Goal: Task Accomplishment & Management: Manage account settings

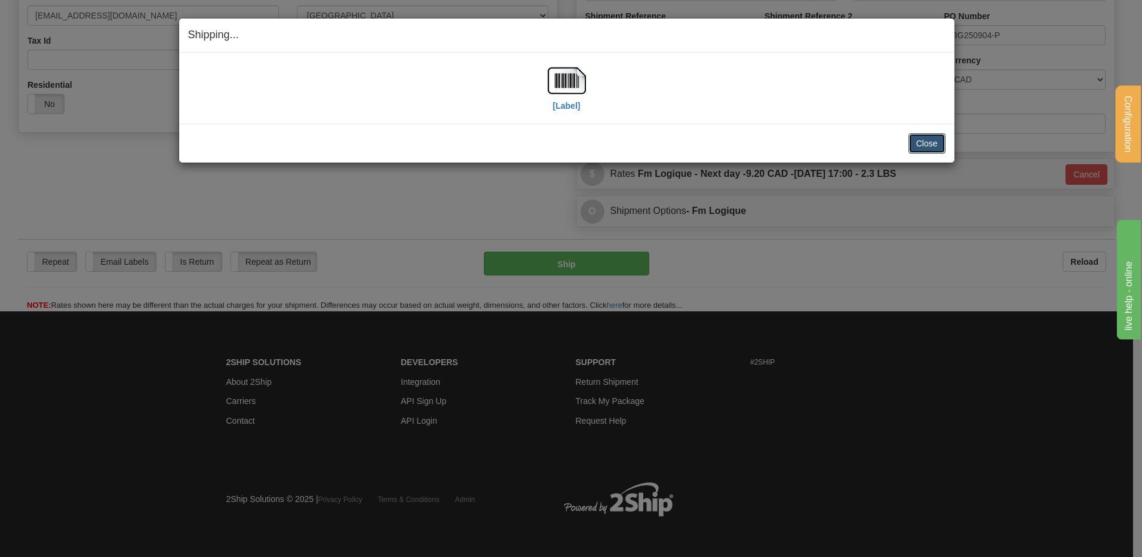
click at [937, 138] on button "Close" at bounding box center [927, 143] width 37 height 20
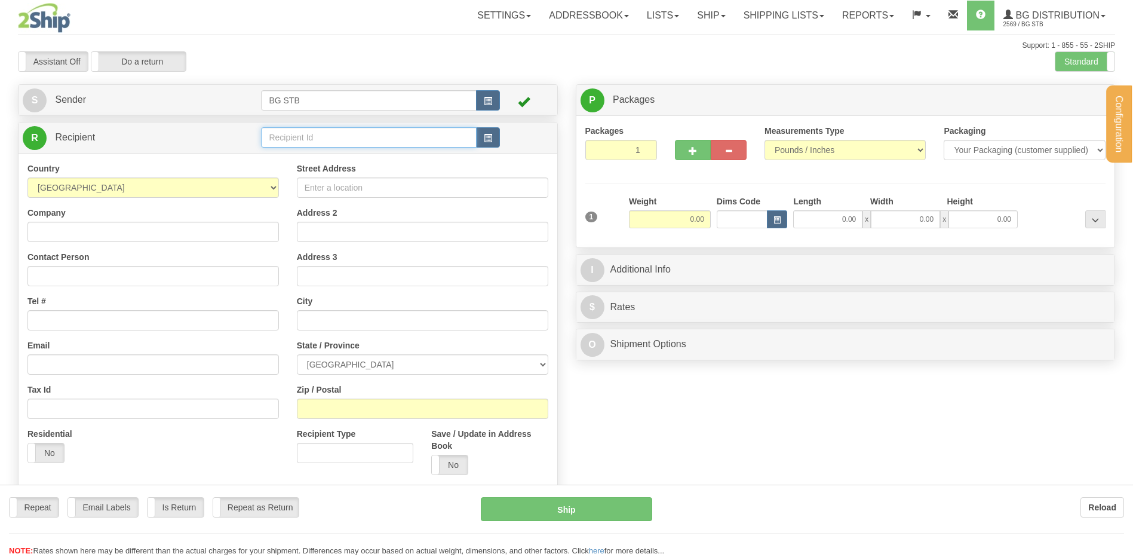
click at [278, 138] on input "text" at bounding box center [368, 137] width 215 height 20
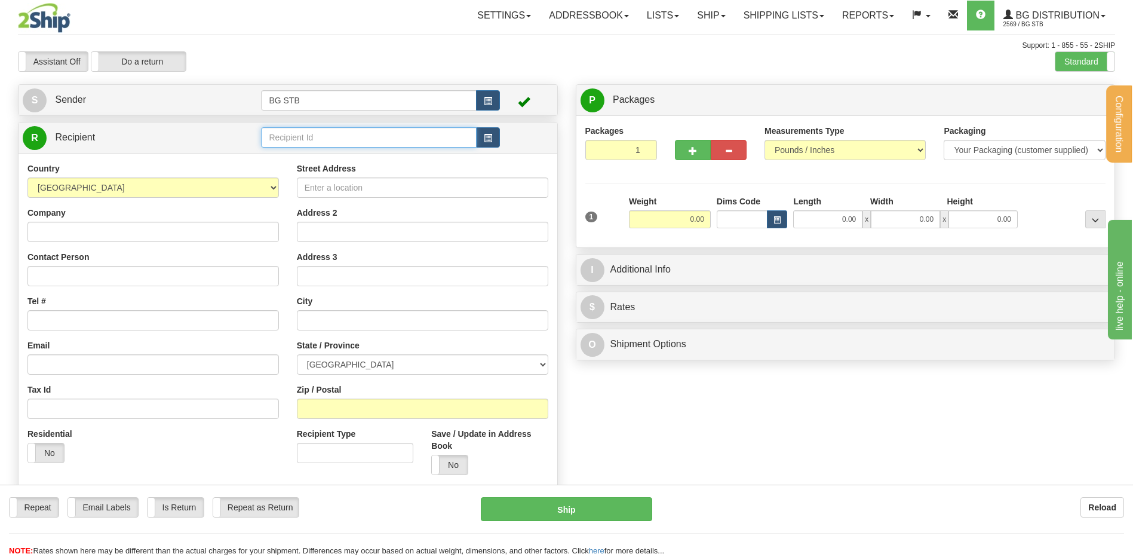
click at [278, 138] on input "text" at bounding box center [368, 137] width 215 height 20
type input "20144"
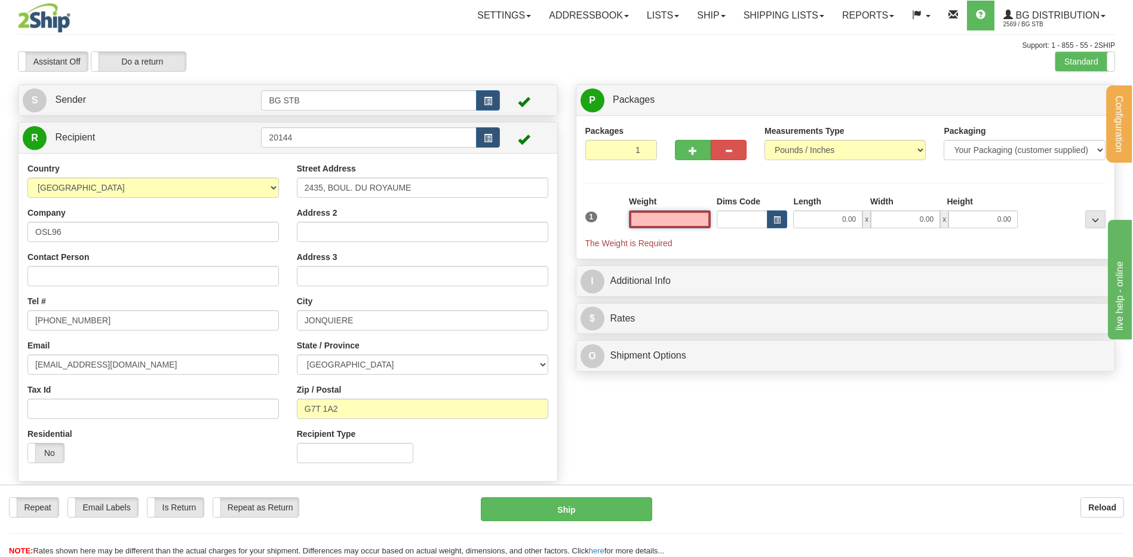
click at [701, 223] on input "text" at bounding box center [670, 219] width 82 height 18
type input "5"
type input "0.00"
click at [658, 214] on input "0.00" at bounding box center [670, 219] width 82 height 18
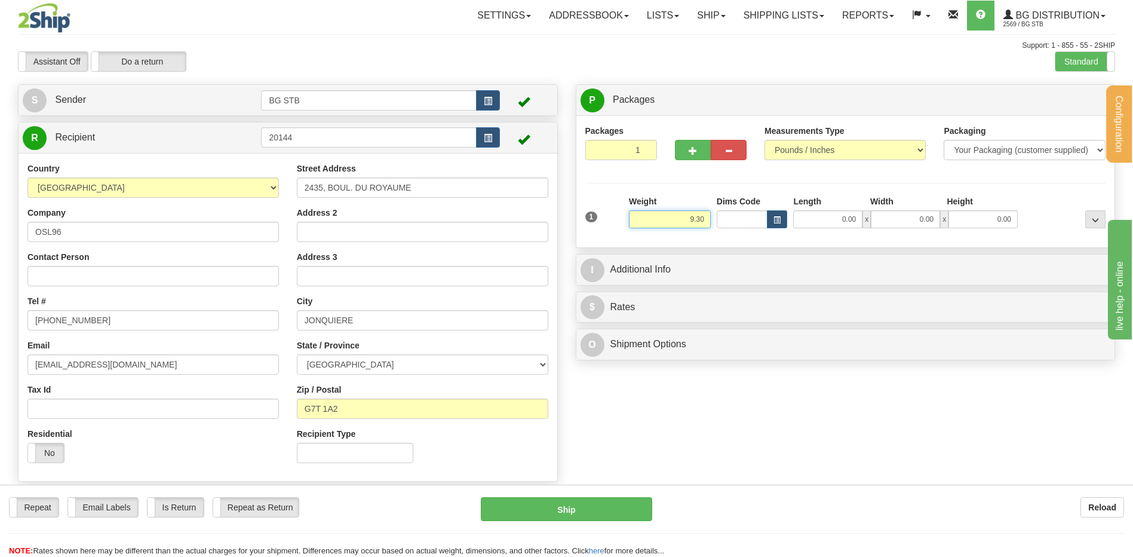
type input "9.30"
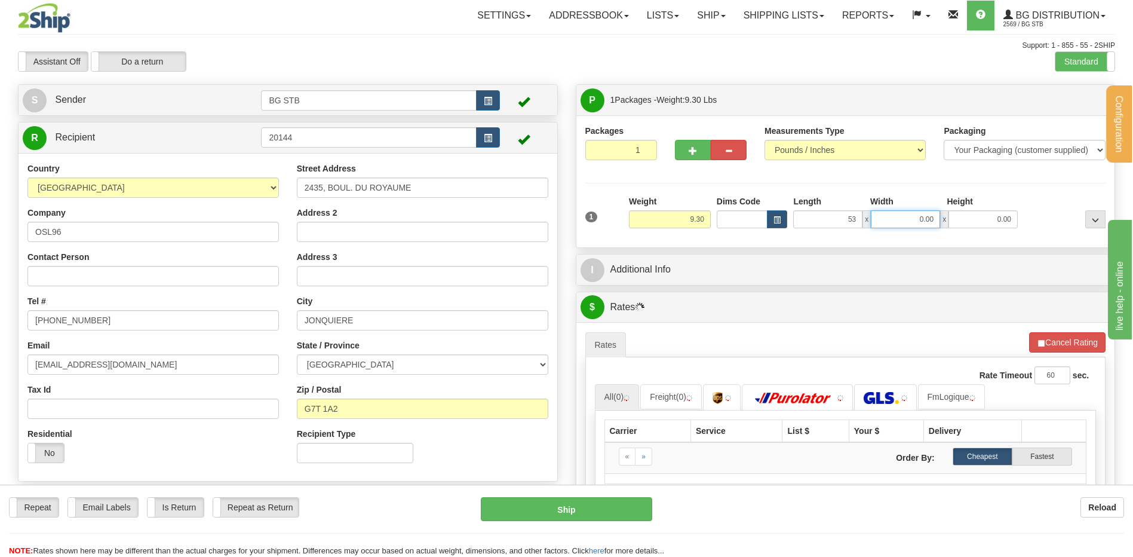
type input "53.00"
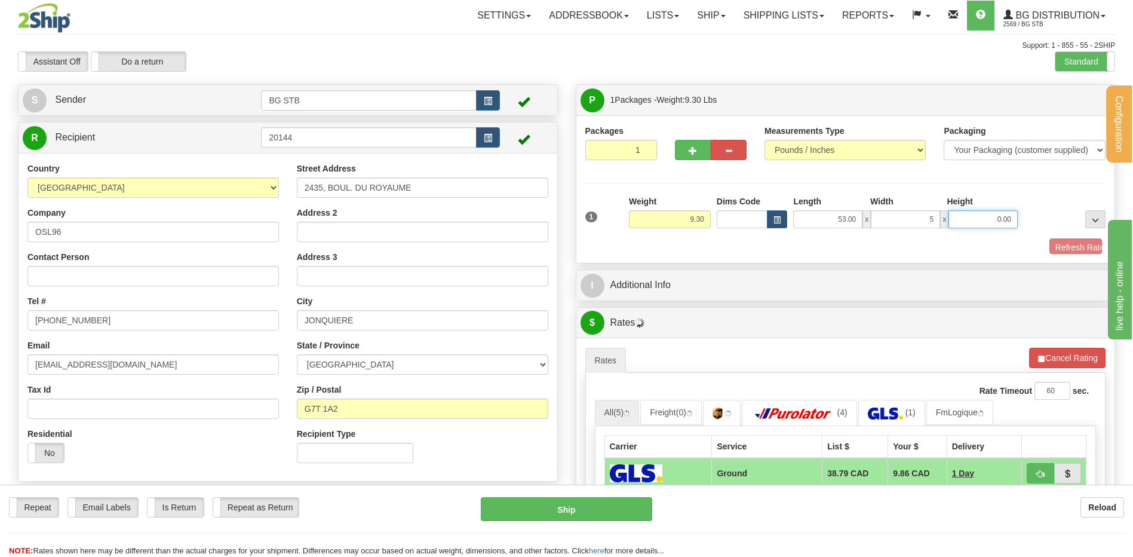
type input "5.00"
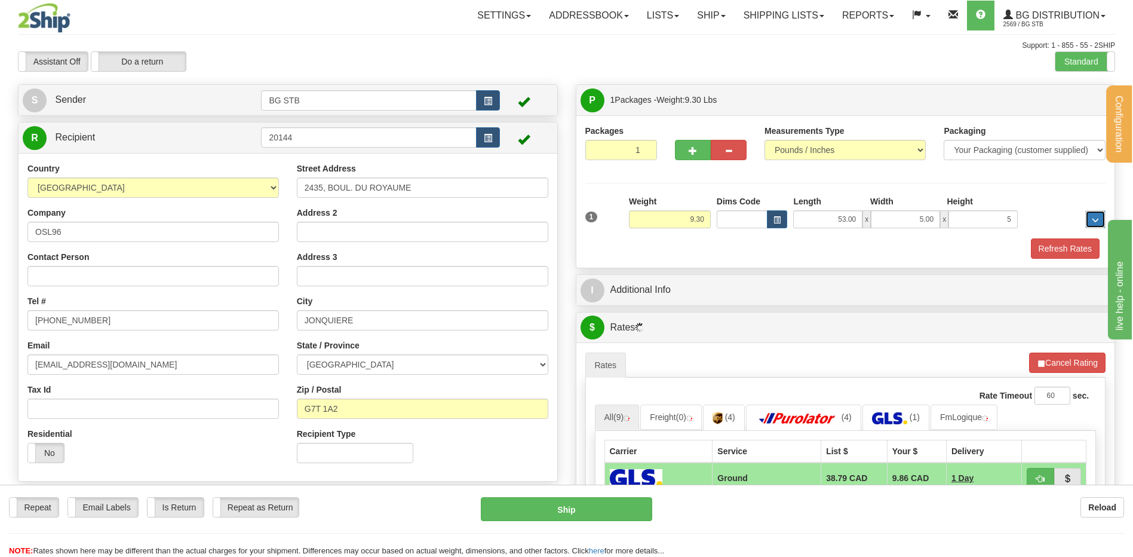
type input "5.00"
click at [737, 277] on div "I Additional Info" at bounding box center [845, 290] width 539 height 30
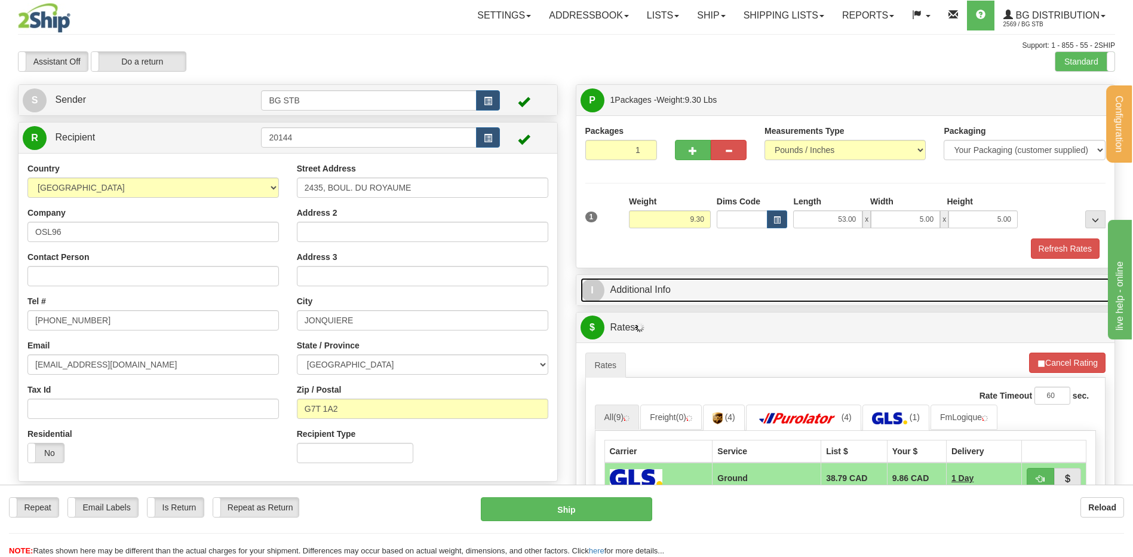
click at [734, 283] on link "I Additional Info" at bounding box center [846, 290] width 530 height 24
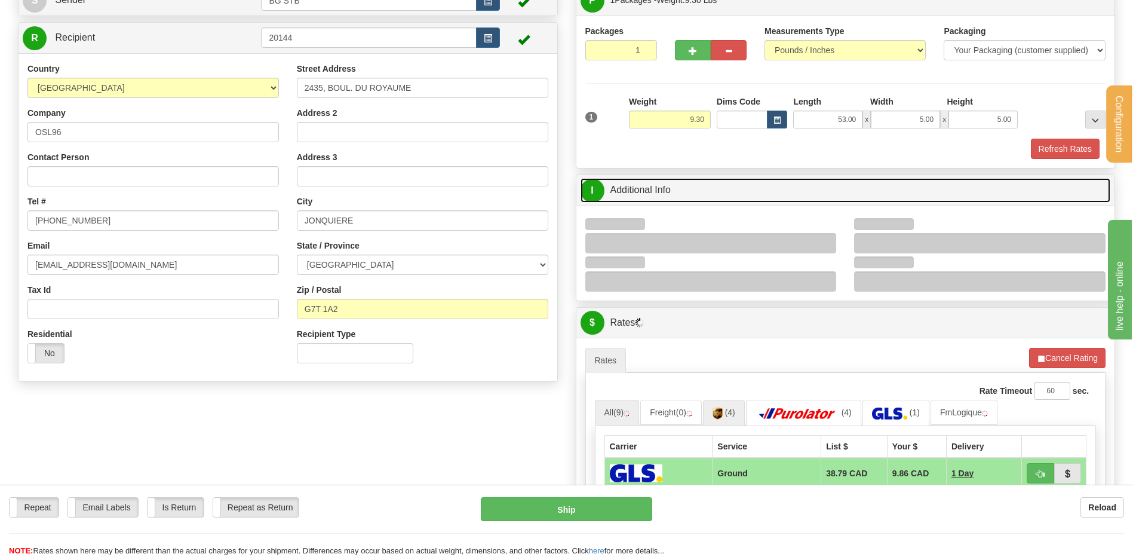
scroll to position [239, 0]
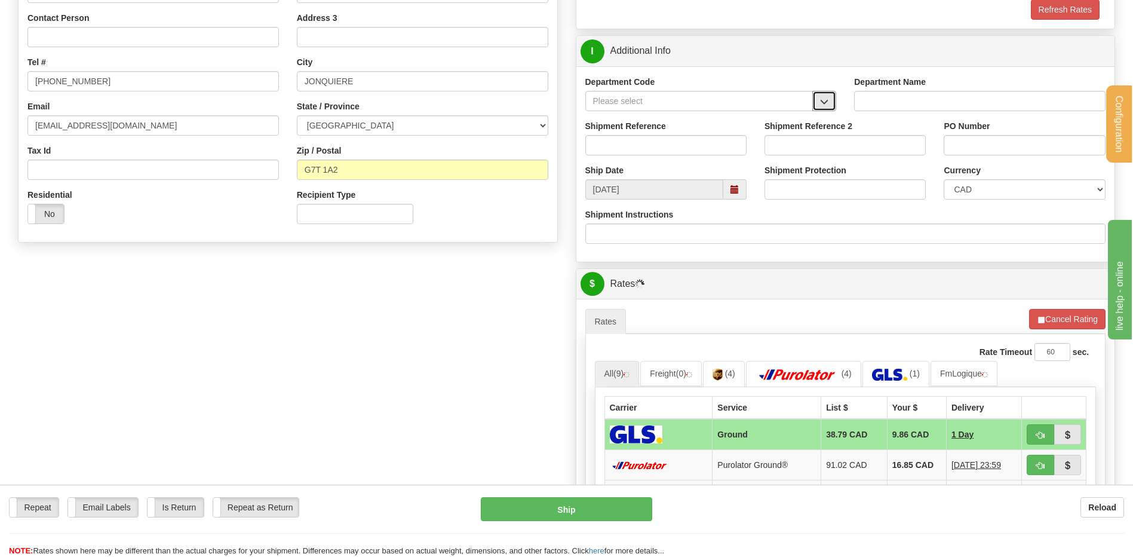
click at [825, 98] on span "button" at bounding box center [824, 102] width 8 height 8
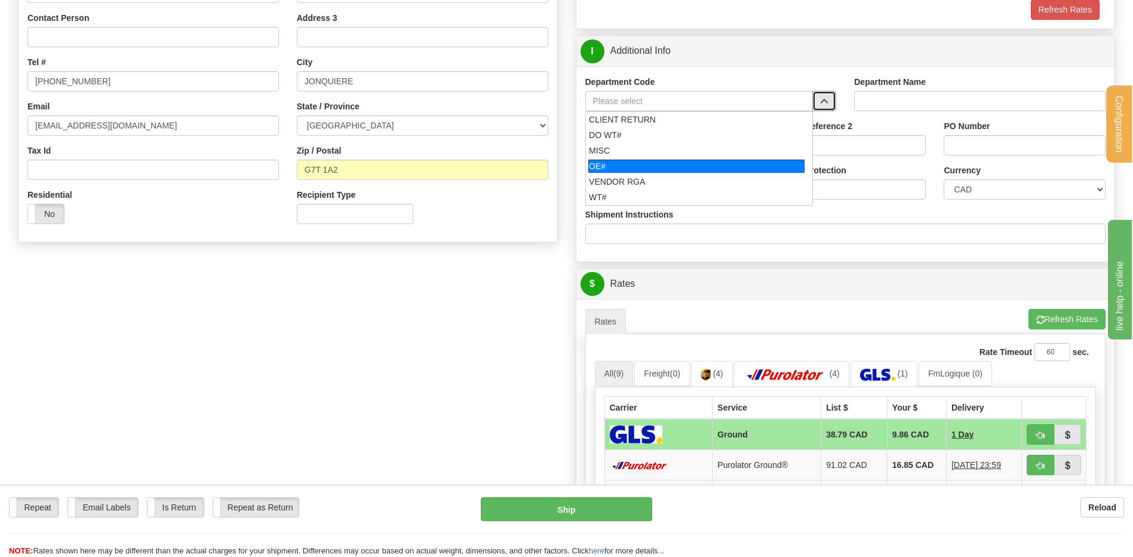
click at [615, 165] on div "OE#" at bounding box center [696, 166] width 216 height 13
type input "OE#"
type input "ORDERS"
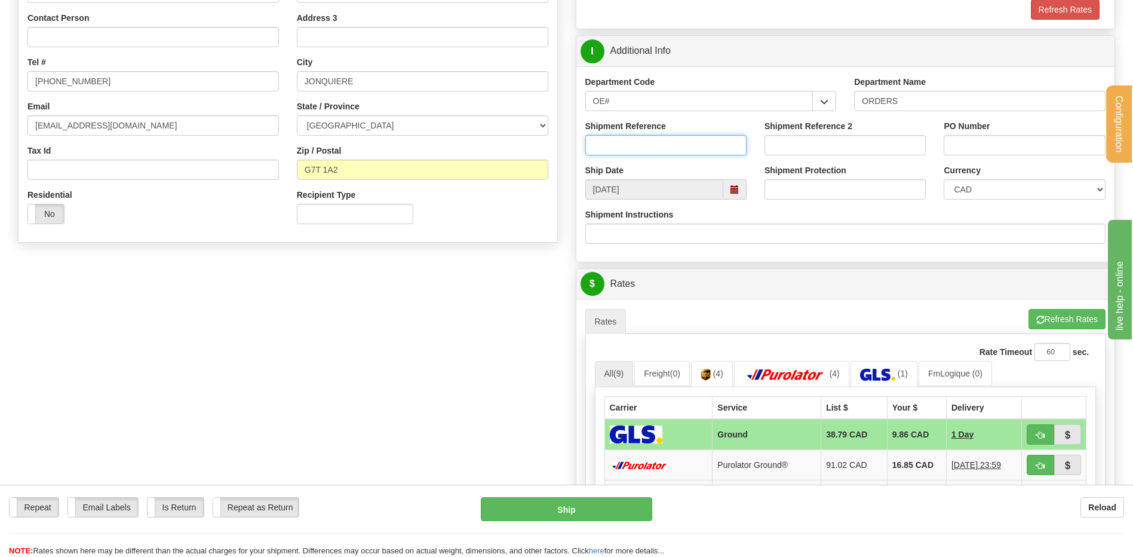
click at [623, 135] on input "Shipment Reference" at bounding box center [665, 145] width 161 height 20
type input "166621-00"
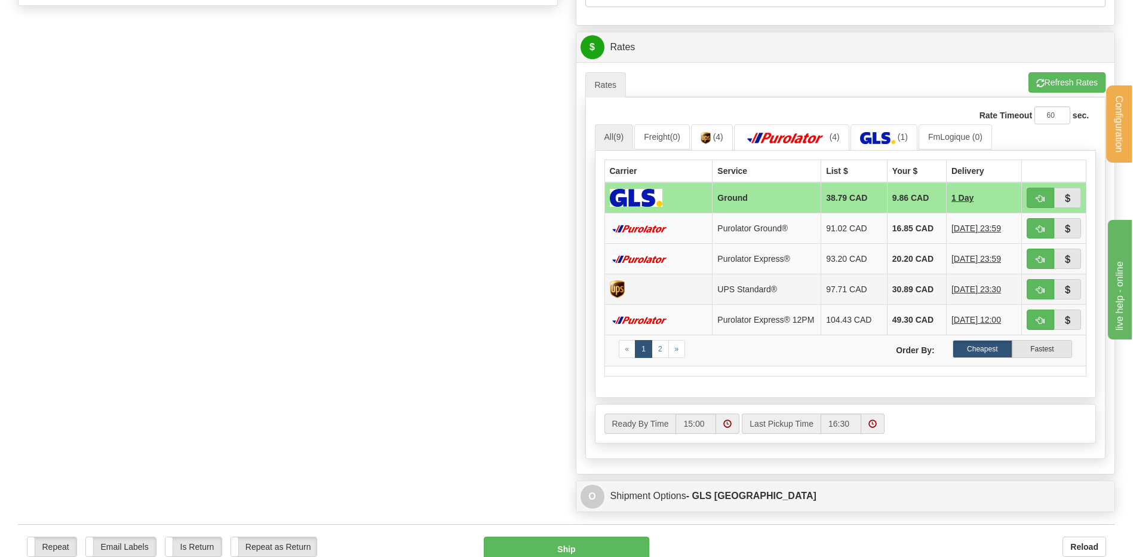
scroll to position [597, 0]
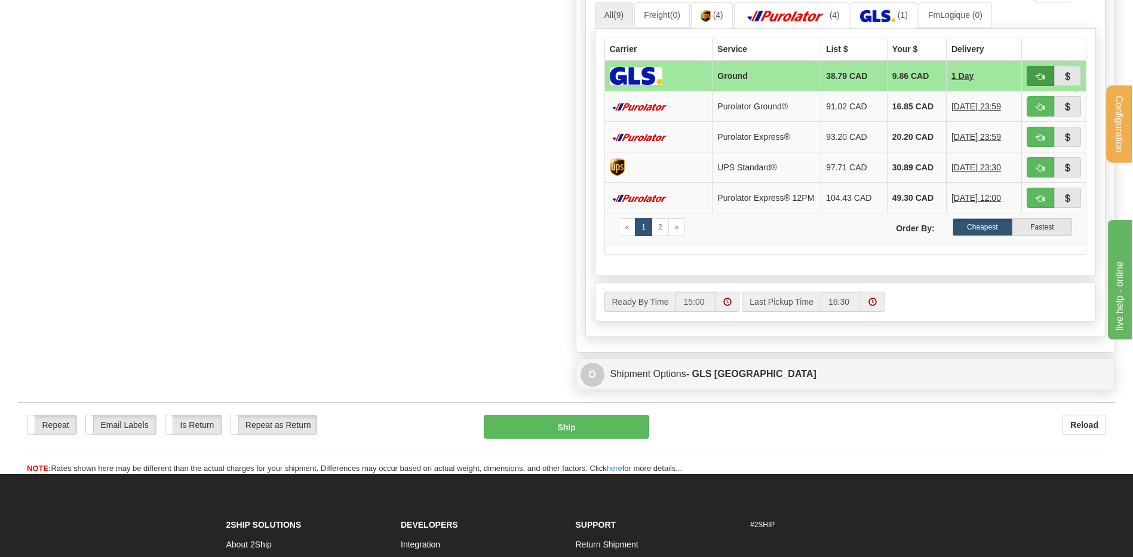
type input "0008158"
click at [1047, 76] on button "button" at bounding box center [1040, 76] width 27 height 20
type input "1"
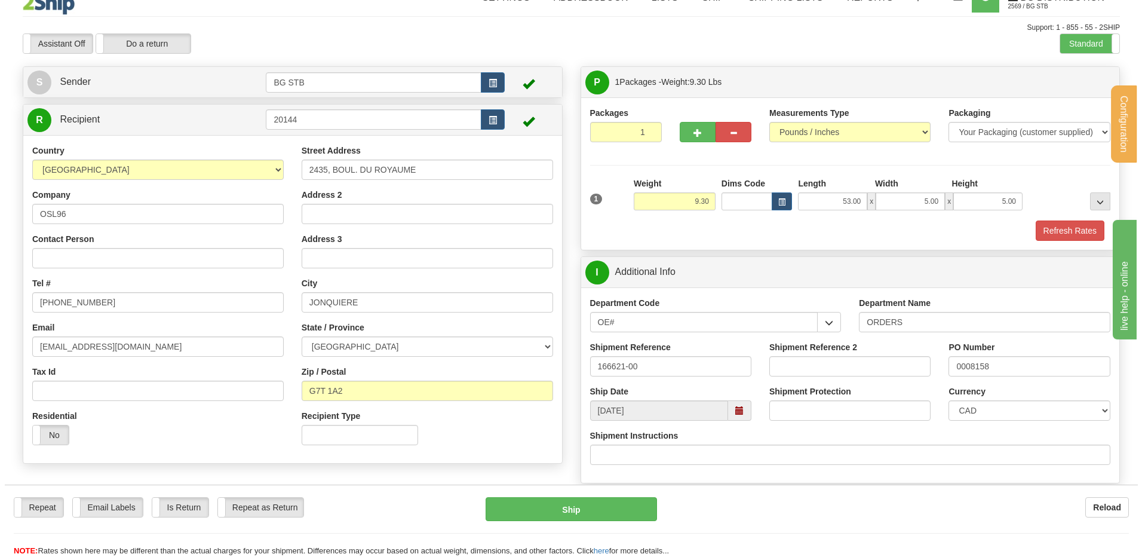
scroll to position [0, 0]
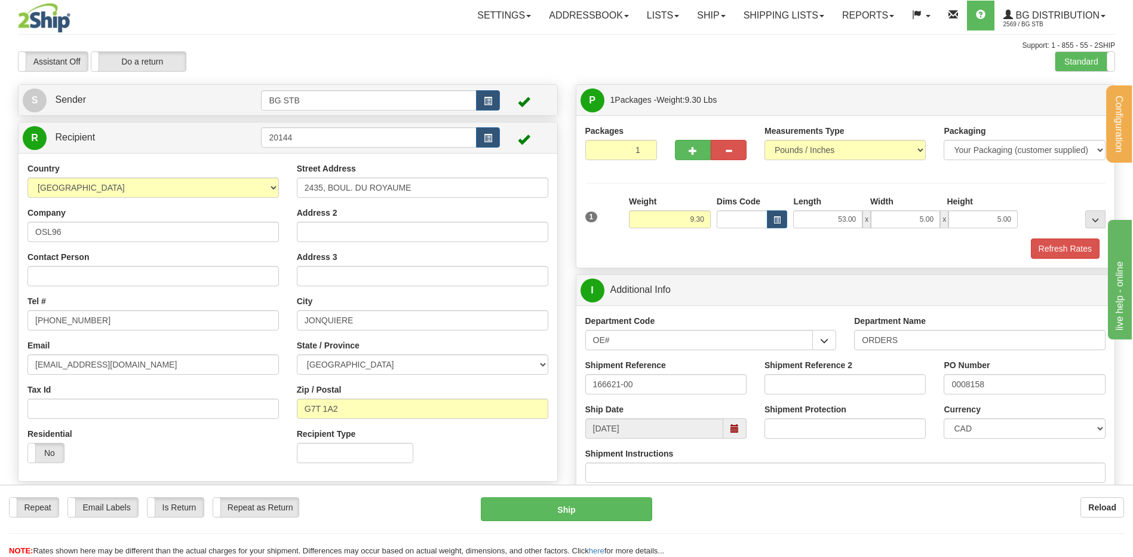
click at [1087, 46] on div "Support: 1 - 855 - 55 - 2SHIP" at bounding box center [566, 46] width 1097 height 10
click at [1072, 62] on label "Standard" at bounding box center [1085, 61] width 59 height 19
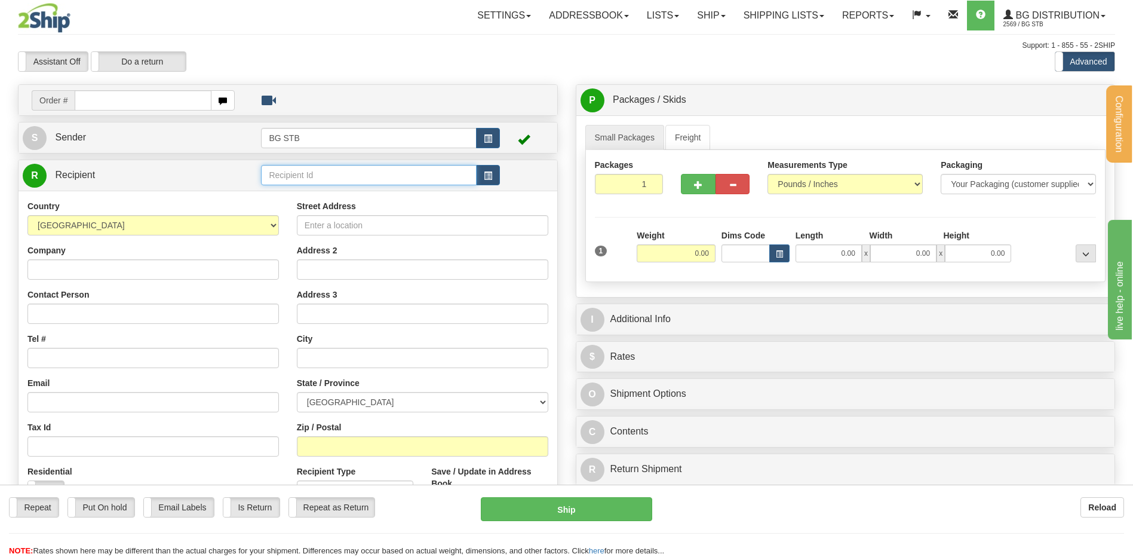
click at [328, 177] on input "text" at bounding box center [368, 175] width 215 height 20
type input "20144"
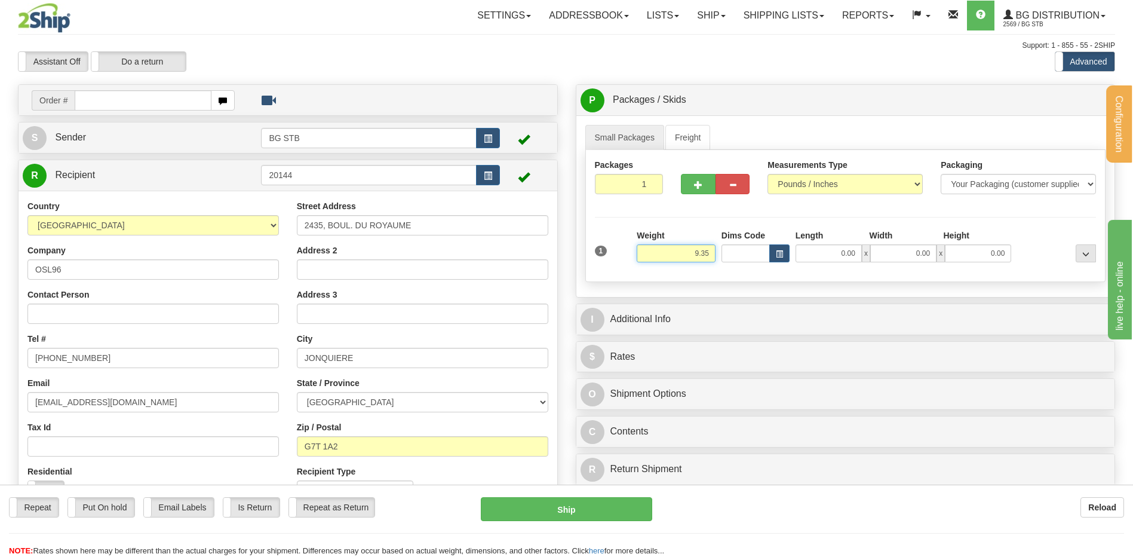
type input "9.35"
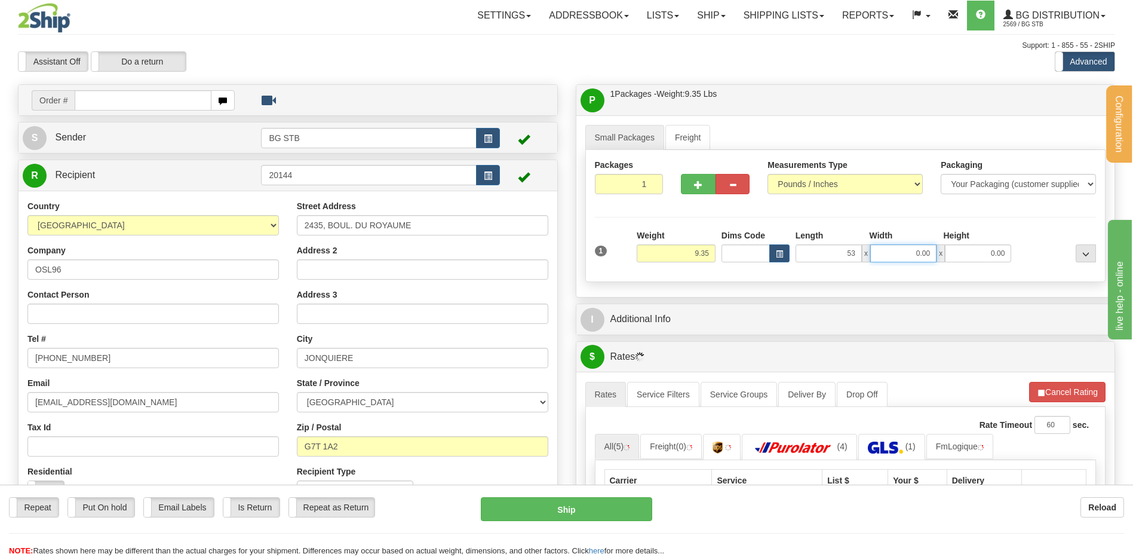
type input "53.00"
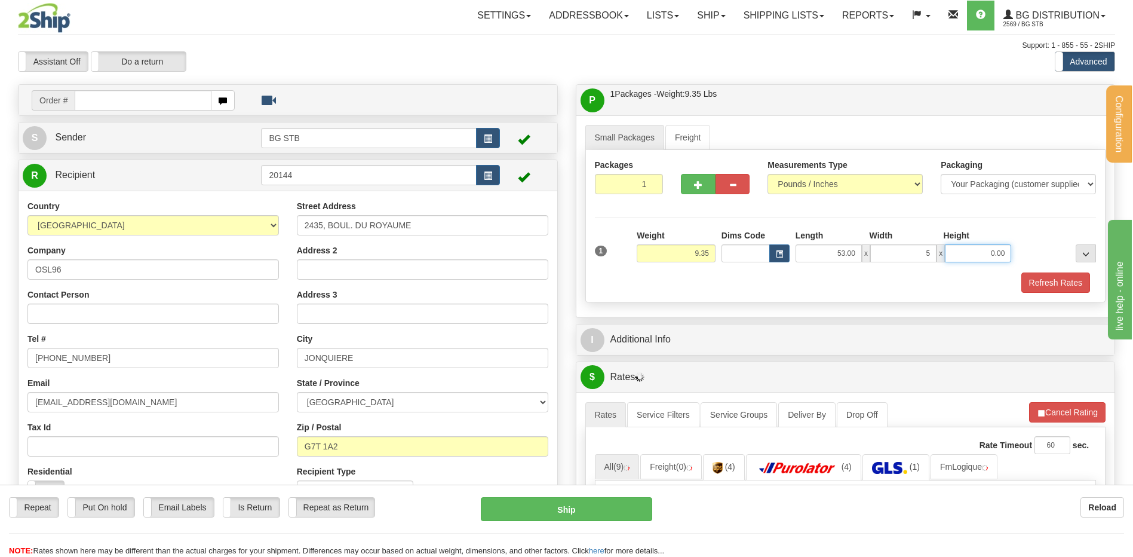
type input "5.00"
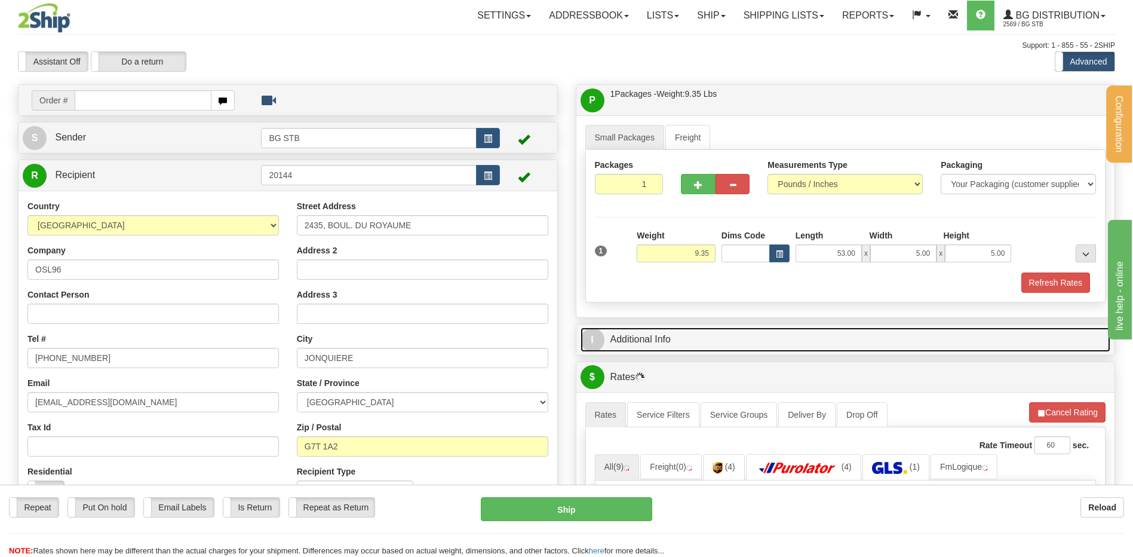
click at [651, 345] on link "I Additional Info" at bounding box center [846, 339] width 530 height 24
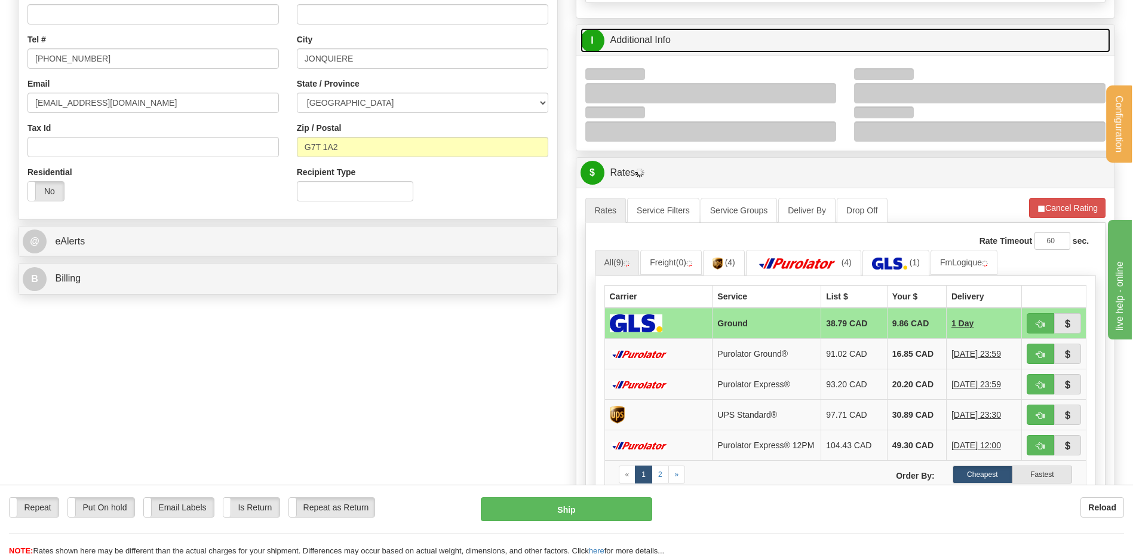
scroll to position [299, 0]
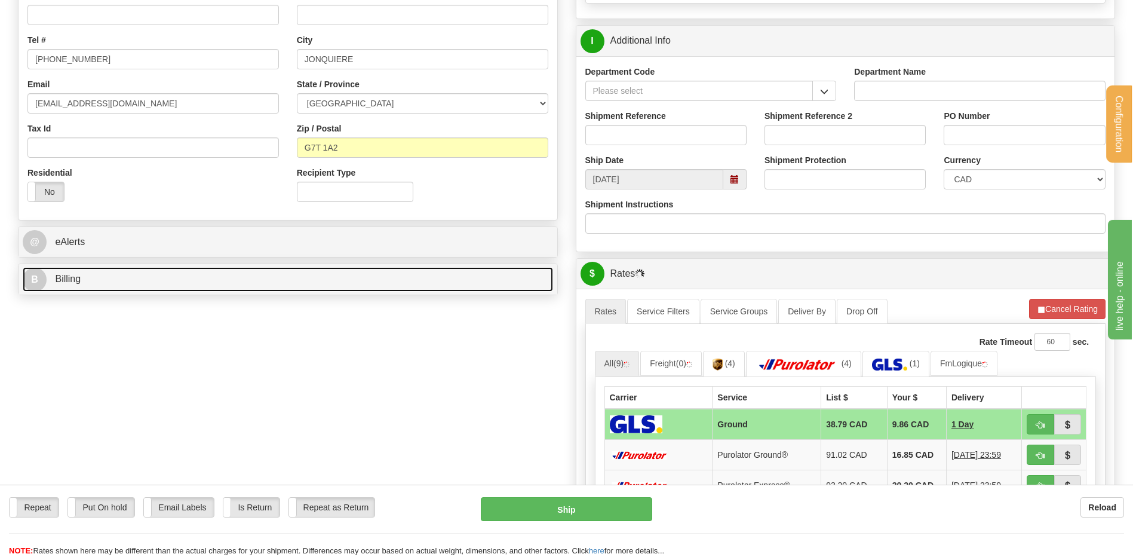
click at [329, 277] on link "B Billing" at bounding box center [288, 279] width 530 height 24
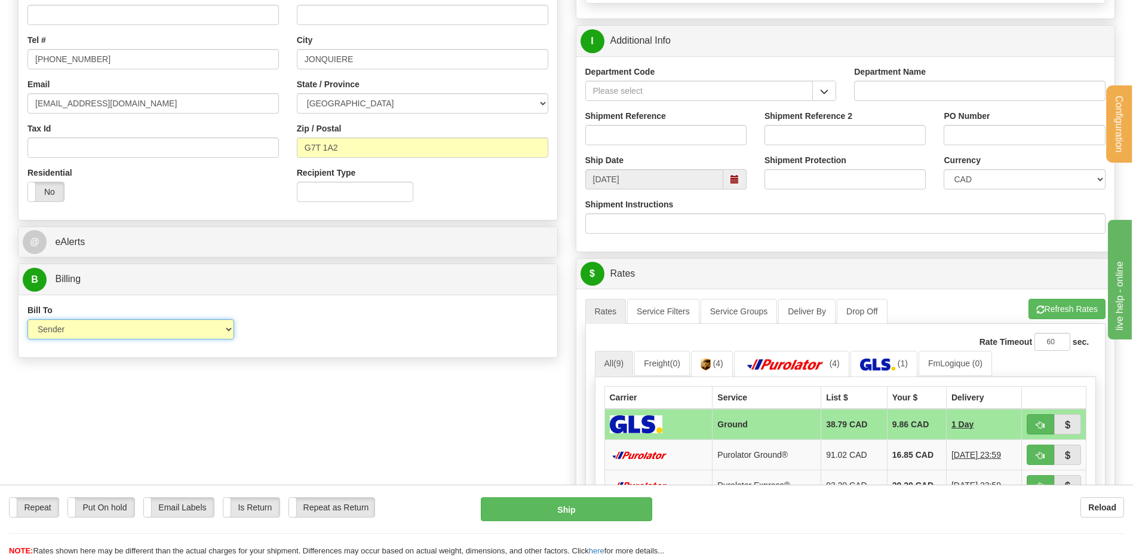
drag, startPoint x: 170, startPoint y: 323, endPoint x: 161, endPoint y: 326, distance: 10.0
click at [169, 323] on select "Sender Recipient Third Party Collect" at bounding box center [130, 329] width 207 height 20
select select "2"
click at [27, 319] on select "Sender Recipient Third Party Collect" at bounding box center [130, 329] width 207 height 20
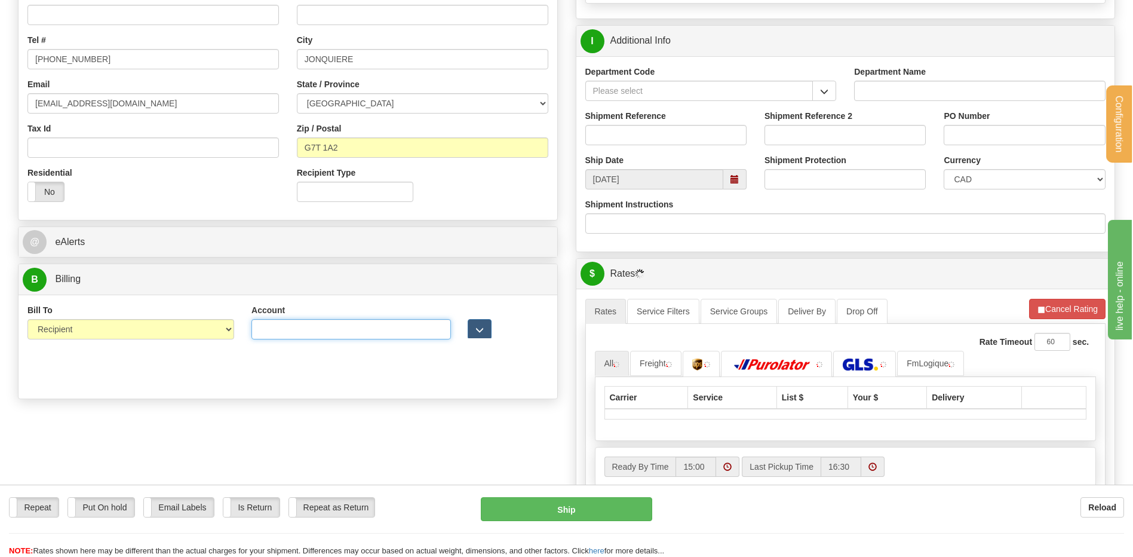
click at [285, 331] on input "Account" at bounding box center [351, 329] width 199 height 20
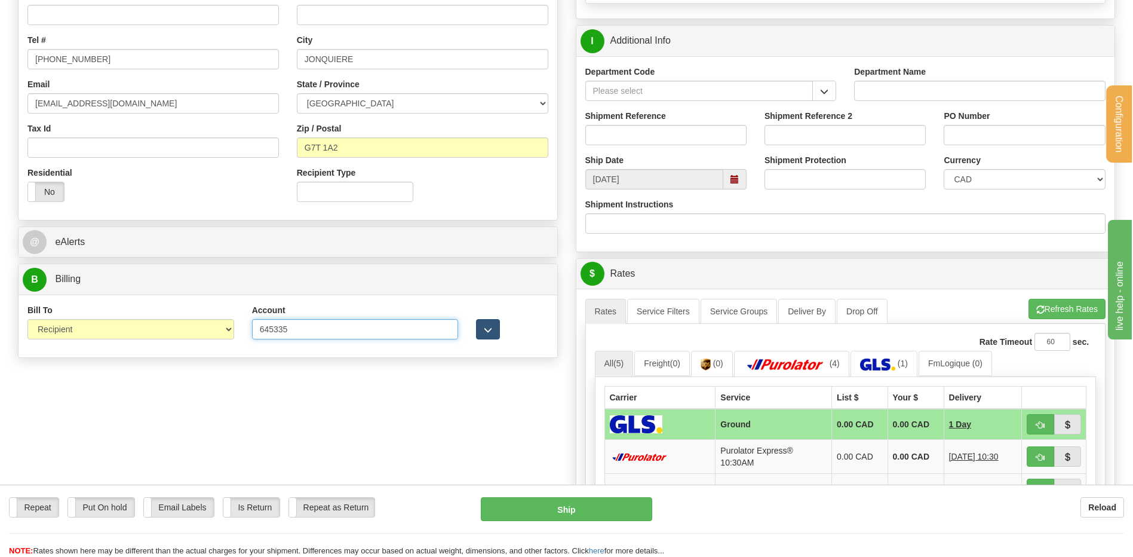
type input "645335"
click at [498, 324] on button "button" at bounding box center [488, 329] width 24 height 20
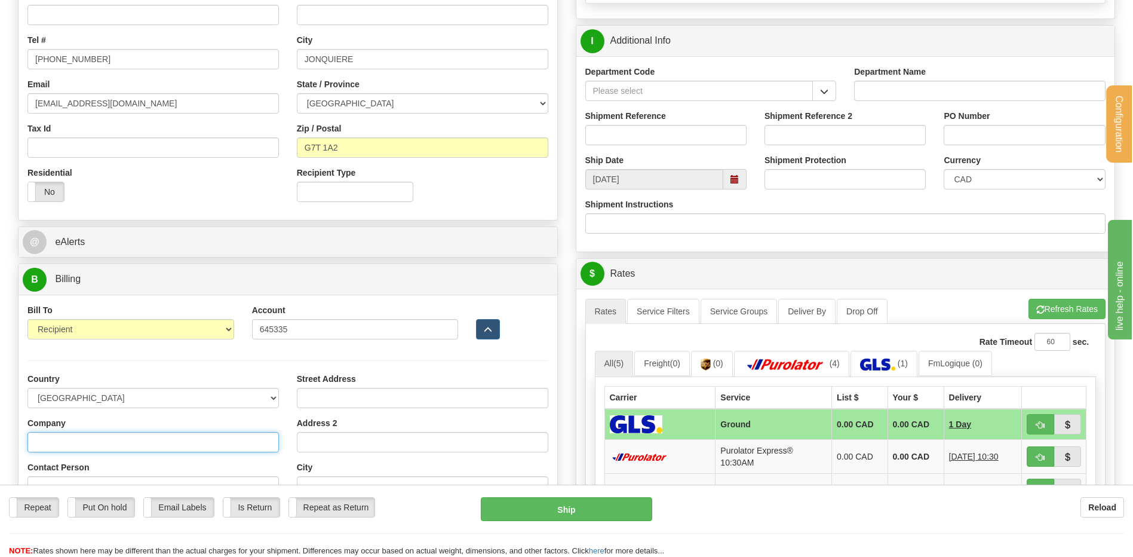
click at [125, 436] on input "Company" at bounding box center [153, 442] width 252 height 20
type input "OSL96"
type input "administration@osl96.ca"
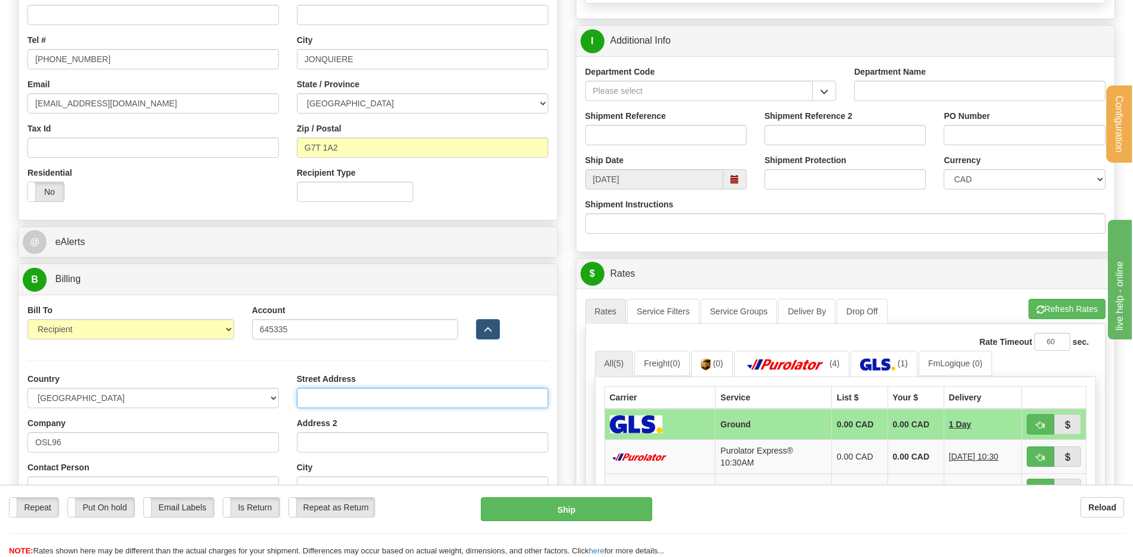
type input "2435, BOUL. DU ROYAUME"
type input "JONQUIERE"
select select "QC"
type input "G7T 1A2"
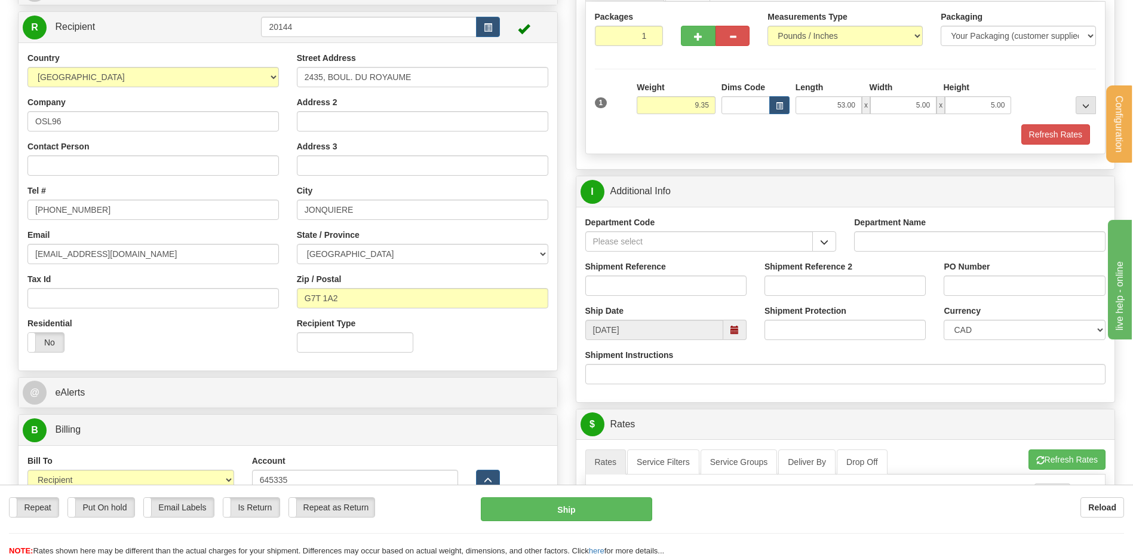
scroll to position [119, 0]
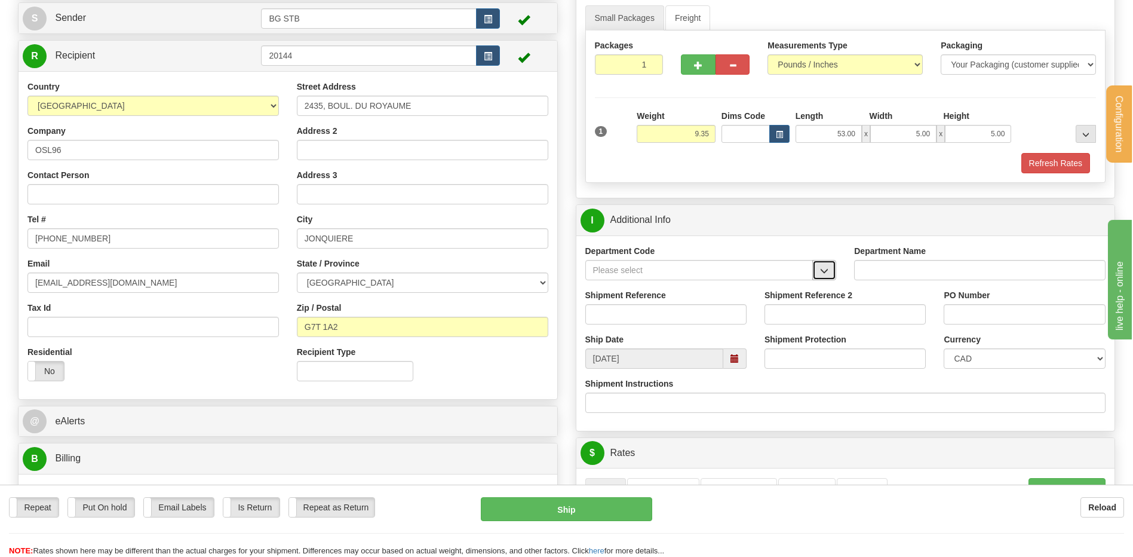
click at [823, 269] on button "button" at bounding box center [824, 270] width 24 height 20
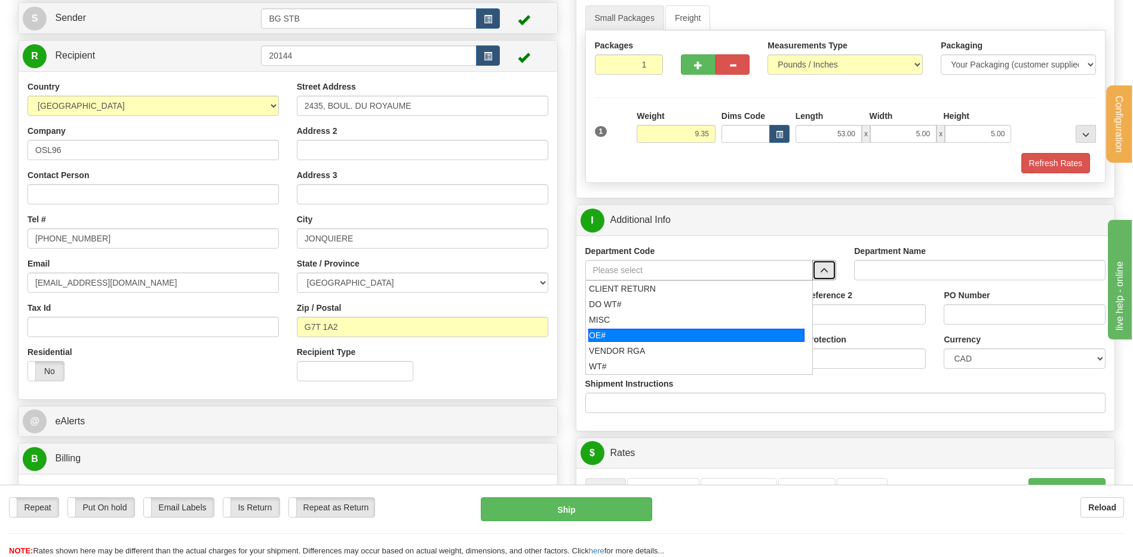
drag, startPoint x: 665, startPoint y: 334, endPoint x: 663, endPoint y: 322, distance: 12.1
click at [665, 331] on div "OE#" at bounding box center [696, 335] width 216 height 13
type input "OE#"
type input "ORDERS"
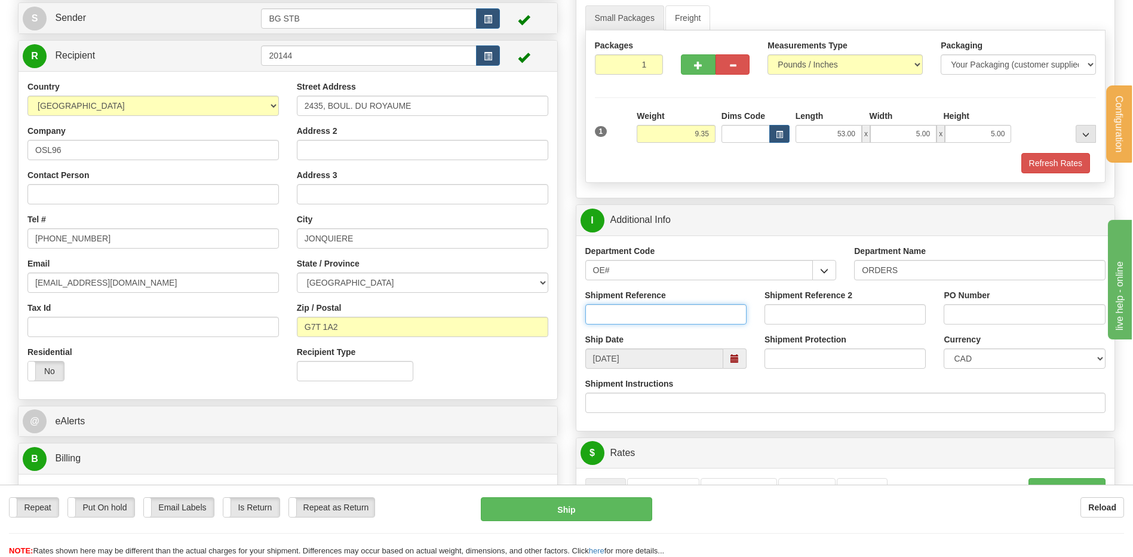
click at [663, 317] on input "Shipment Reference" at bounding box center [665, 314] width 161 height 20
type input "166621-00"
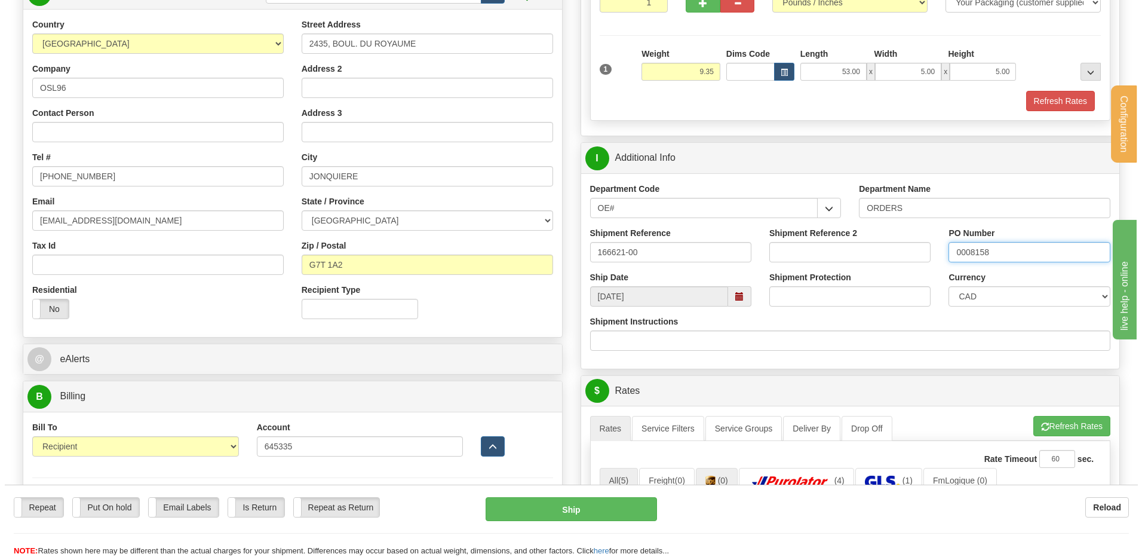
scroll to position [418, 0]
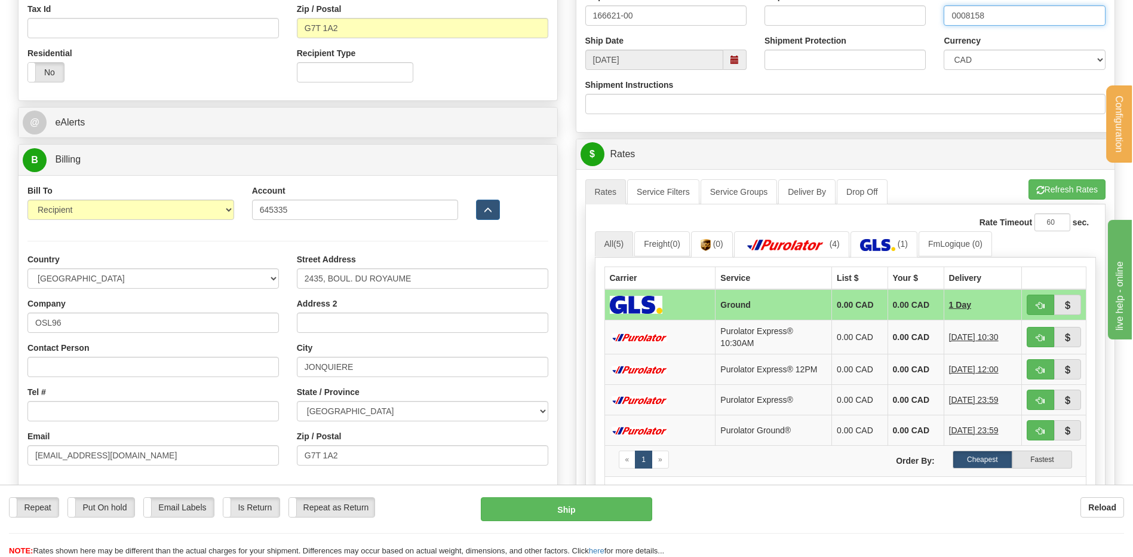
type input "0008158"
click at [1034, 305] on button "button" at bounding box center [1040, 305] width 27 height 20
type input "1"
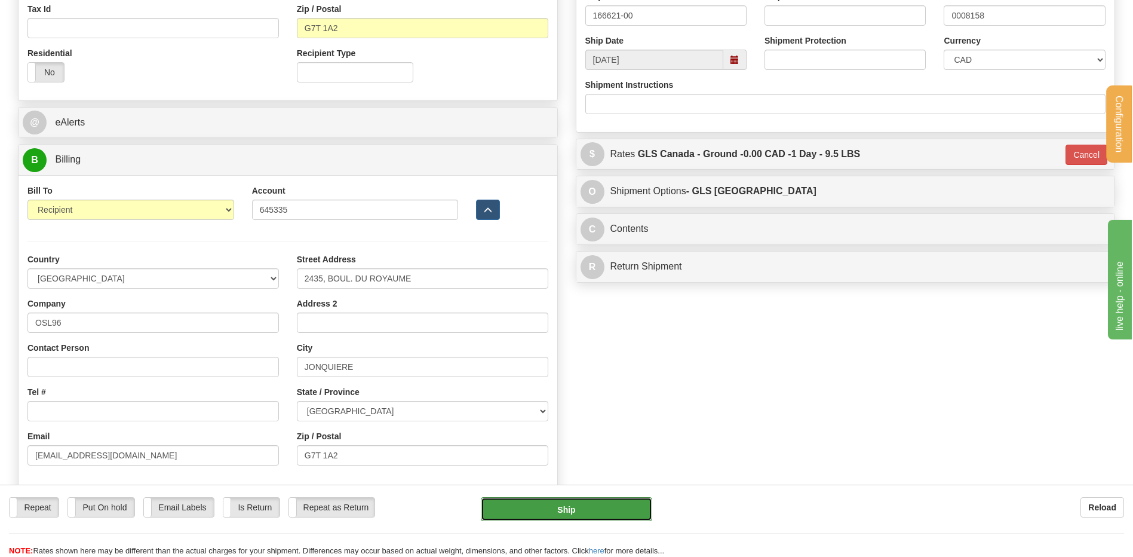
click at [563, 504] on button "Ship" at bounding box center [566, 509] width 171 height 24
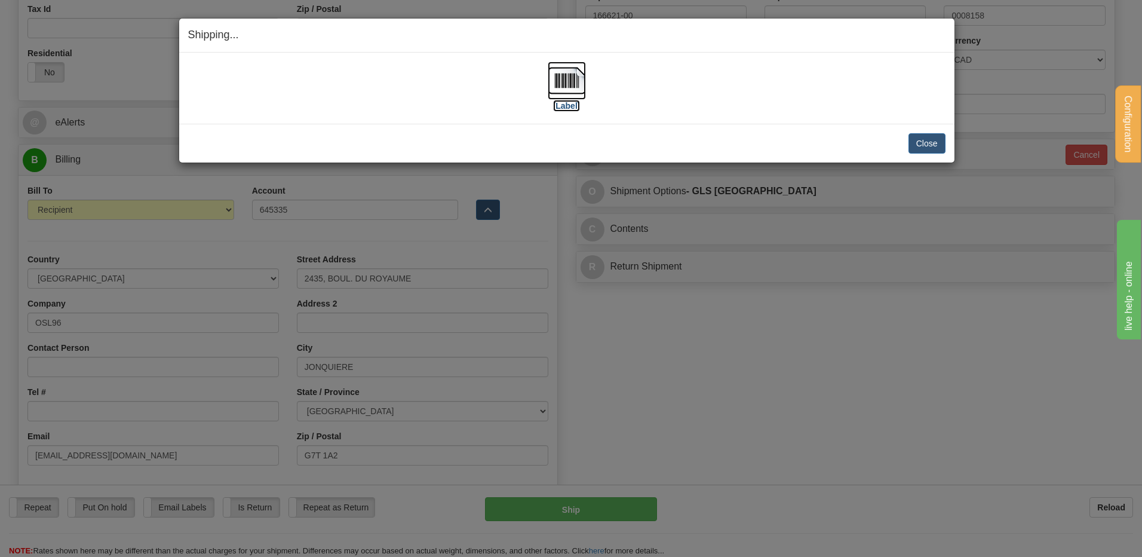
click at [556, 87] on img at bounding box center [567, 81] width 38 height 38
drag, startPoint x: 949, startPoint y: 140, endPoint x: 931, endPoint y: 146, distance: 18.7
click at [931, 146] on div "Close Cancel Cancel Shipment and Quit Pickup Quit Pickup ONLY" at bounding box center [566, 143] width 775 height 39
click at [931, 146] on button "Close" at bounding box center [927, 143] width 37 height 20
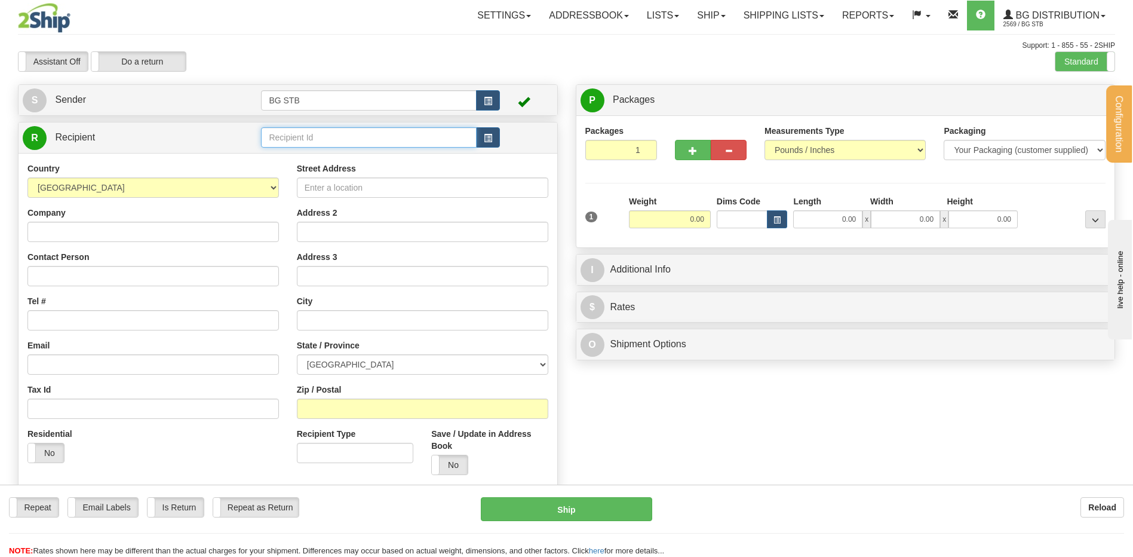
click at [262, 139] on input "text" at bounding box center [368, 137] width 215 height 20
type input "5014"
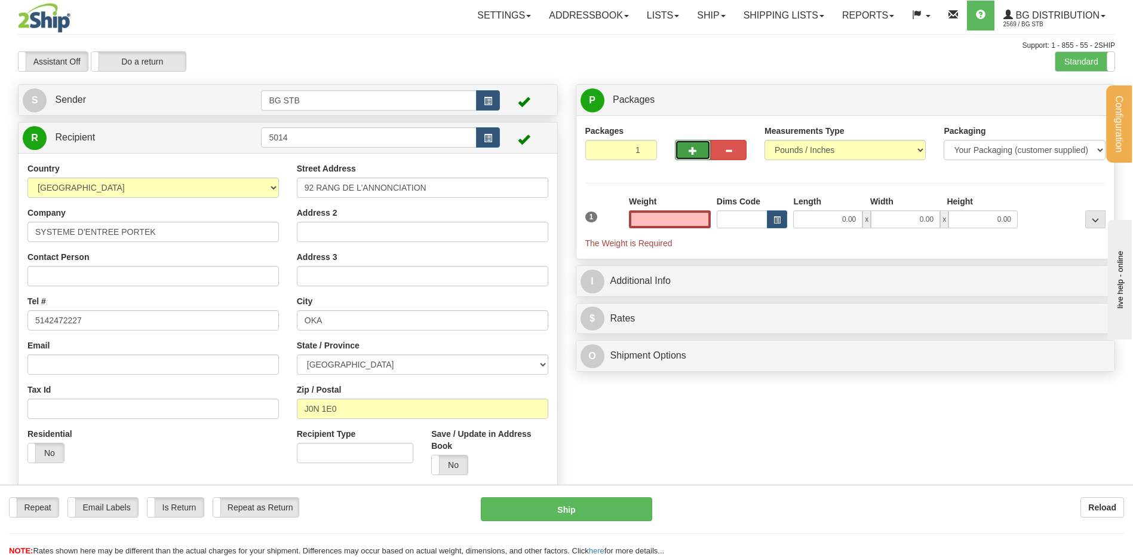
type input "0.00"
click at [688, 151] on button "button" at bounding box center [693, 150] width 36 height 20
click at [693, 151] on span "button" at bounding box center [693, 151] width 8 height 8
type input "3"
click at [1057, 95] on label "Package Level Pack.." at bounding box center [1080, 100] width 60 height 18
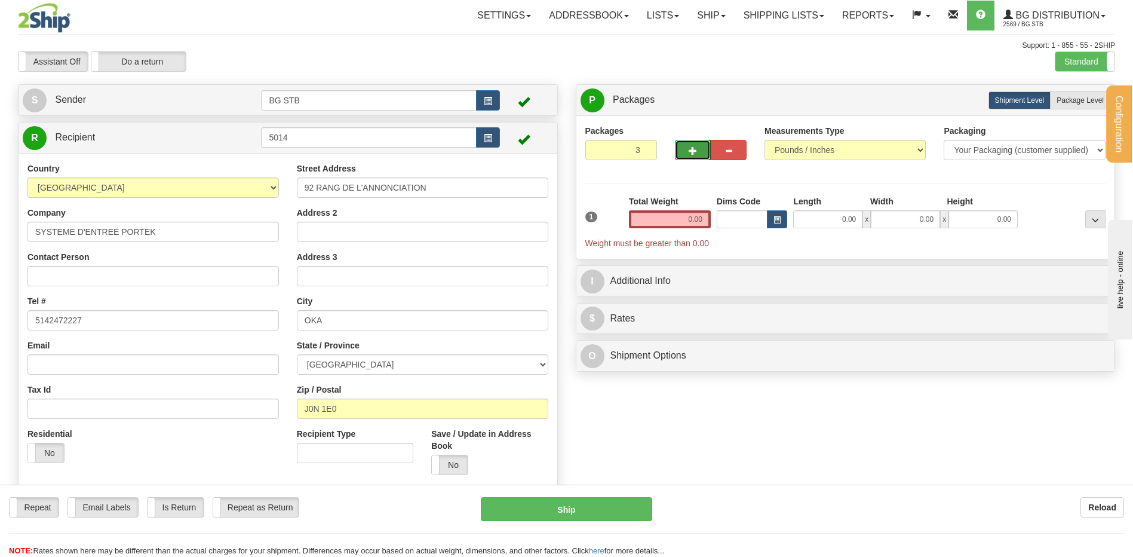
radio input "true"
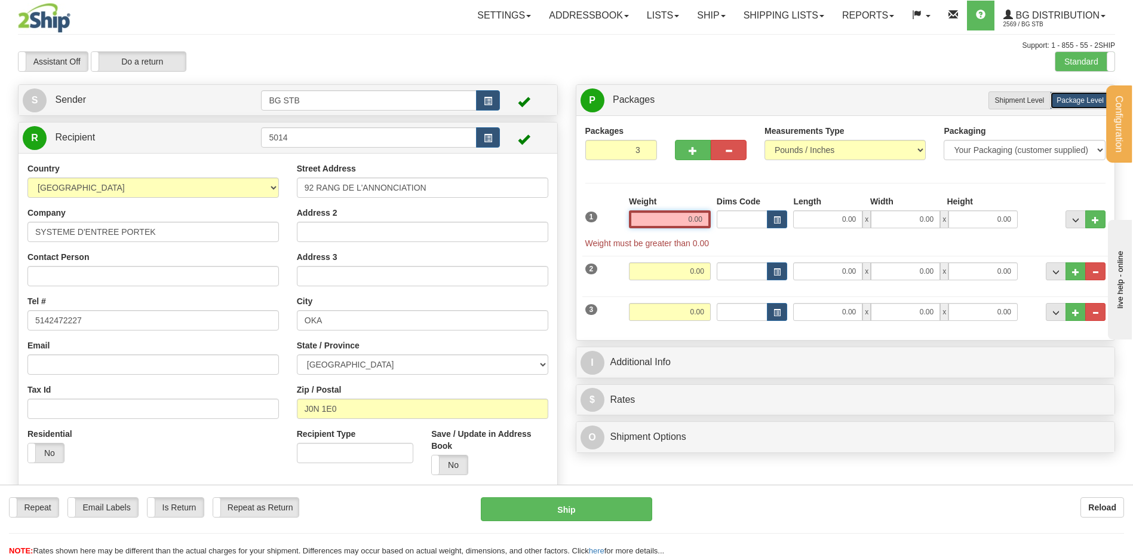
click at [691, 220] on input "0.00" at bounding box center [670, 219] width 82 height 18
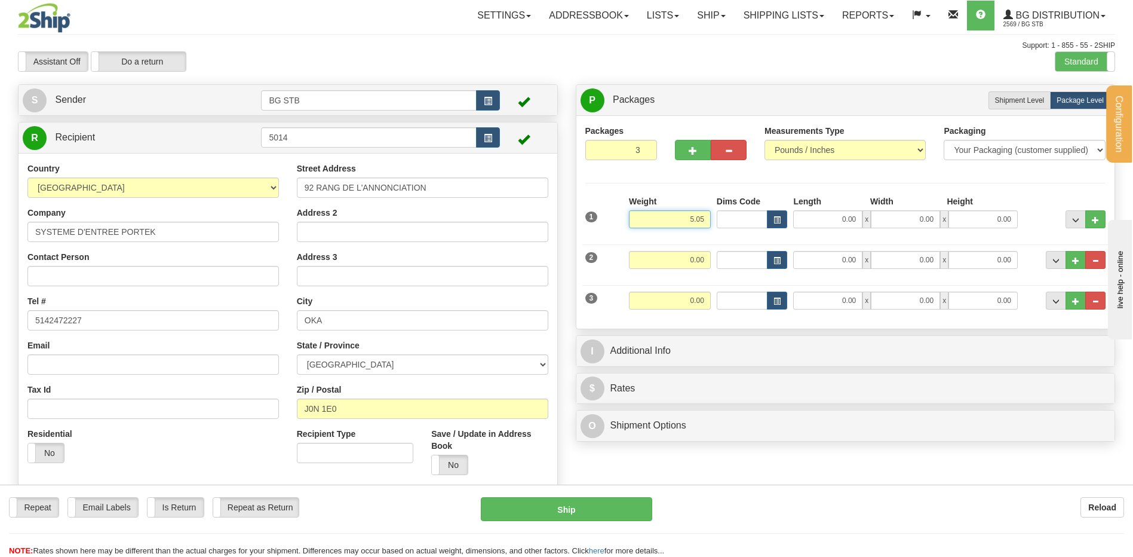
type input "5.05"
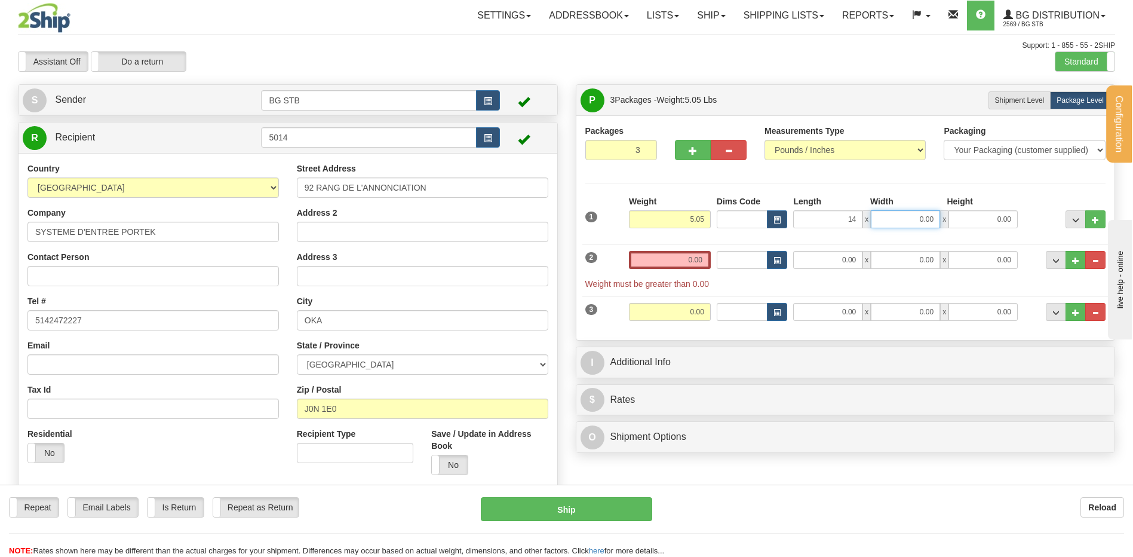
type input "14.00"
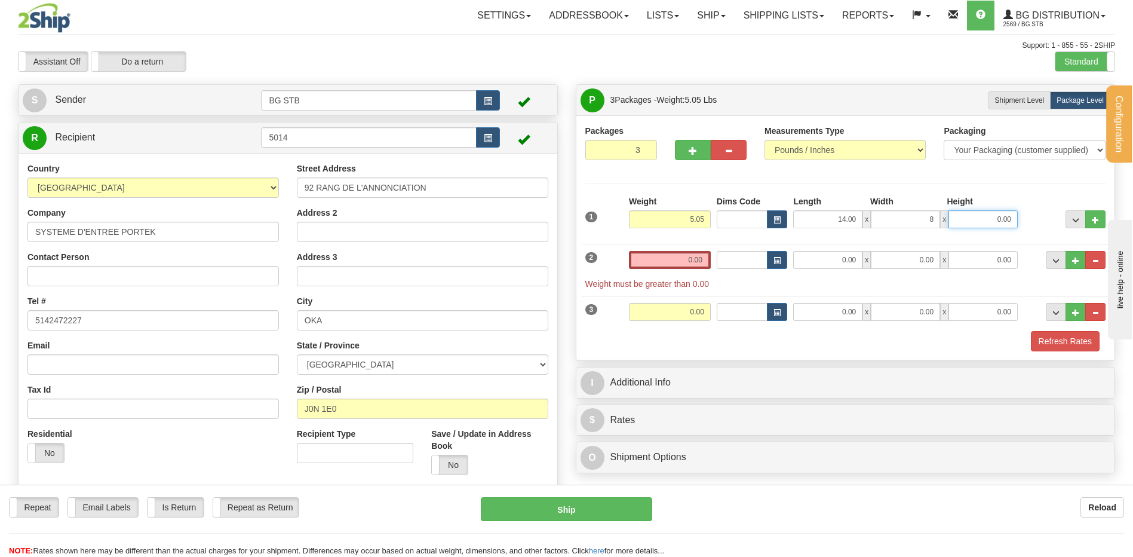
type input "8.00"
type input "5.00"
click at [654, 260] on input "0.00" at bounding box center [670, 260] width 82 height 18
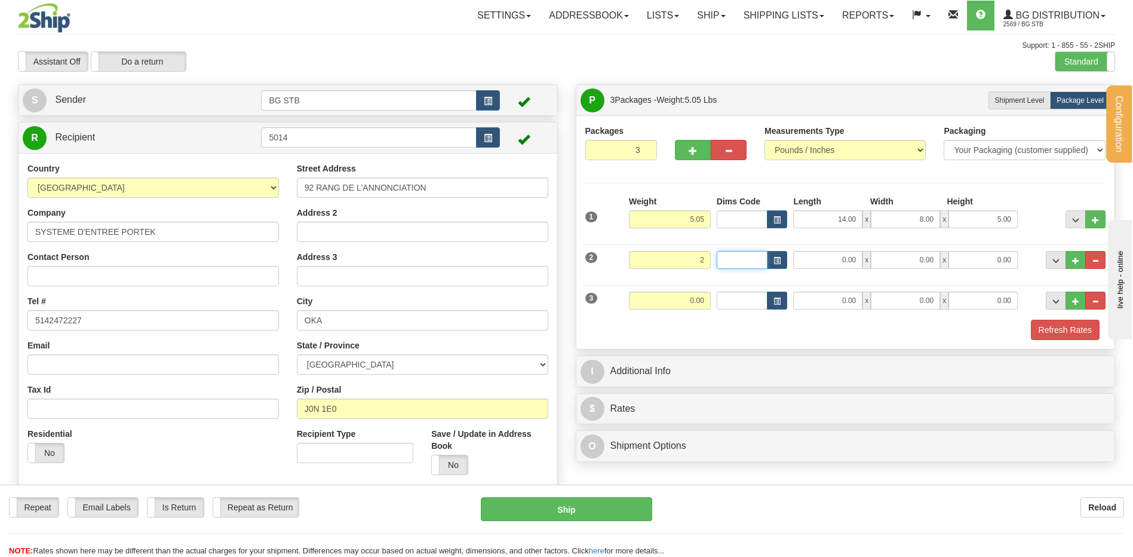
type input "2.00"
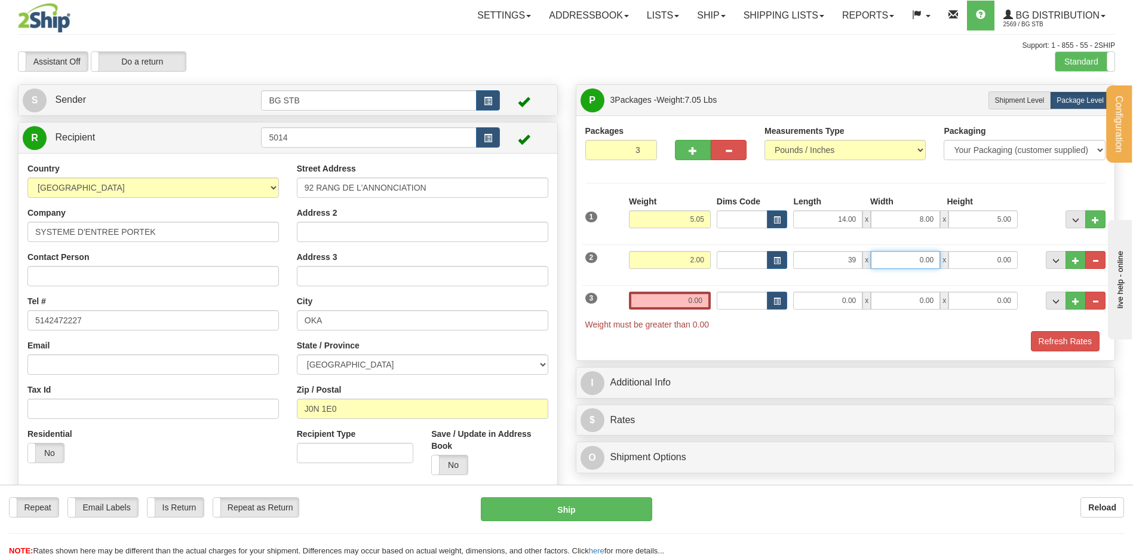
type input "39.00"
type input "4.00"
type input "2.00"
click at [689, 307] on input "0.00" at bounding box center [670, 301] width 82 height 18
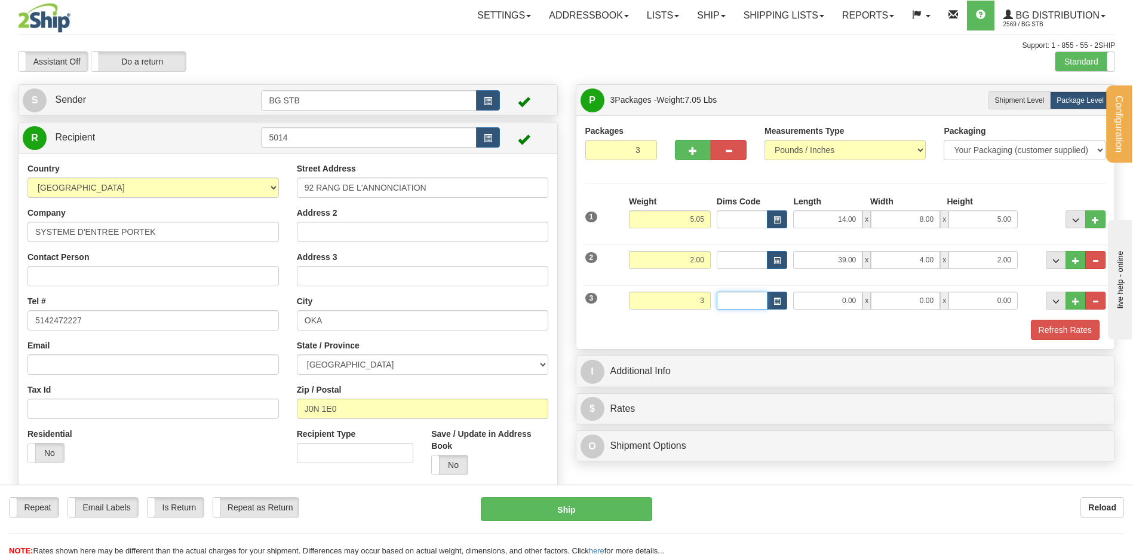
type input "3.00"
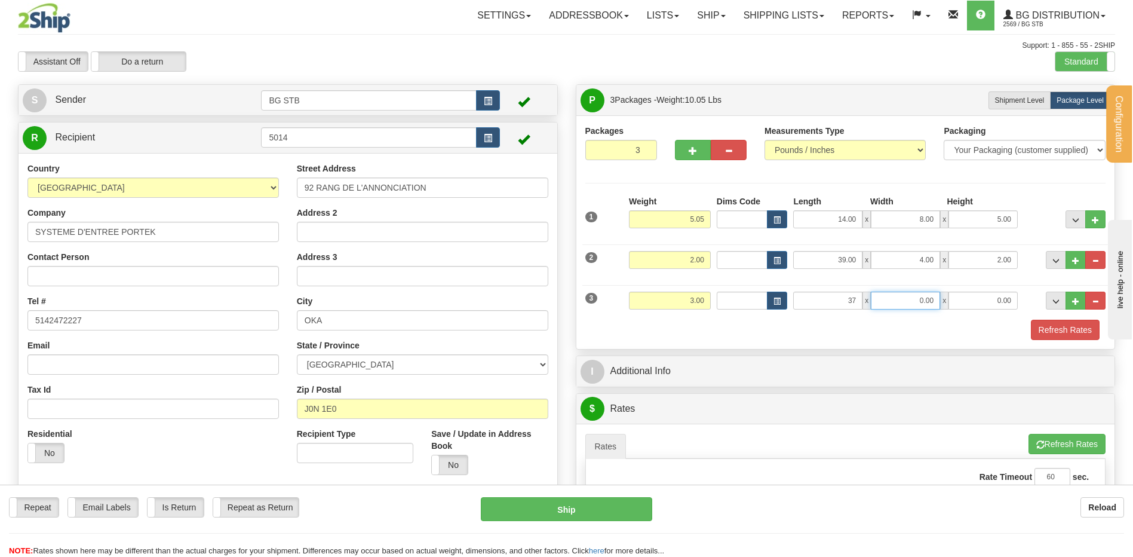
type input "37.00"
type input "9.00"
type input "3.00"
click at [629, 358] on div "P Packages 3 Packages - Weight: 10.05 Lbs Shipment Level Shipm. Package Level P…" at bounding box center [846, 481] width 558 height 795
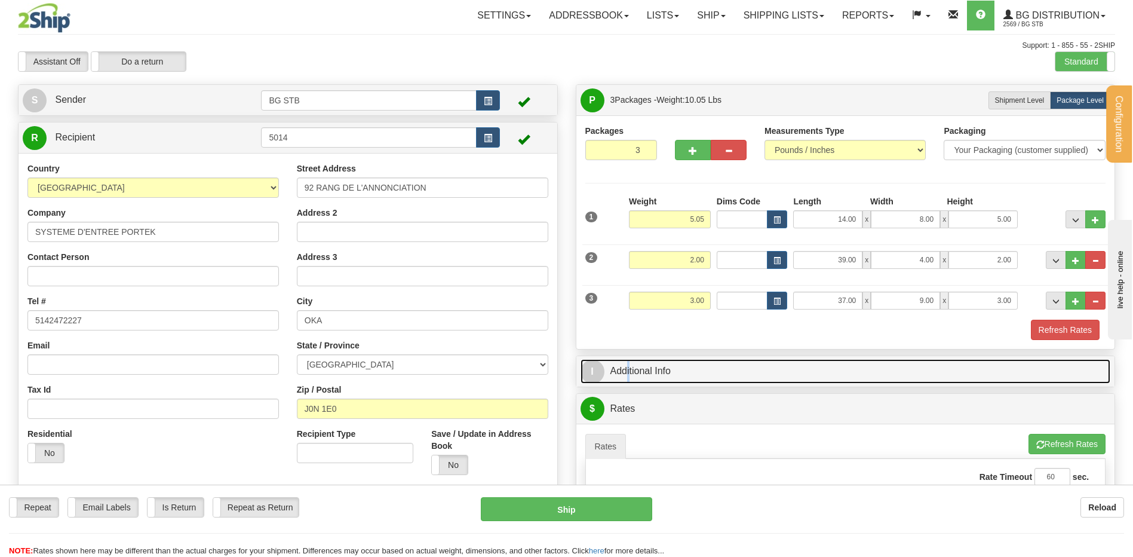
click at [631, 364] on link "I Additional Info" at bounding box center [846, 371] width 530 height 24
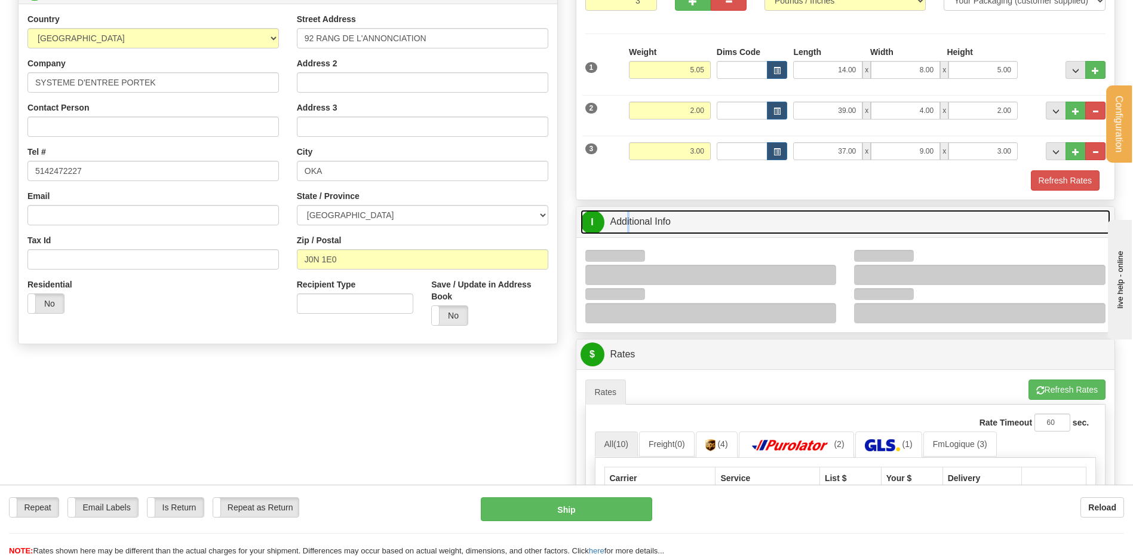
scroll to position [239, 0]
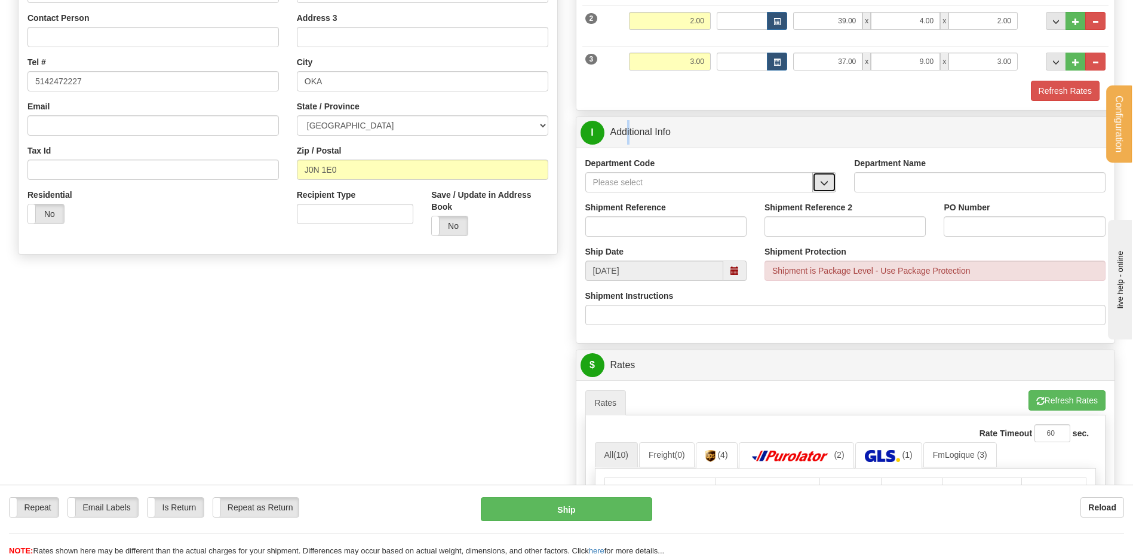
click at [832, 184] on button "button" at bounding box center [824, 182] width 24 height 20
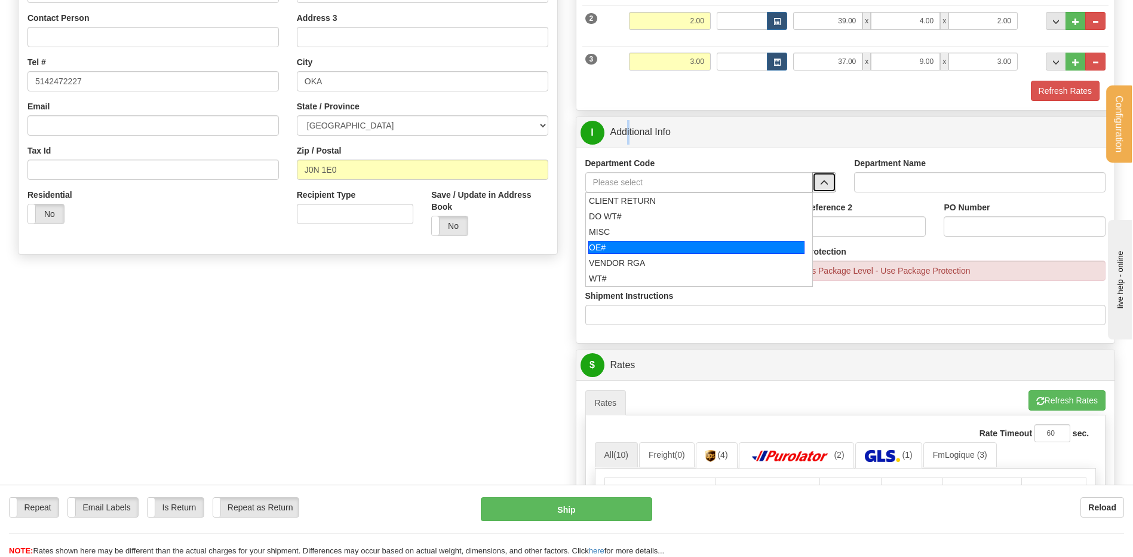
drag, startPoint x: 676, startPoint y: 247, endPoint x: 669, endPoint y: 234, distance: 15.5
click at [674, 246] on div "OE#" at bounding box center [696, 247] width 216 height 13
type input "OE#"
type input "ORDERS"
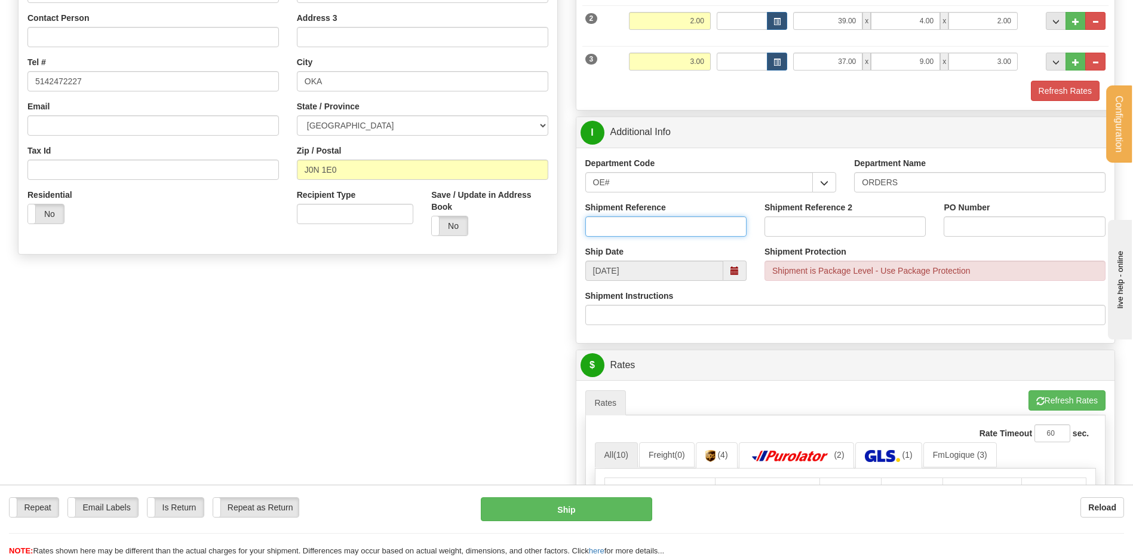
click at [669, 234] on input "Shipment Reference" at bounding box center [665, 226] width 161 height 20
type input "50321701-00"
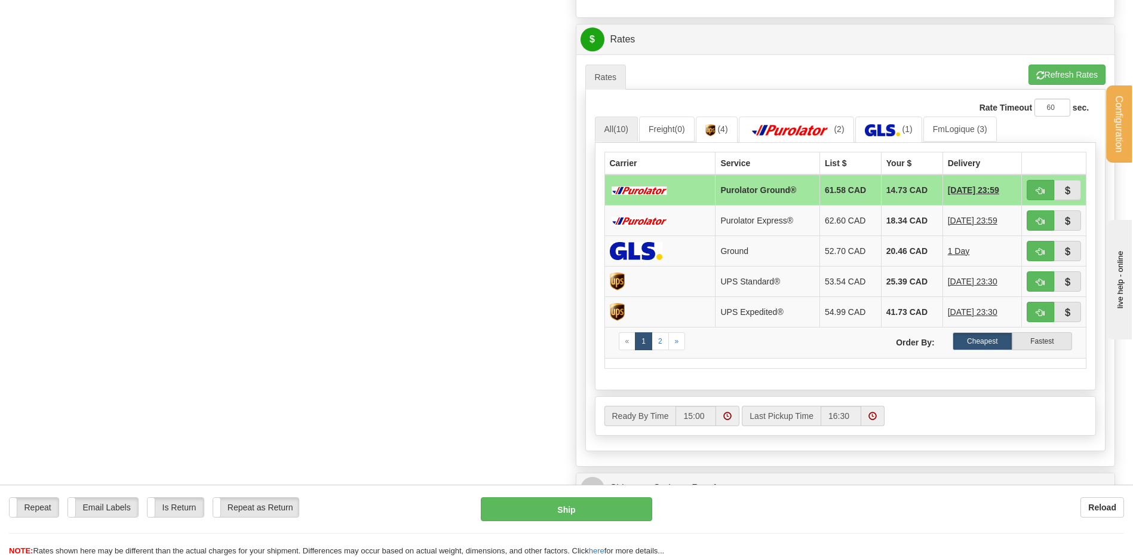
scroll to position [657, 0]
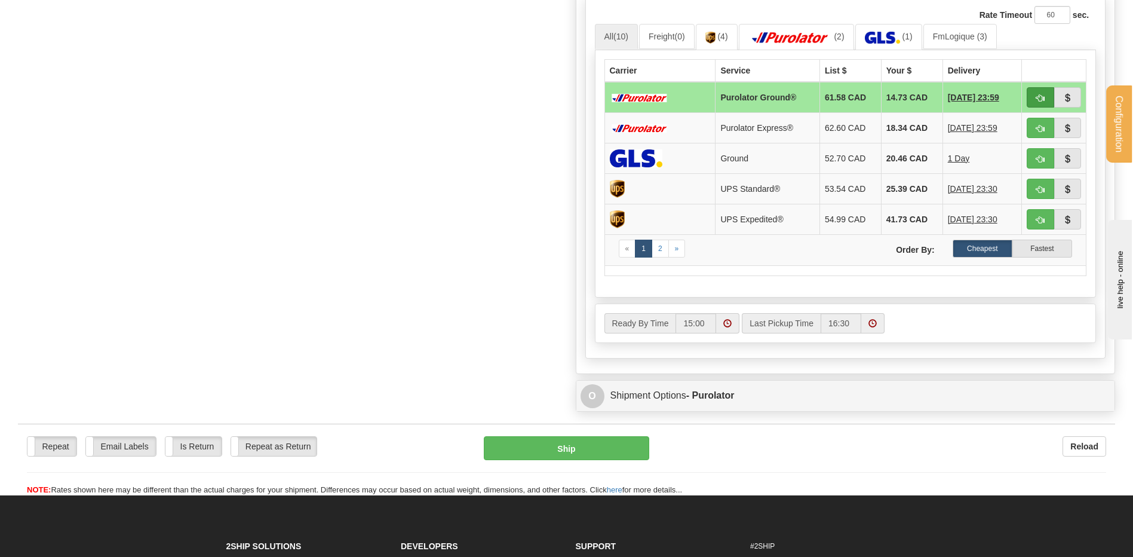
type input "DENIS 24/07/25"
drag, startPoint x: 1037, startPoint y: 95, endPoint x: 873, endPoint y: 143, distance: 170.7
click at [1037, 95] on span "button" at bounding box center [1041, 98] width 8 height 8
type input "260"
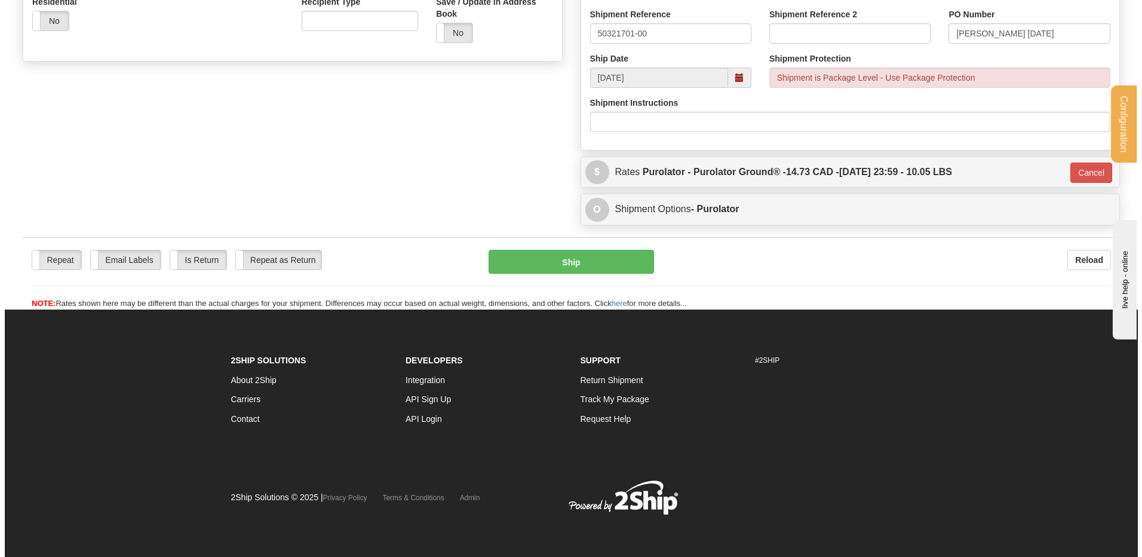
scroll to position [433, 0]
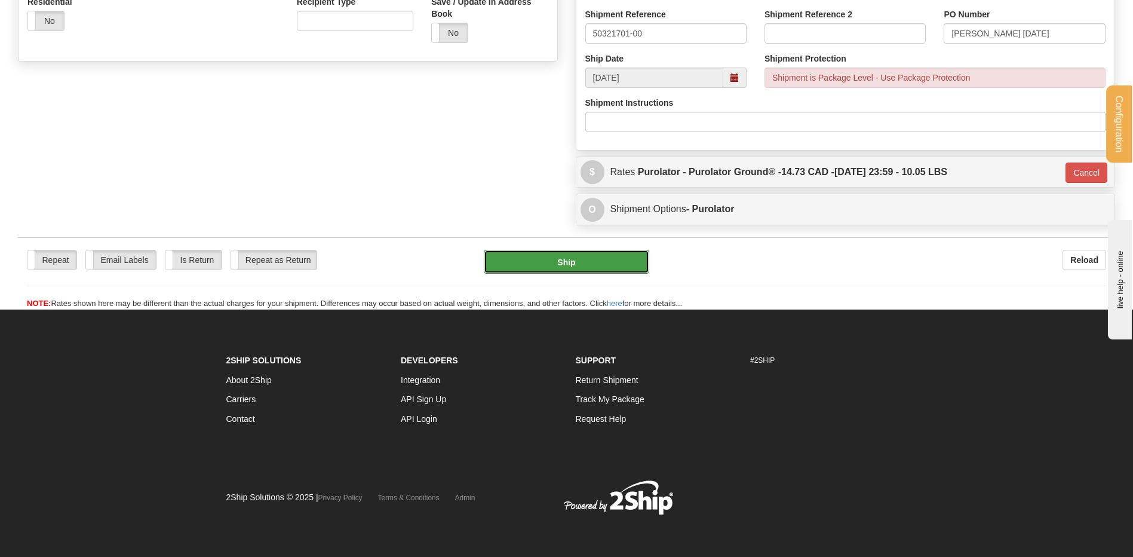
click at [535, 260] on button "Ship" at bounding box center [566, 262] width 165 height 24
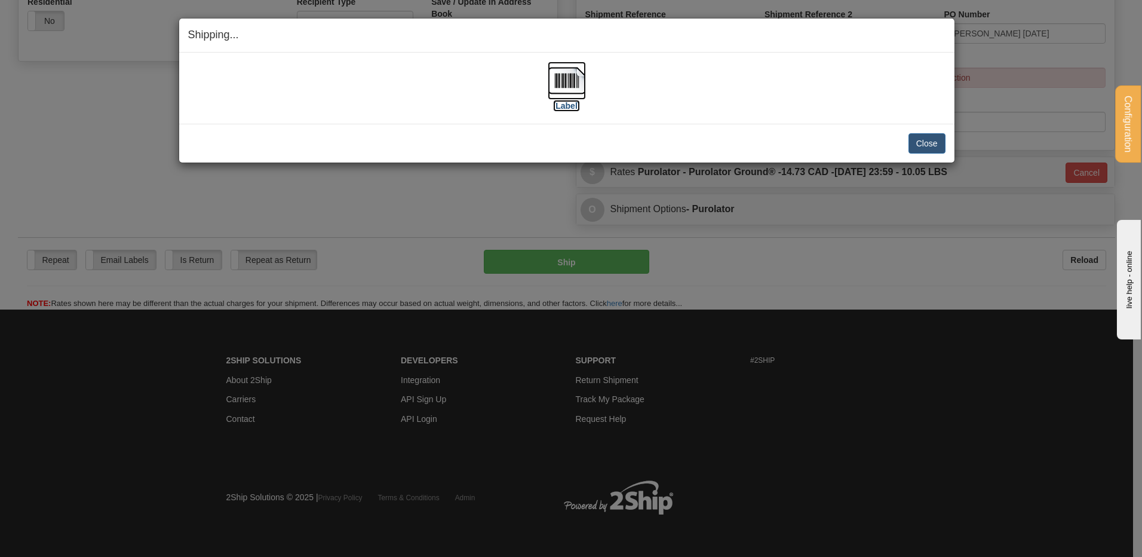
click at [572, 78] on img at bounding box center [567, 81] width 38 height 38
click at [937, 141] on button "Close" at bounding box center [927, 143] width 37 height 20
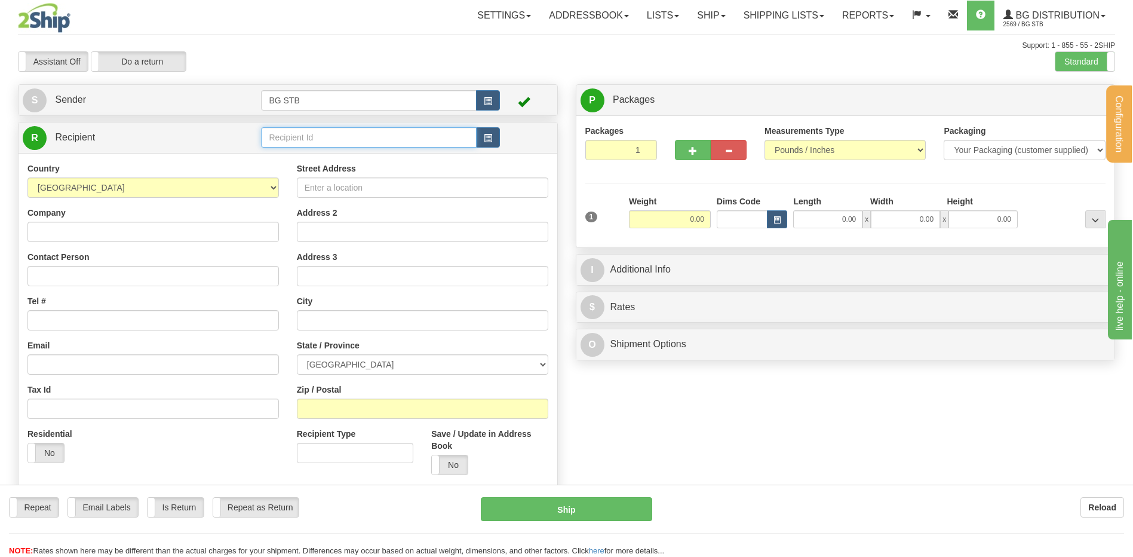
click at [276, 141] on input "text" at bounding box center [368, 137] width 215 height 20
type input "4112"
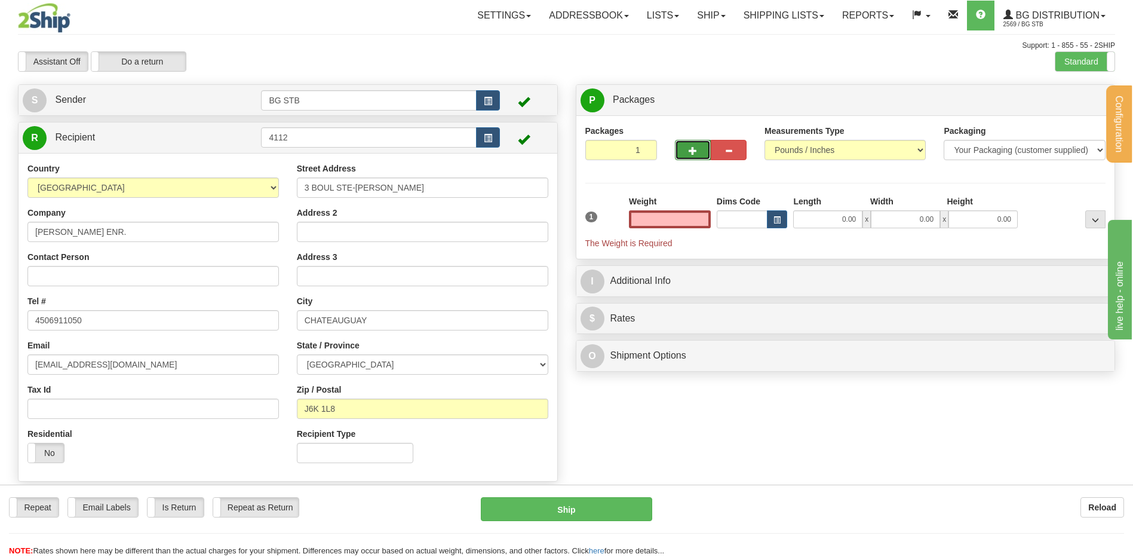
type input "0.00"
click at [681, 148] on button "button" at bounding box center [693, 150] width 36 height 20
click at [682, 149] on button "button" at bounding box center [693, 150] width 36 height 20
click at [689, 143] on button "button" at bounding box center [693, 150] width 36 height 20
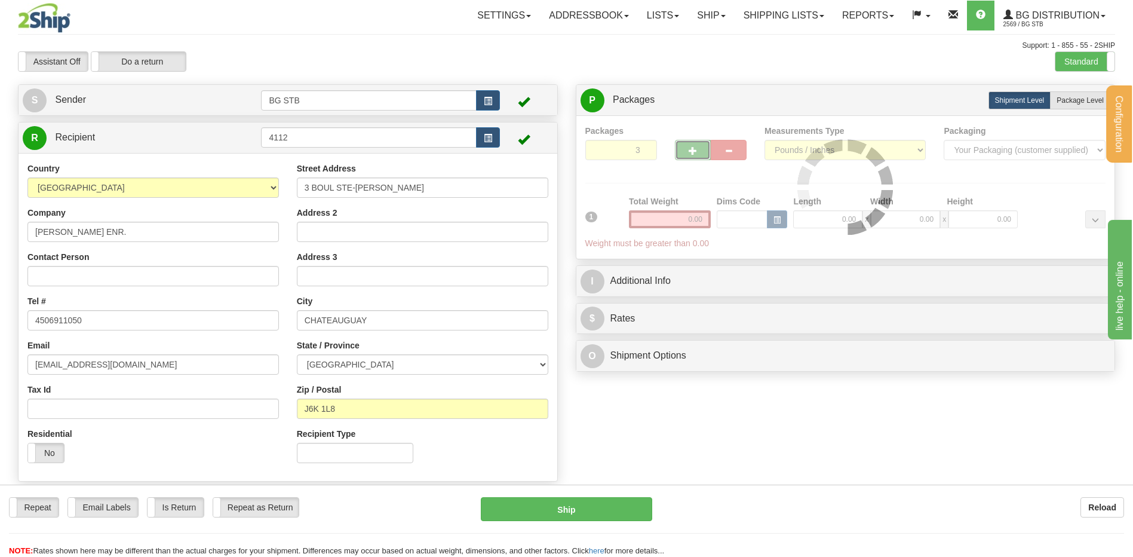
type input "4"
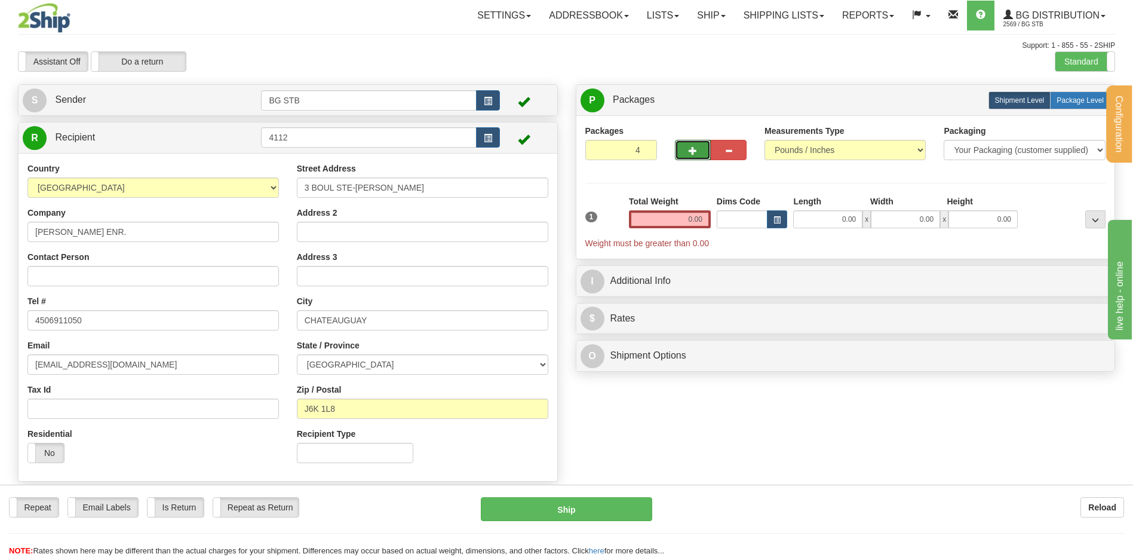
click at [1085, 99] on span "Package Level" at bounding box center [1080, 100] width 47 height 8
radio input "true"
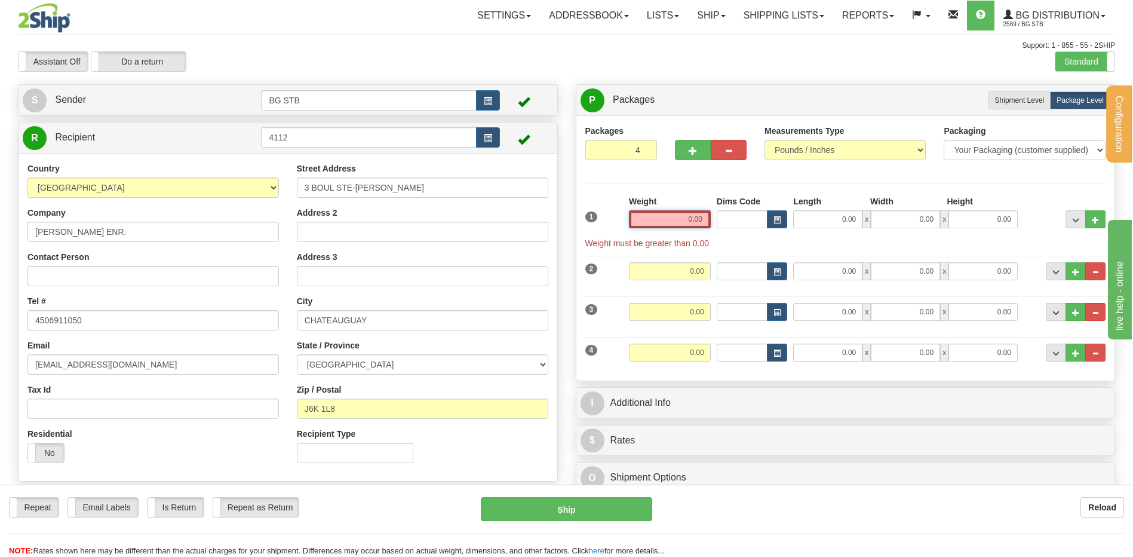
click at [677, 223] on input "0.00" at bounding box center [670, 219] width 82 height 18
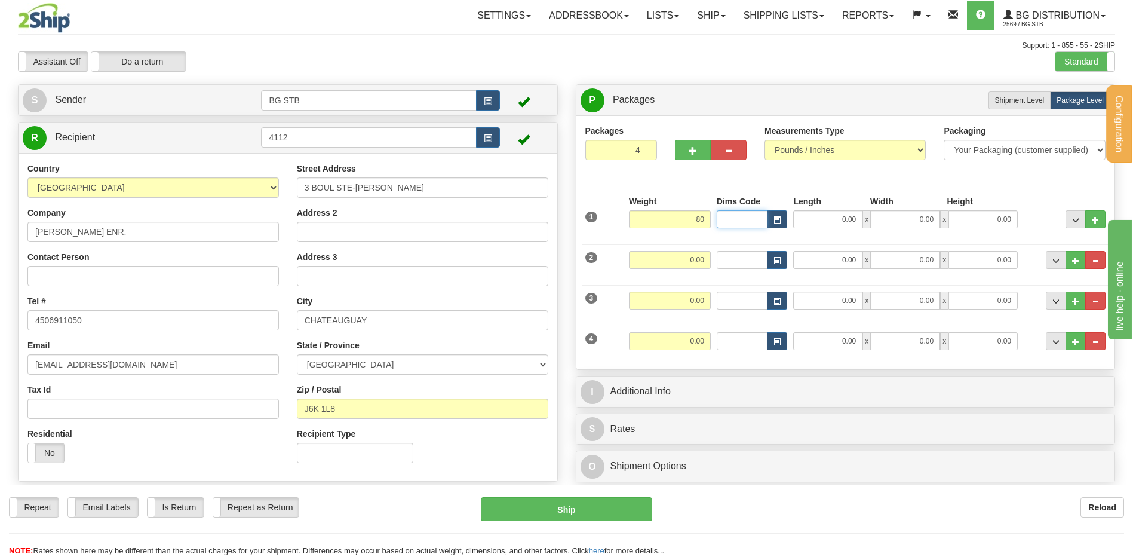
type input "80.00"
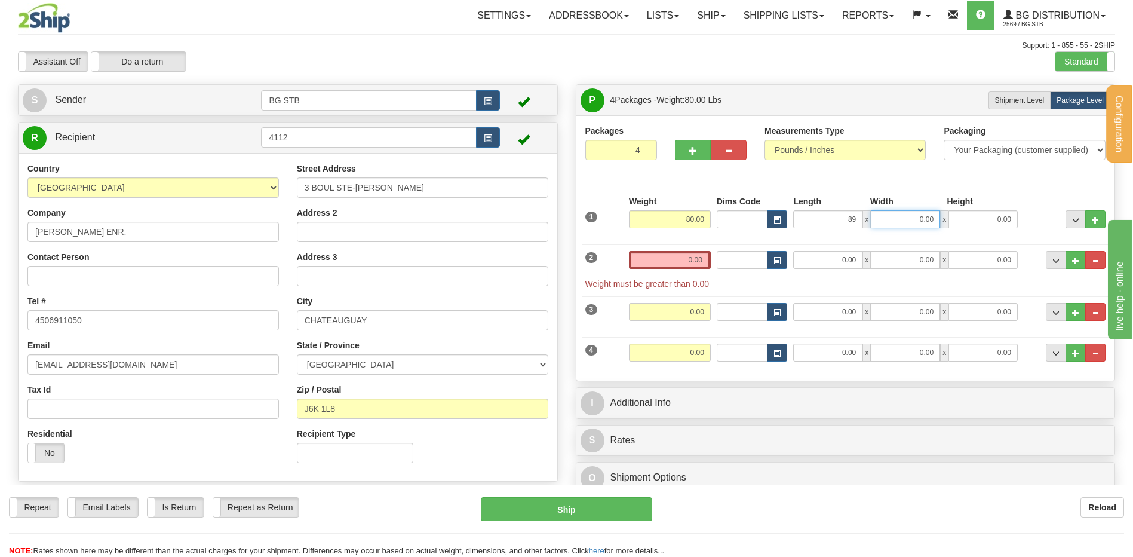
type input "89.00"
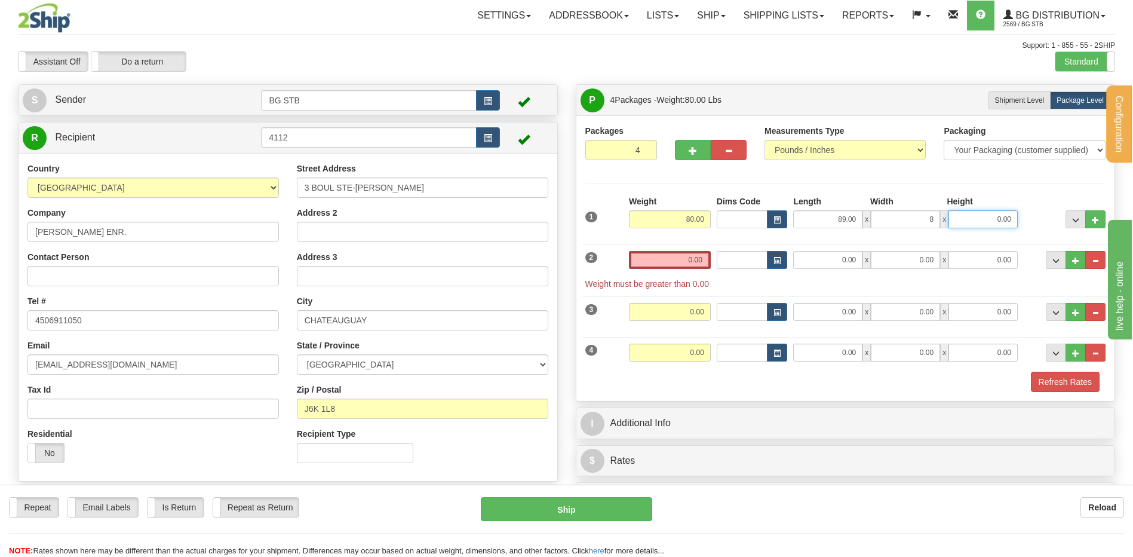
type input "8.00"
type input "6.00"
click at [673, 269] on div "Weight 0.00" at bounding box center [670, 264] width 88 height 27
click at [673, 261] on input "0.00" at bounding box center [670, 260] width 82 height 18
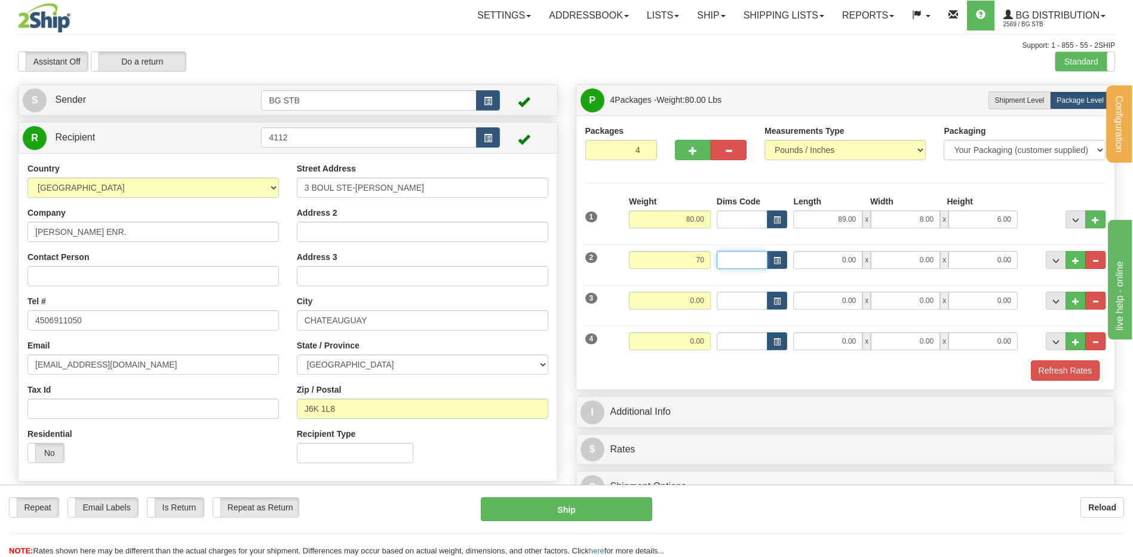
type input "70.00"
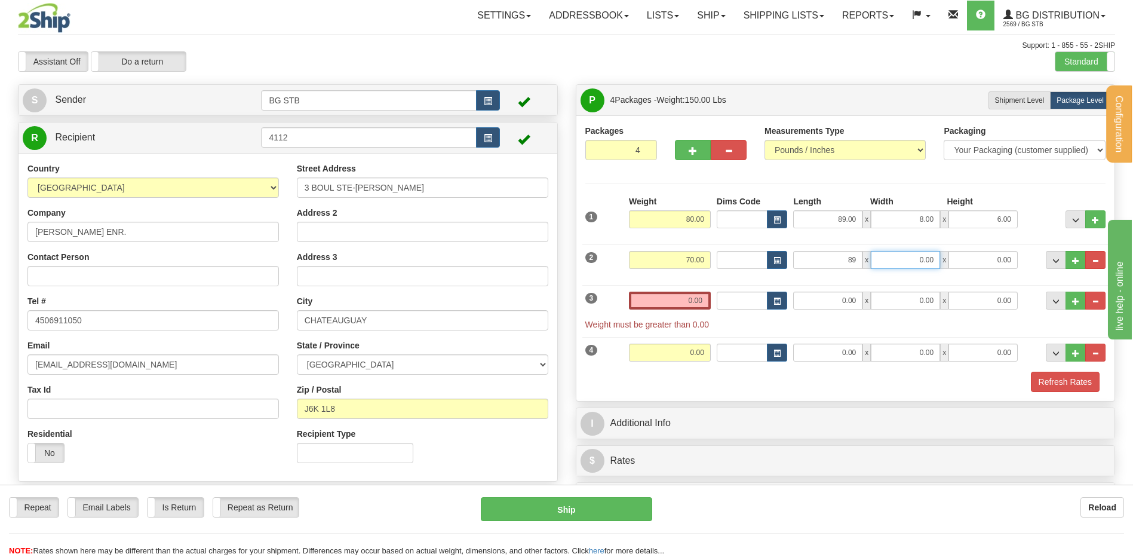
type input "89.00"
type input "8.00"
type input "6.00"
click at [698, 306] on input "0.00" at bounding box center [670, 301] width 82 height 18
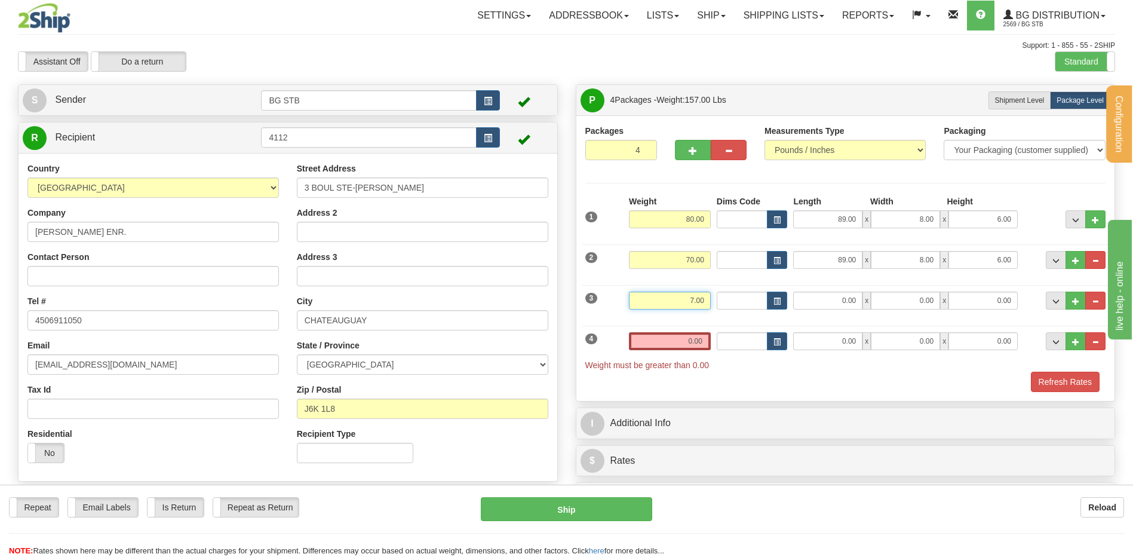
drag, startPoint x: 671, startPoint y: 300, endPoint x: 889, endPoint y: 323, distance: 218.6
click at [835, 320] on div "1 Weight 80.00 Dims Code" at bounding box center [845, 293] width 521 height 197
type input "70.00"
type input "89"
drag, startPoint x: 738, startPoint y: 302, endPoint x: 729, endPoint y: 299, distance: 9.4
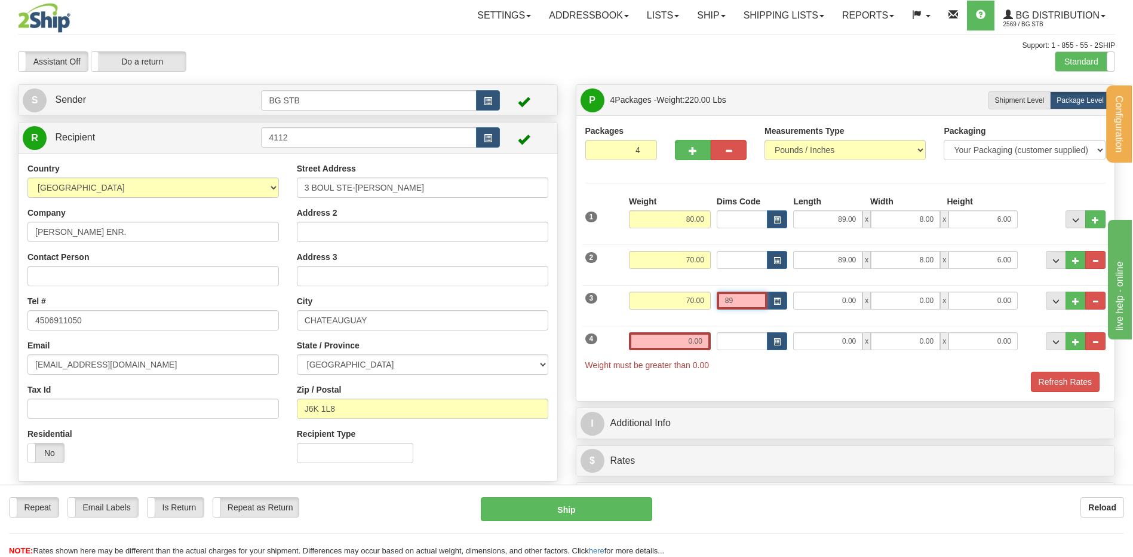
click at [732, 300] on input "89" at bounding box center [742, 301] width 51 height 18
type input "8"
type input "89.00"
type input "8.00"
type input "6.00"
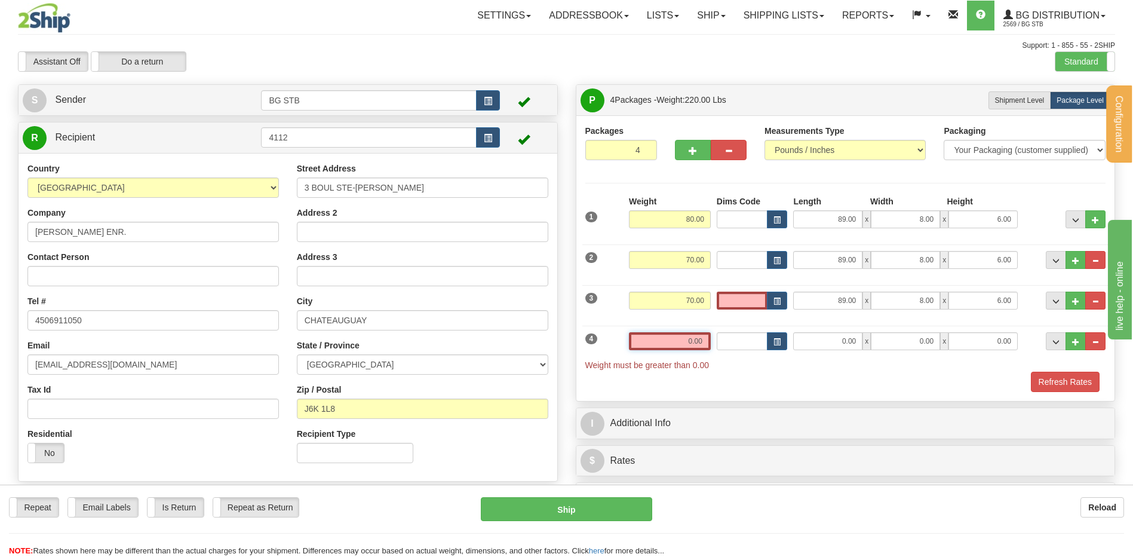
click at [691, 335] on input "0.00" at bounding box center [670, 341] width 82 height 18
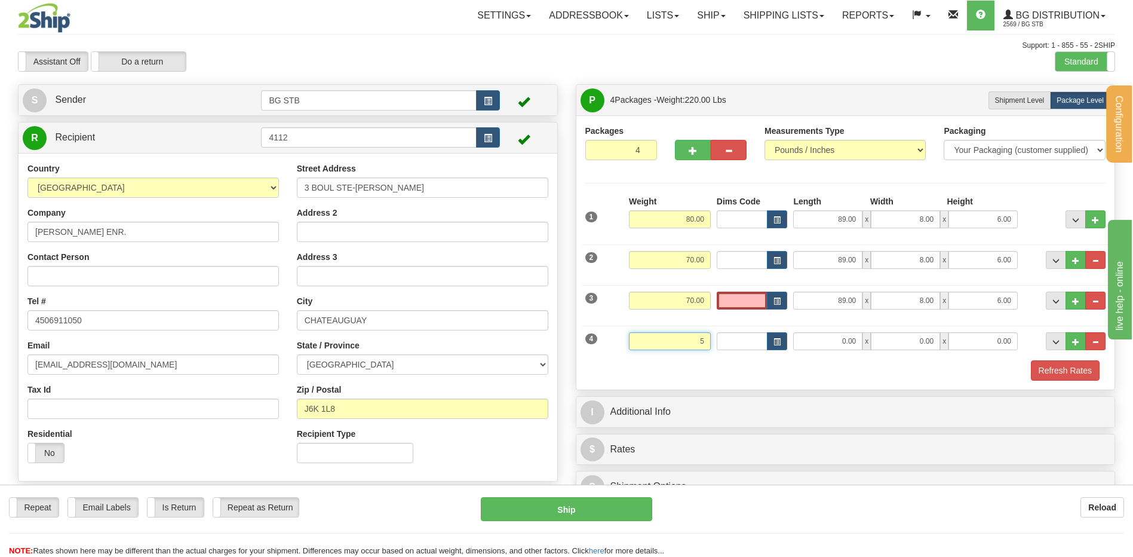
type input "5"
type input "5.00"
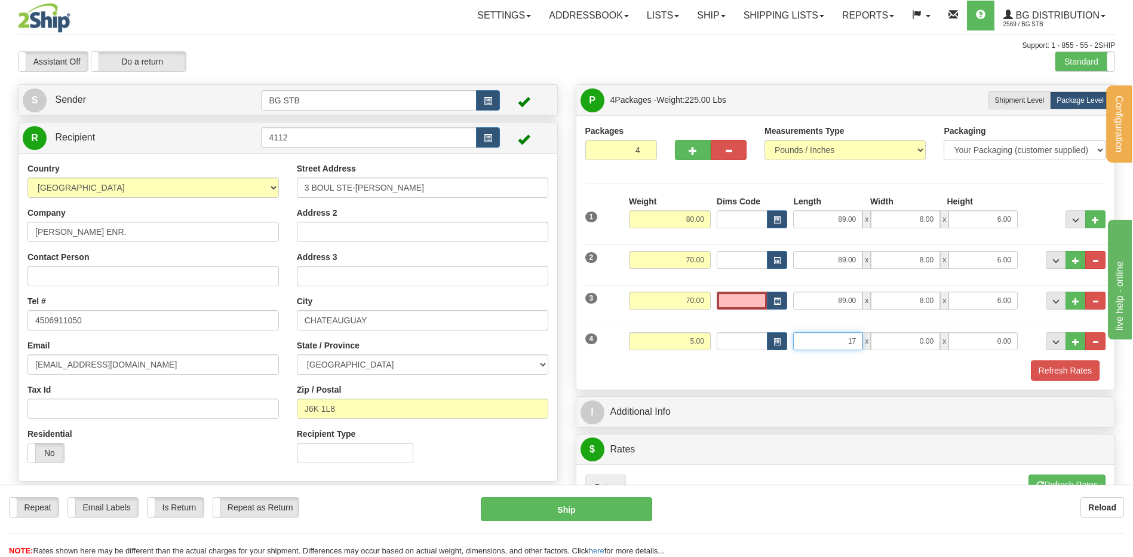
type input "17.00"
type input "6.00"
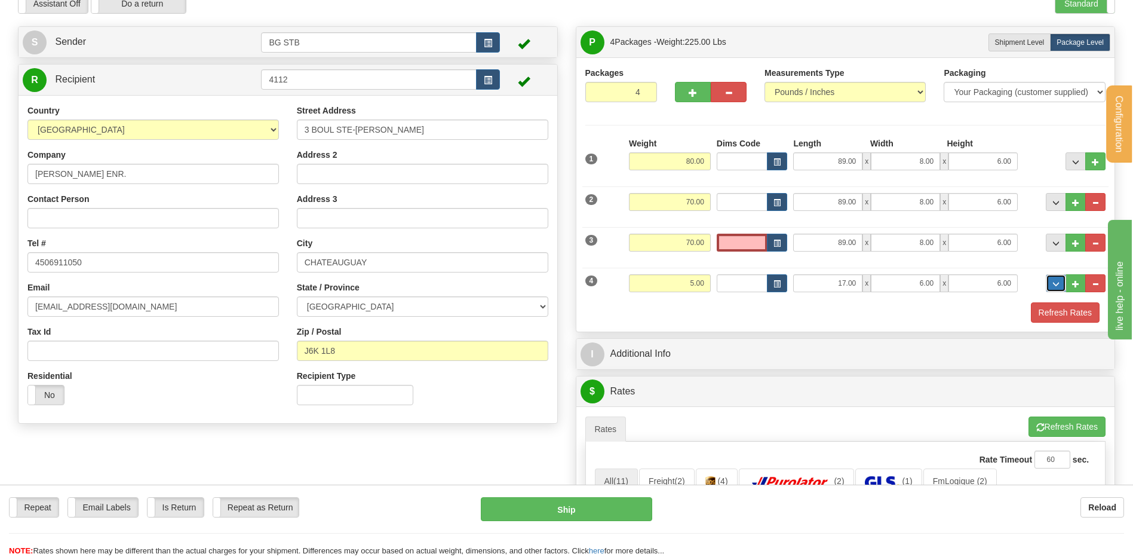
scroll to position [239, 0]
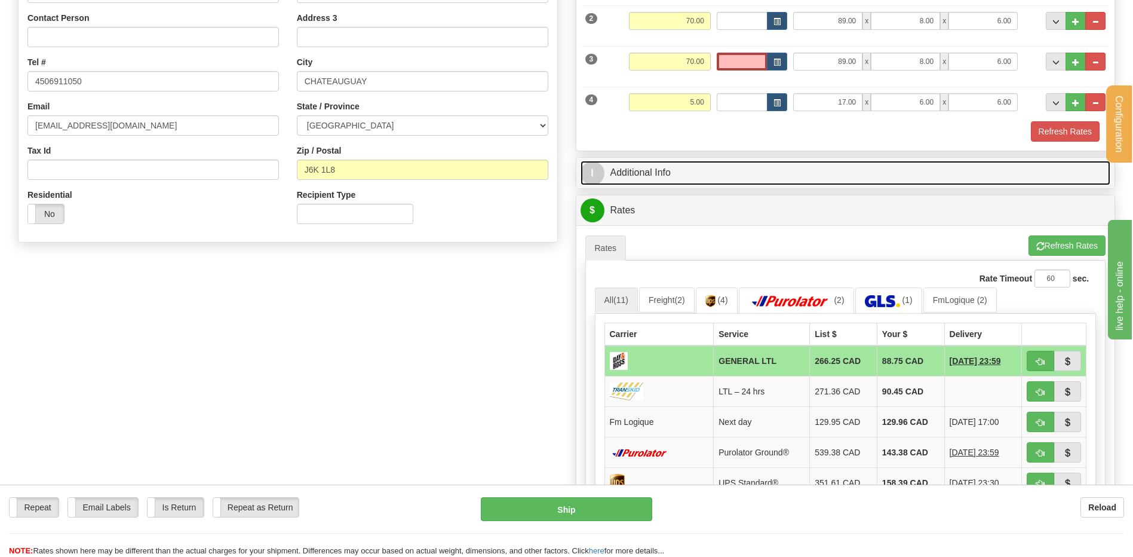
click at [679, 171] on link "I Additional Info" at bounding box center [846, 173] width 530 height 24
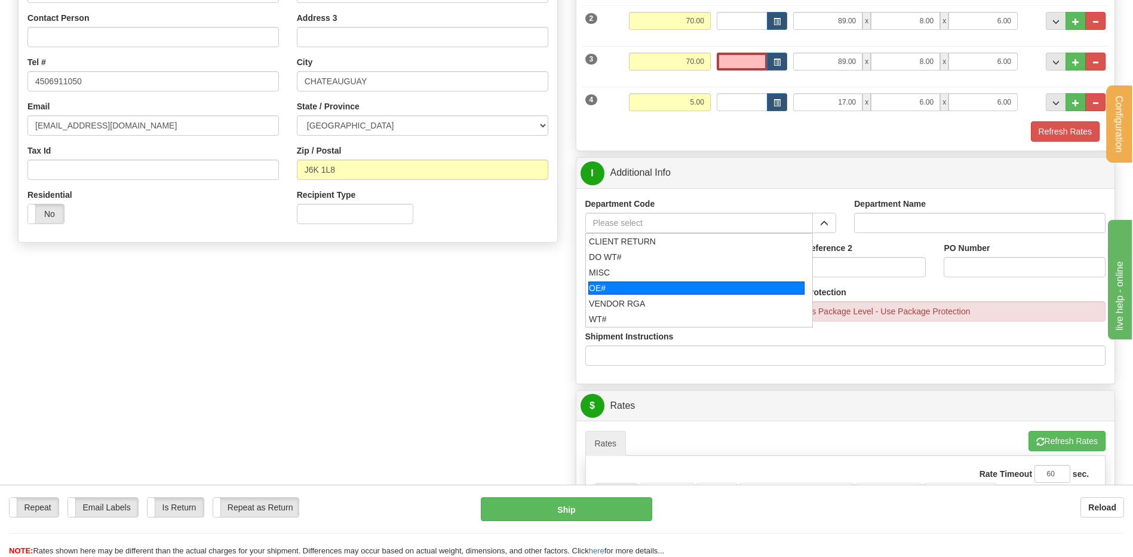
click at [617, 285] on div "OE#" at bounding box center [696, 287] width 216 height 13
type input "OE#"
type input "ORDERS"
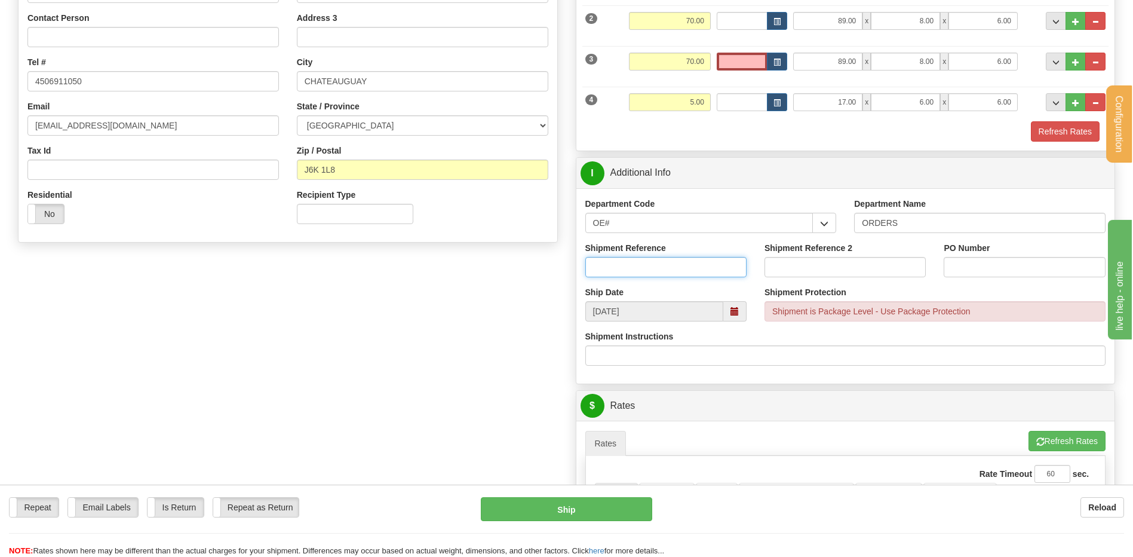
click at [621, 263] on input "Shipment Reference" at bounding box center [665, 267] width 161 height 20
type input "80006089-00"
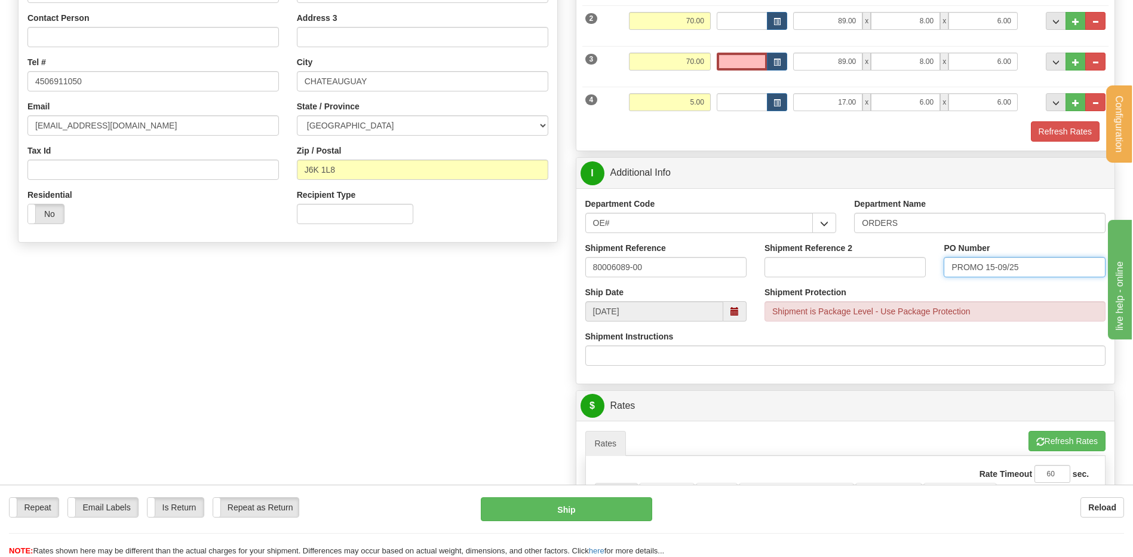
click at [1012, 271] on input "PROMO 15-09/25" at bounding box center [1024, 267] width 161 height 20
click at [1008, 268] on input "PROMO 15-09/25" at bounding box center [1024, 267] width 161 height 20
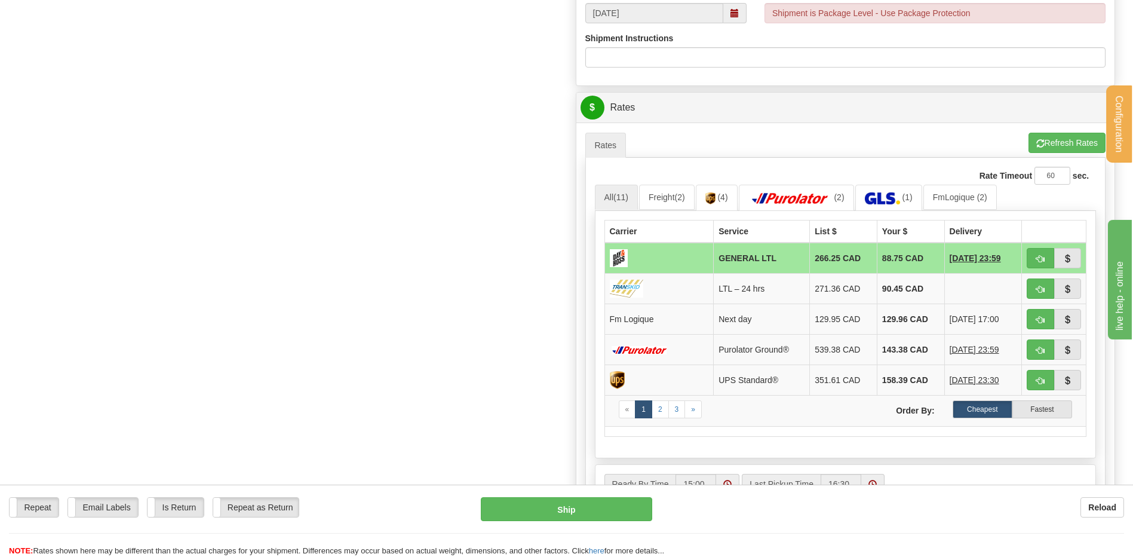
scroll to position [538, 0]
type input "PROMO 15-09-25"
click at [1038, 316] on span "button" at bounding box center [1041, 319] width 8 height 8
type input "jour"
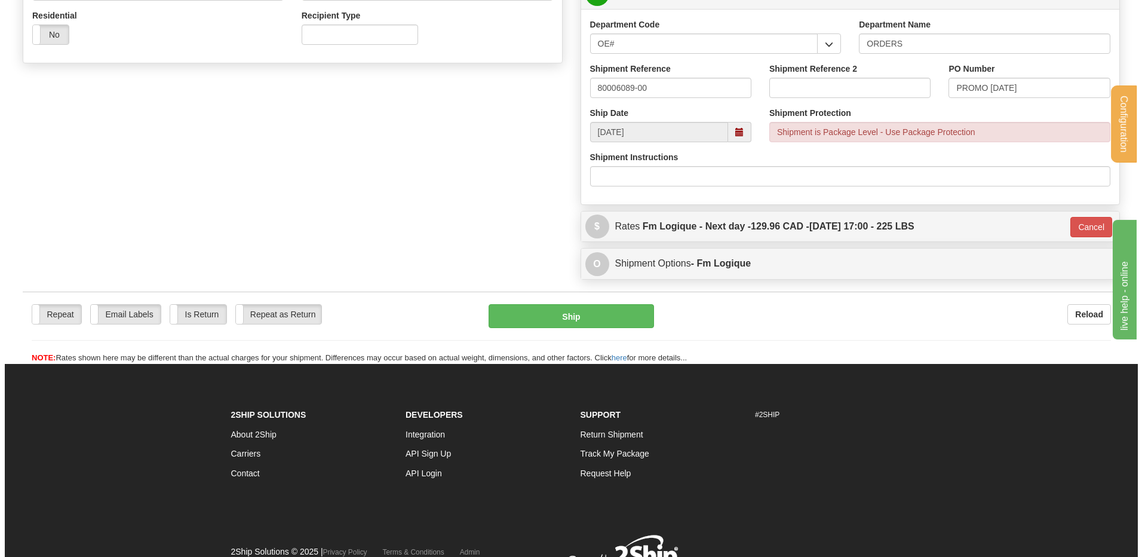
scroll to position [358, 0]
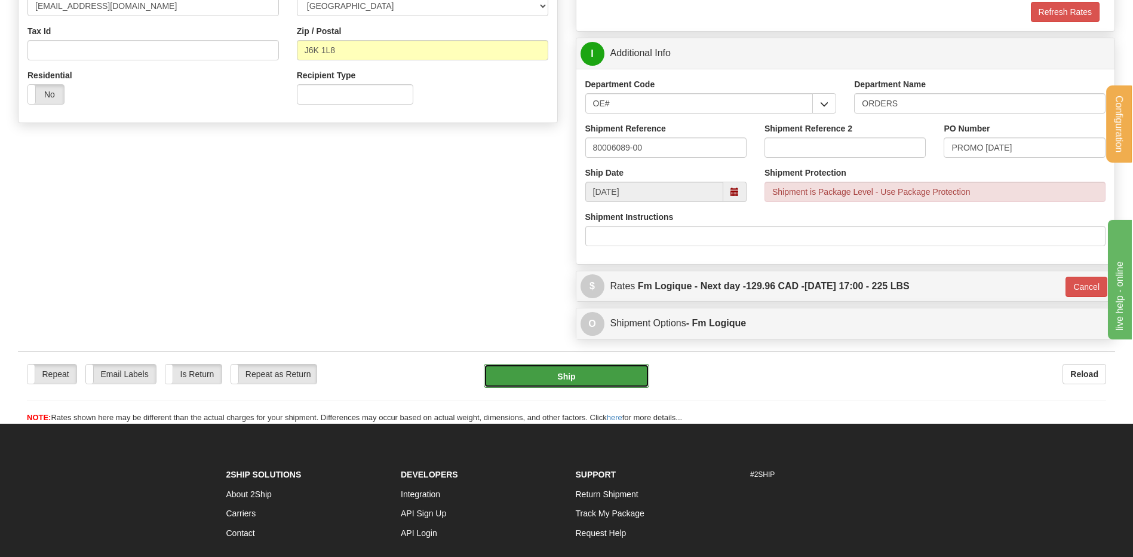
click at [601, 381] on button "Ship" at bounding box center [566, 376] width 165 height 24
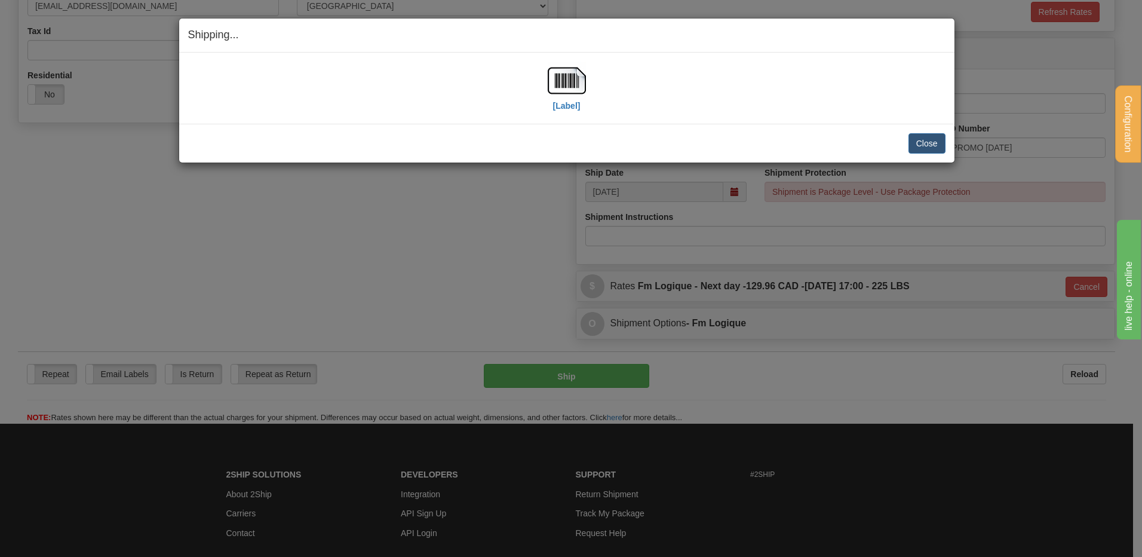
drag, startPoint x: 517, startPoint y: 97, endPoint x: 535, endPoint y: 90, distance: 19.3
click at [518, 97] on div "[Label]" at bounding box center [567, 88] width 758 height 53
click at [566, 84] on img at bounding box center [567, 81] width 38 height 38
drag, startPoint x: 918, startPoint y: 146, endPoint x: 385, endPoint y: 140, distance: 532.9
click at [916, 145] on button "Close" at bounding box center [927, 143] width 37 height 20
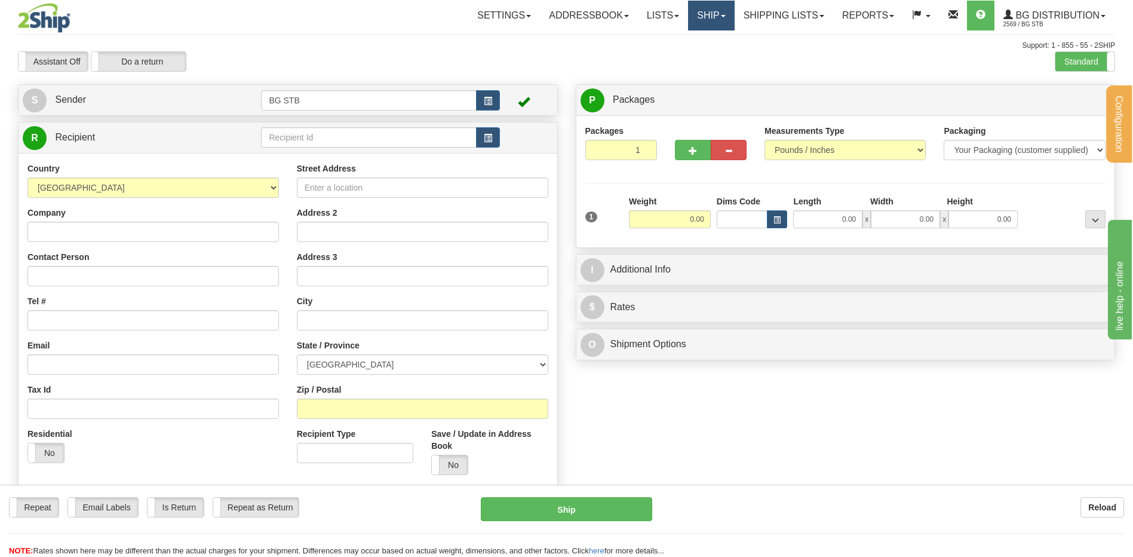
click at [700, 12] on link "Ship" at bounding box center [711, 16] width 46 height 30
click at [759, 16] on link "Shipping lists" at bounding box center [784, 16] width 99 height 30
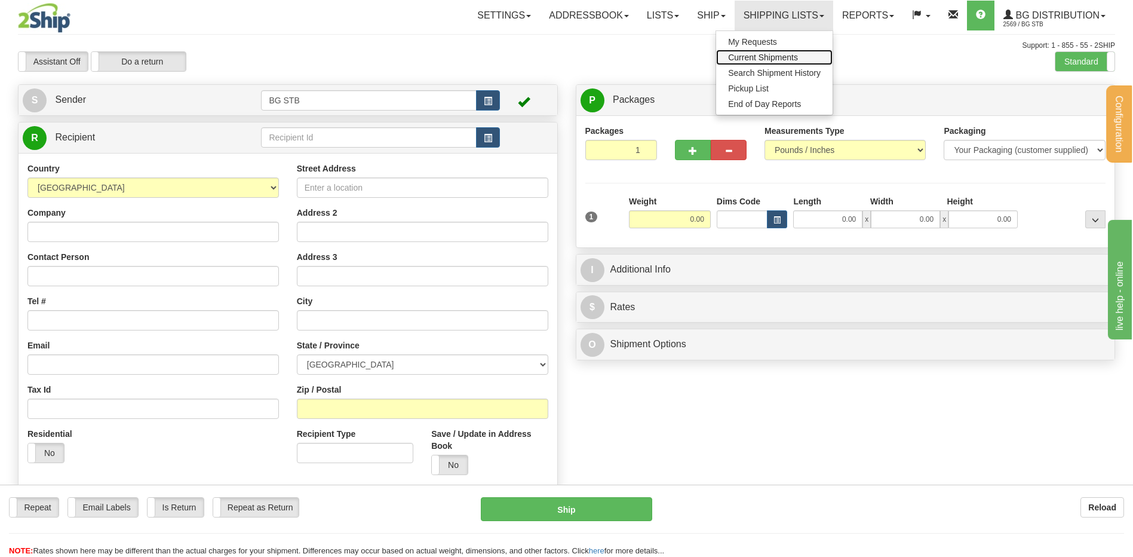
click at [755, 59] on span "Current Shipments" at bounding box center [763, 58] width 70 height 10
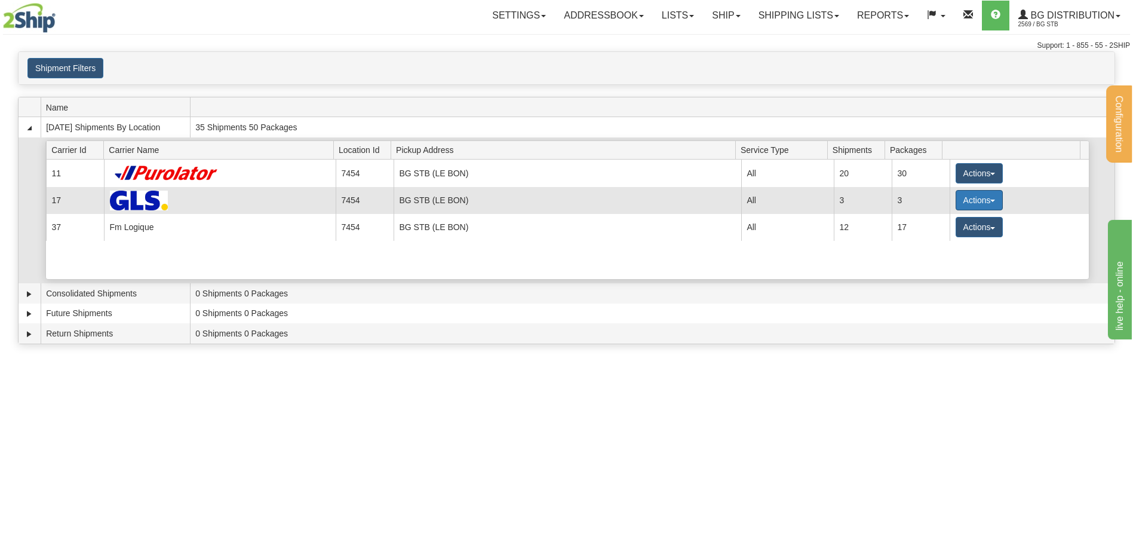
drag, startPoint x: 989, startPoint y: 200, endPoint x: 978, endPoint y: 206, distance: 12.3
click at [991, 200] on span "button" at bounding box center [993, 201] width 5 height 2
click at [956, 222] on link "Details" at bounding box center [955, 223] width 96 height 16
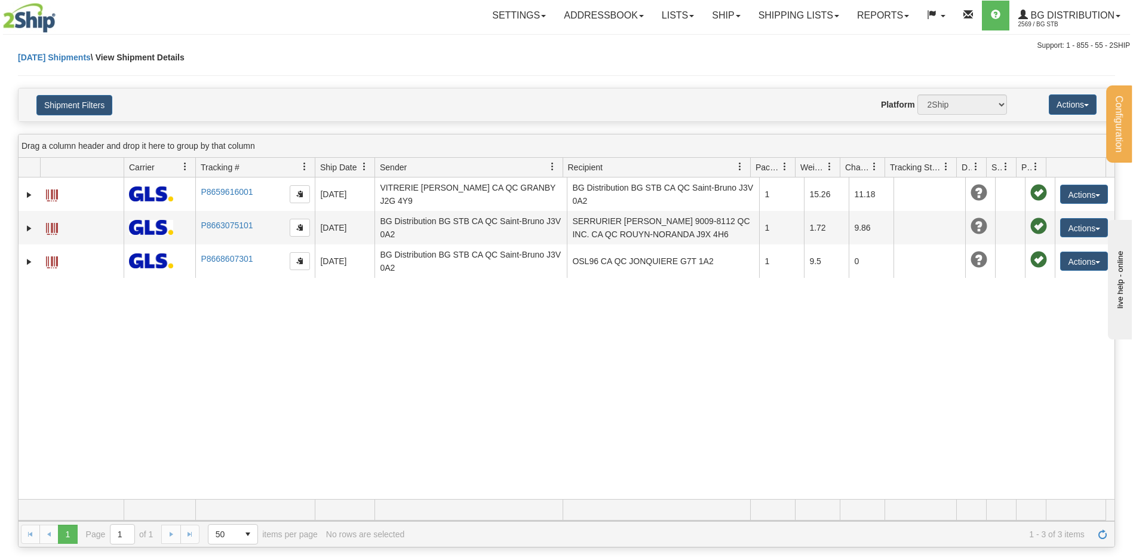
click at [1030, 167] on link at bounding box center [1036, 167] width 20 height 20
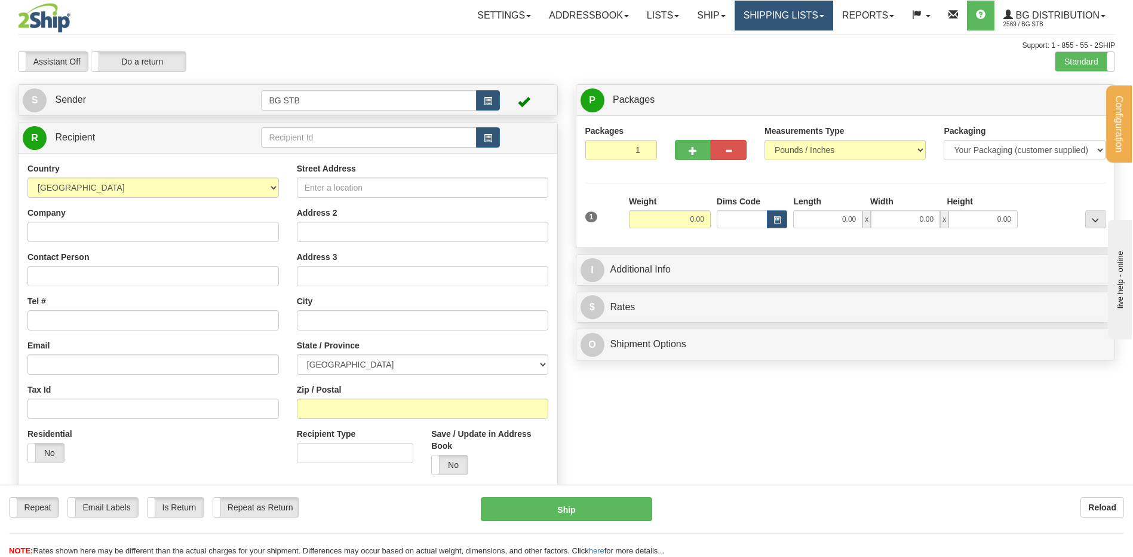
click at [780, 11] on link "Shipping lists" at bounding box center [784, 16] width 99 height 30
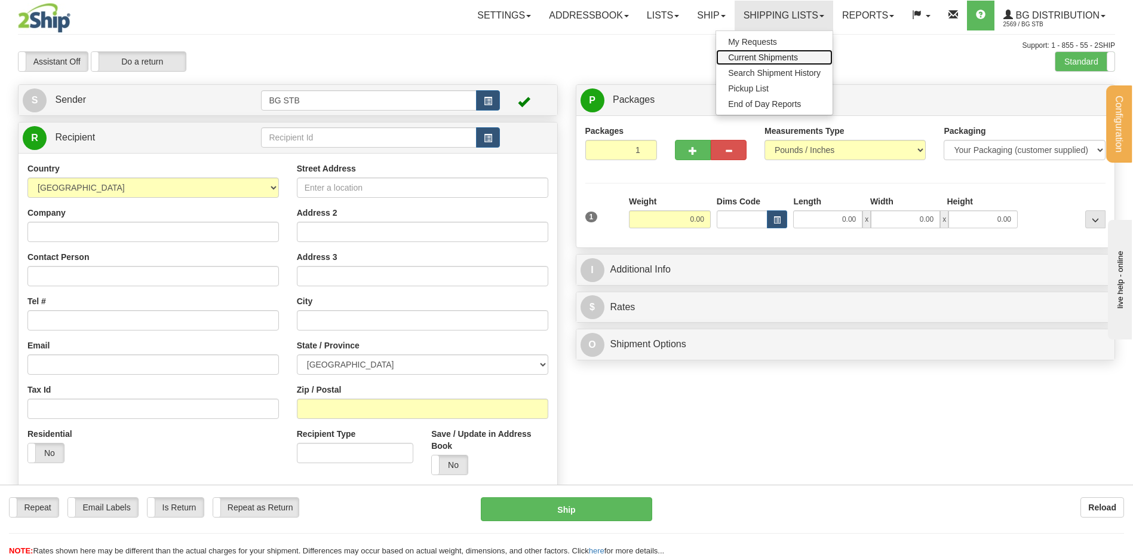
click at [765, 52] on link "Current Shipments" at bounding box center [774, 58] width 116 height 16
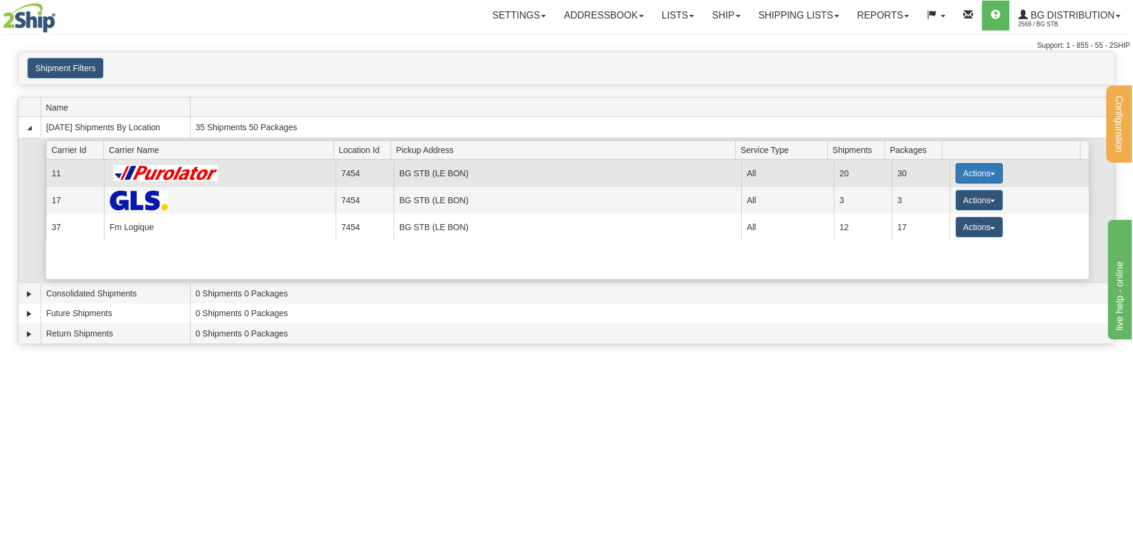
click at [973, 172] on button "Actions" at bounding box center [980, 173] width 48 height 20
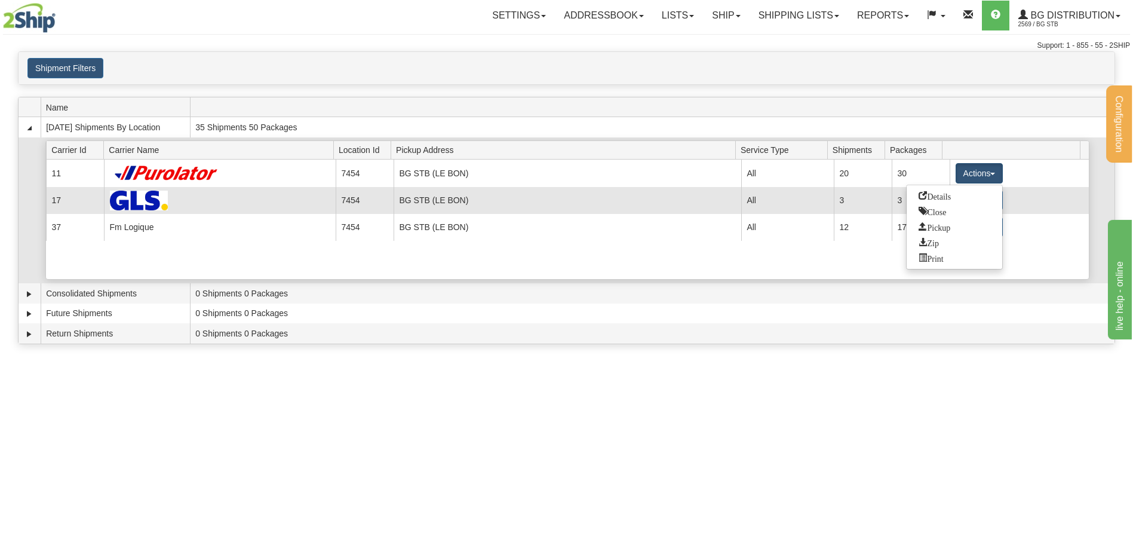
click at [1077, 207] on td "Actions Details Close Pickup Zip Print" at bounding box center [1019, 200] width 139 height 27
click at [978, 200] on button "Actions" at bounding box center [980, 200] width 48 height 20
click at [946, 219] on span "Details" at bounding box center [935, 222] width 32 height 8
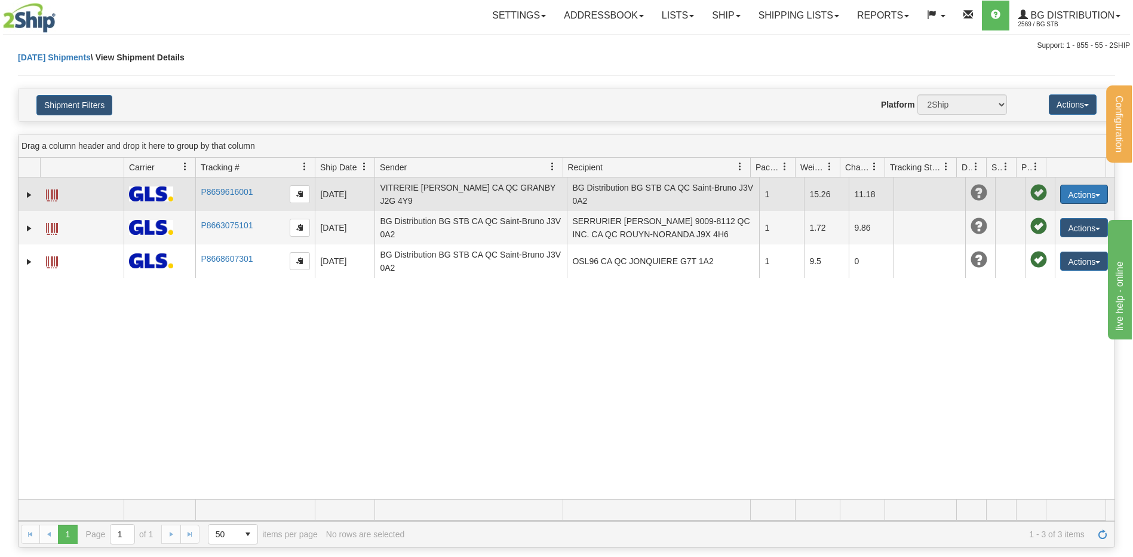
drag, startPoint x: 1059, startPoint y: 188, endPoint x: 1066, endPoint y: 193, distance: 8.6
click at [1065, 192] on button "Actions" at bounding box center [1084, 194] width 48 height 19
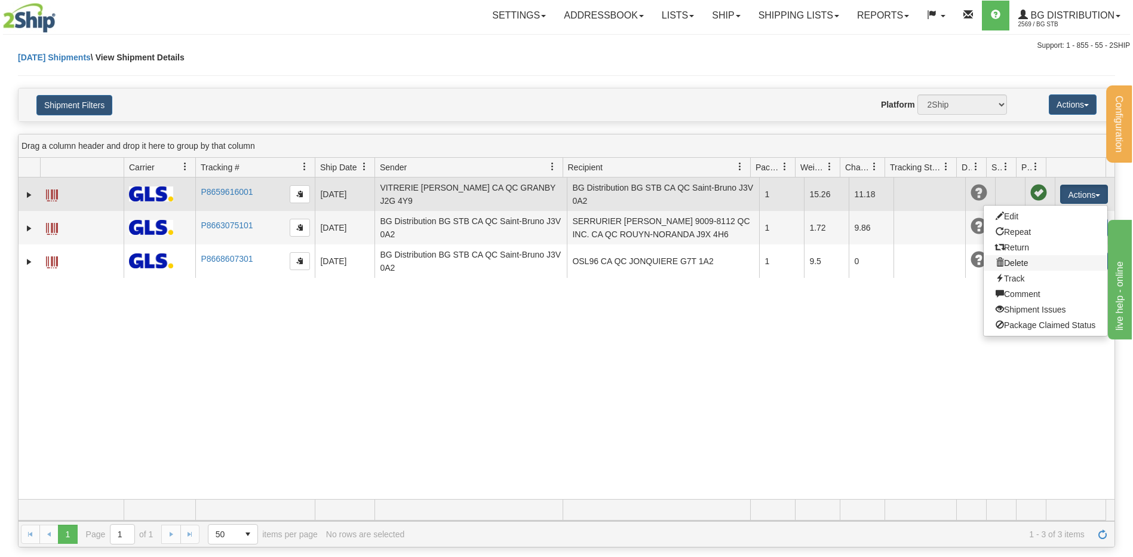
click at [1026, 263] on link "Delete" at bounding box center [1046, 263] width 124 height 16
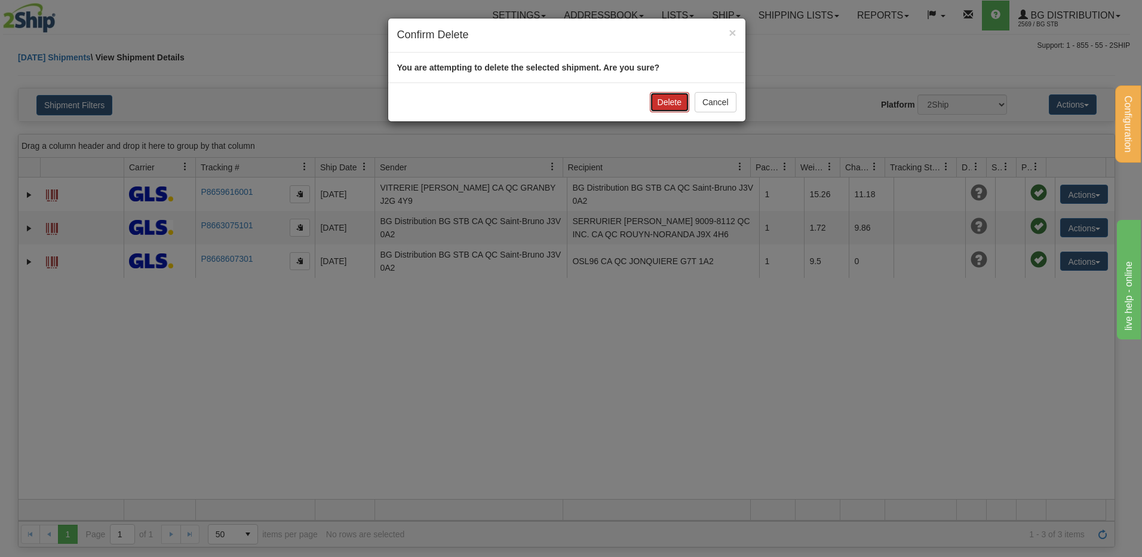
click at [662, 102] on button "Delete" at bounding box center [669, 102] width 39 height 20
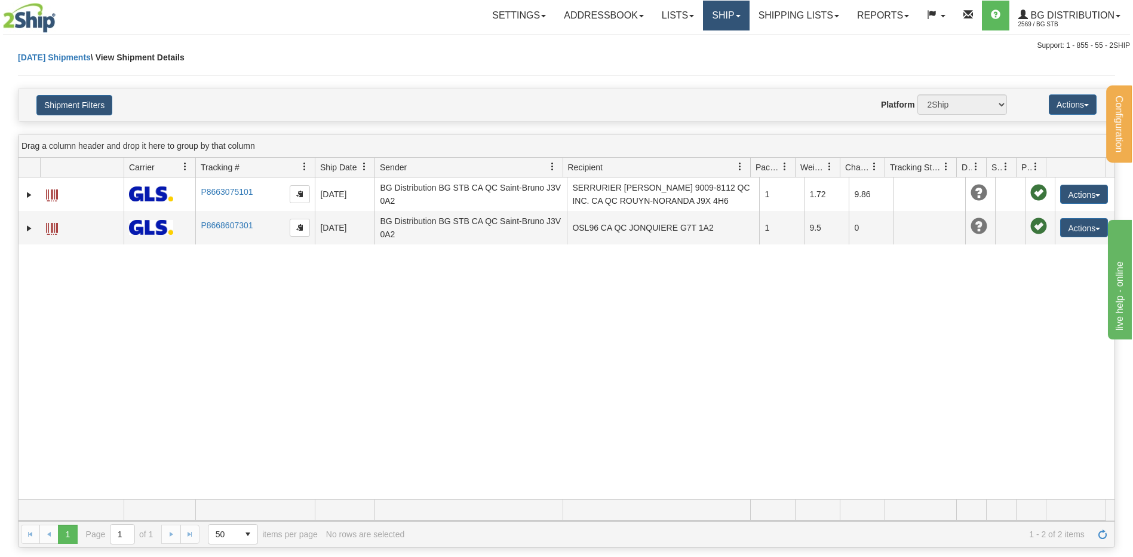
click at [736, 16] on span at bounding box center [738, 16] width 5 height 2
click at [720, 42] on link "Ship Screen" at bounding box center [702, 42] width 94 height 16
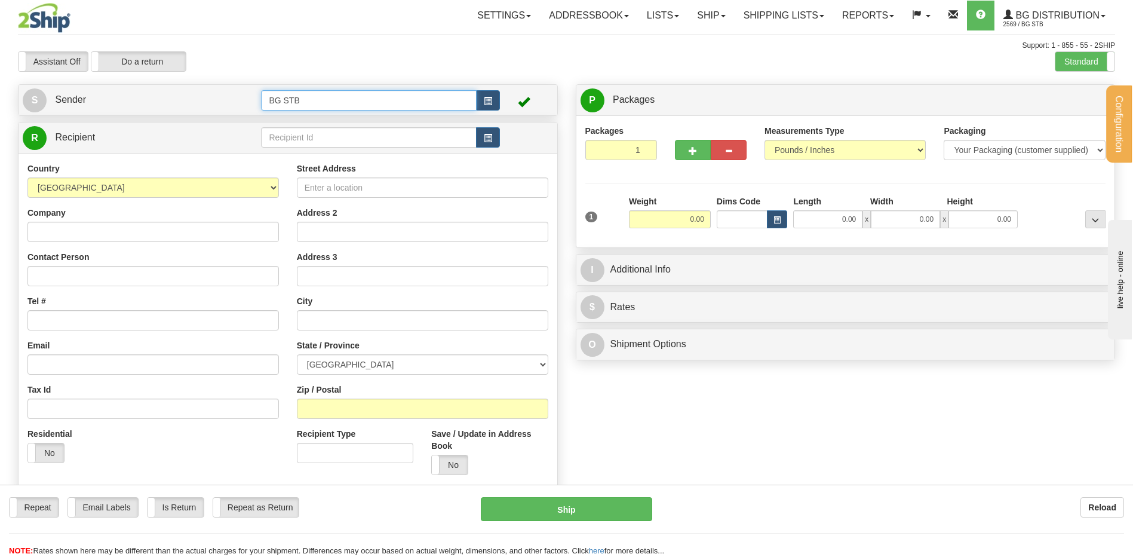
click at [329, 105] on input "BG STB" at bounding box center [368, 100] width 215 height 20
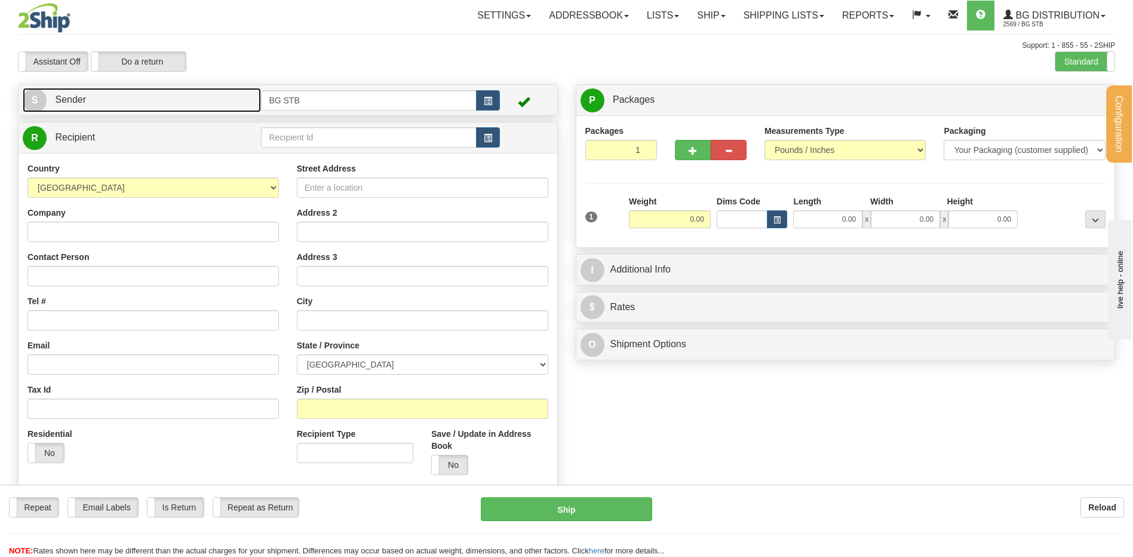
click at [201, 106] on link "S Sender" at bounding box center [142, 100] width 238 height 24
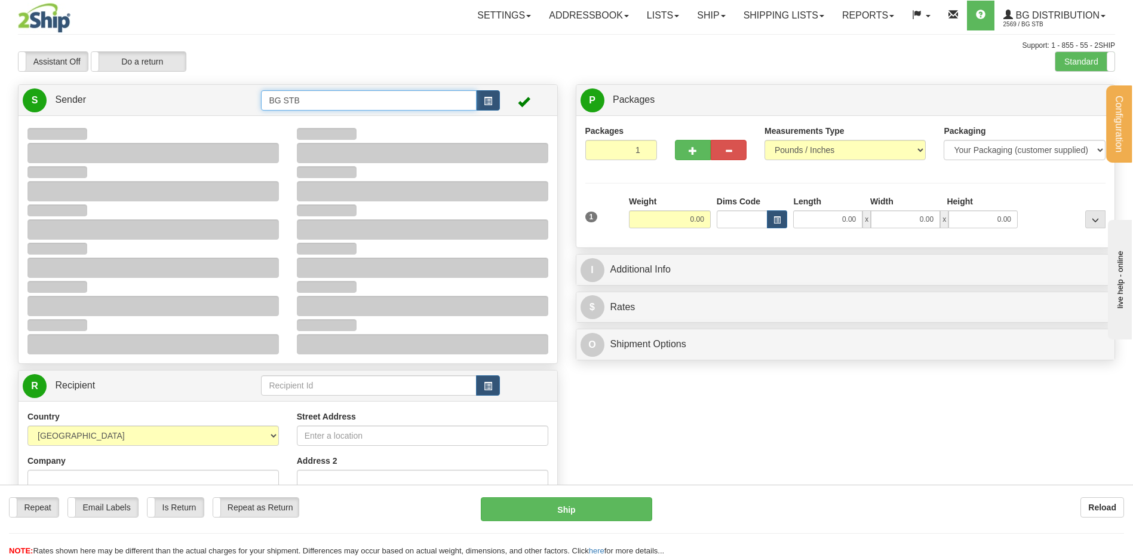
drag, startPoint x: 309, startPoint y: 101, endPoint x: 225, endPoint y: 106, distance: 83.8
click at [232, 106] on tr "S Sender BG STB" at bounding box center [288, 100] width 530 height 24
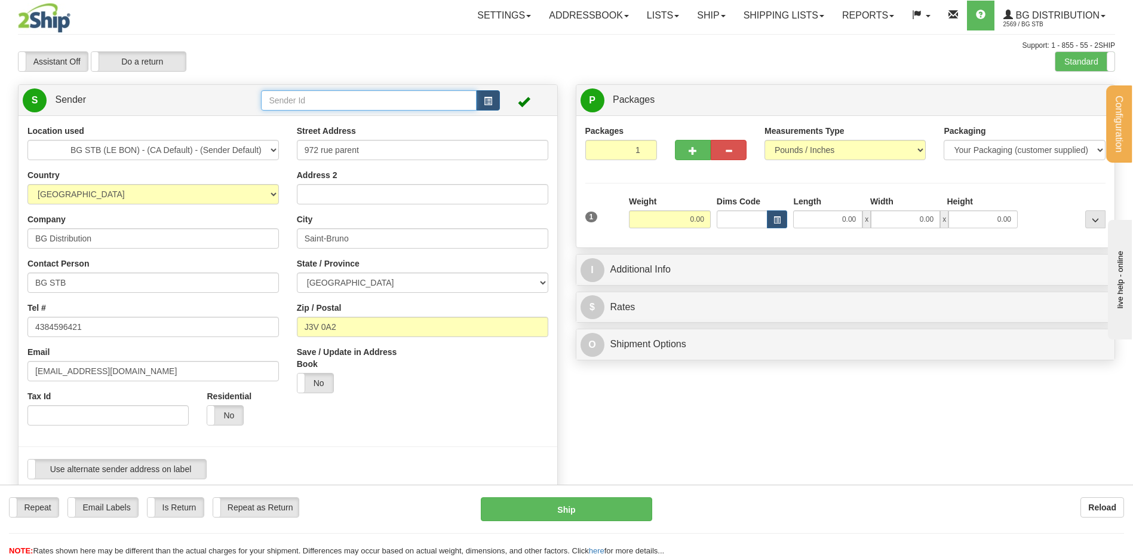
click at [287, 100] on input "text" at bounding box center [368, 100] width 215 height 20
type input "4025"
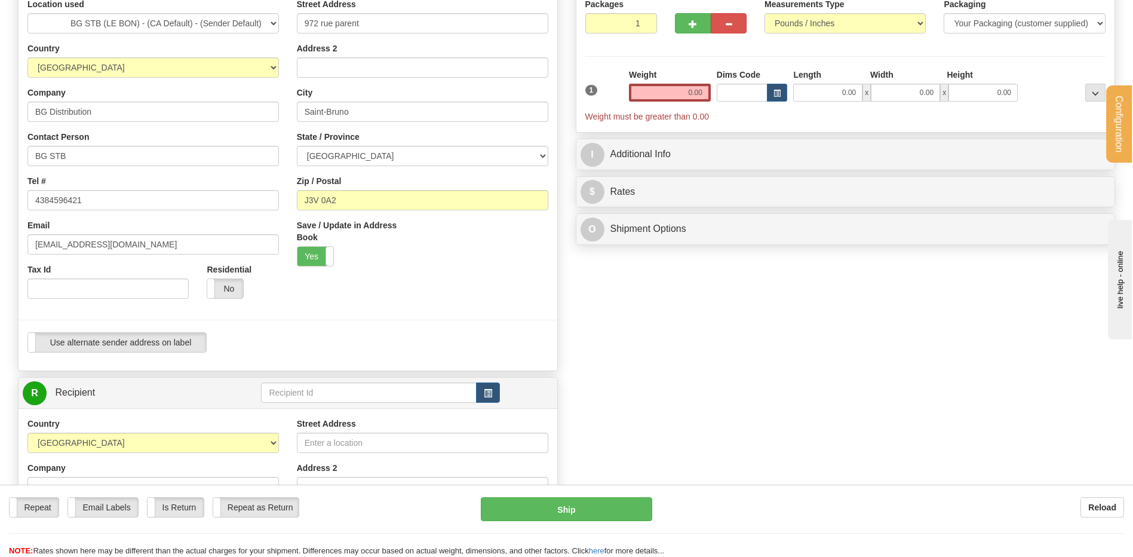
scroll to position [239, 0]
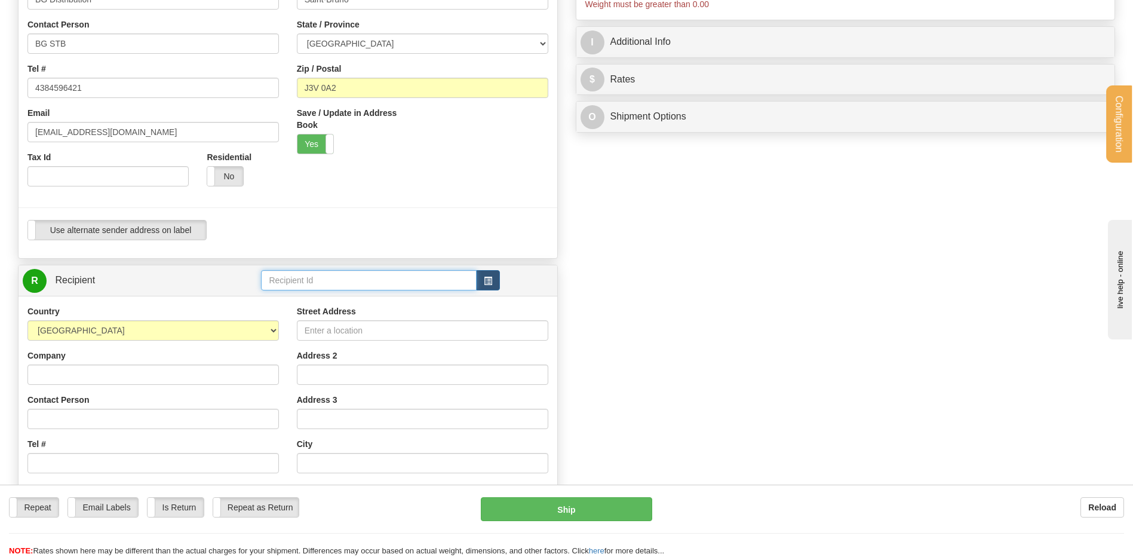
click at [306, 286] on input "text" at bounding box center [368, 280] width 215 height 20
type input "BG STB"
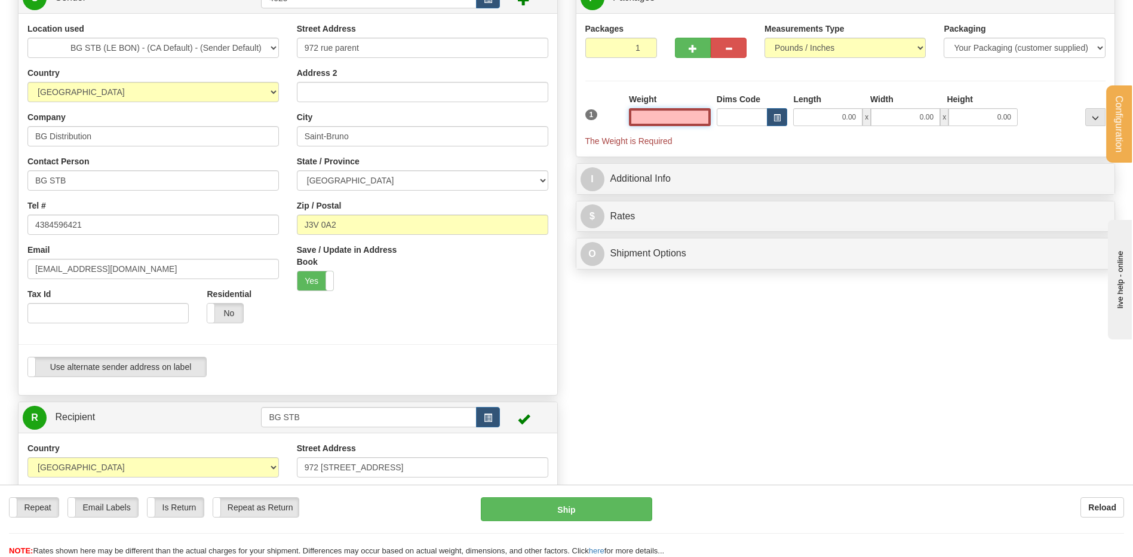
scroll to position [0, 0]
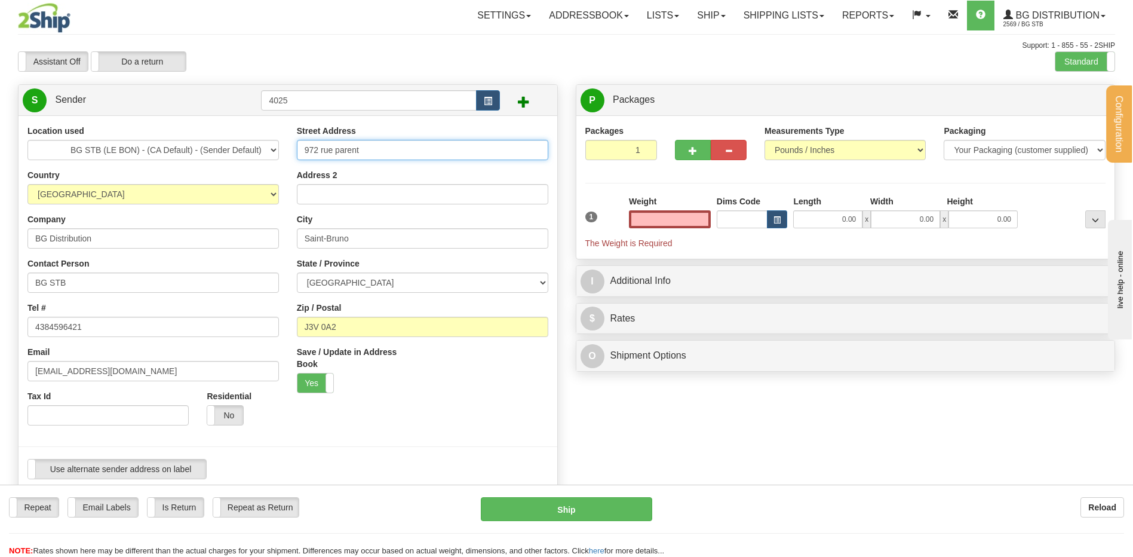
type input "0.00"
drag, startPoint x: 333, startPoint y: 142, endPoint x: 277, endPoint y: 148, distance: 56.5
click at [271, 142] on div "Location used BG STB (LE BON) - (CA Default) - (Sender Default) Country AFGHANI…" at bounding box center [288, 306] width 539 height 363
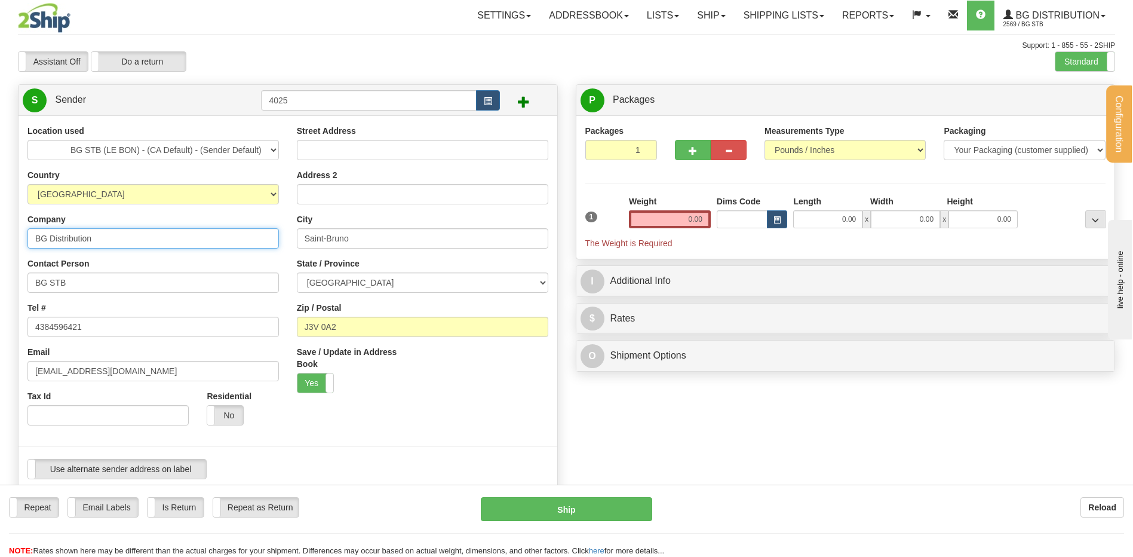
drag, startPoint x: 65, startPoint y: 237, endPoint x: -35, endPoint y: 238, distance: 99.2
click at [0, 238] on html "Training Course Close Configuration My Configuration Panel Close" at bounding box center [566, 278] width 1133 height 557
drag, startPoint x: 72, startPoint y: 281, endPoint x: 22, endPoint y: 274, distance: 50.1
click at [0, 288] on html "Training Course Close Configuration My Configuration Panel Close" at bounding box center [566, 278] width 1133 height 557
click at [66, 246] on input "Company" at bounding box center [153, 238] width 252 height 20
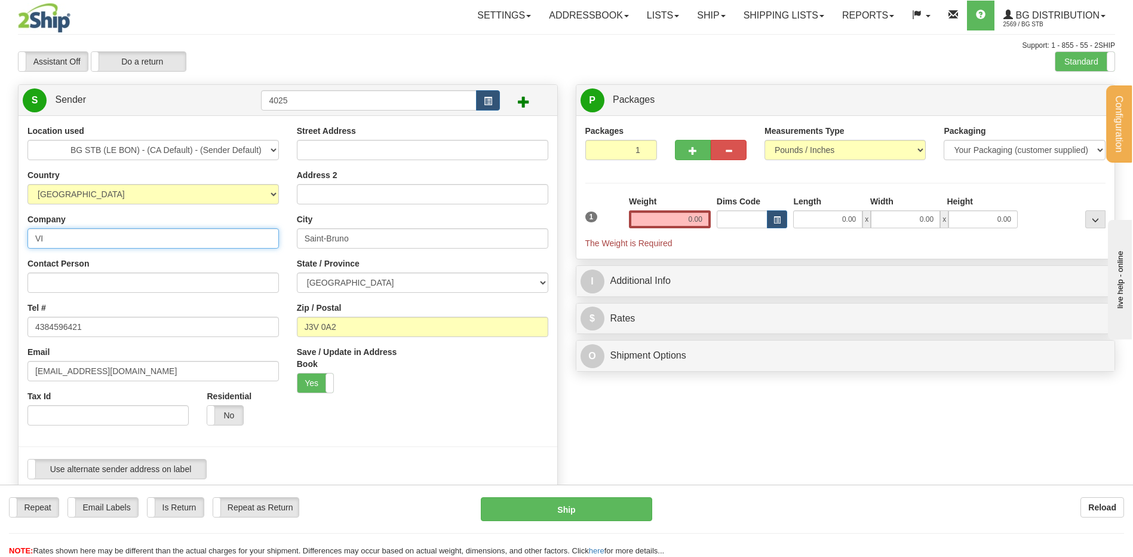
type input "VI"
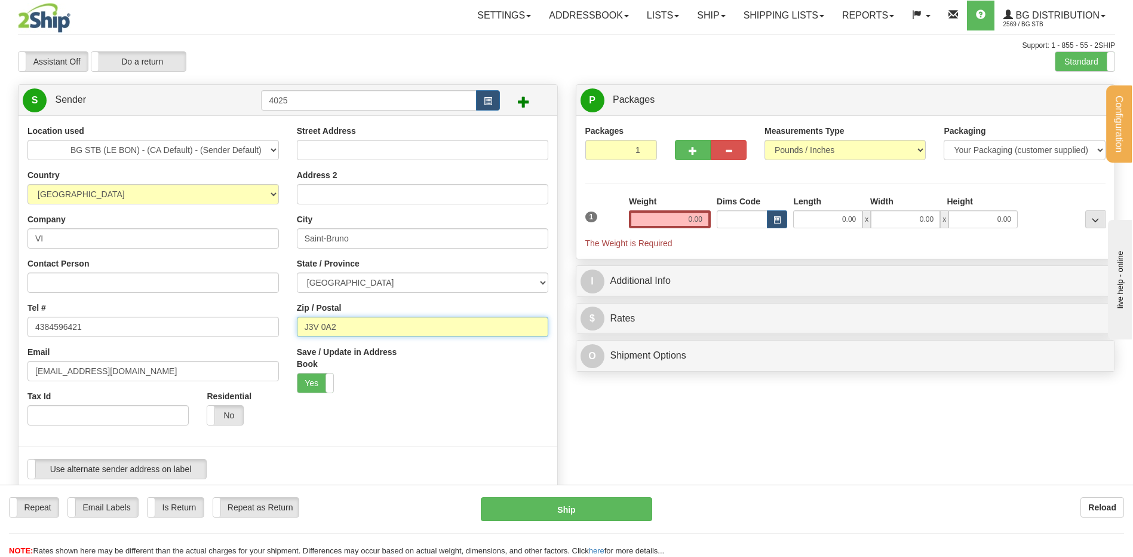
drag, startPoint x: 313, startPoint y: 324, endPoint x: 257, endPoint y: 318, distance: 56.5
click at [257, 318] on div "Location used BG STB (LE BON) - (CA Default) - (Sender Default) Country AFGHANI…" at bounding box center [288, 306] width 539 height 363
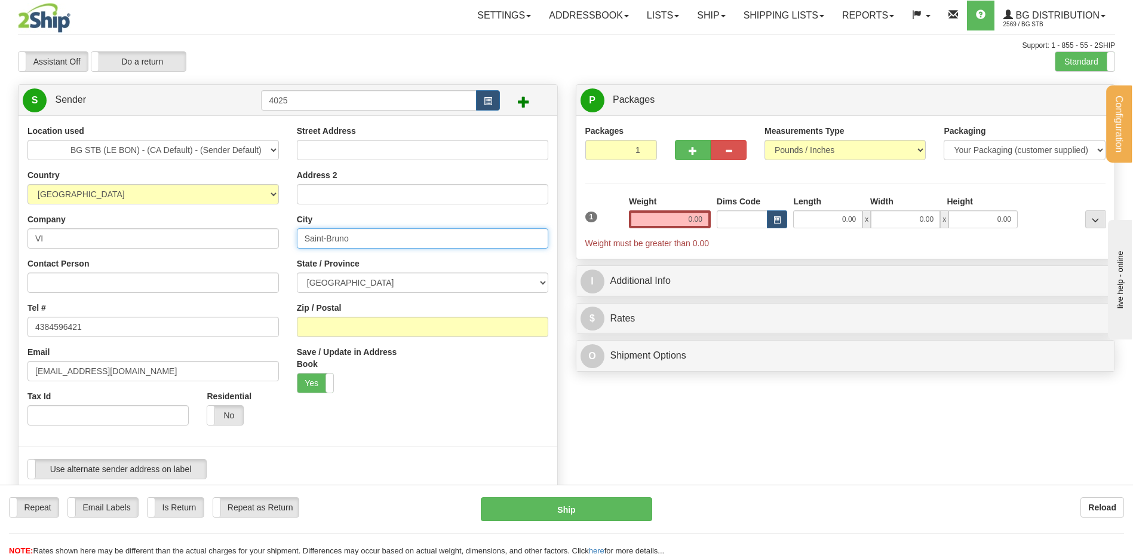
drag, startPoint x: 346, startPoint y: 236, endPoint x: 268, endPoint y: 233, distance: 78.3
click at [268, 233] on div "Location used BG STB (LE BON) - (CA Default) - (Sender Default) Country AFGHANI…" at bounding box center [288, 306] width 539 height 363
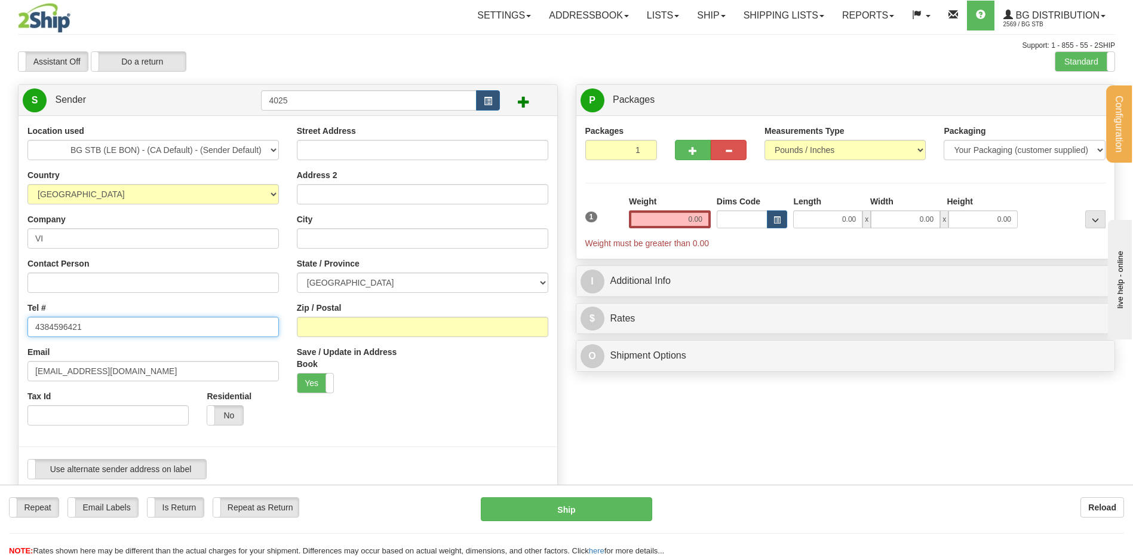
click at [99, 330] on input "4384596421" at bounding box center [153, 327] width 252 height 20
drag, startPoint x: 36, startPoint y: 324, endPoint x: 45, endPoint y: 336, distance: 14.5
click at [0, 324] on html "Training Course Close Configuration My Configuration Panel Close" at bounding box center [566, 278] width 1133 height 557
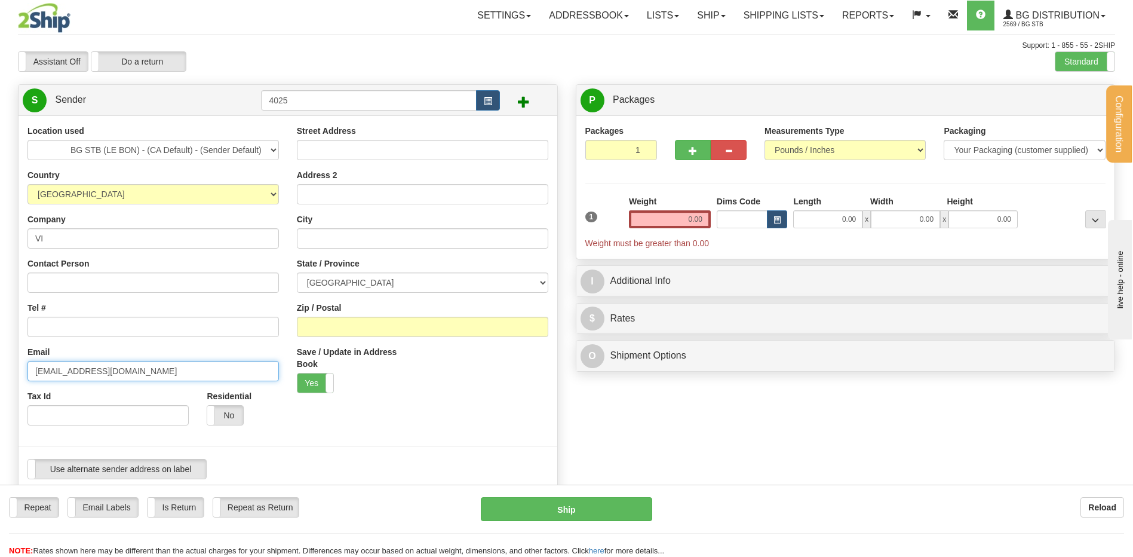
drag, startPoint x: 147, startPoint y: 372, endPoint x: -11, endPoint y: 369, distance: 158.3
click at [0, 369] on html "Training Course Close Configuration My Configuration Panel Close" at bounding box center [566, 278] width 1133 height 557
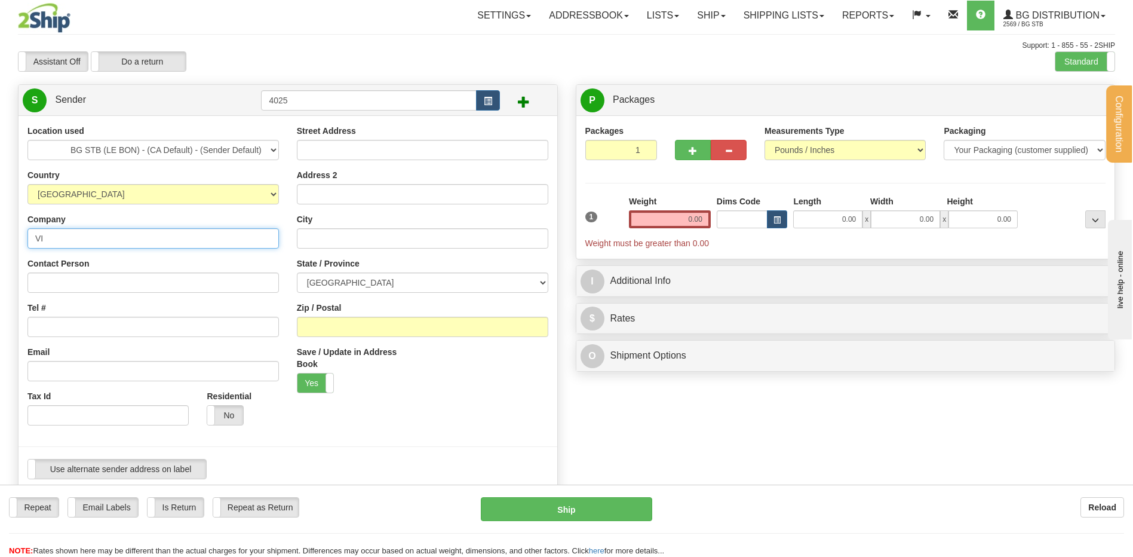
click at [80, 233] on input "VI" at bounding box center [153, 238] width 252 height 20
type input "VITRERIE CLAUDE LTEE"
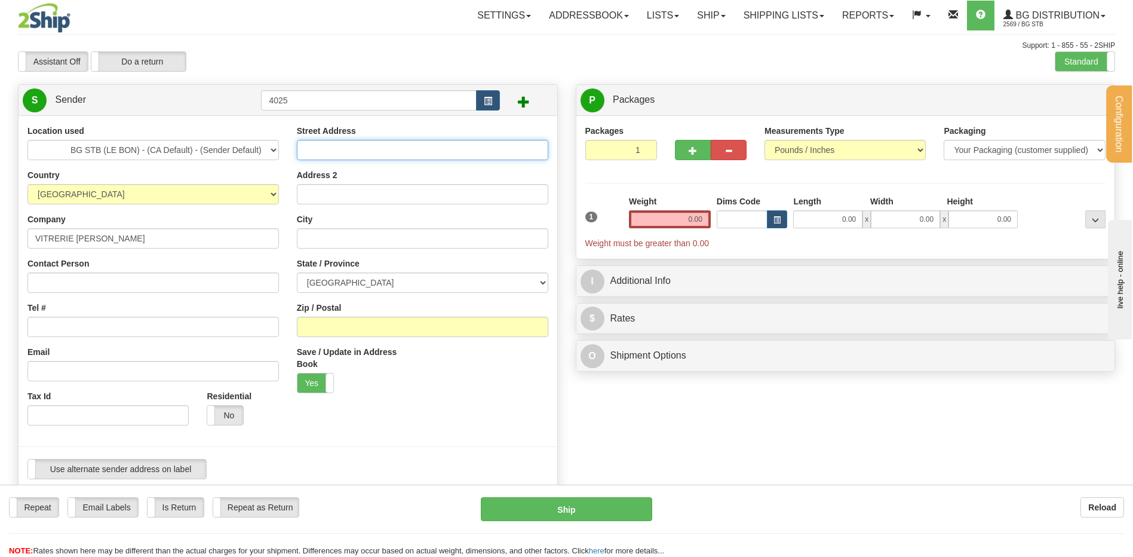
click at [335, 145] on input "Street Address" at bounding box center [423, 150] width 252 height 20
type input "3 BOUL STE-MARGUERITE"
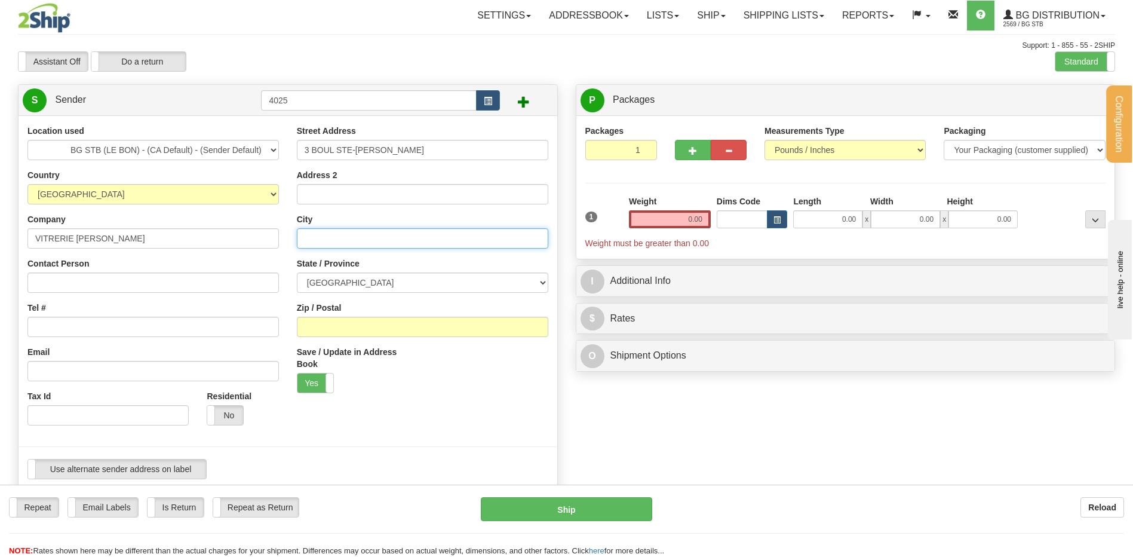
click at [363, 247] on input "City" at bounding box center [423, 238] width 252 height 20
type input "CHATEAUGUAY"
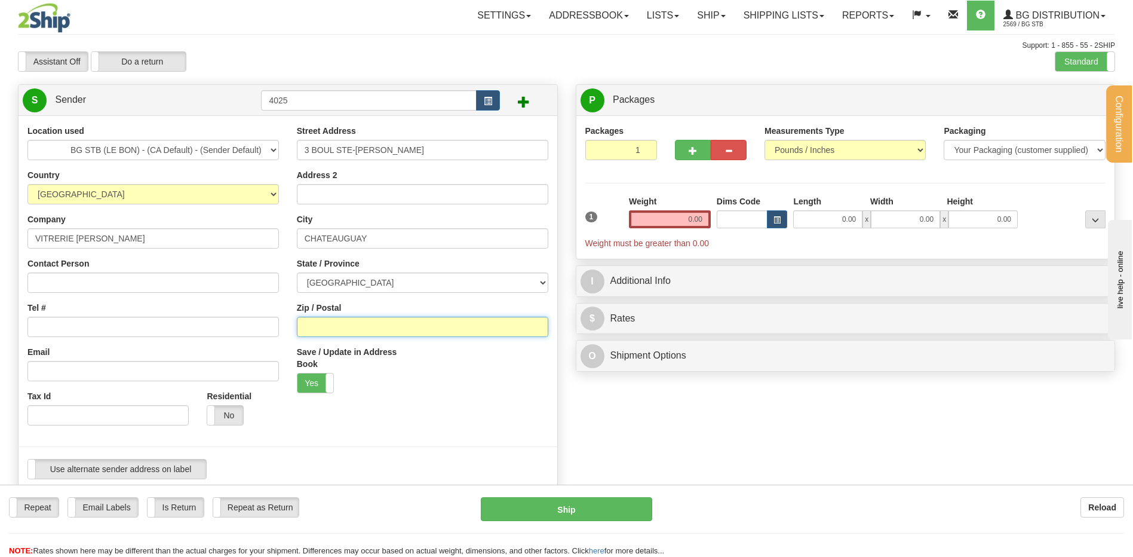
click at [370, 326] on input "Zip / Postal" at bounding box center [423, 327] width 252 height 20
type input "J6K 1L8"
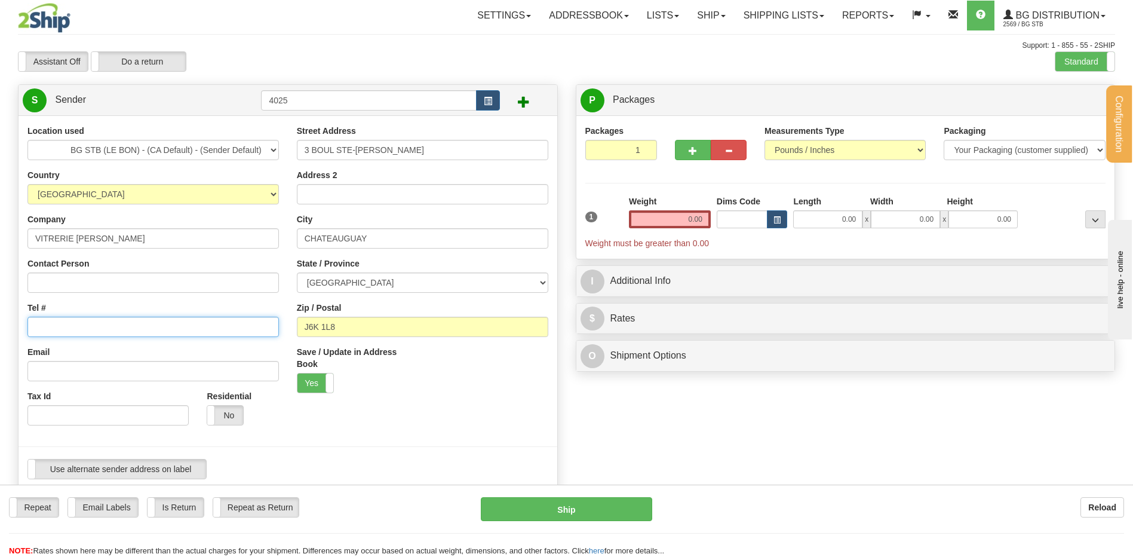
click at [127, 332] on input "Tel #" at bounding box center [153, 327] width 252 height 20
type input "4506911050"
click at [94, 373] on input "Email" at bounding box center [153, 371] width 252 height 20
click at [96, 364] on input "Email" at bounding box center [153, 371] width 252 height 20
type input "maud@vitrerieleblanc.com"
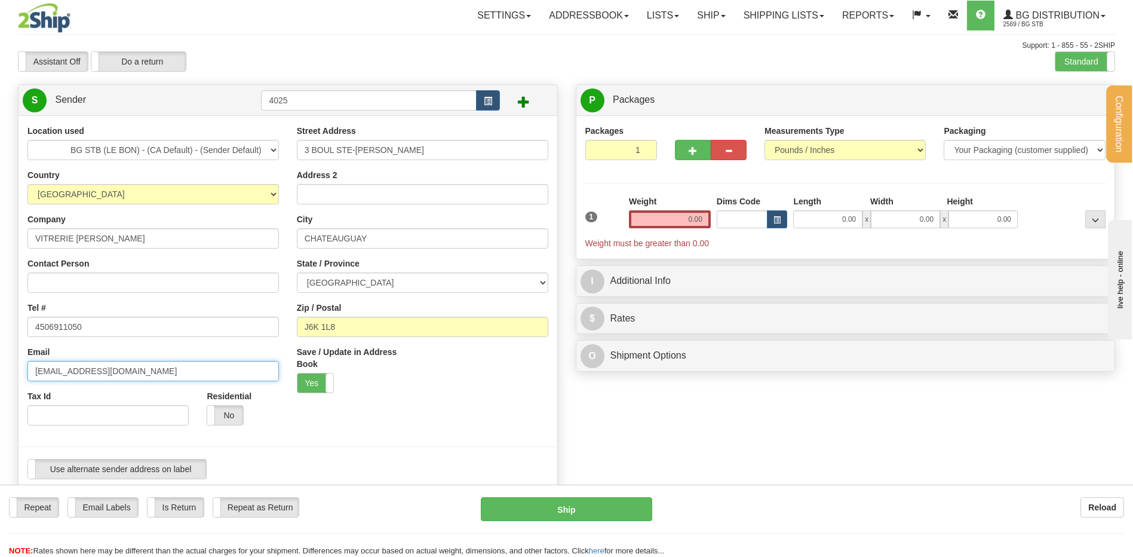
drag, startPoint x: 137, startPoint y: 372, endPoint x: 22, endPoint y: 391, distance: 117.4
click at [22, 391] on div "Location used BG STB (LE BON) - (CA Default) - (Sender Default) Country AFGHANI…" at bounding box center [153, 279] width 269 height 309
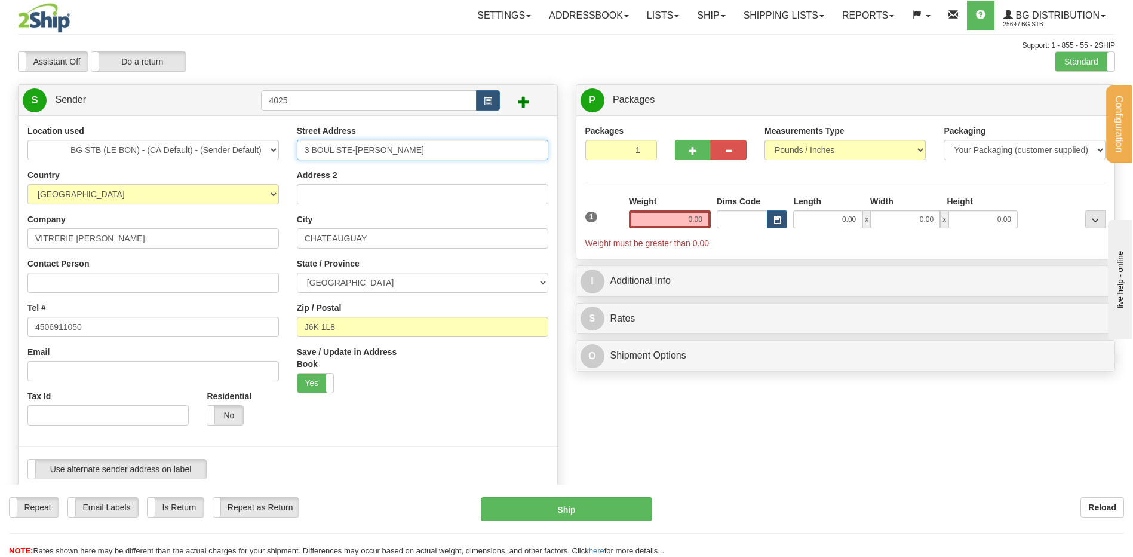
click at [188, 159] on div "Location used BG STB (LE BON) - (CA Default) - (Sender Default) Country AFGHANI…" at bounding box center [288, 306] width 539 height 363
type input "110 RUE COURT"
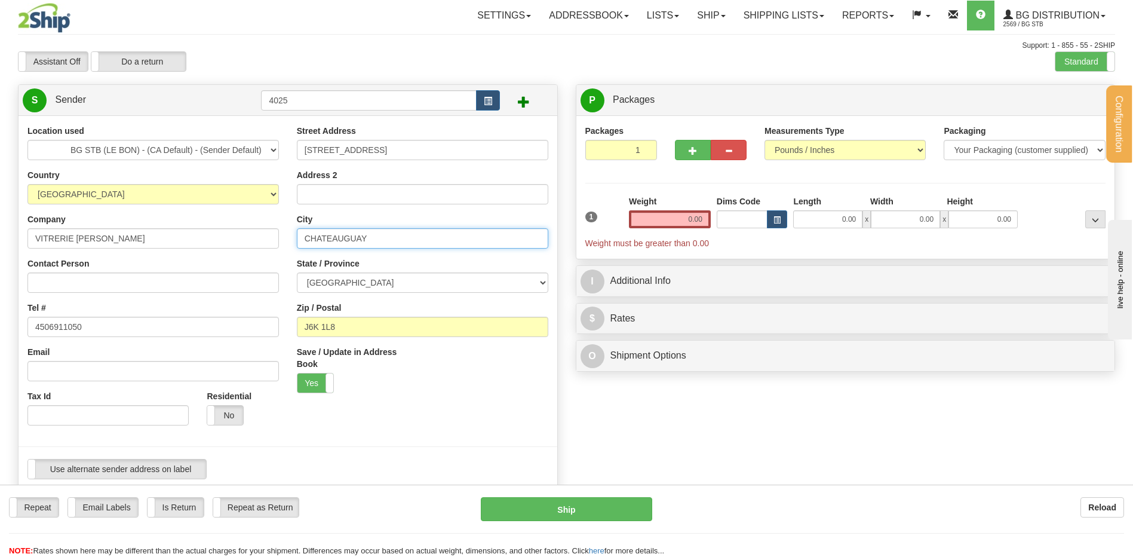
drag, startPoint x: 378, startPoint y: 236, endPoint x: 286, endPoint y: 232, distance: 92.1
click at [286, 232] on div "Location used BG STB (LE BON) - (CA Default) - (Sender Default) Country AFGHANI…" at bounding box center [288, 306] width 539 height 363
type input "GRANBY"
click at [289, 260] on div "Street Address 110 RUE COURT Address 2 City GRANBY State / Province ALBERTA BRI…" at bounding box center [422, 263] width 269 height 277
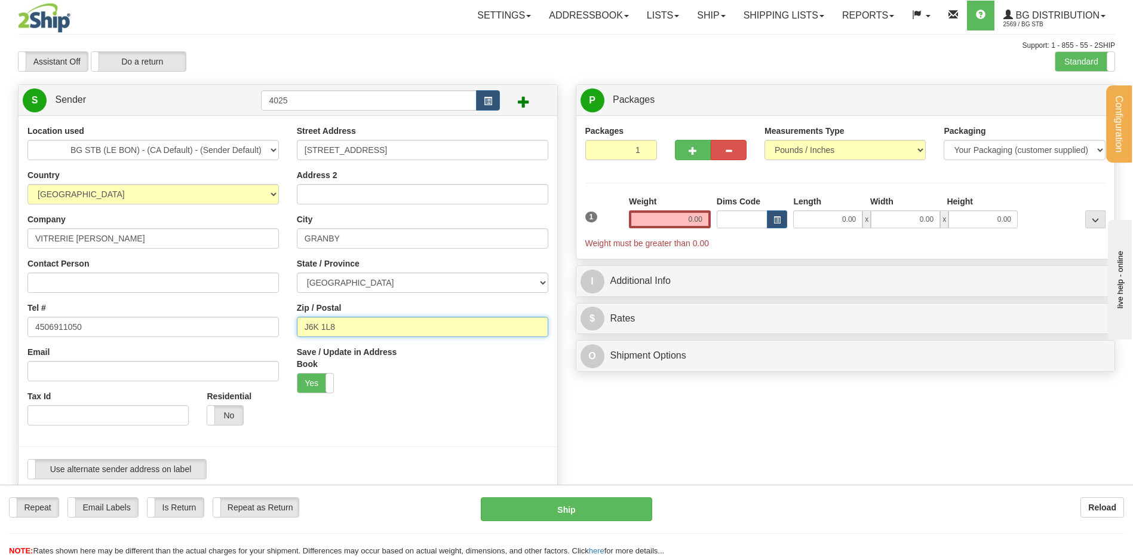
drag, startPoint x: 351, startPoint y: 323, endPoint x: 300, endPoint y: 323, distance: 50.2
click at [300, 323] on input "J6K 1L8" at bounding box center [423, 327] width 252 height 20
type input "J2G 4Y9"
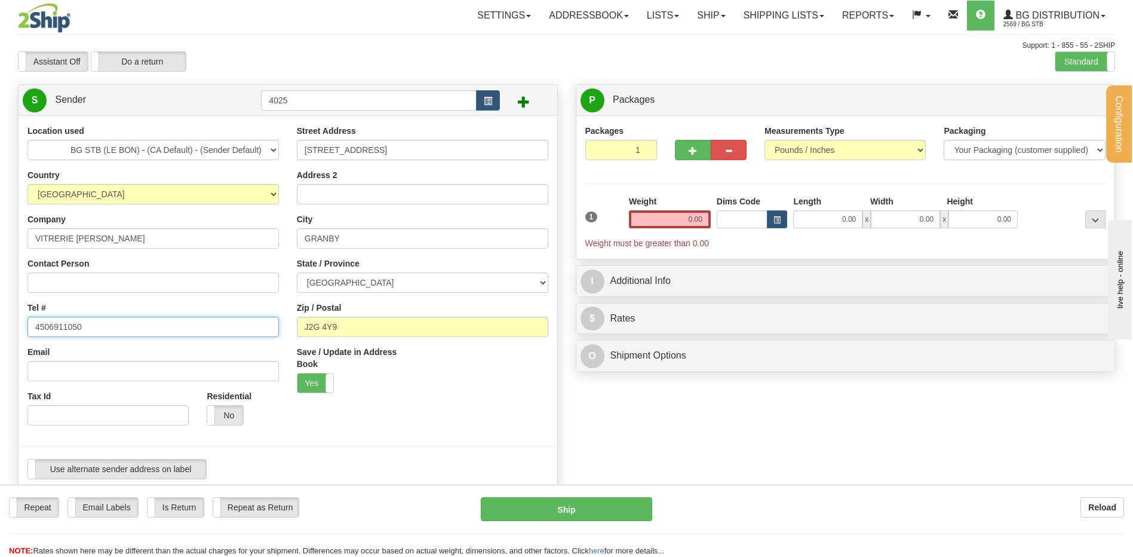
click at [97, 332] on input "4506911050" at bounding box center [153, 327] width 252 height 20
drag, startPoint x: 83, startPoint y: 334, endPoint x: -5, endPoint y: 321, distance: 89.4
click at [0, 321] on html "Training Course Close Configuration My Configuration Panel Close" at bounding box center [566, 278] width 1133 height 557
paste input "(450)372-3019"
type input "(450)372-3019"
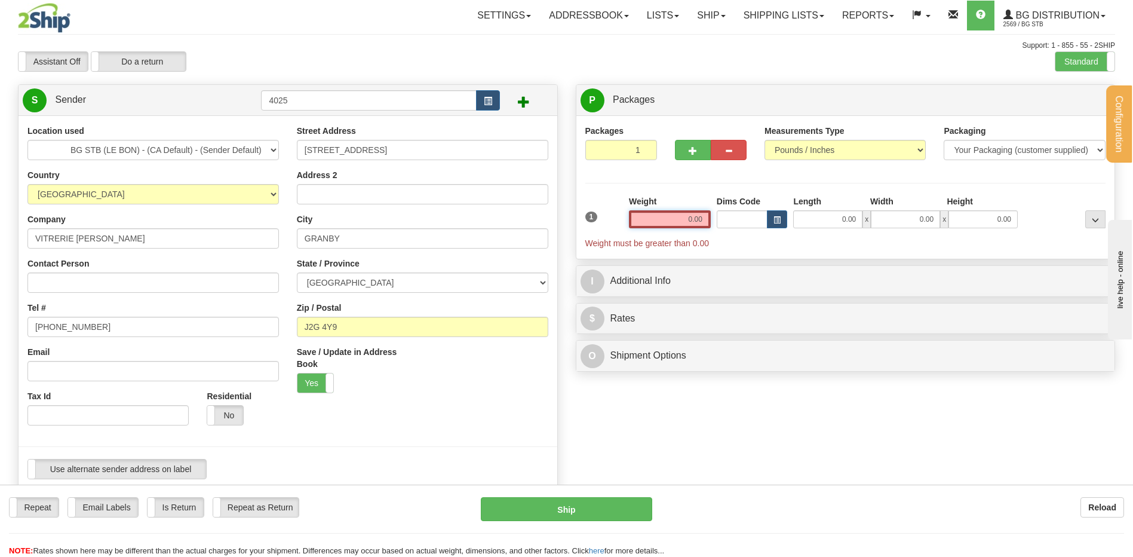
click at [650, 221] on input "0.00" at bounding box center [670, 219] width 82 height 18
type input "10.00"
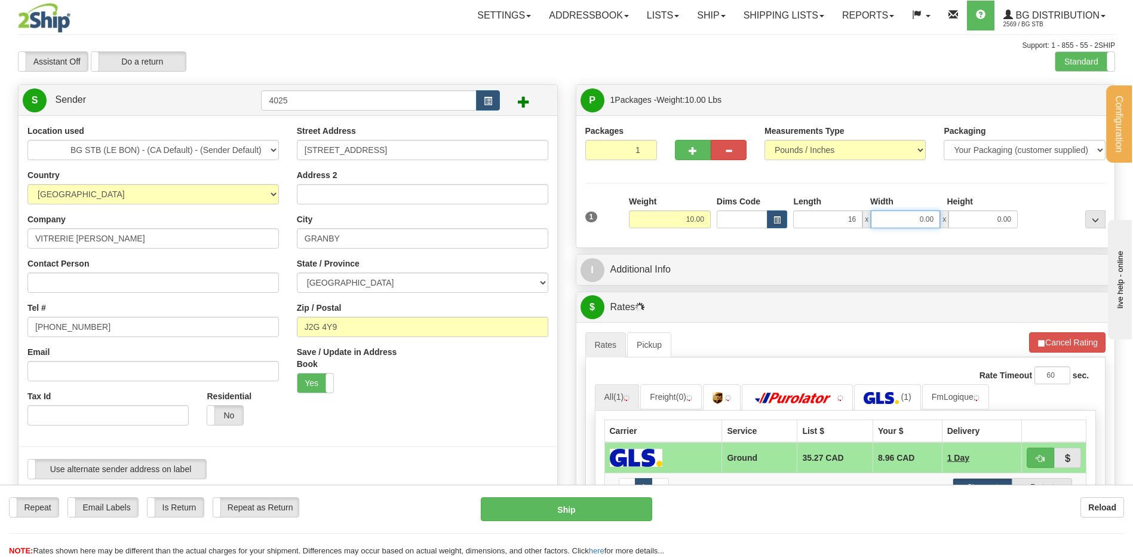
type input "16.00"
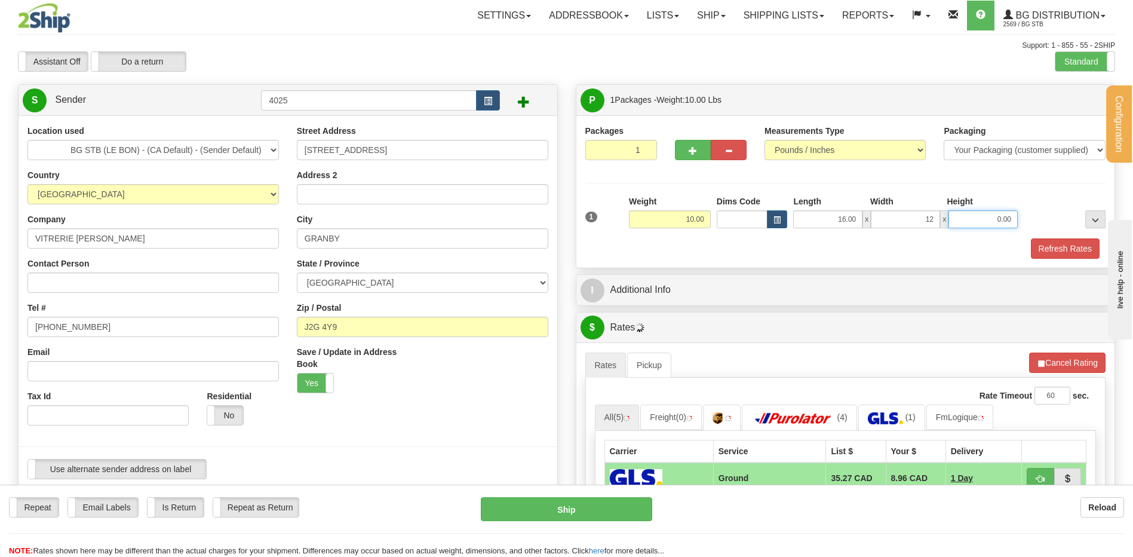
type input "12.00"
type input "11.00"
drag, startPoint x: 303, startPoint y: 102, endPoint x: 213, endPoint y: 99, distance: 90.2
click at [217, 98] on tr "S Sender 4025" at bounding box center [288, 100] width 530 height 24
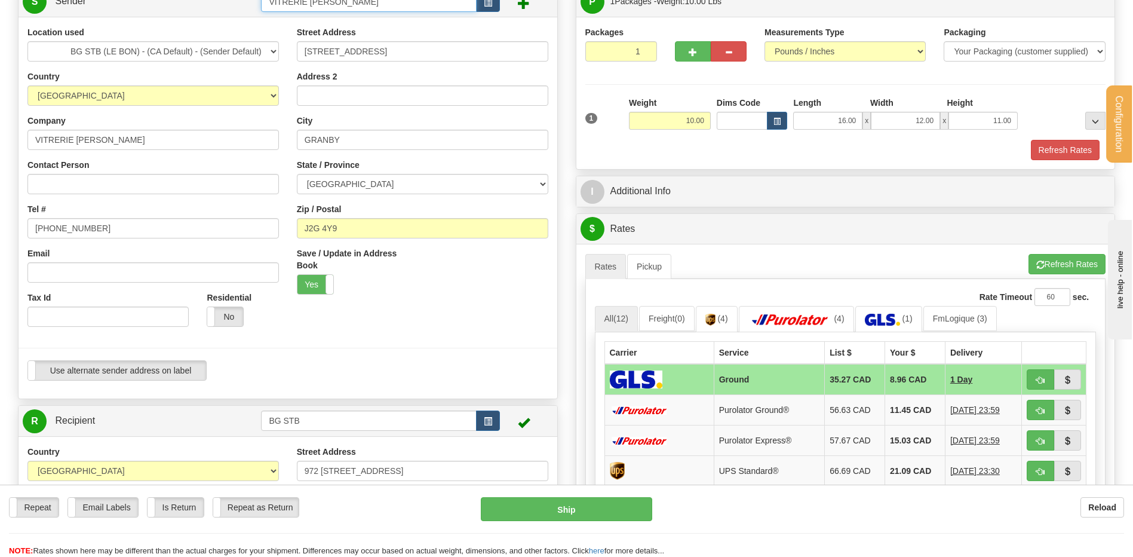
scroll to position [119, 0]
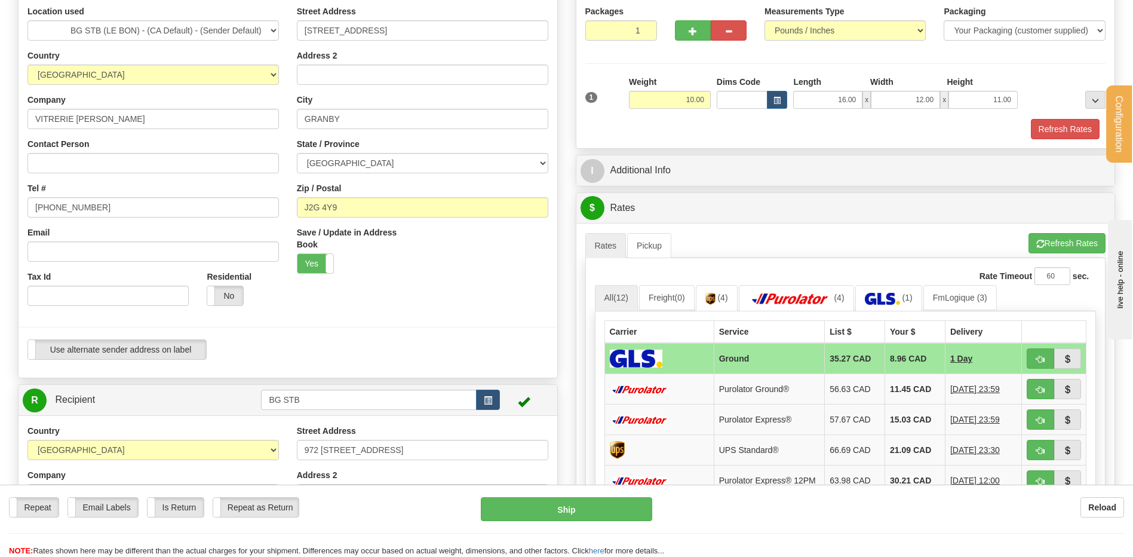
type input "VITRERIE CLAUDE LTEE"
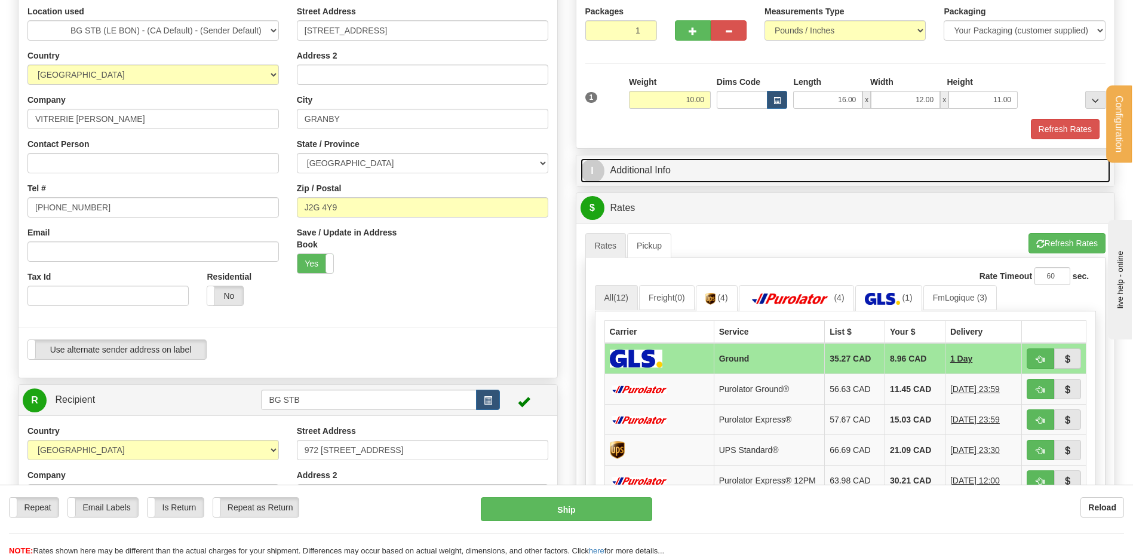
click at [703, 171] on link "I Additional Info" at bounding box center [846, 170] width 530 height 24
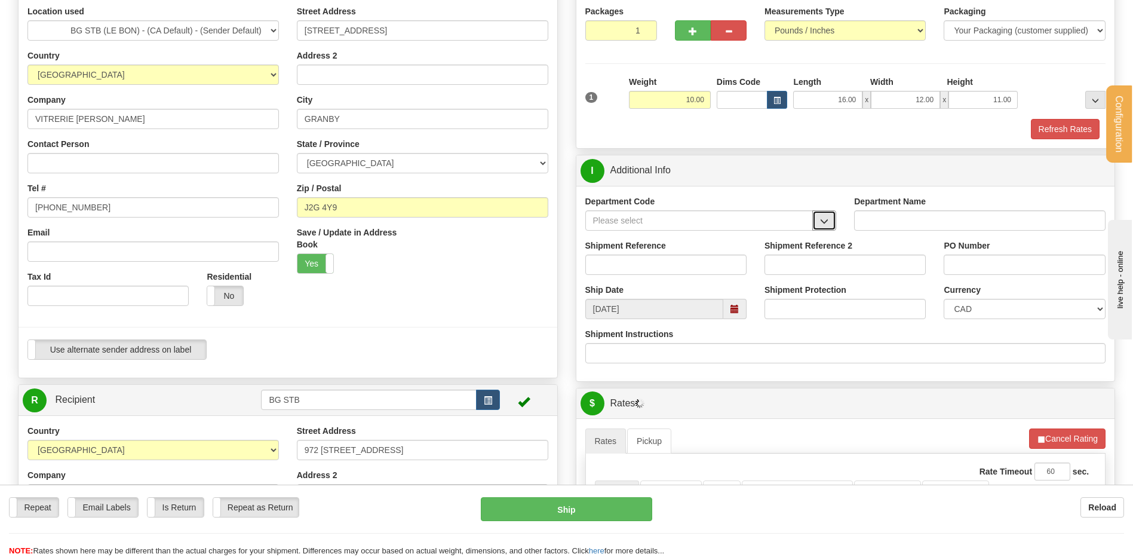
click at [818, 223] on button "button" at bounding box center [824, 220] width 24 height 20
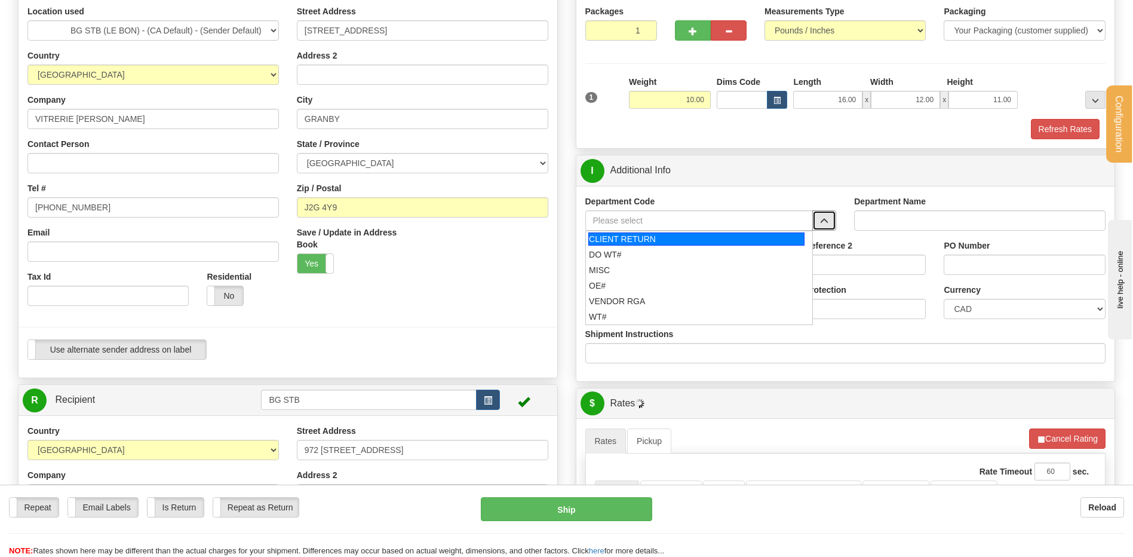
click at [618, 231] on li "CLIENT RETURN" at bounding box center [699, 239] width 227 height 16
type input "CLIENT RETURN"
type input "RETURN LABELS"
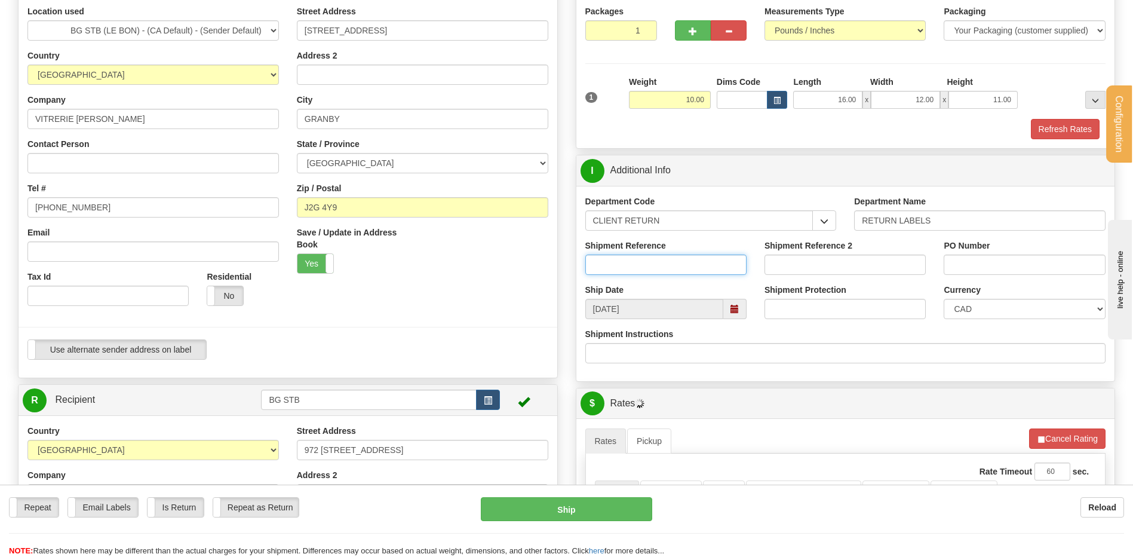
click at [624, 263] on input "Shipment Reference" at bounding box center [665, 264] width 161 height 20
click at [607, 265] on input "REOUR" at bounding box center [665, 264] width 161 height 20
type input "RETOUR"
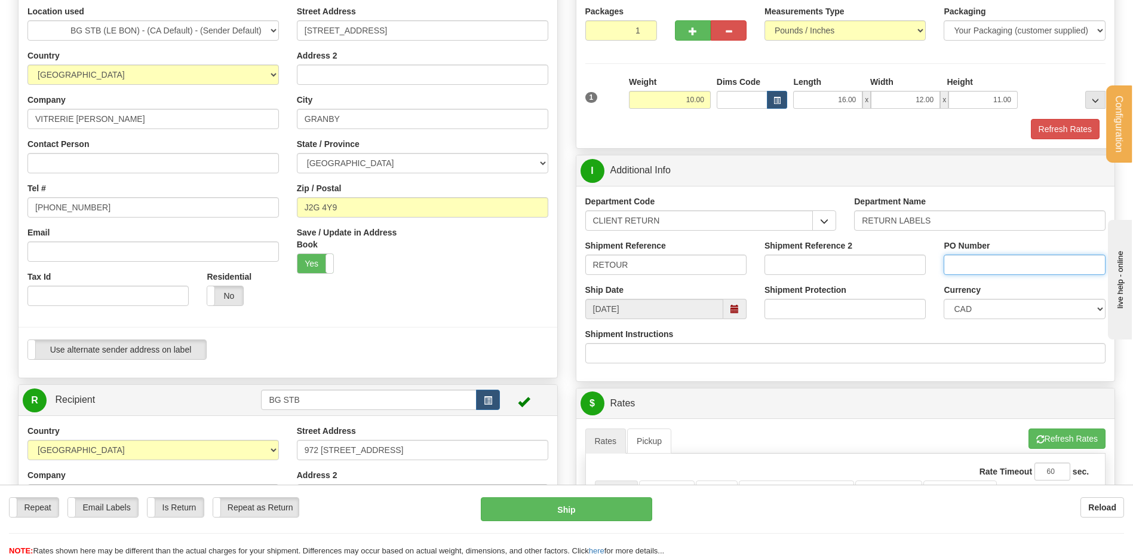
click at [995, 271] on input "PO Number" at bounding box center [1024, 264] width 161 height 20
type input "RETOUR"
click at [906, 287] on div "Shipment Protection" at bounding box center [845, 301] width 161 height 35
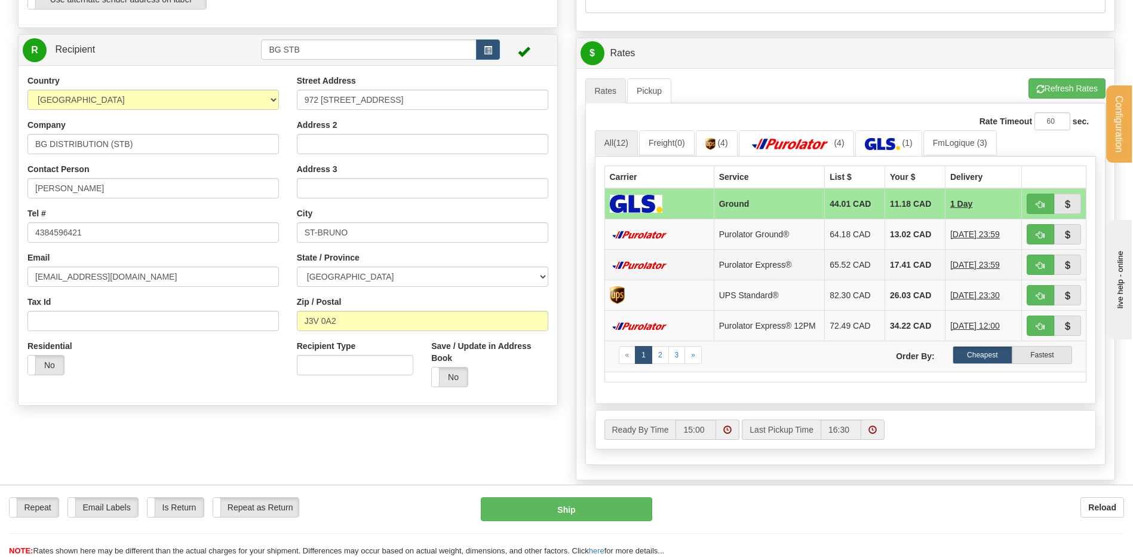
scroll to position [478, 0]
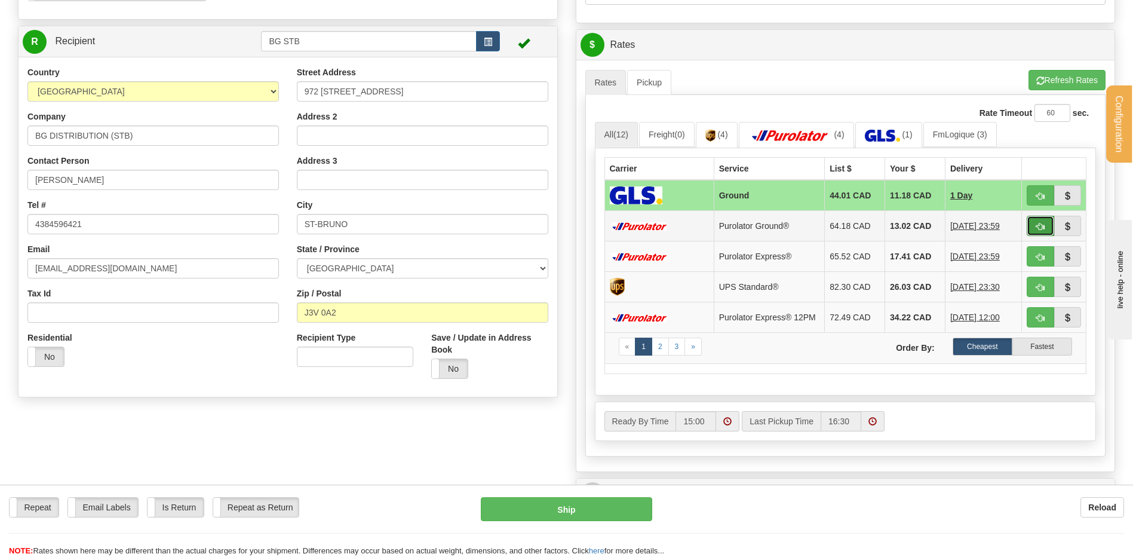
click at [1037, 226] on span "button" at bounding box center [1041, 227] width 8 height 8
type input "260"
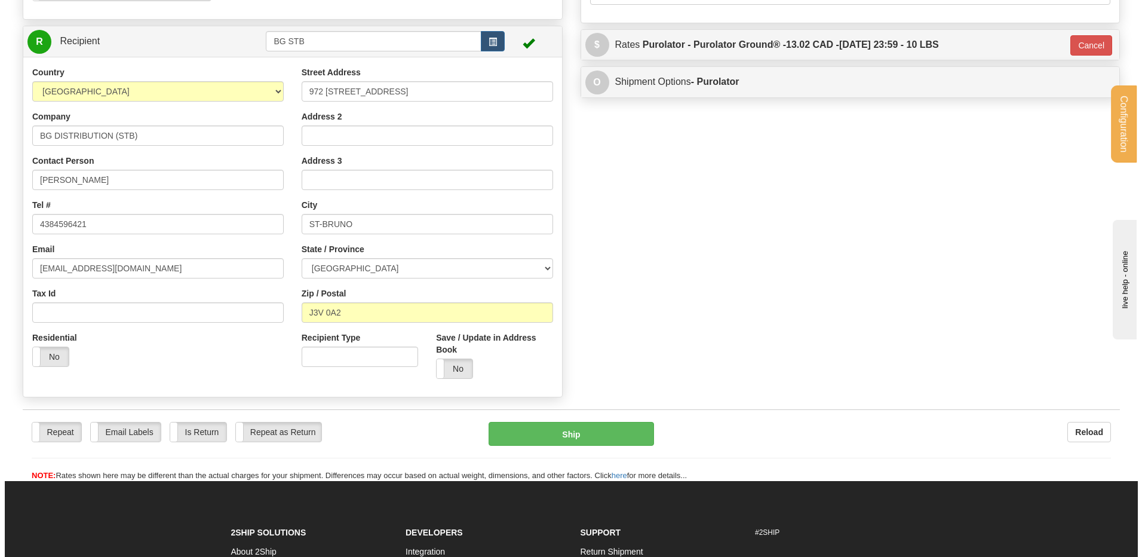
scroll to position [358, 0]
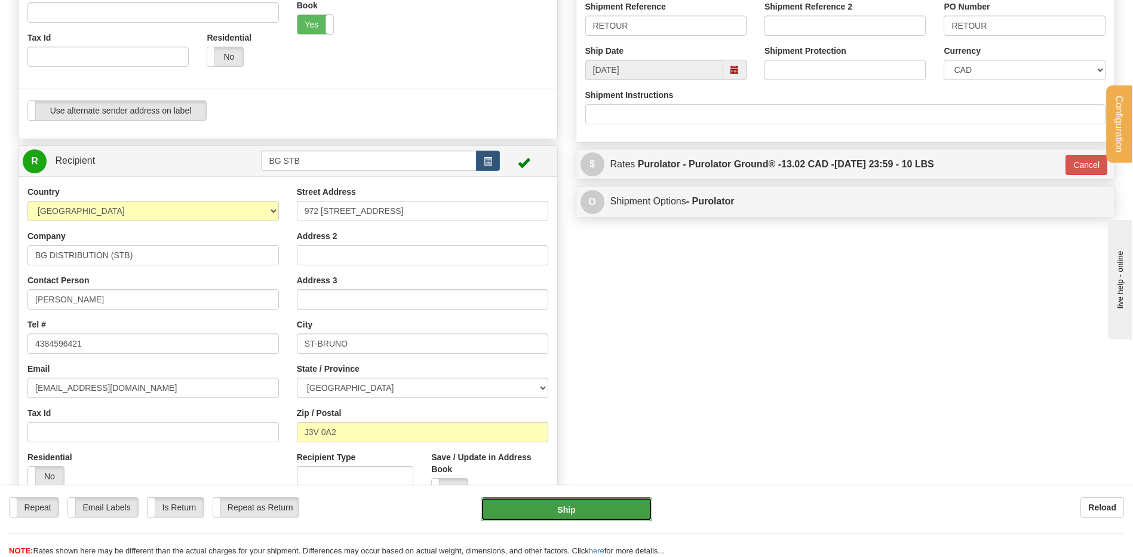
click at [528, 514] on button "Ship" at bounding box center [566, 509] width 171 height 24
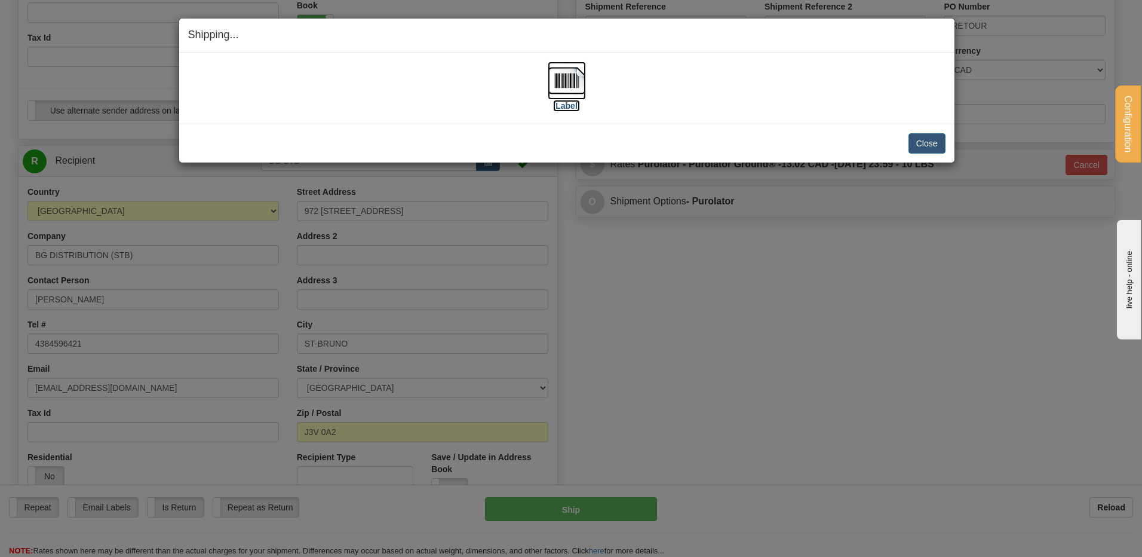
click at [562, 89] on img at bounding box center [567, 81] width 38 height 38
click at [942, 139] on button "Close" at bounding box center [927, 143] width 37 height 20
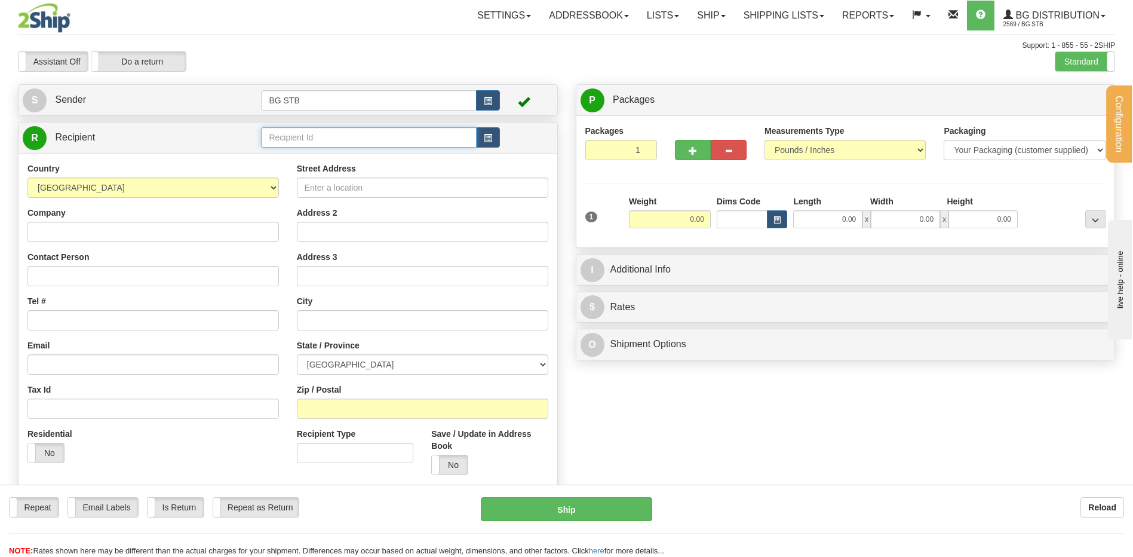
click at [279, 133] on input "text" at bounding box center [368, 137] width 215 height 20
click at [1089, 50] on div "Support: 1 - 855 - 55 - 2SHIP" at bounding box center [566, 46] width 1097 height 10
click at [1087, 58] on label "Standard" at bounding box center [1085, 61] width 59 height 19
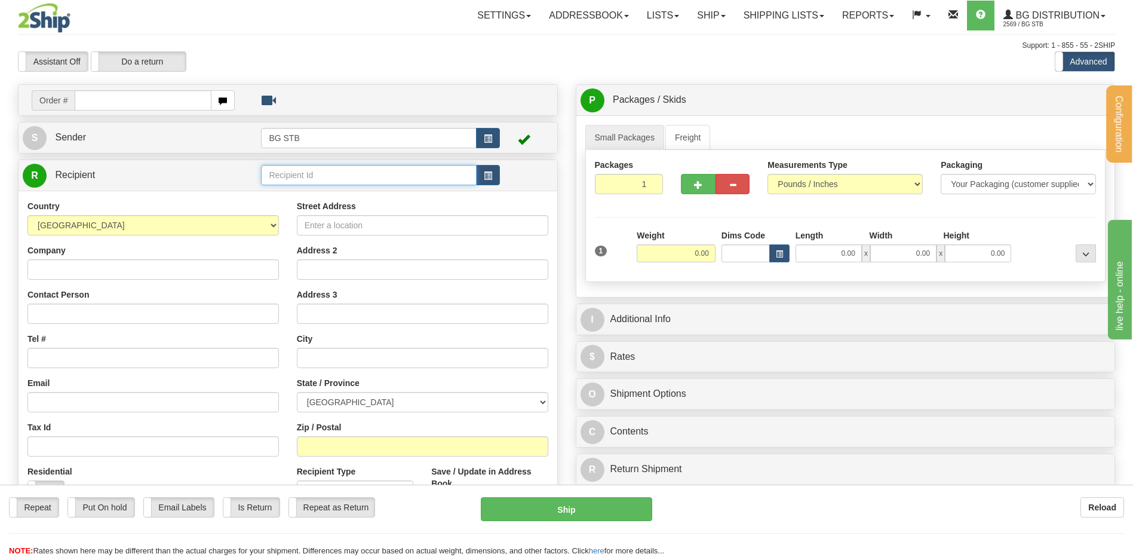
click at [275, 175] on input "text" at bounding box center [368, 175] width 215 height 20
type input "4009"
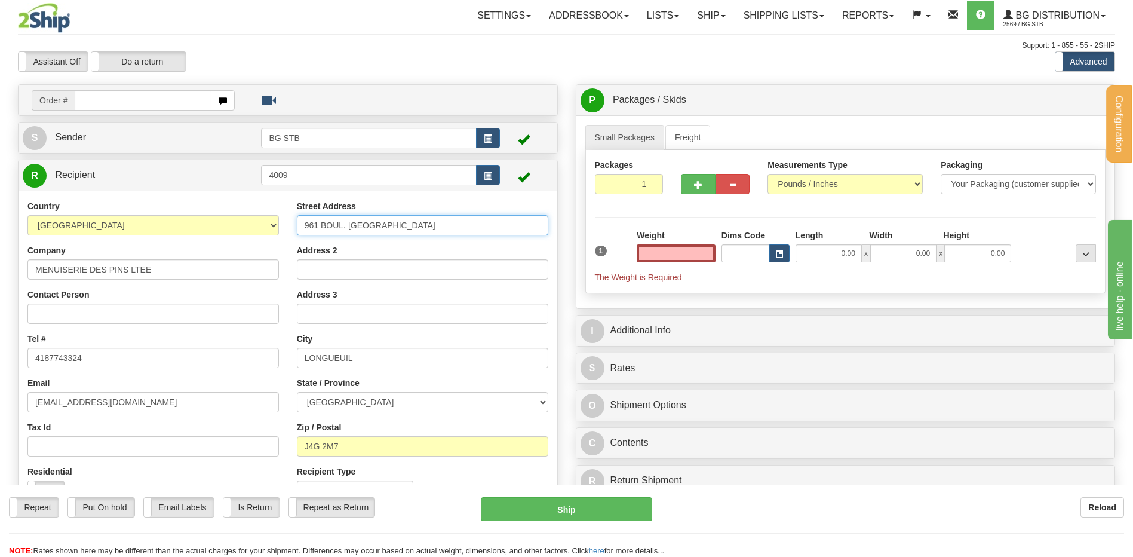
type input "0.00"
drag, startPoint x: 400, startPoint y: 226, endPoint x: 275, endPoint y: 222, distance: 124.3
click at [277, 222] on div "Country AFGHANISTAN ALAND ISLANDS ALBANIA ALGERIA AMERICAN SAMOA ANDORRA ANGOLA…" at bounding box center [288, 354] width 539 height 309
type input "111 RUE DU HAVRE"
drag, startPoint x: 269, startPoint y: 364, endPoint x: 241, endPoint y: 364, distance: 28.1
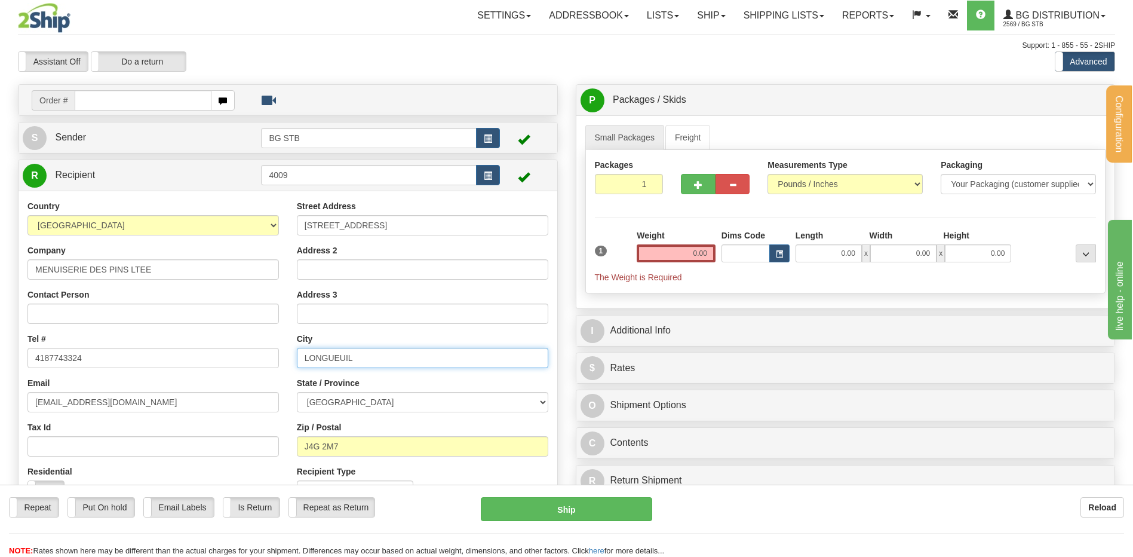
click at [262, 364] on div "Country AFGHANISTAN ALAND ISLANDS ALBANIA ALGERIA AMERICAN SAMOA ANDORRA ANGOLA…" at bounding box center [288, 354] width 539 height 309
type input "SAINT-GILLES"
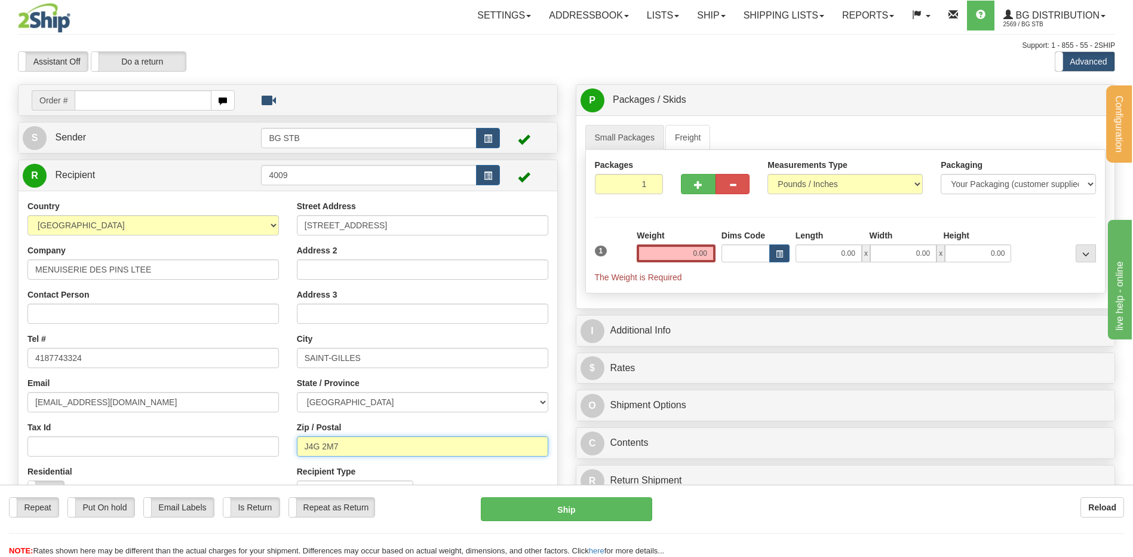
drag, startPoint x: 266, startPoint y: 444, endPoint x: 241, endPoint y: 444, distance: 25.1
click at [241, 444] on div "Country AFGHANISTAN ALAND ISLANDS ALBANIA ALGERIA AMERICAN SAMOA ANDORRA ANGOLA…" at bounding box center [288, 354] width 539 height 309
type input "G0S 2P0"
click at [703, 247] on input "0.00" at bounding box center [676, 253] width 79 height 18
click at [683, 252] on input "text" at bounding box center [676, 253] width 79 height 18
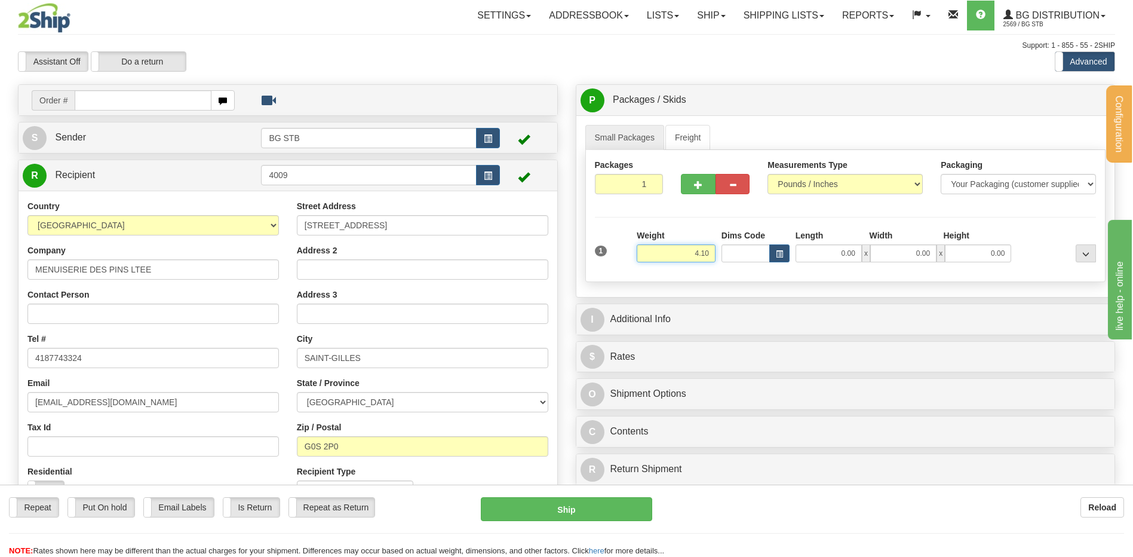
type input "4.10"
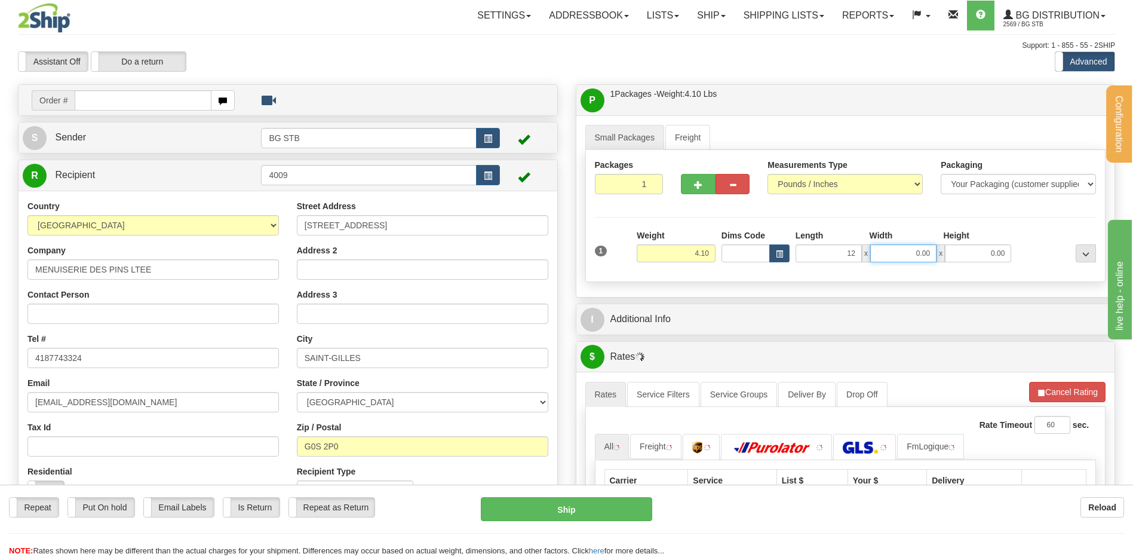
type input "12.00"
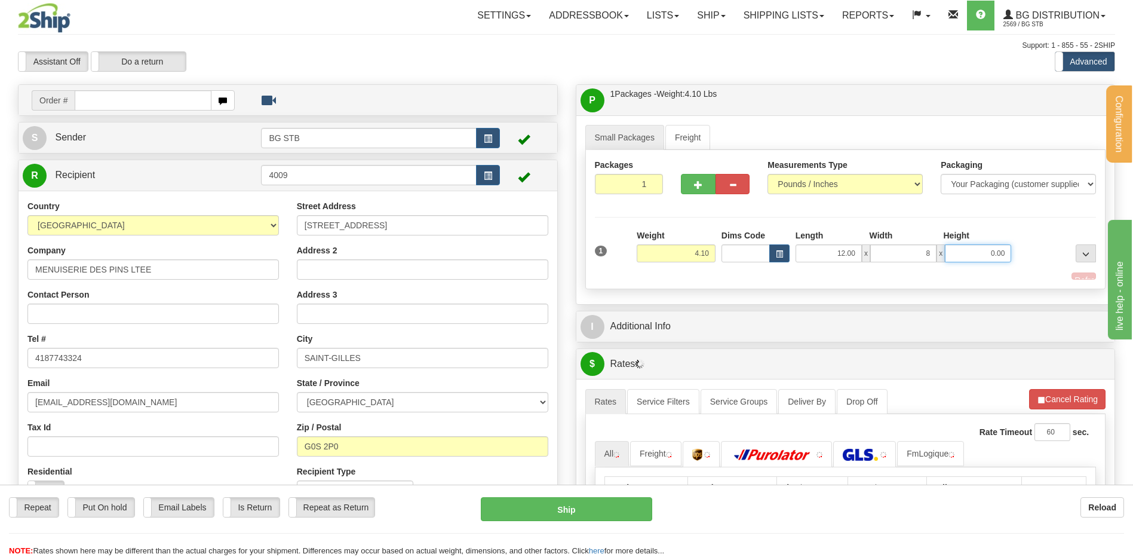
type input "8.00"
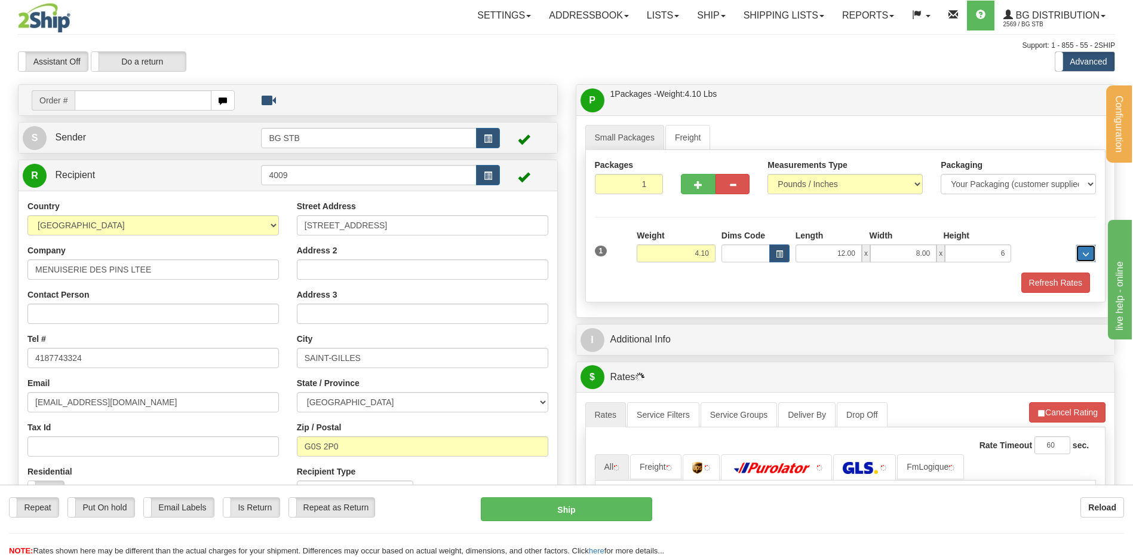
type input "6.00"
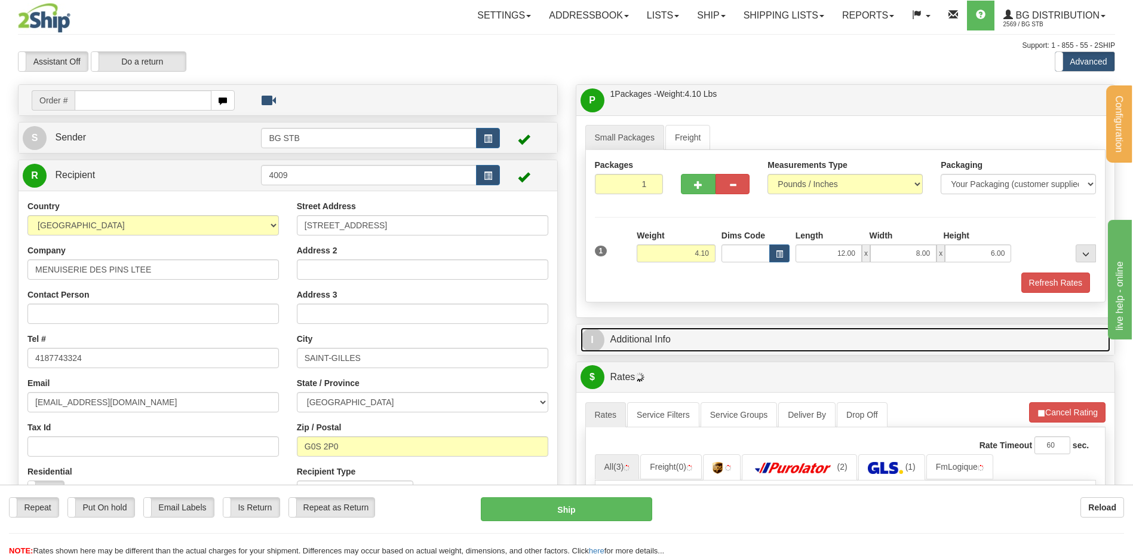
click at [695, 342] on link "I Additional Info" at bounding box center [846, 339] width 530 height 24
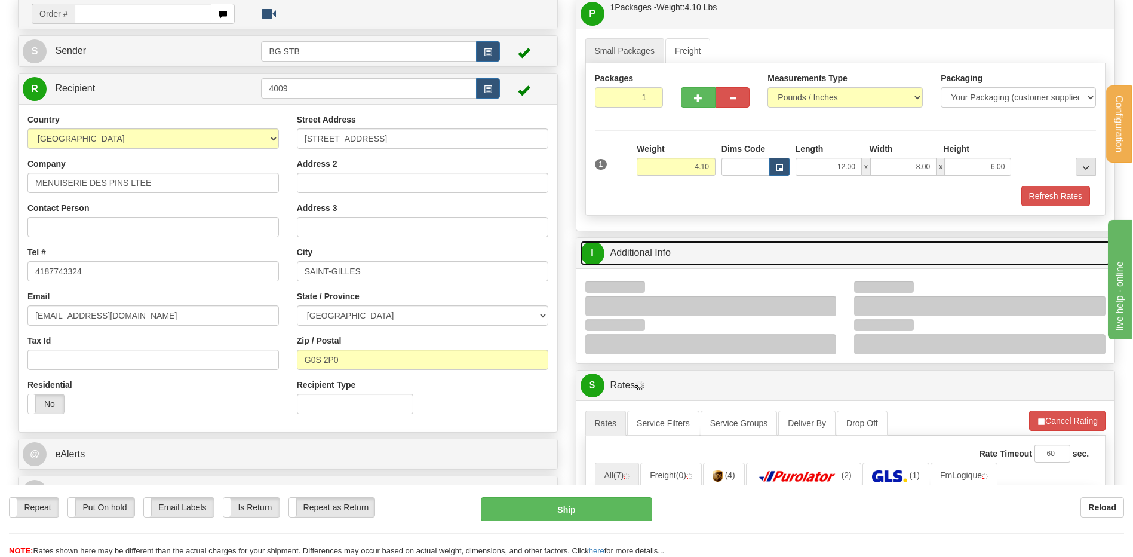
scroll to position [179, 0]
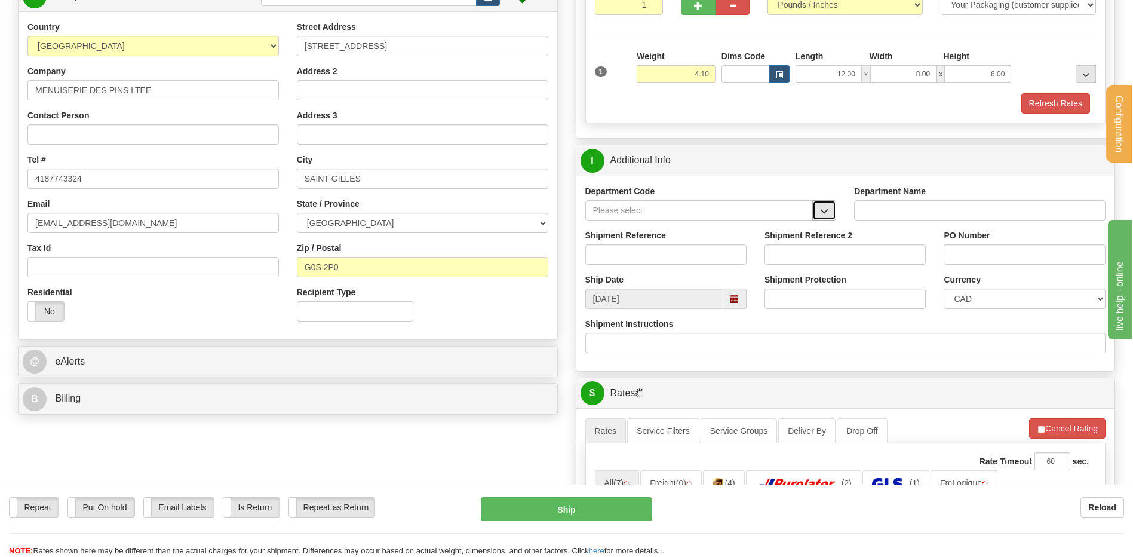
click at [821, 211] on span "button" at bounding box center [824, 211] width 8 height 8
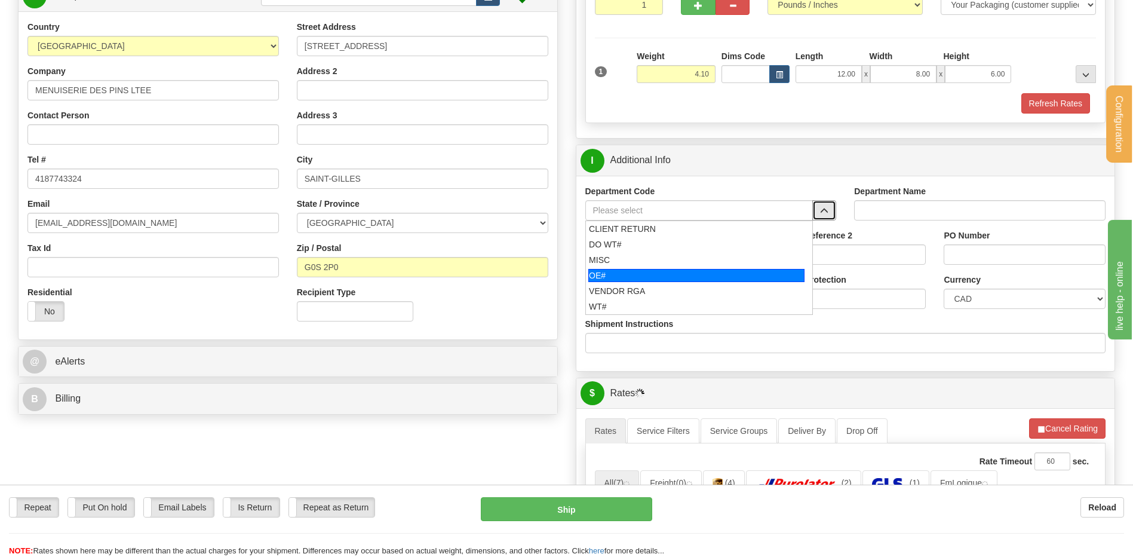
click at [679, 271] on div "OE#" at bounding box center [696, 275] width 216 height 13
type input "OE#"
type input "ORDERS"
click at [671, 254] on input "Shipment Reference" at bounding box center [665, 254] width 161 height 20
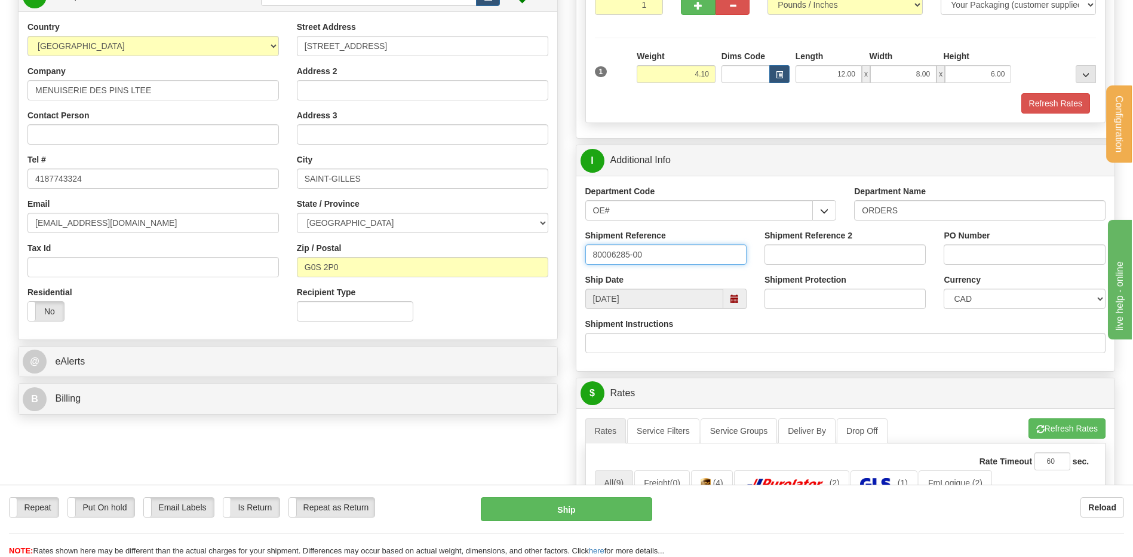
type input "80006285-00"
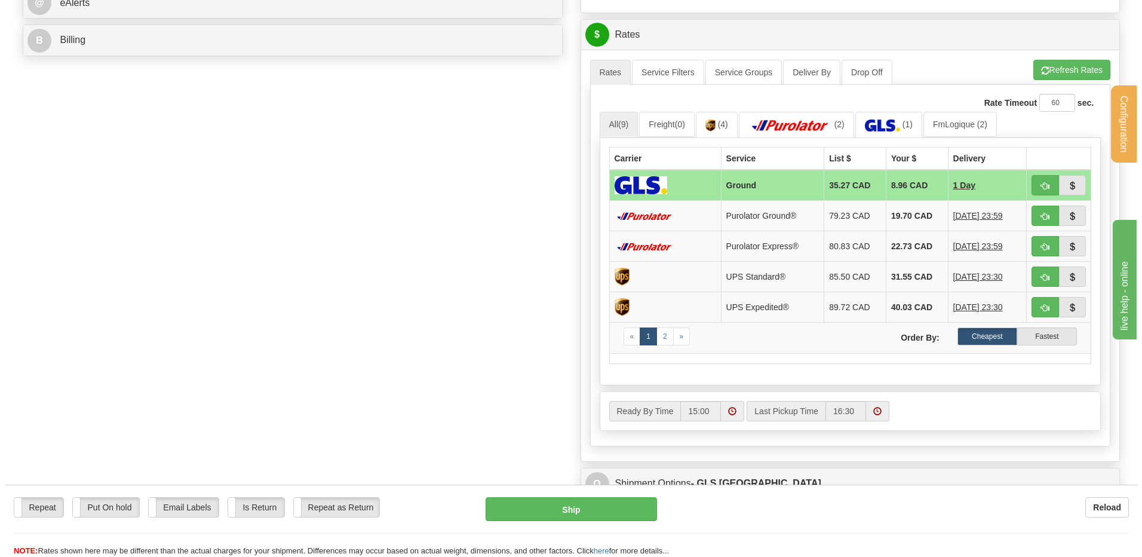
scroll to position [418, 0]
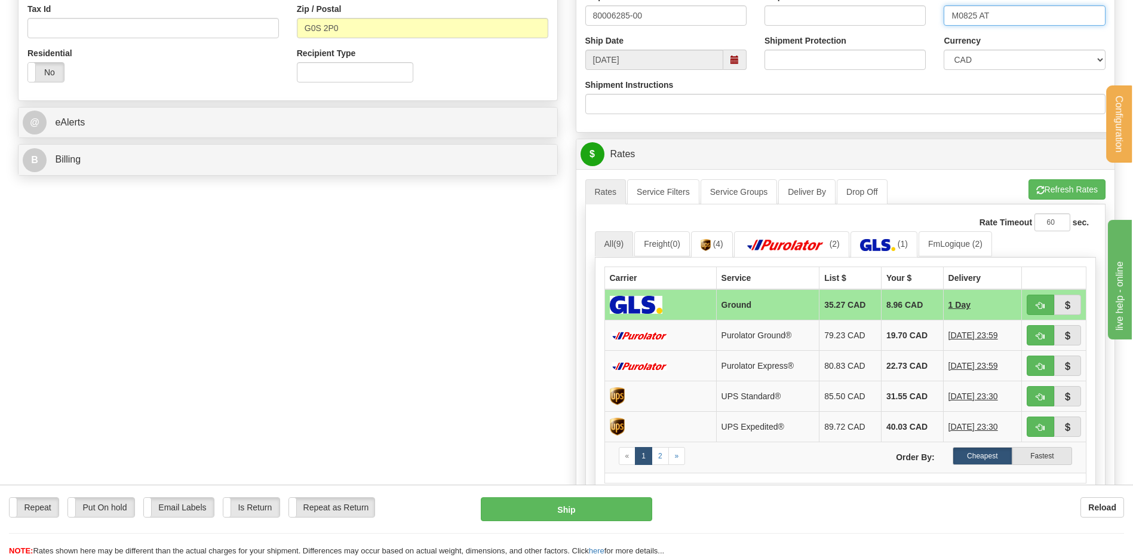
type input "M0825 AT"
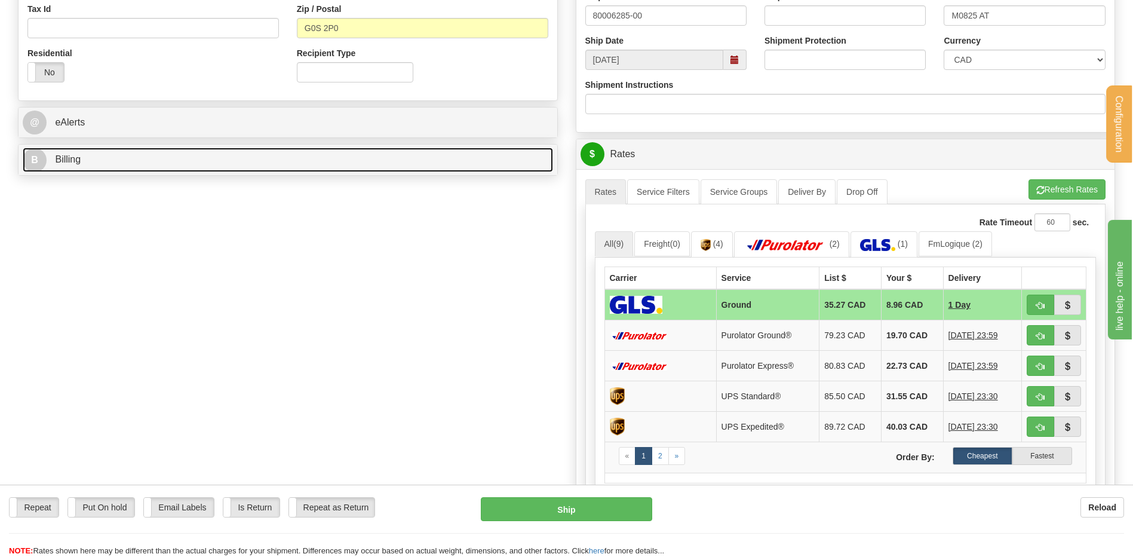
click at [249, 162] on link "B Billing" at bounding box center [288, 160] width 530 height 24
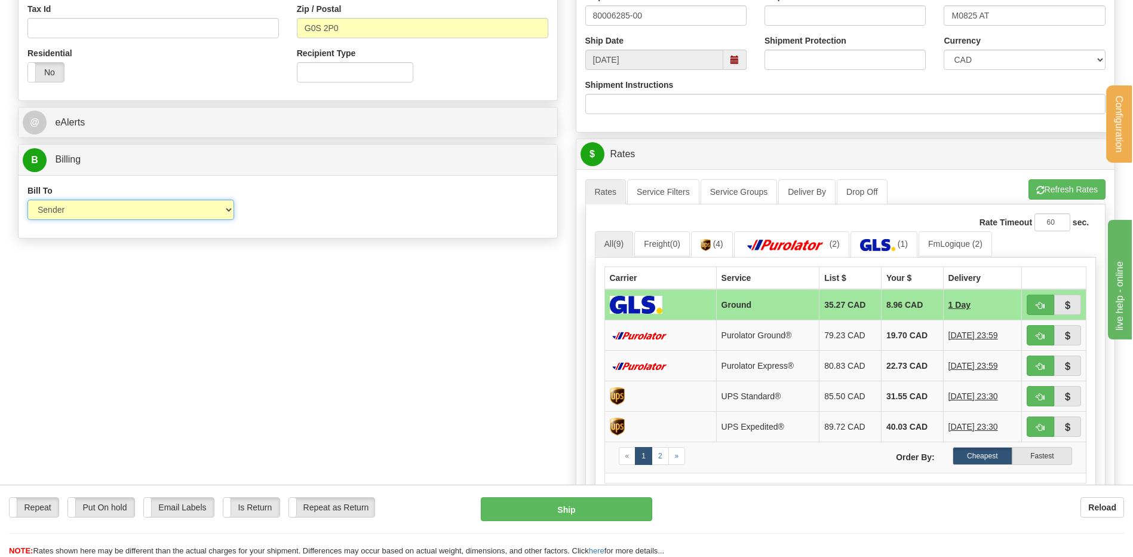
click at [161, 214] on select "Sender Recipient Third Party Collect" at bounding box center [130, 210] width 207 height 20
select select "2"
click at [27, 200] on select "Sender Recipient Third Party Collect" at bounding box center [130, 210] width 207 height 20
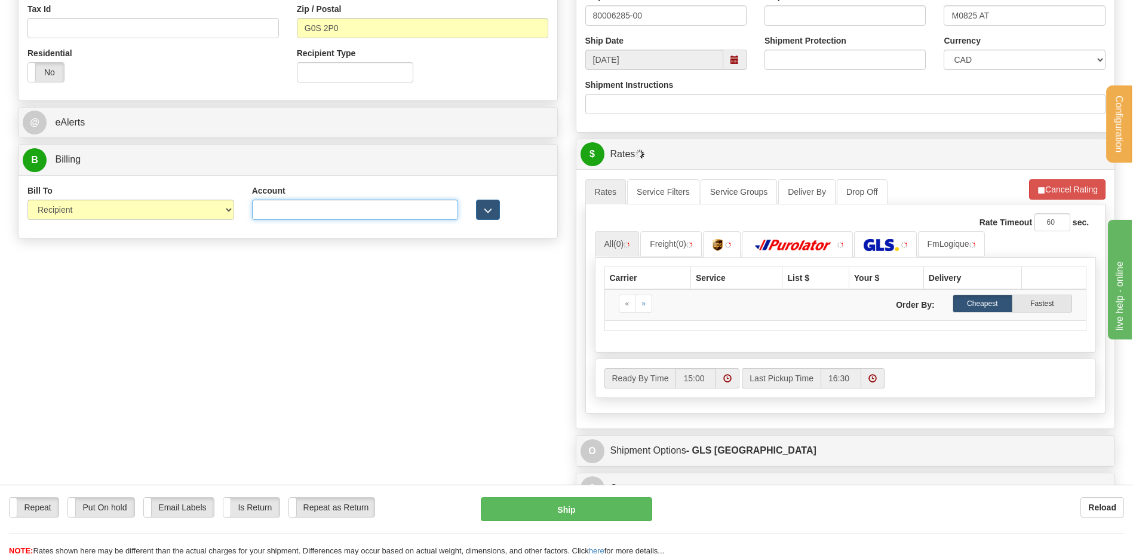
click at [299, 214] on input "Account" at bounding box center [355, 210] width 207 height 20
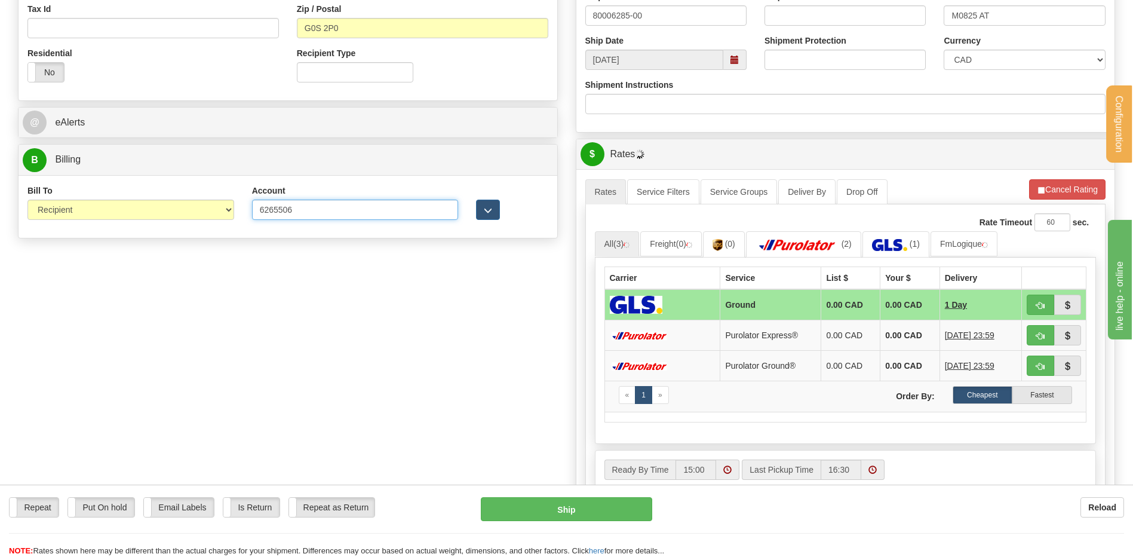
type input "6265506"
click at [485, 209] on span "button" at bounding box center [488, 211] width 8 height 8
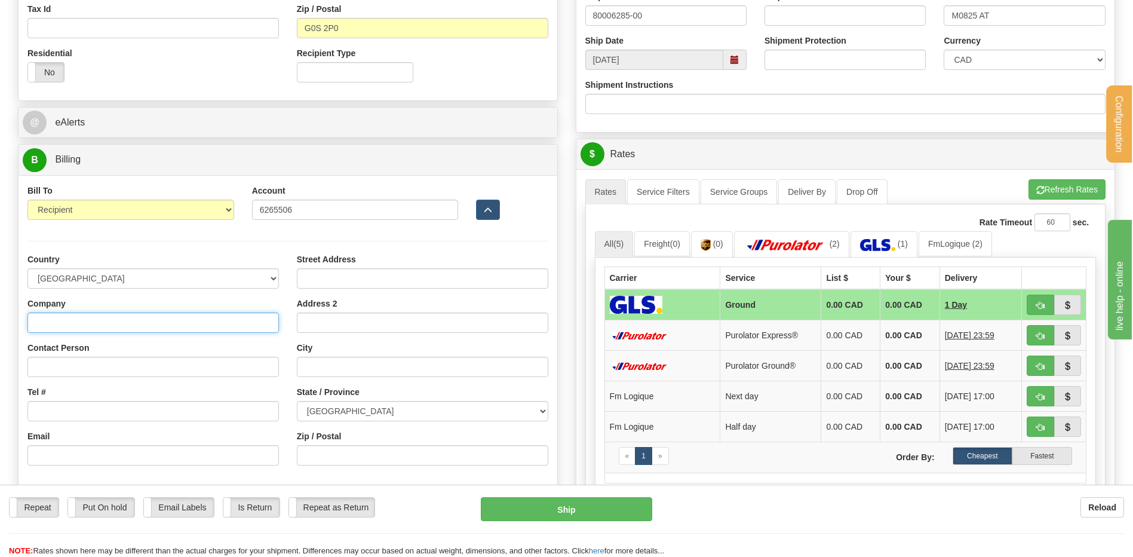
click at [88, 315] on input "Company" at bounding box center [153, 322] width 252 height 20
type input "MENUISERIE DES PINS LTEE"
type input "RECEPTION"
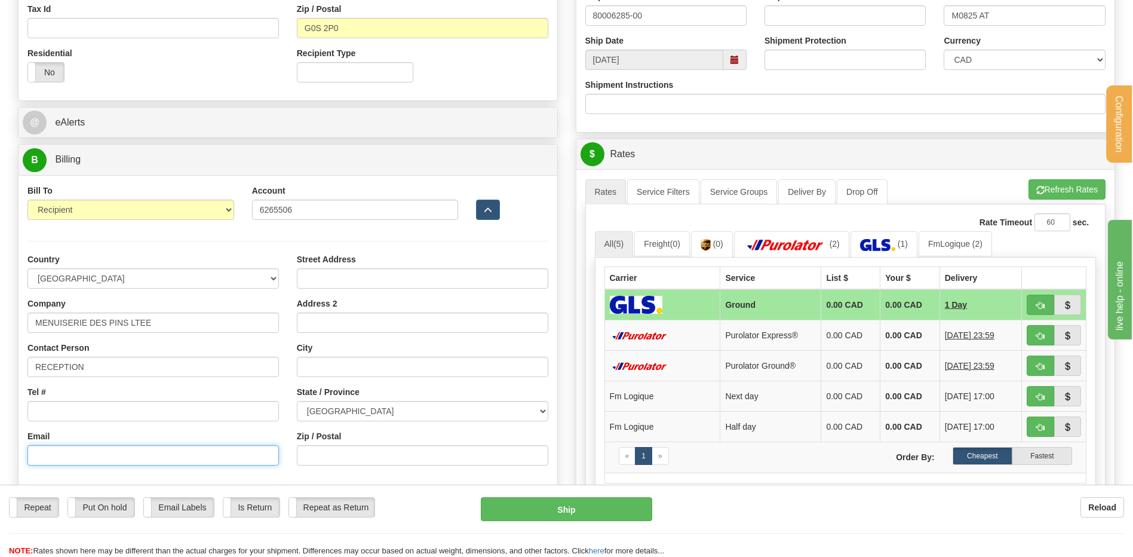
type input "lbrunelle@richelieu.com"
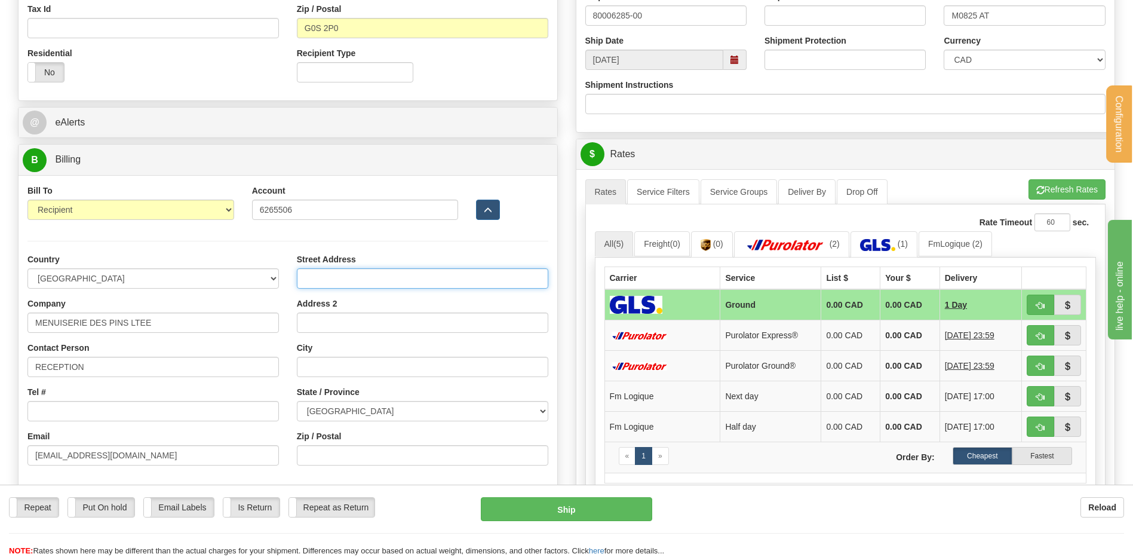
type input "3150 CHEMIN ROYAL"
type input "NOTRE-DAME-DES-PINS"
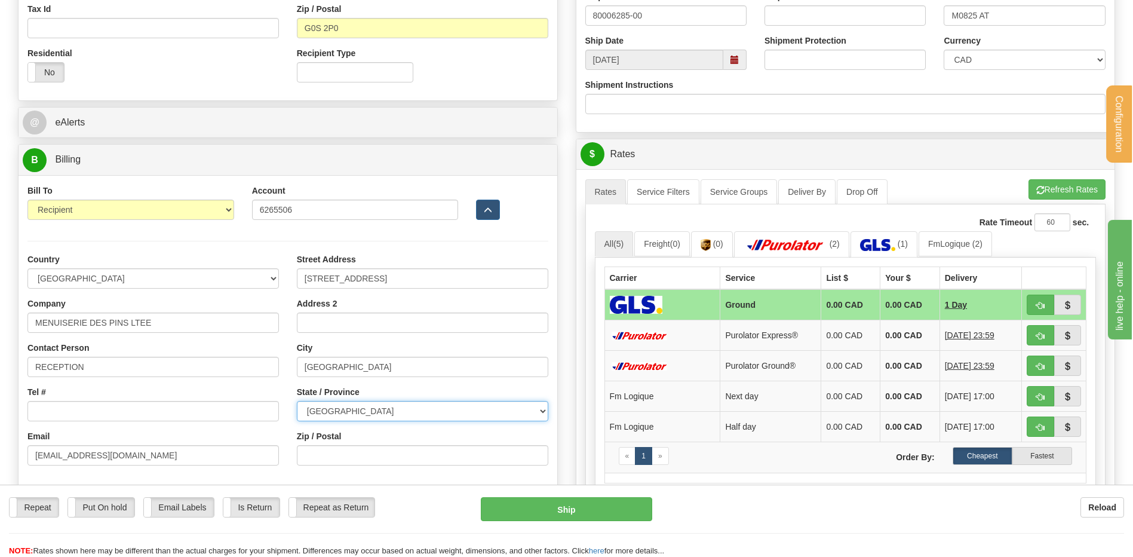
select select "QC"
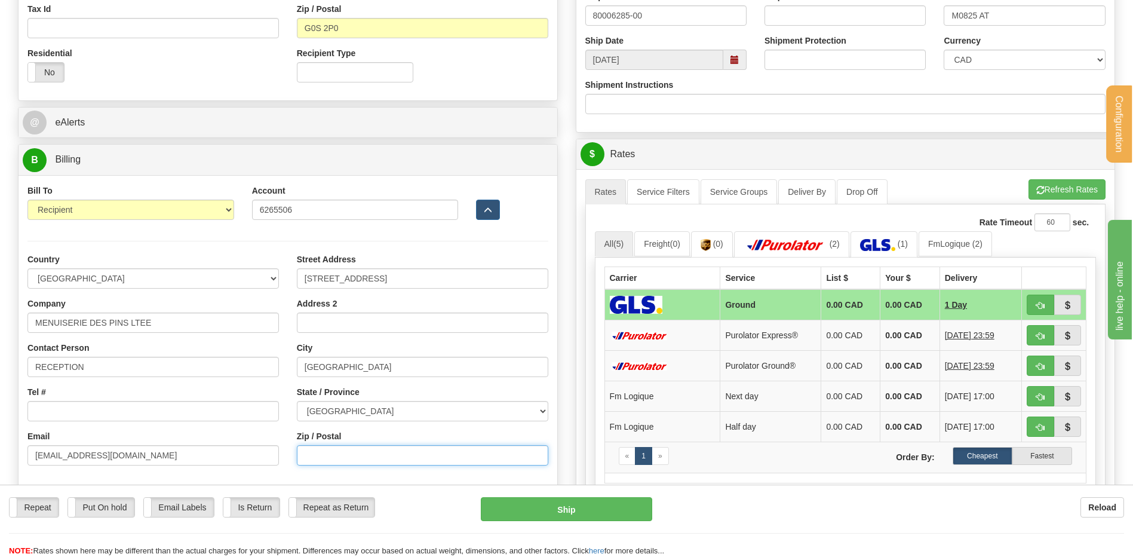
type input "G0M 1K0"
click at [787, 226] on div "Rate Timeout 60 sec." at bounding box center [846, 222] width 502 height 18
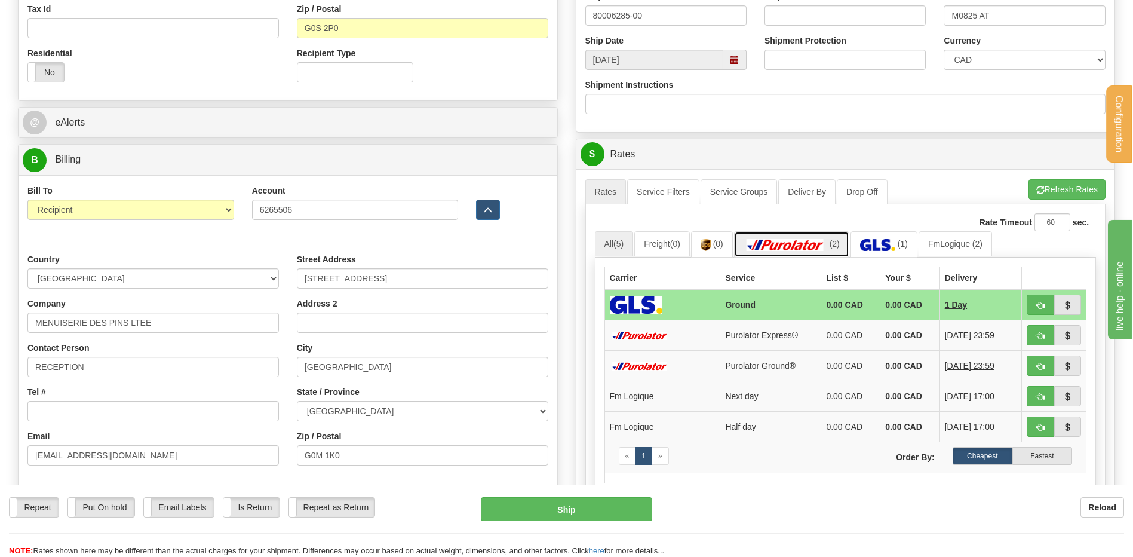
click at [786, 240] on img at bounding box center [786, 245] width 84 height 12
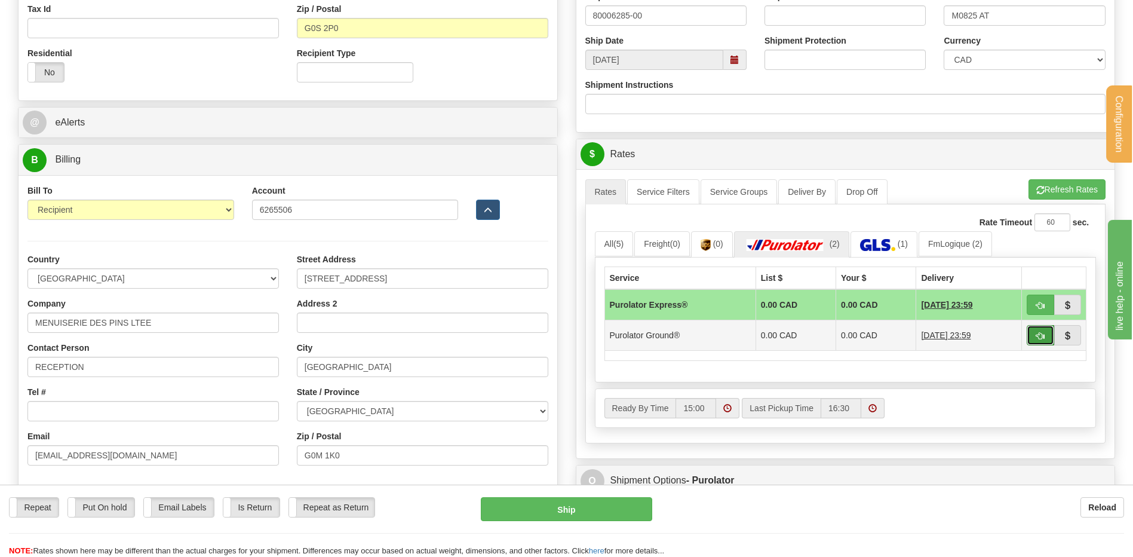
click at [1039, 334] on span "button" at bounding box center [1041, 336] width 8 height 8
type input "260"
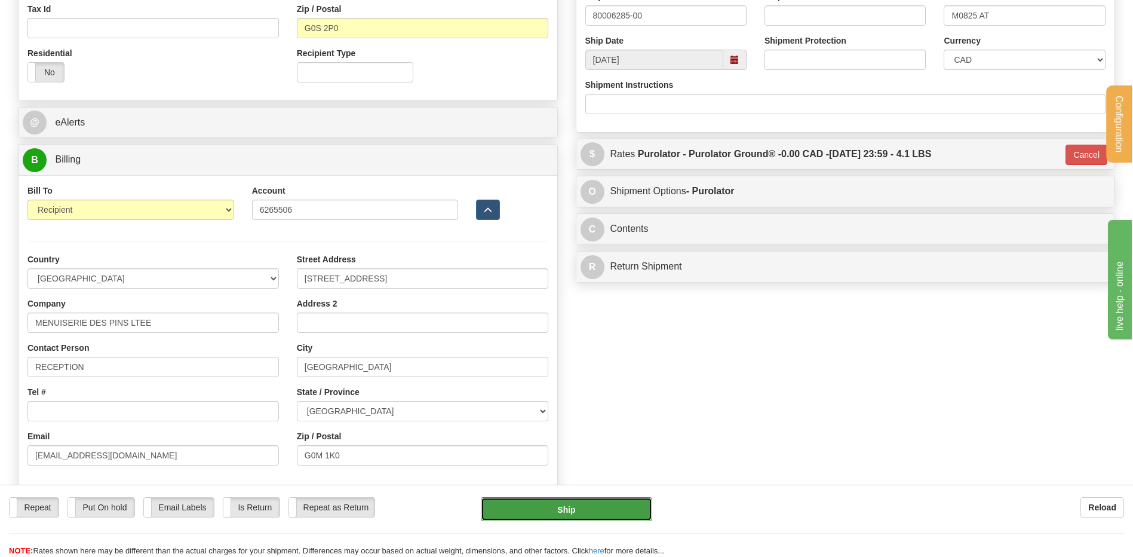
click at [552, 511] on button "Ship" at bounding box center [566, 509] width 171 height 24
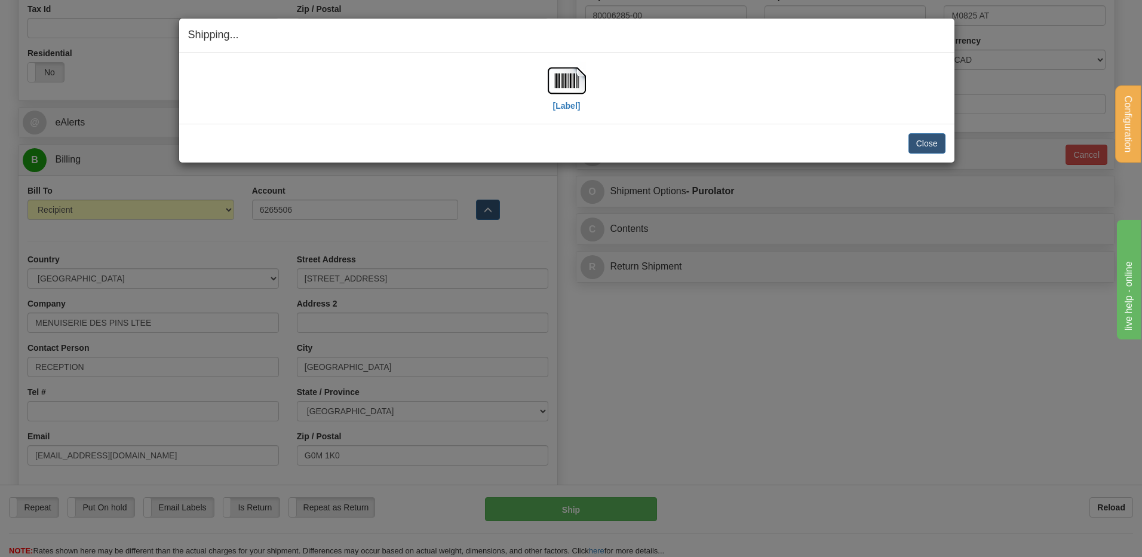
drag, startPoint x: 552, startPoint y: 511, endPoint x: 546, endPoint y: 492, distance: 20.0
drag, startPoint x: 546, startPoint y: 492, endPoint x: 559, endPoint y: 90, distance: 402.3
click at [559, 90] on img at bounding box center [567, 81] width 38 height 38
click at [922, 147] on button "Close" at bounding box center [927, 143] width 37 height 20
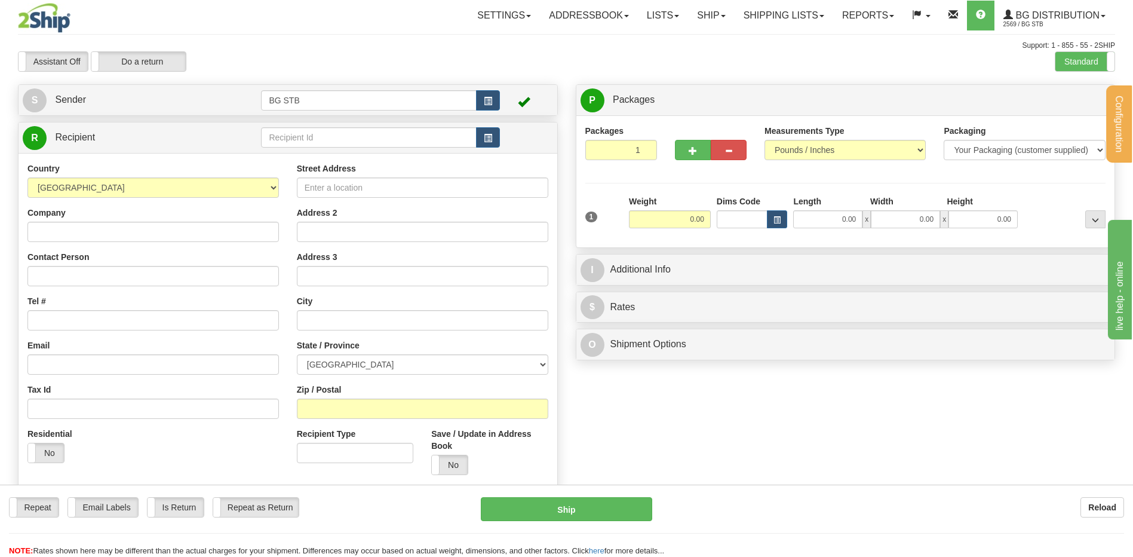
click at [1075, 50] on div "Support: 1 - 855 - 55 - 2SHIP" at bounding box center [566, 46] width 1097 height 10
drag, startPoint x: 1055, startPoint y: 62, endPoint x: 1067, endPoint y: 60, distance: 12.1
click at [1057, 61] on div "Assistant On Assistant Off Do a return Do a return Previous Next Standard Advan…" at bounding box center [566, 61] width 1115 height 20
click at [1067, 60] on label "Standard" at bounding box center [1085, 61] width 59 height 19
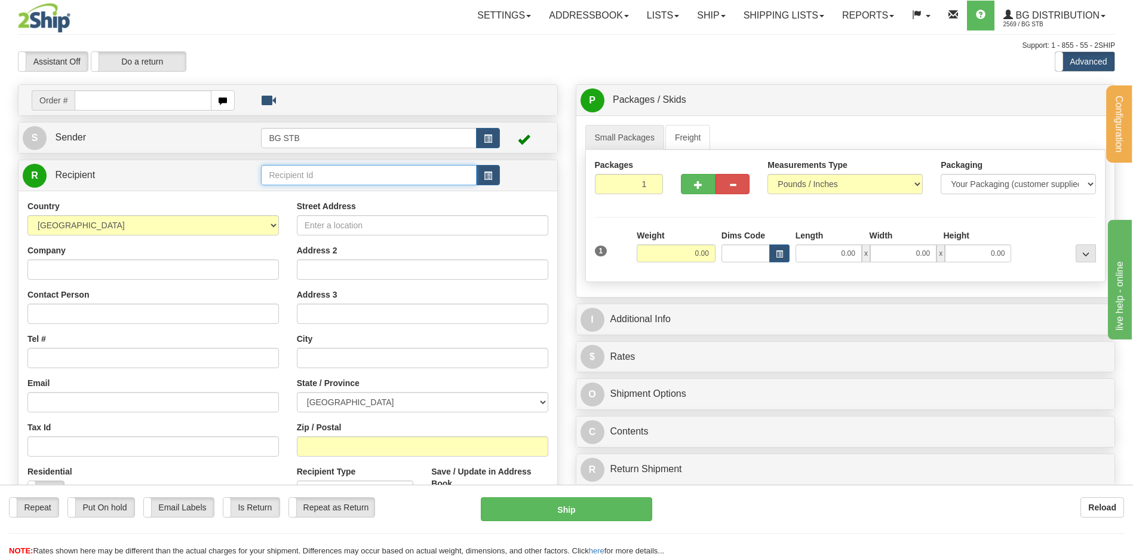
click at [321, 173] on input "text" at bounding box center [368, 175] width 215 height 20
type input "5580"
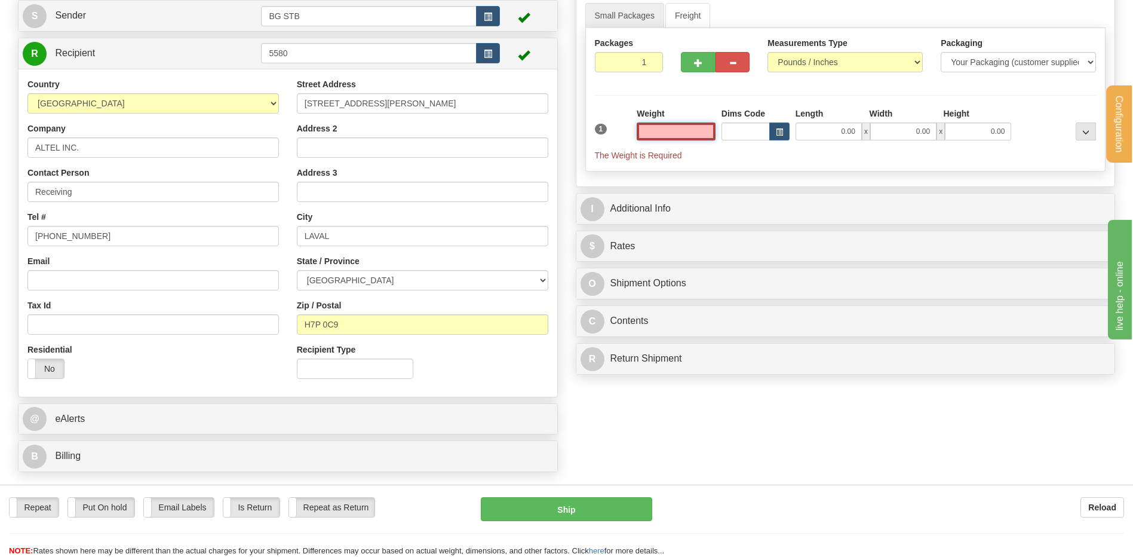
scroll to position [239, 0]
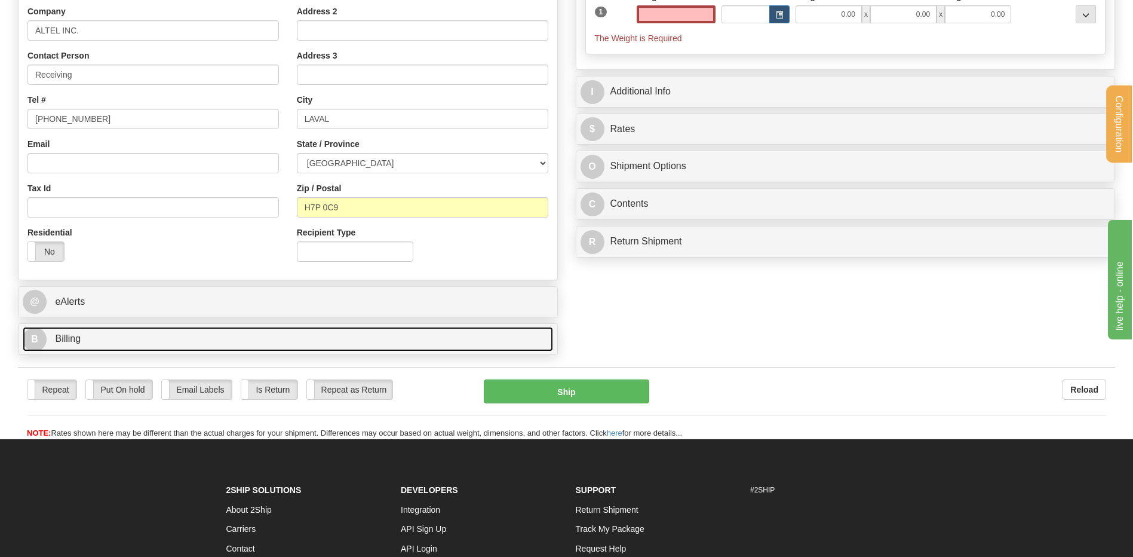
type input "0.00"
click at [194, 350] on link "B Billing" at bounding box center [288, 339] width 530 height 24
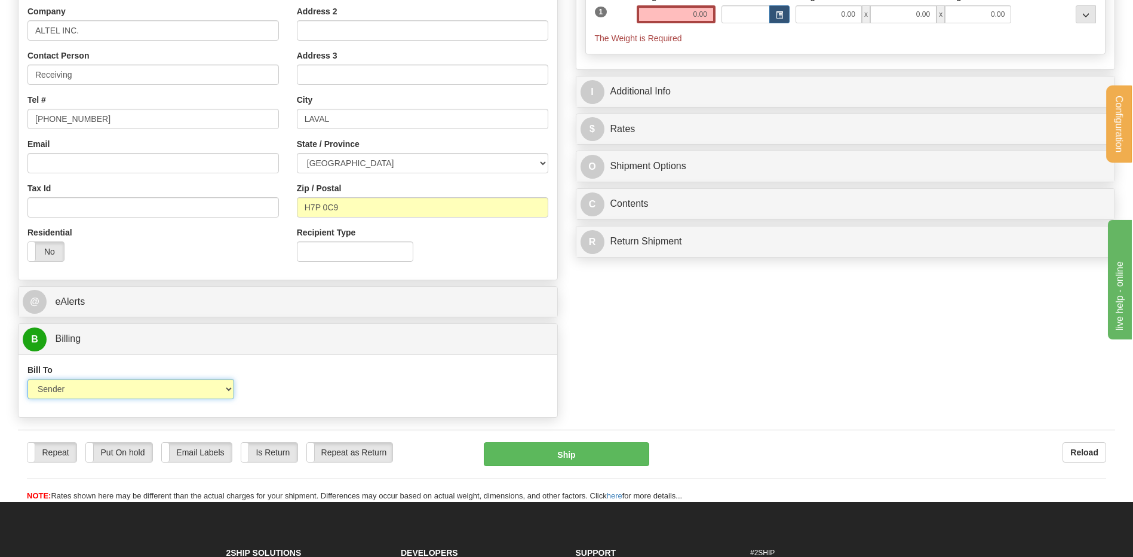
click at [136, 384] on select "Sender Recipient Third Party Collect" at bounding box center [130, 389] width 207 height 20
select select "2"
click at [27, 379] on select "Sender Recipient Third Party Collect" at bounding box center [130, 389] width 207 height 20
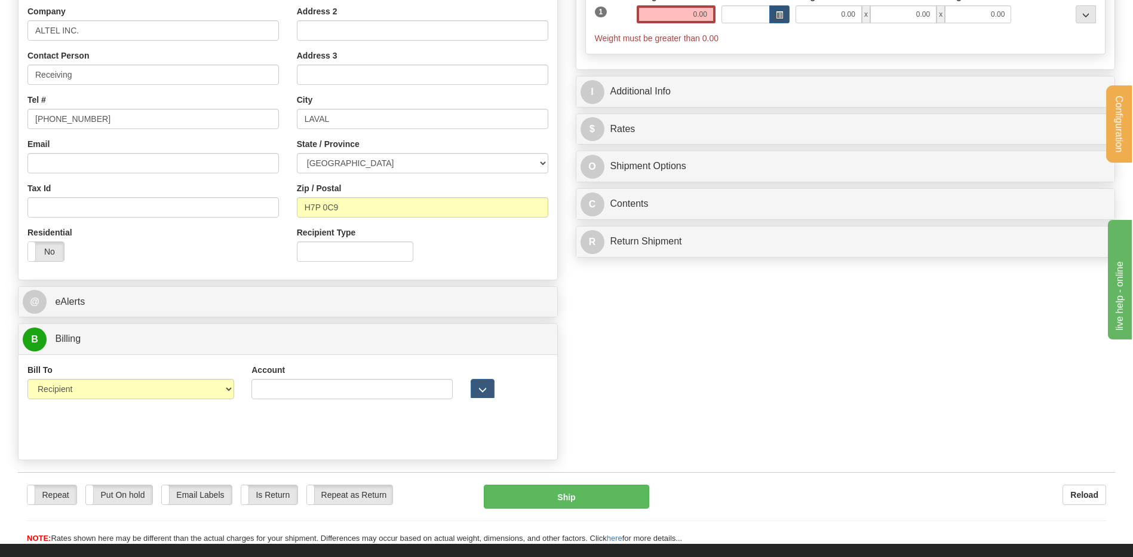
click at [335, 379] on div "Account" at bounding box center [352, 381] width 201 height 35
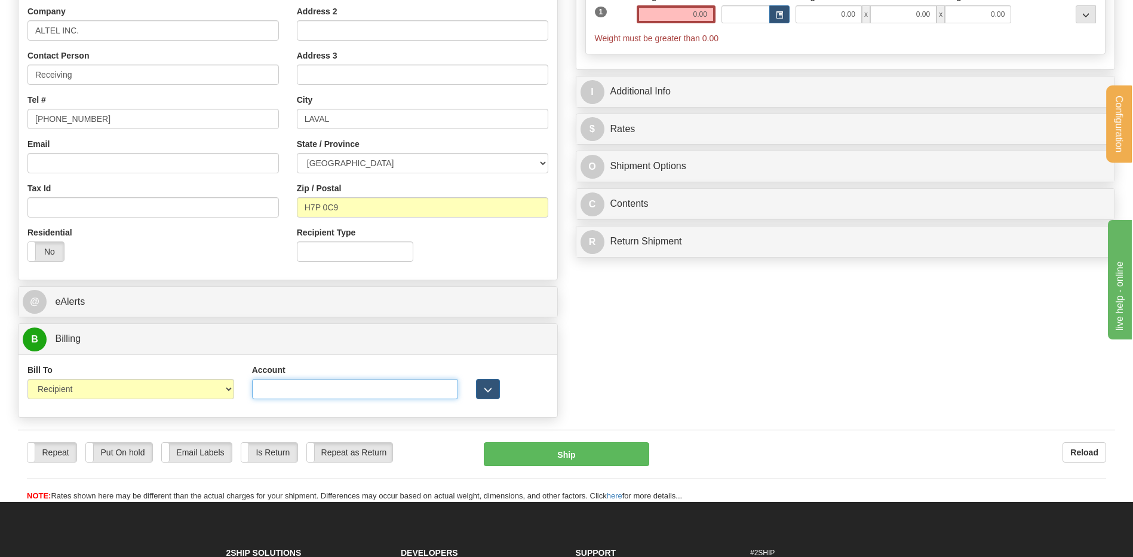
click at [329, 384] on input "Account" at bounding box center [355, 389] width 207 height 20
type input "1286069"
click at [489, 391] on span "button" at bounding box center [488, 390] width 8 height 8
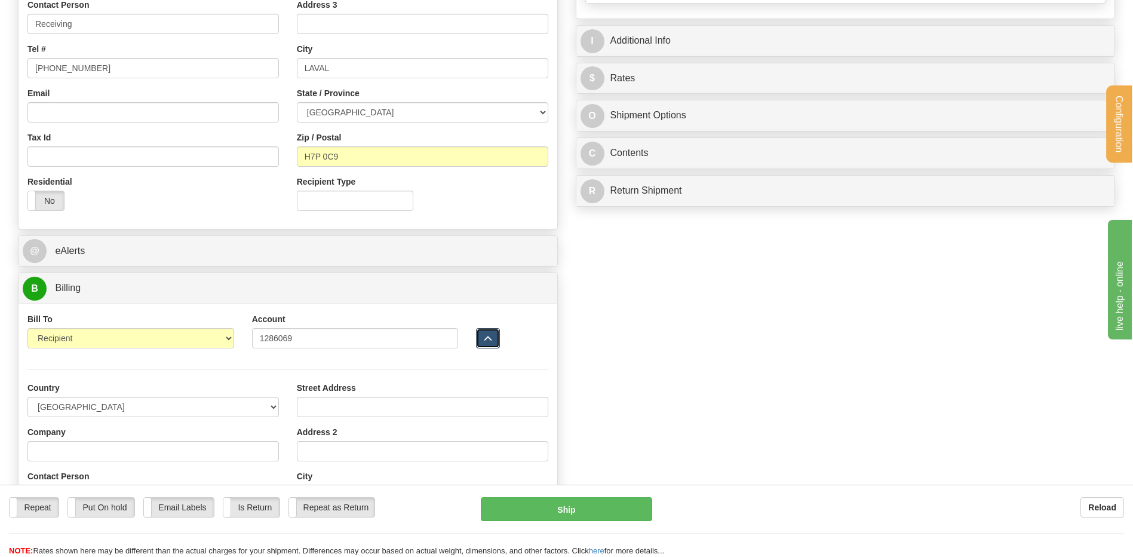
scroll to position [418, 0]
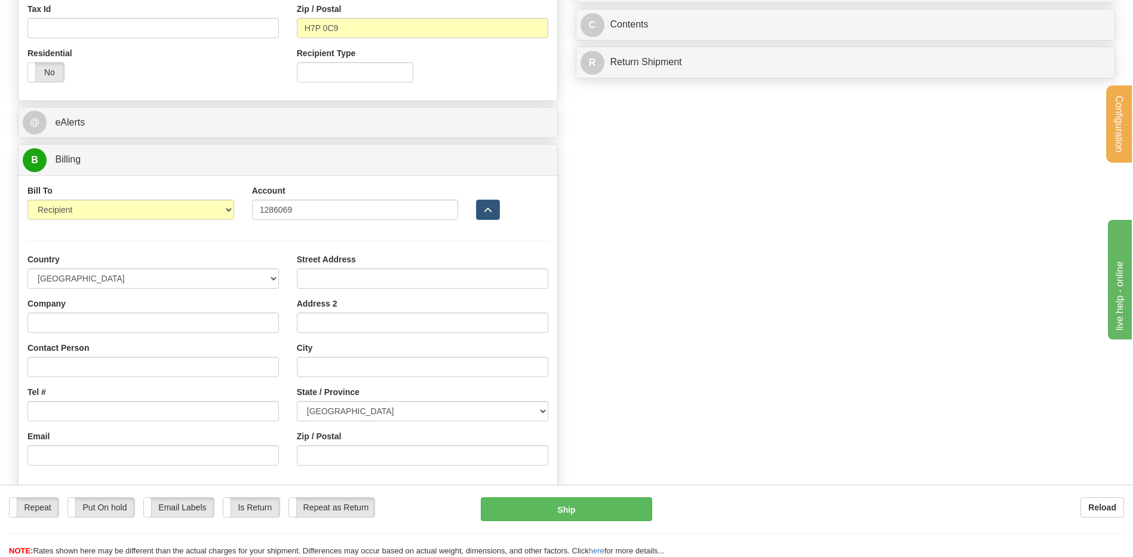
click at [87, 302] on div "Company" at bounding box center [153, 315] width 252 height 35
click at [92, 312] on div "Company" at bounding box center [153, 315] width 252 height 35
click at [92, 315] on div "Company" at bounding box center [153, 315] width 252 height 35
click at [94, 321] on input "Company" at bounding box center [153, 322] width 252 height 20
type input "A"
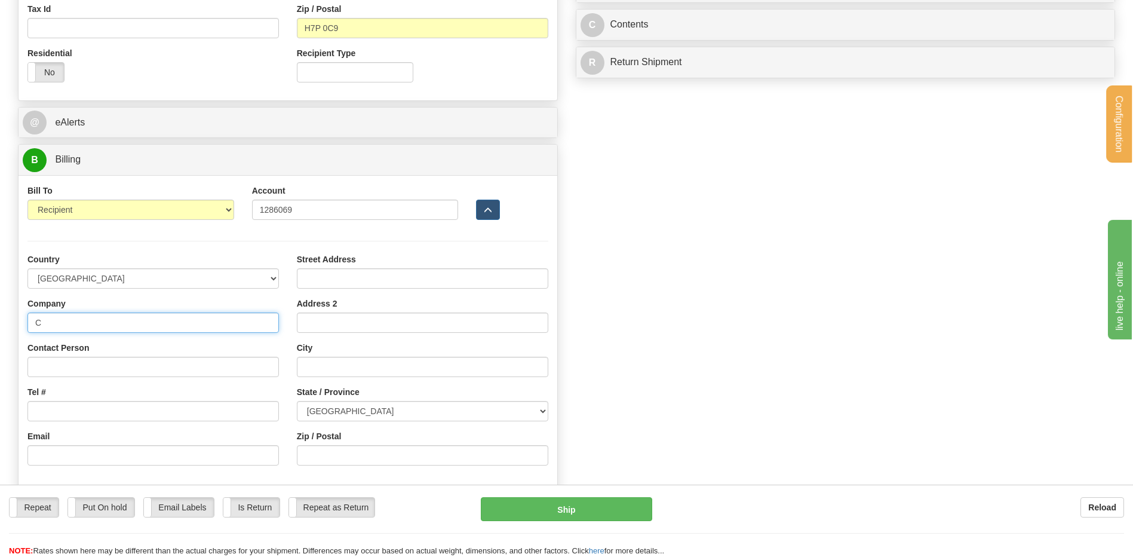
type input "CONVERGINT TECHNOLOGIES"
type input "Receiving"
type input "[STREET_ADDRESS][PERSON_NAME]"
type input "LAVAL"
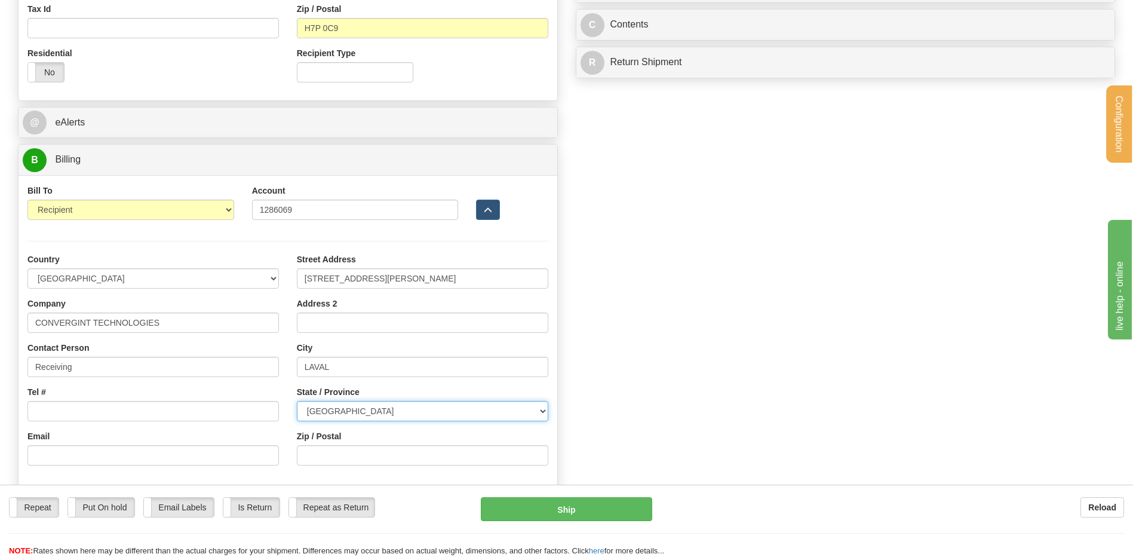
select select "QC"
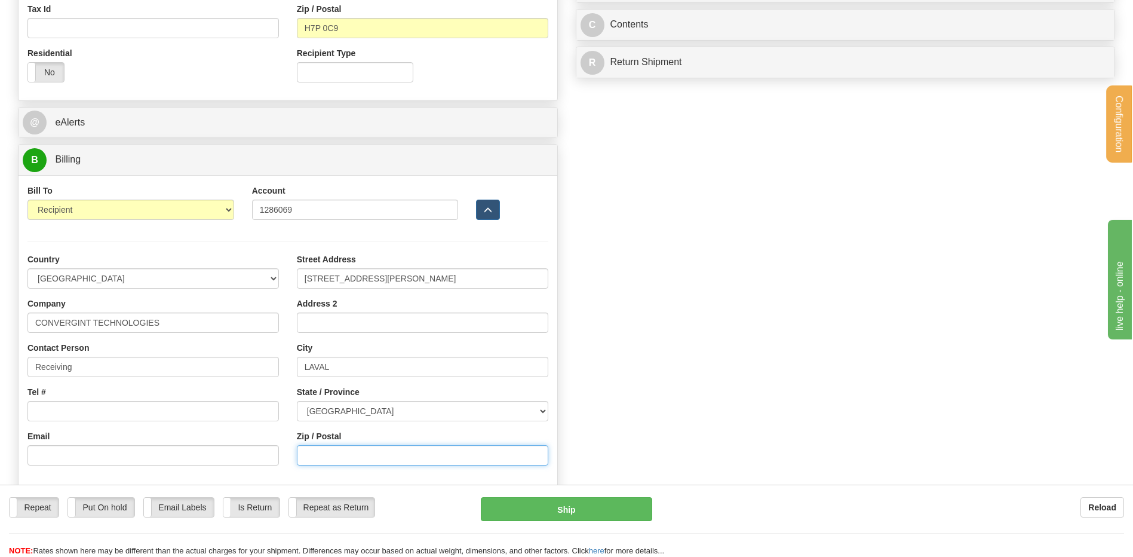
type input "H7P 0C9"
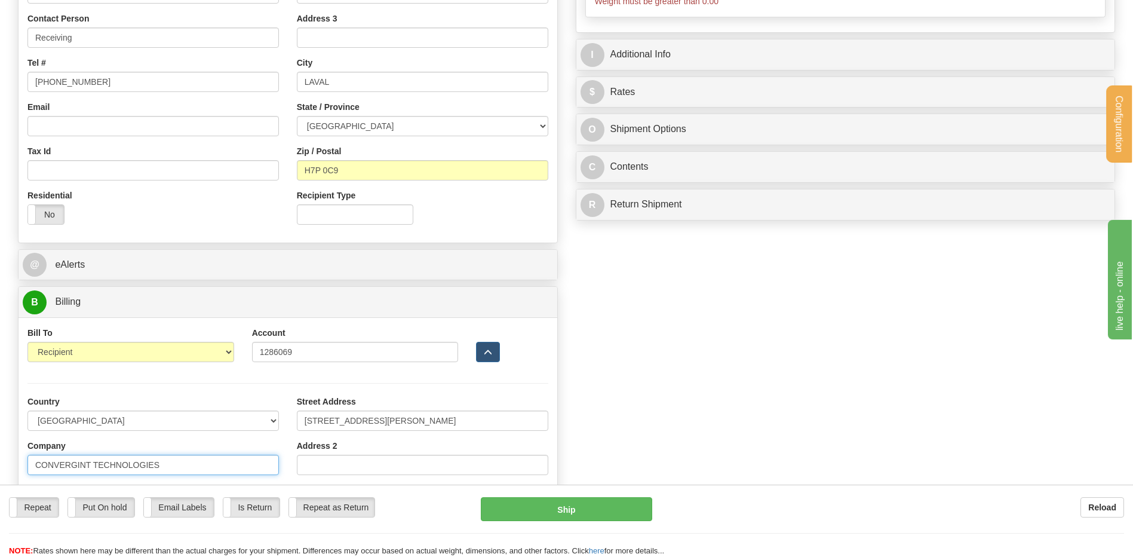
scroll to position [119, 0]
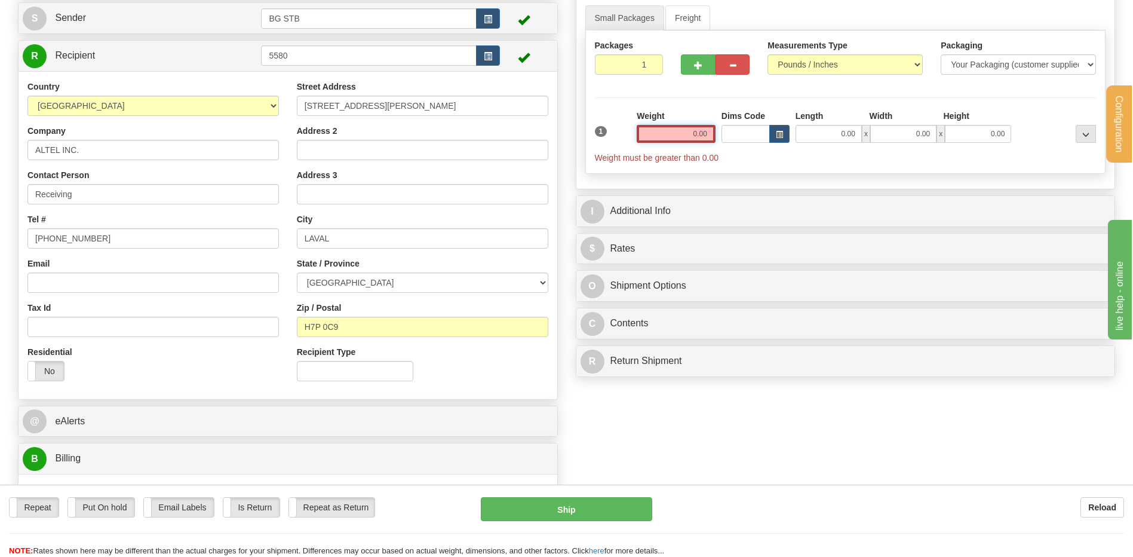
click at [710, 135] on input "0.00" at bounding box center [676, 134] width 79 height 18
type input "0.00"
click at [832, 127] on input "0.00" at bounding box center [829, 134] width 66 height 18
type input "12.00"
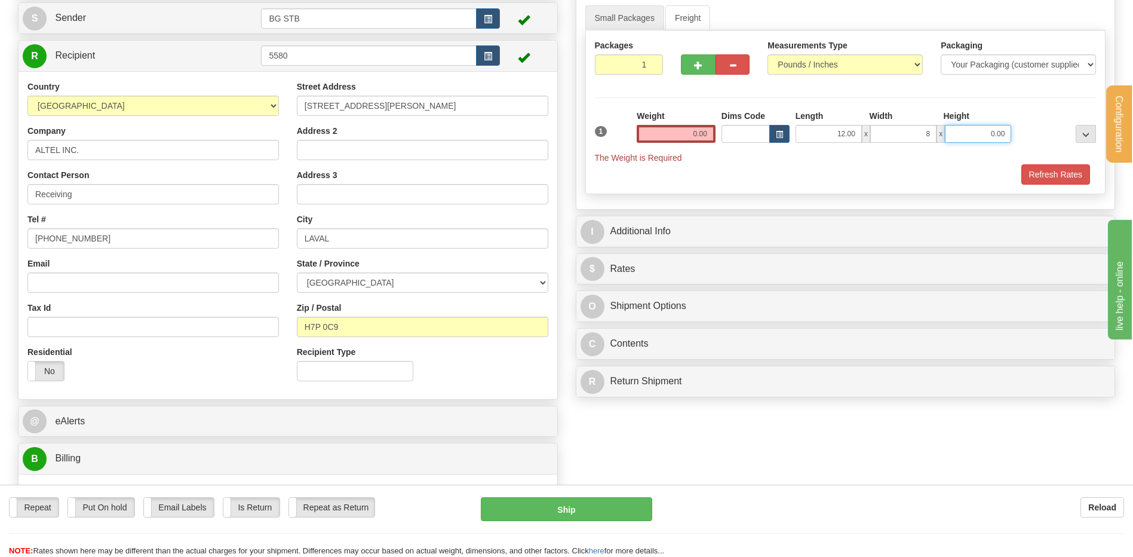
type input "8.00"
type input "6.00"
click at [689, 130] on input "0.00" at bounding box center [676, 134] width 79 height 18
type input "9.65"
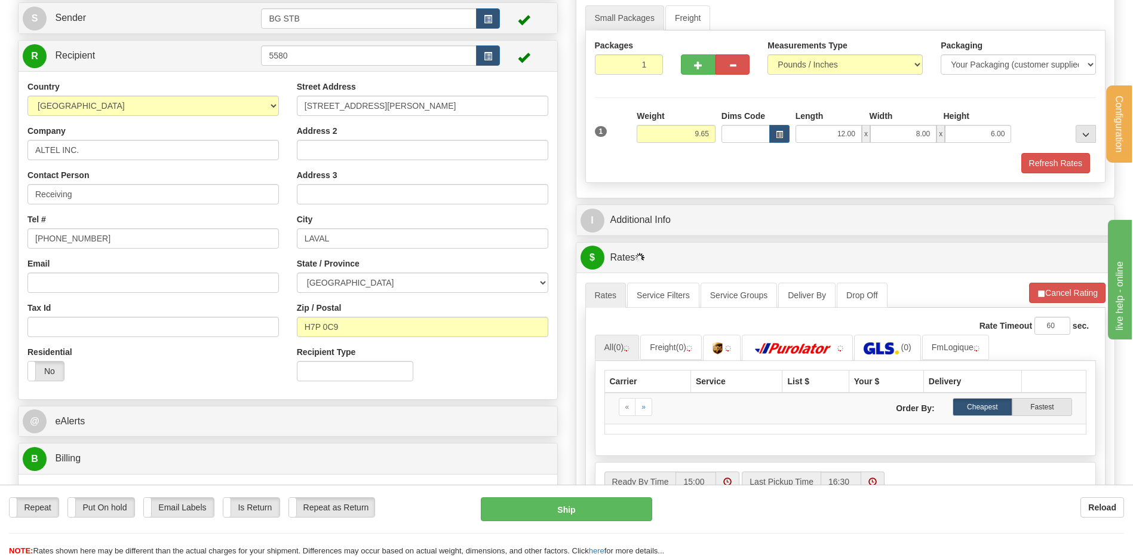
click at [704, 231] on div "I Additional Info" at bounding box center [845, 220] width 539 height 30
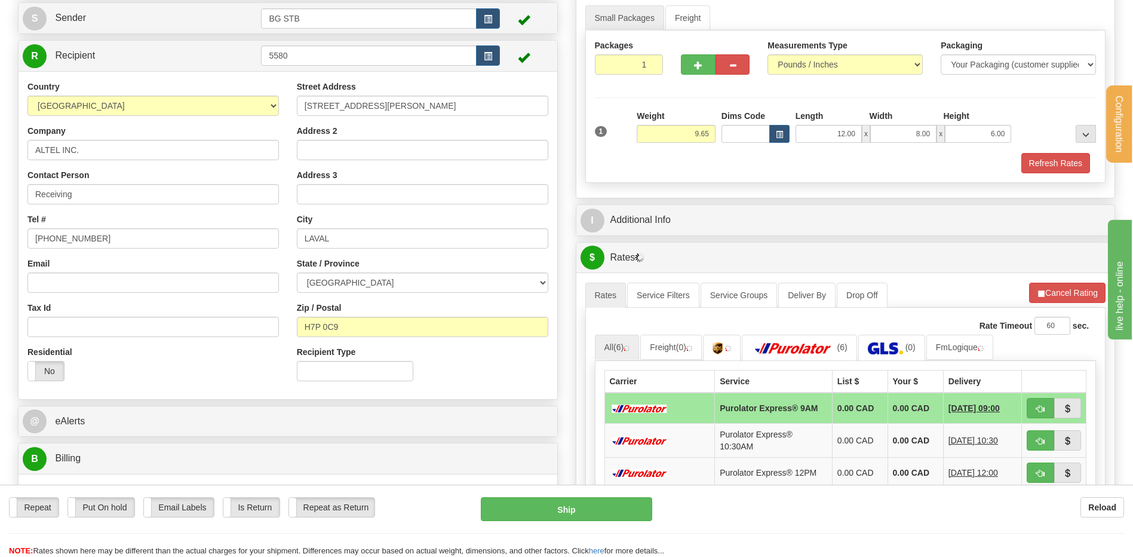
drag, startPoint x: 691, startPoint y: 206, endPoint x: 702, endPoint y: 213, distance: 13.1
click at [691, 206] on div "I Additional Info" at bounding box center [845, 220] width 539 height 30
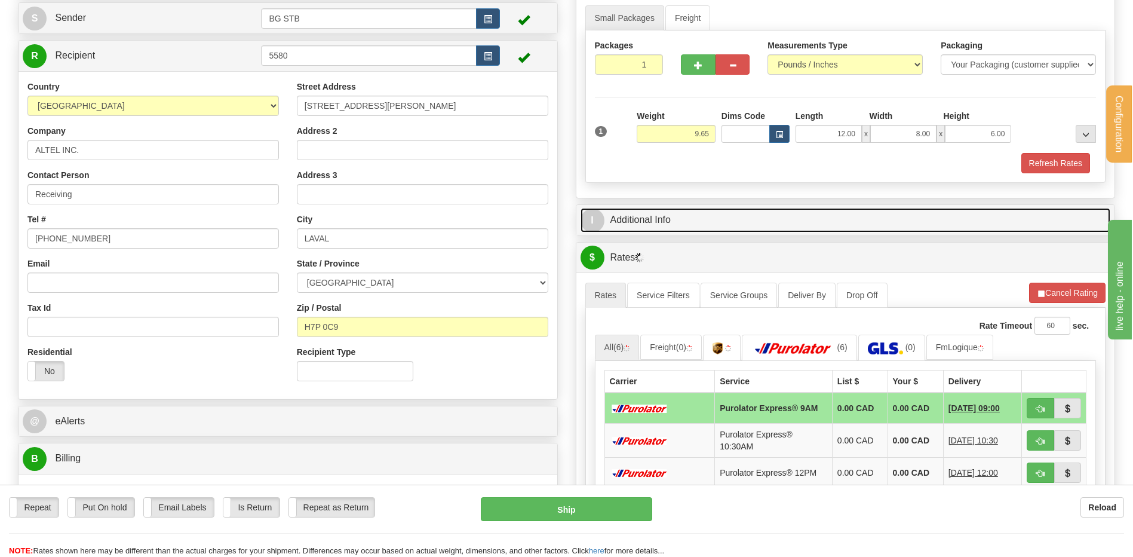
drag, startPoint x: 709, startPoint y: 220, endPoint x: 716, endPoint y: 226, distance: 10.2
click at [709, 220] on link "I Additional Info" at bounding box center [846, 220] width 530 height 24
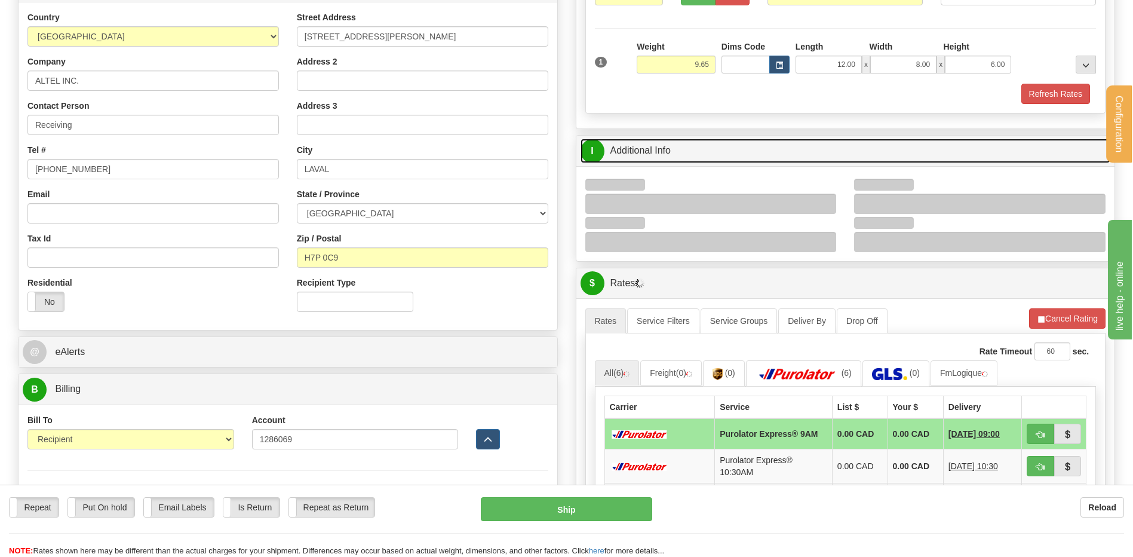
scroll to position [299, 0]
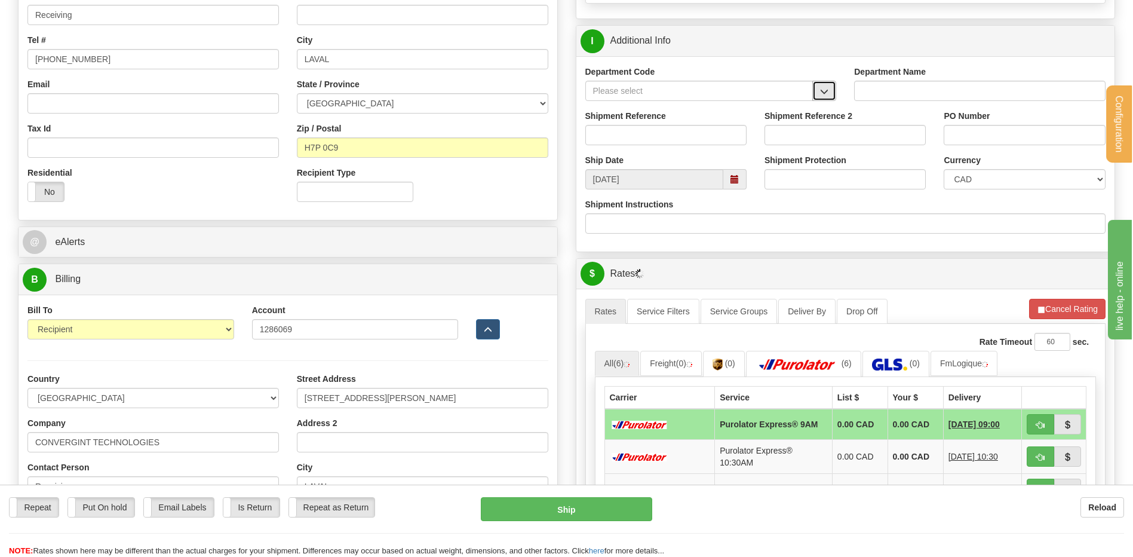
click at [823, 90] on span "button" at bounding box center [824, 92] width 8 height 8
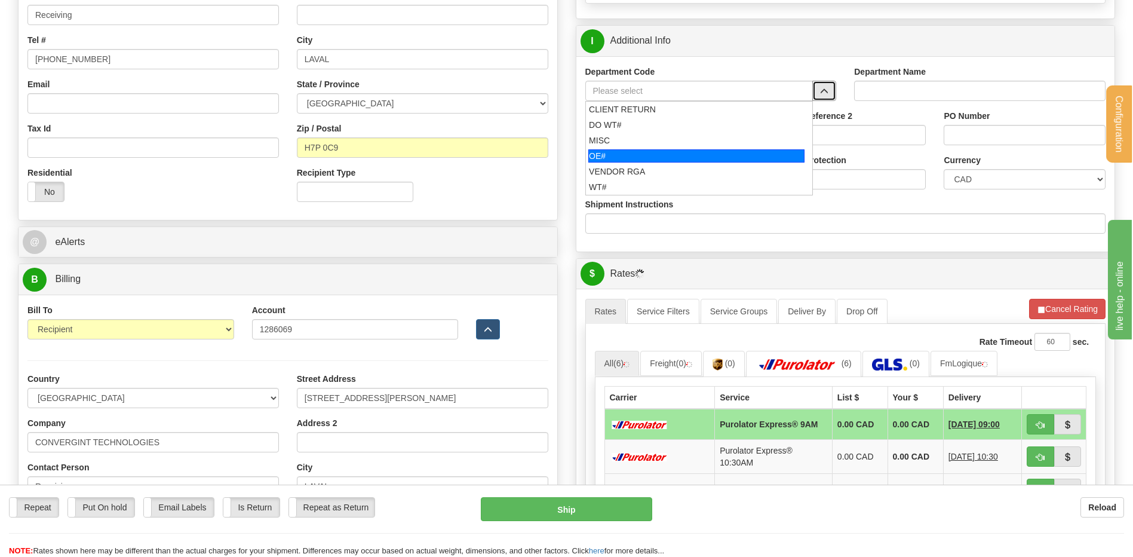
click at [694, 150] on div "OE#" at bounding box center [696, 155] width 216 height 13
type input "OE#"
type input "ORDERS"
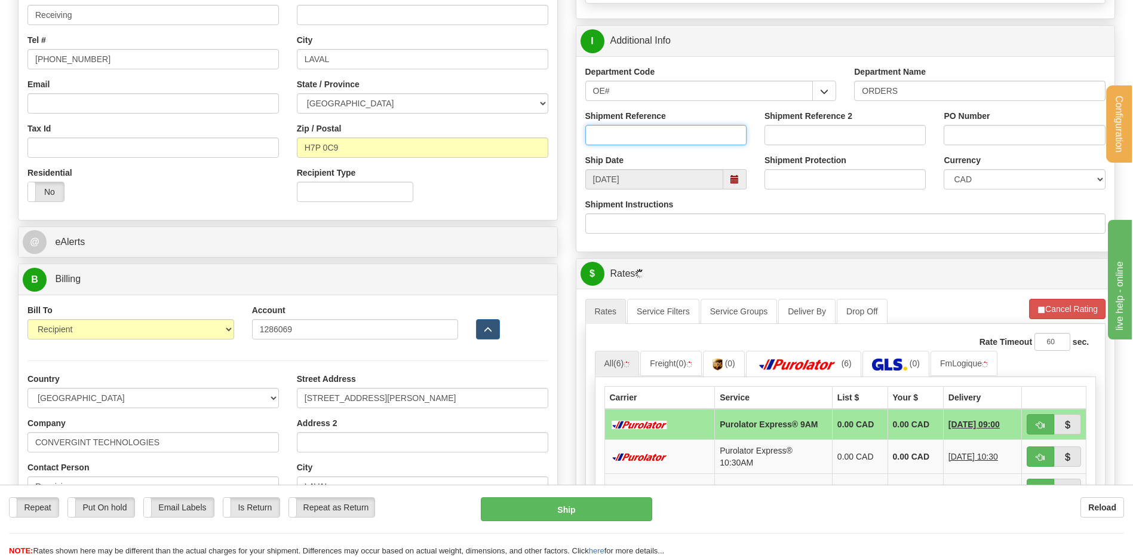
click at [682, 140] on input "Shipment Reference" at bounding box center [665, 135] width 161 height 20
type input "80004272-*00"
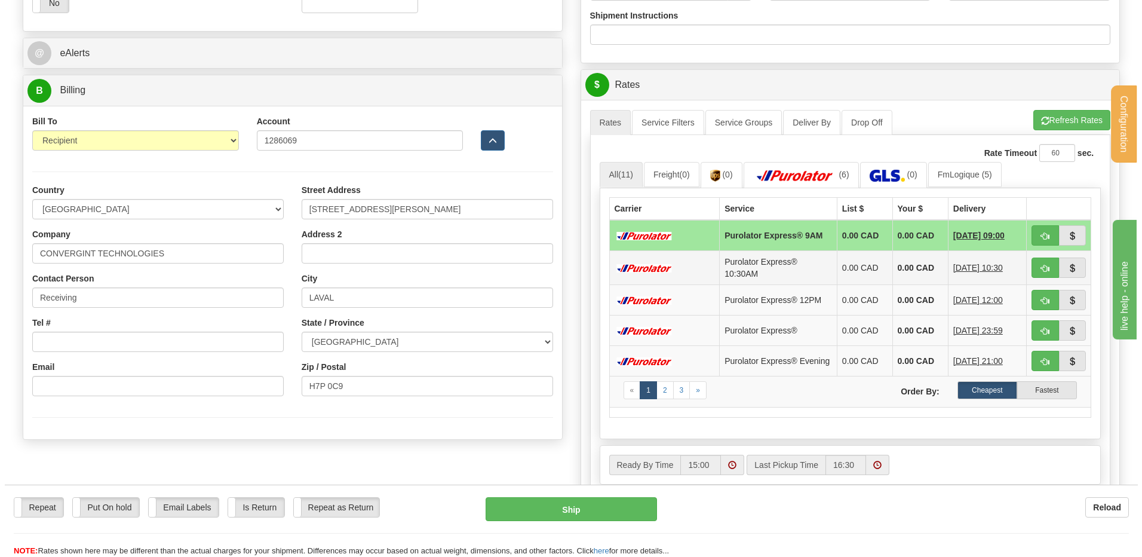
scroll to position [597, 0]
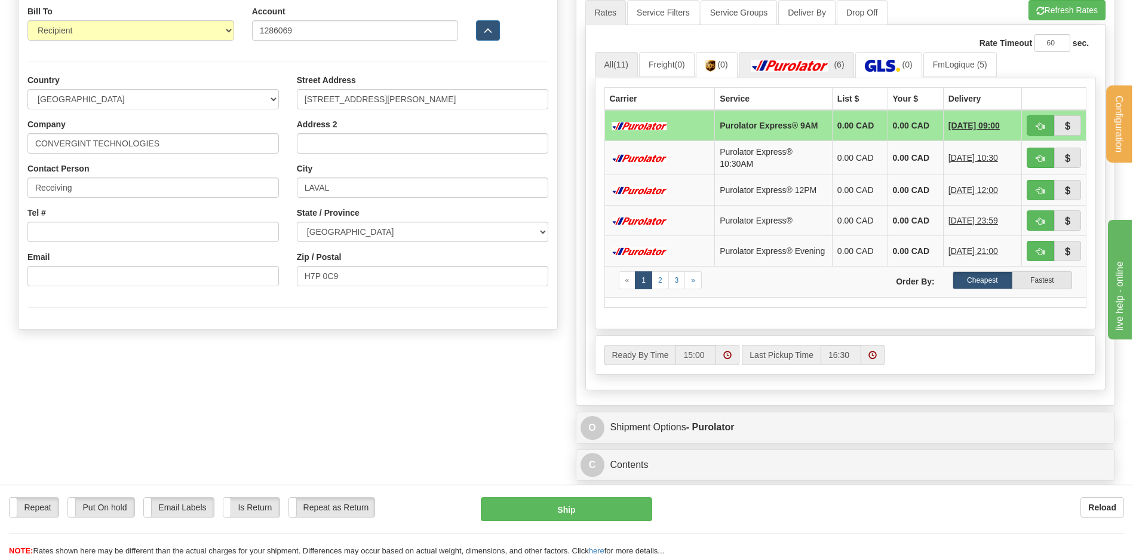
type input "C04415565"
click at [789, 68] on img at bounding box center [791, 66] width 84 height 12
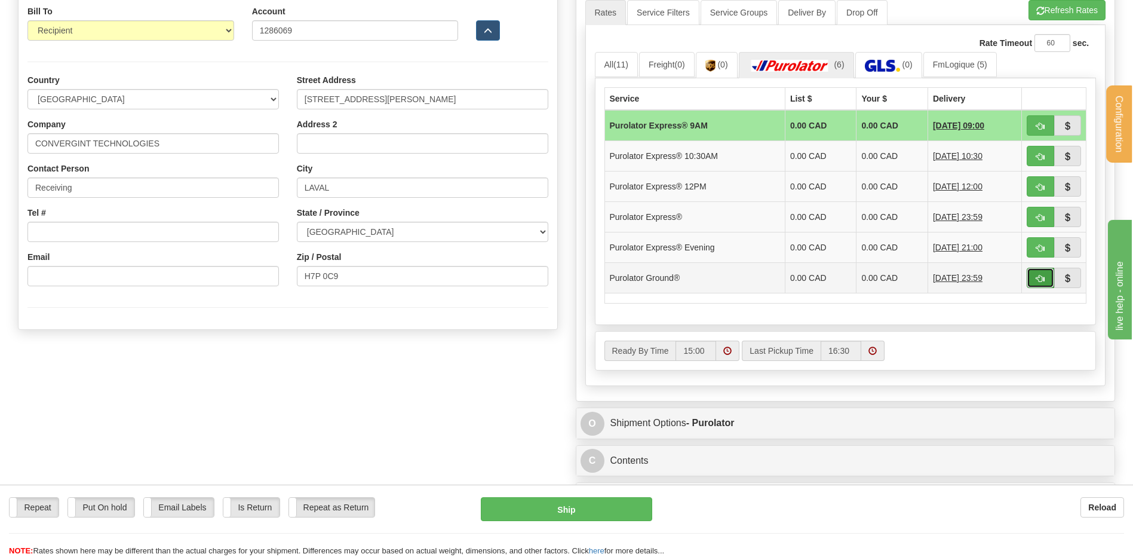
click at [1038, 275] on span "button" at bounding box center [1041, 279] width 8 height 8
type input "260"
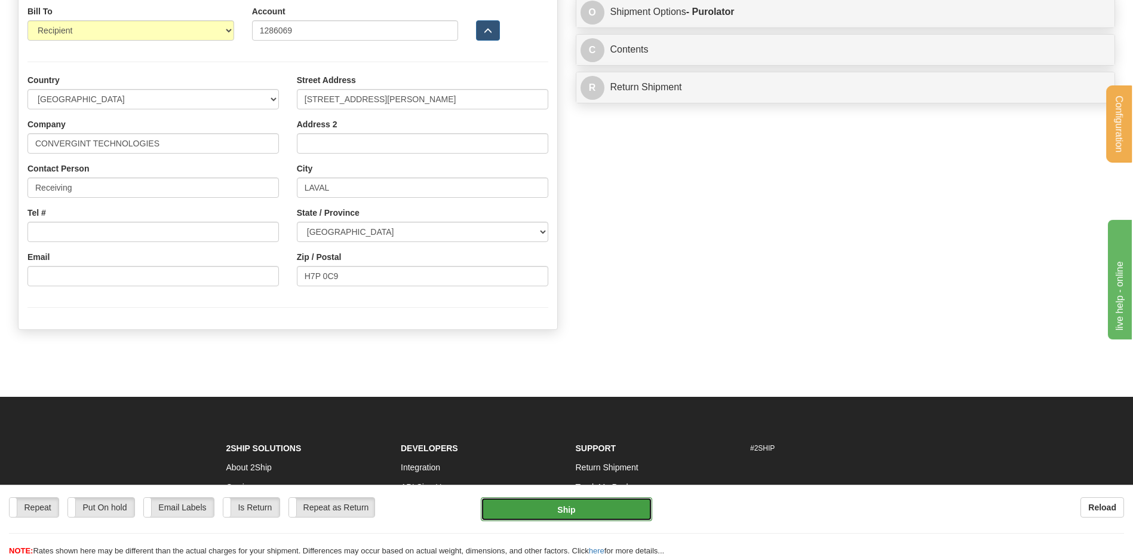
click at [578, 510] on button "Ship" at bounding box center [566, 509] width 171 height 24
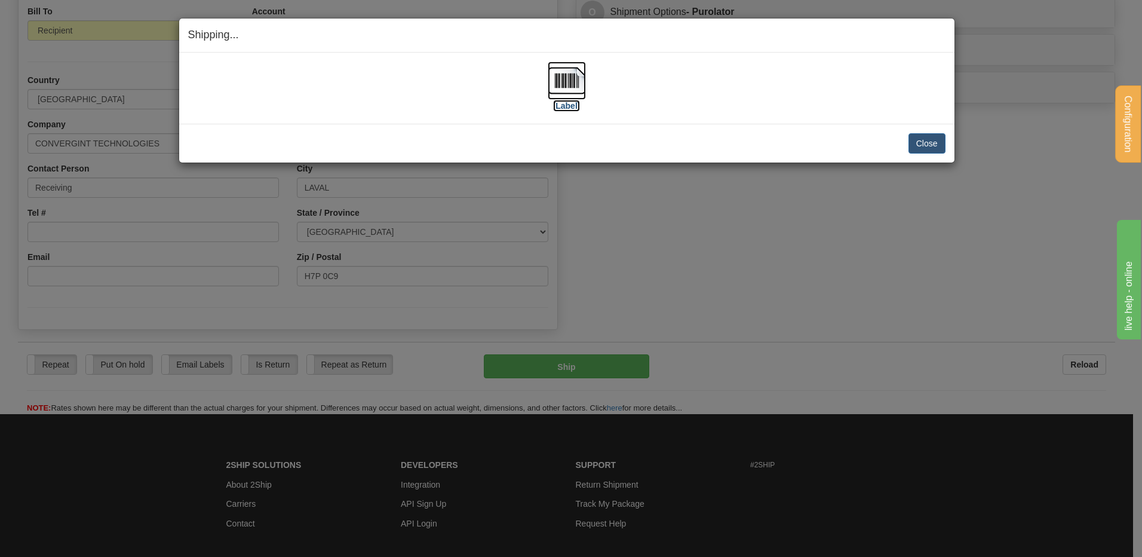
click at [576, 84] on img at bounding box center [567, 81] width 38 height 38
click at [924, 134] on button "Close" at bounding box center [927, 143] width 37 height 20
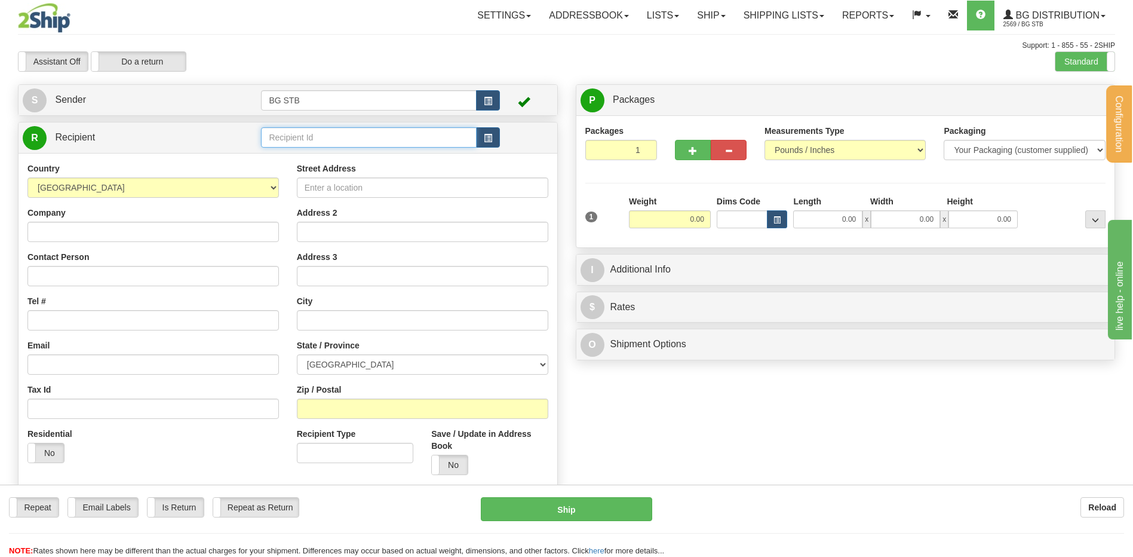
click at [287, 140] on input "text" at bounding box center [368, 137] width 215 height 20
type input "4108"
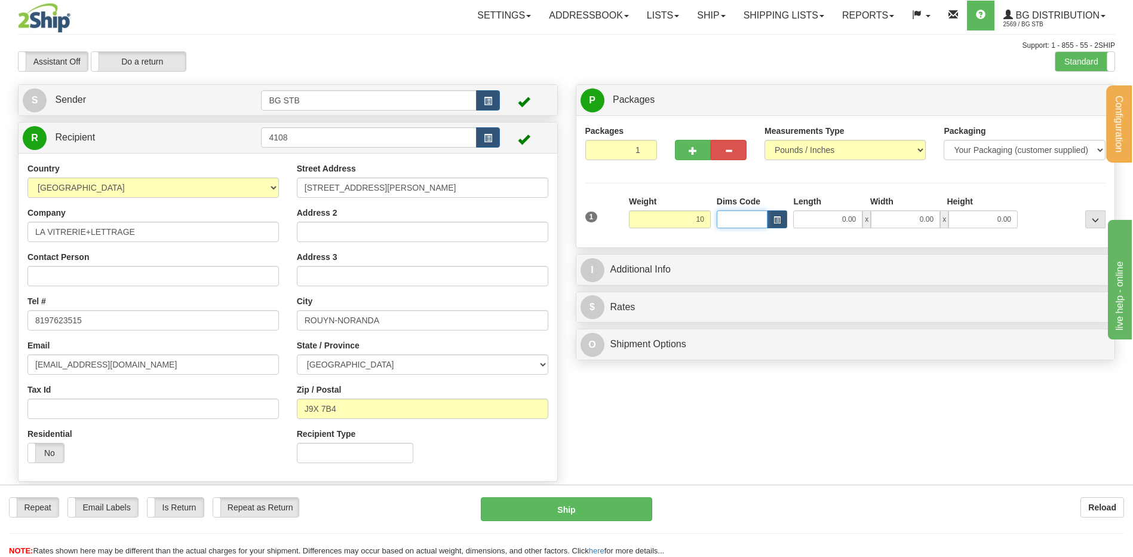
type input "10.00"
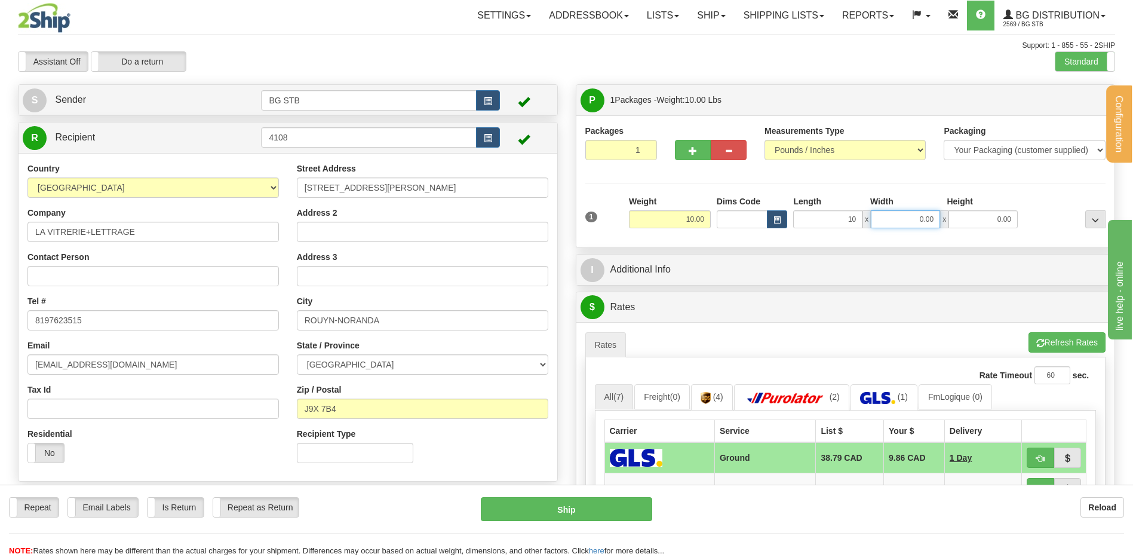
type input "10.00"
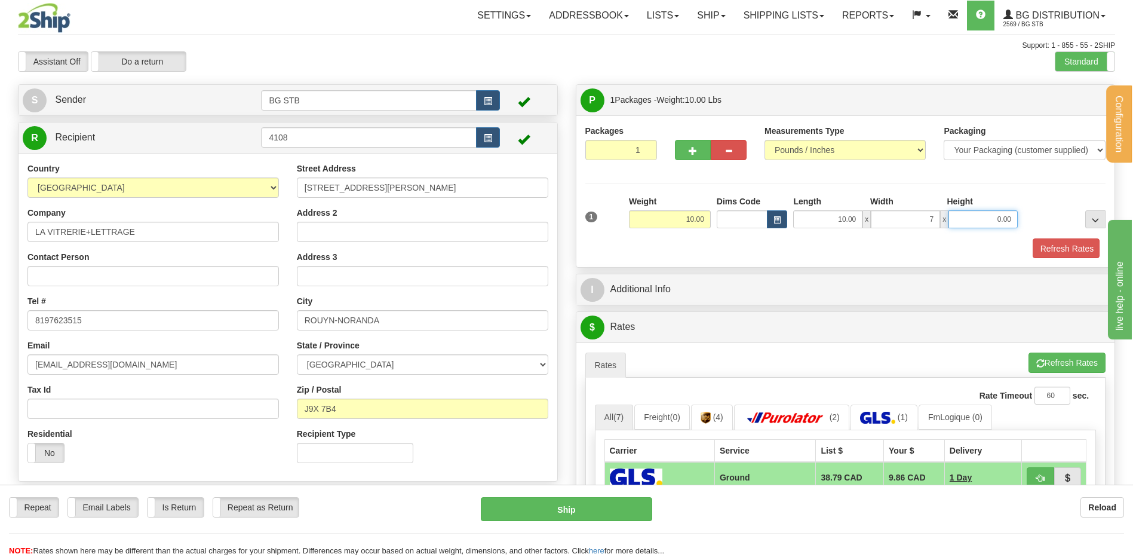
type input "7.00"
type input "10.00"
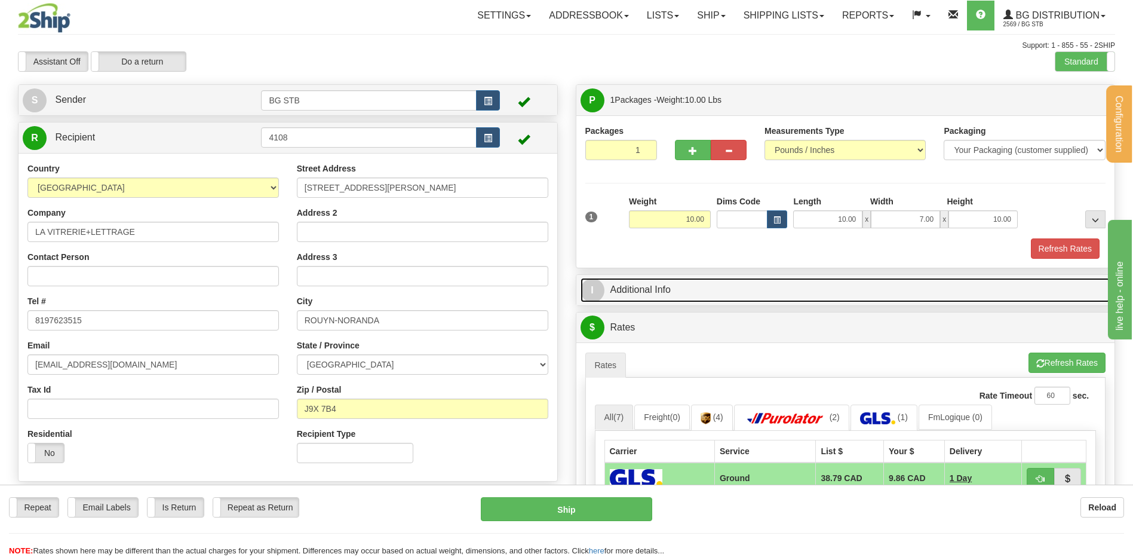
click at [746, 279] on link "I Additional Info" at bounding box center [846, 290] width 530 height 24
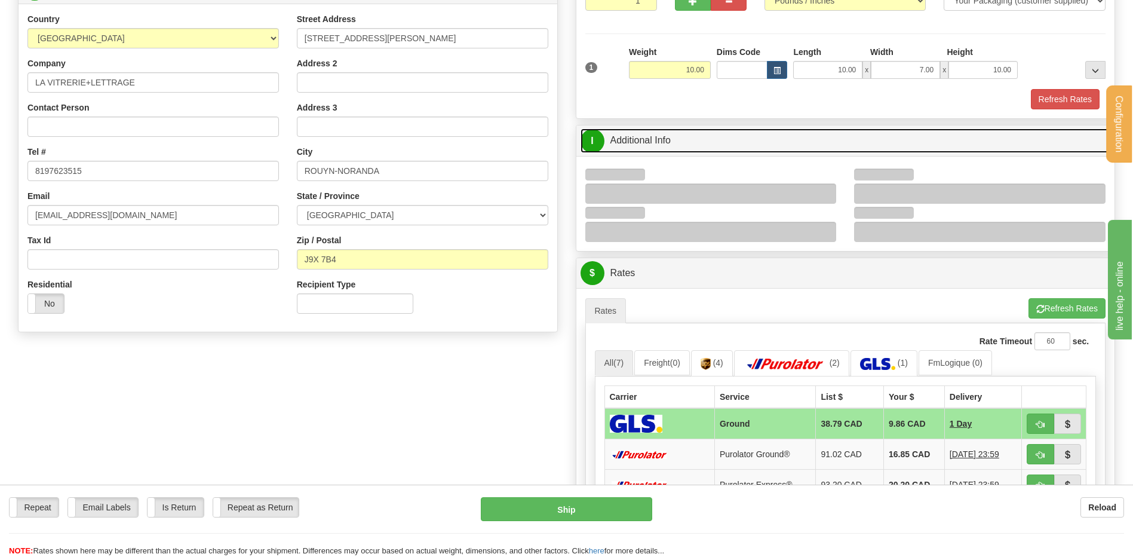
scroll to position [239, 0]
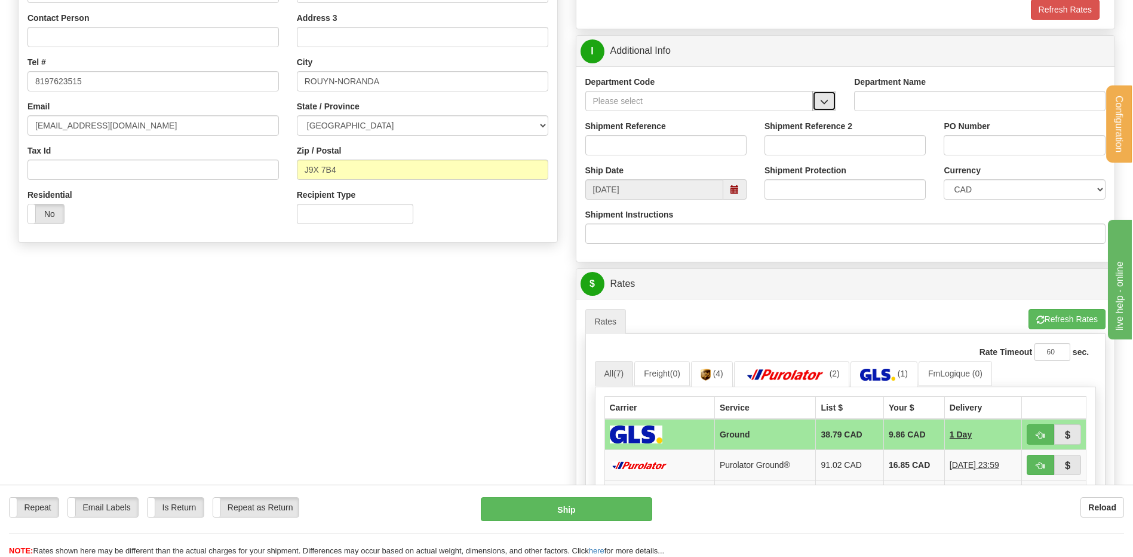
click at [829, 93] on button "button" at bounding box center [824, 101] width 24 height 20
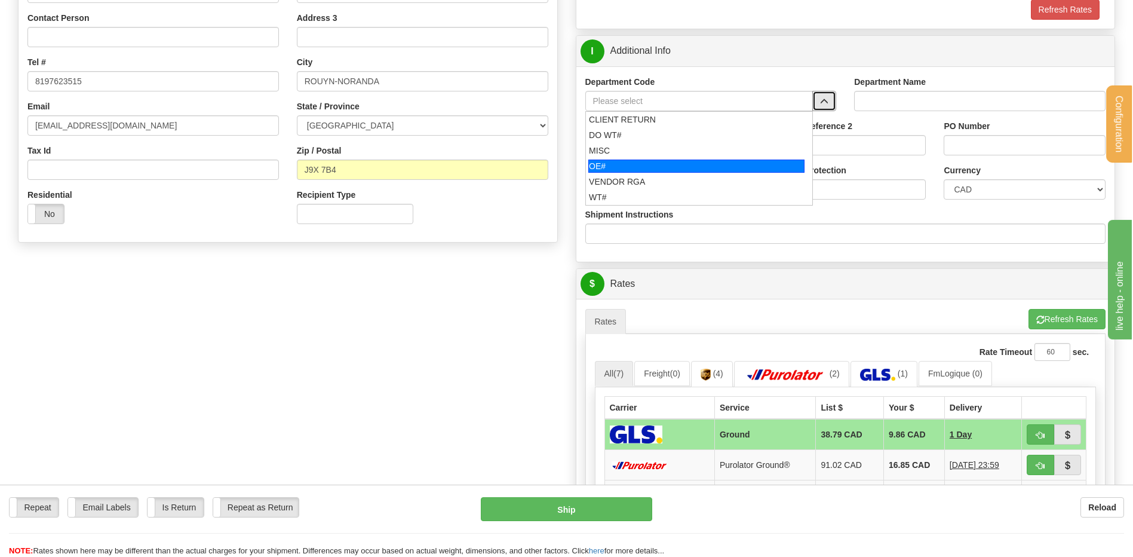
click at [682, 168] on div "OE#" at bounding box center [696, 166] width 216 height 13
type input "OE#"
type input "ORDERS"
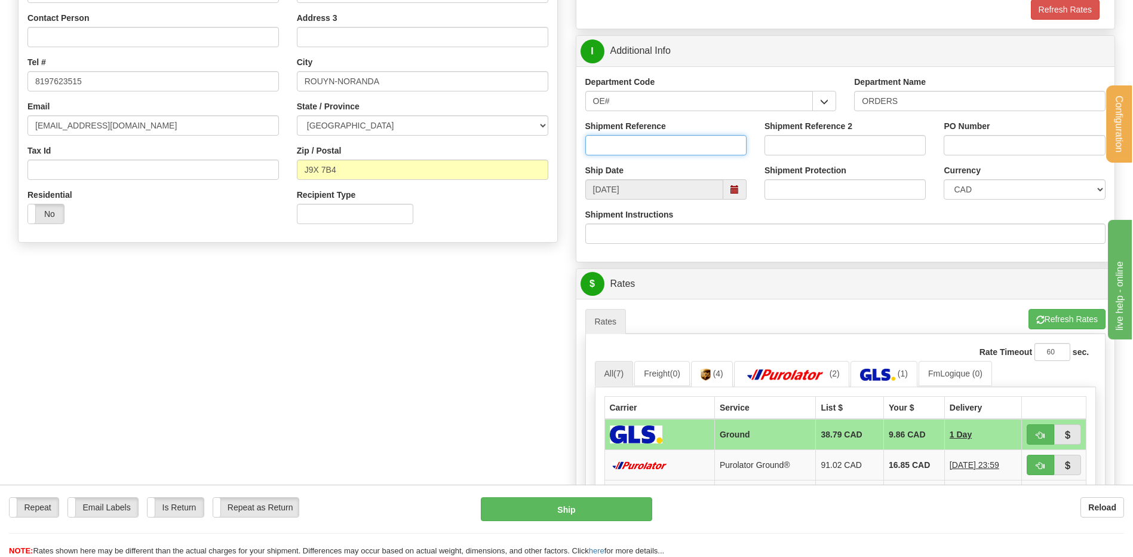
click at [675, 152] on input "Shipment Reference" at bounding box center [665, 145] width 161 height 20
type input "80004384-02"
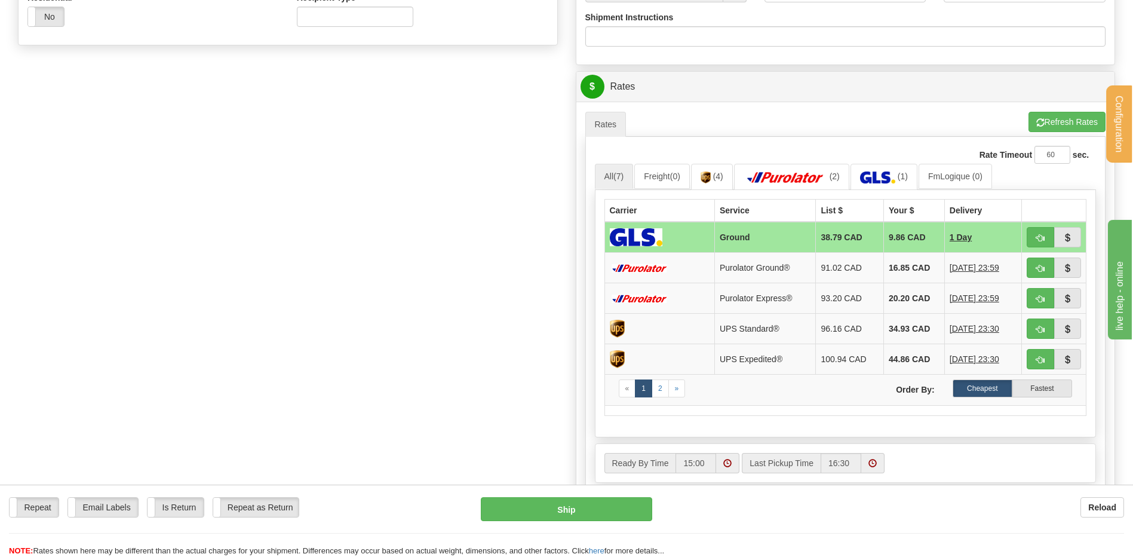
scroll to position [478, 0]
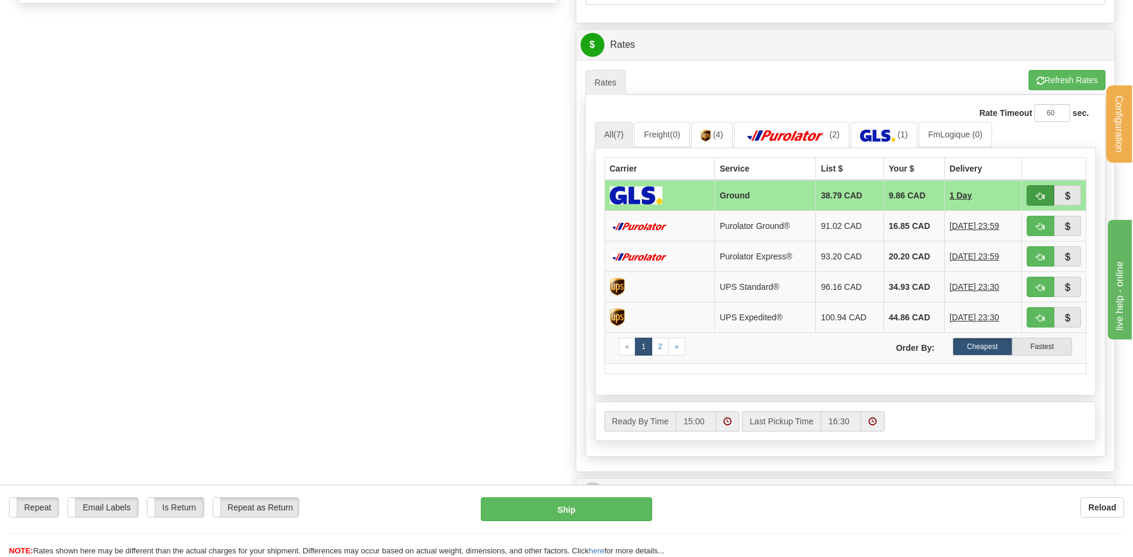
type input "41905"
click at [1044, 201] on button "button" at bounding box center [1040, 195] width 27 height 20
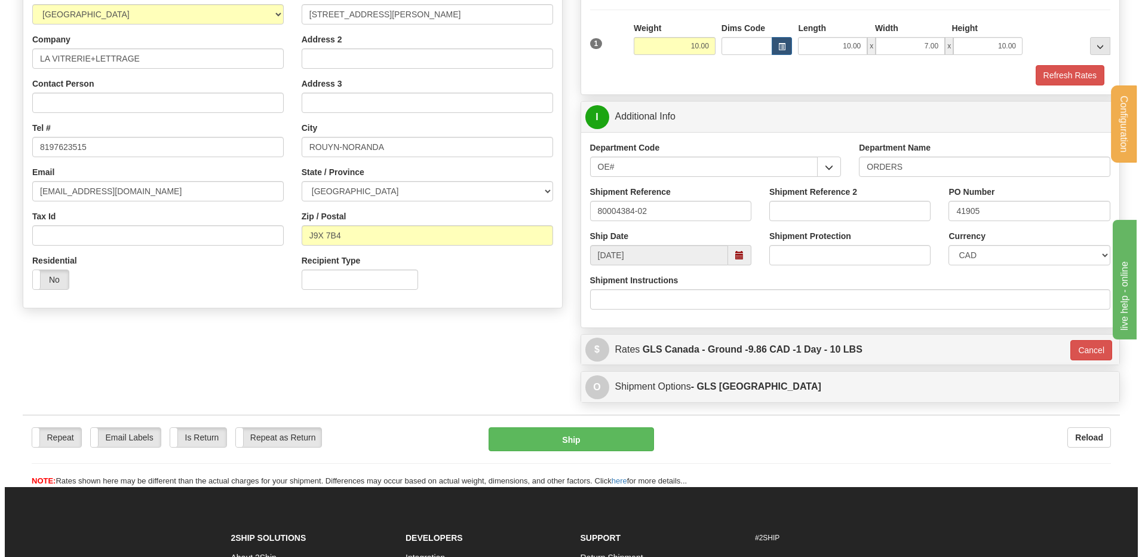
scroll to position [239, 0]
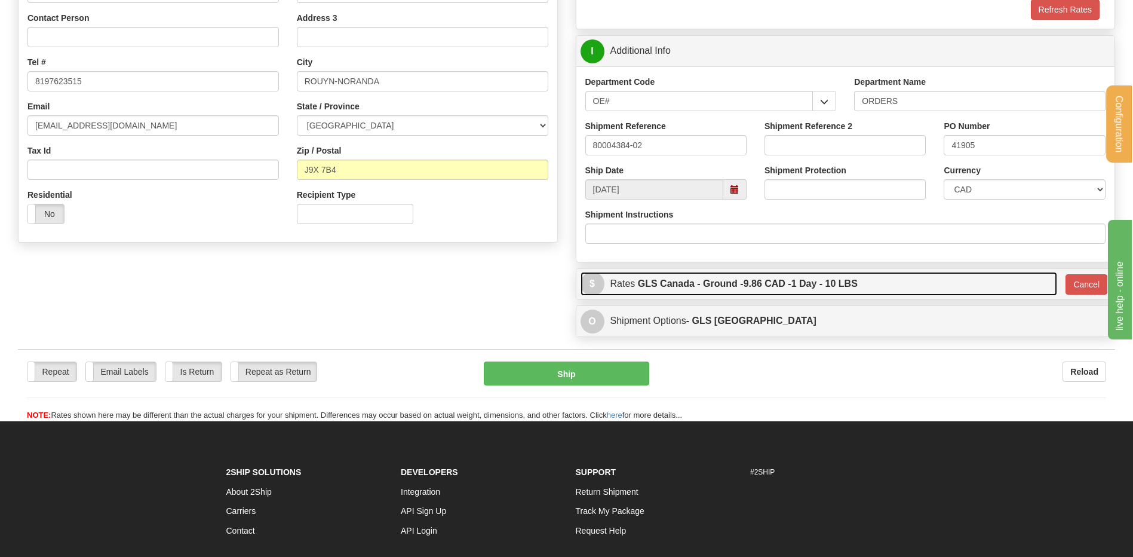
drag, startPoint x: 674, startPoint y: 277, endPoint x: 680, endPoint y: 284, distance: 8.9
click at [674, 277] on label "GLS Canada - Ground - 9.86 CAD - 1 Day - 10 LBS" at bounding box center [748, 284] width 220 height 24
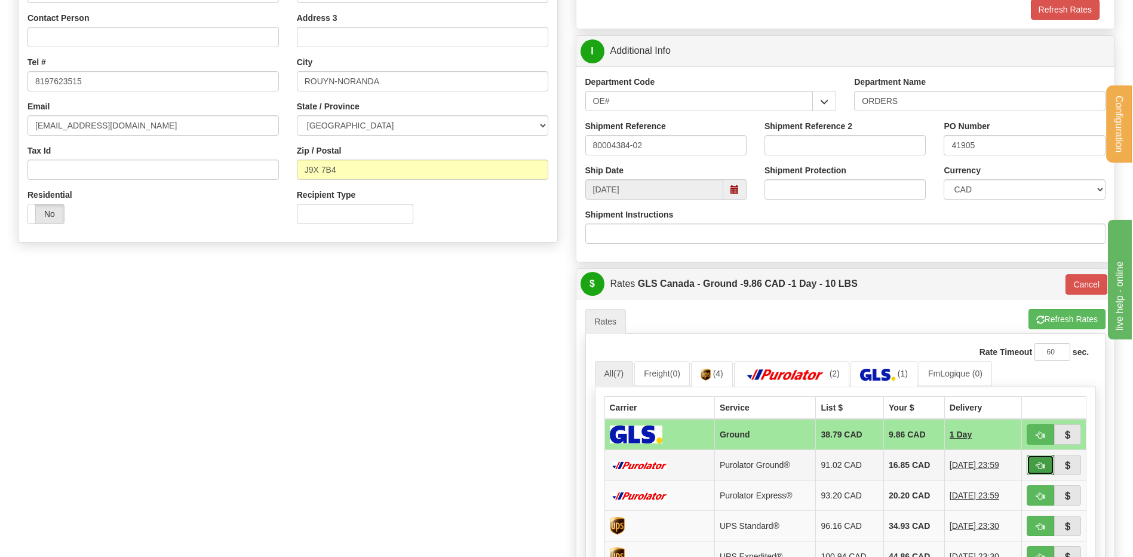
click at [1046, 463] on button "button" at bounding box center [1040, 465] width 27 height 20
type input "260"
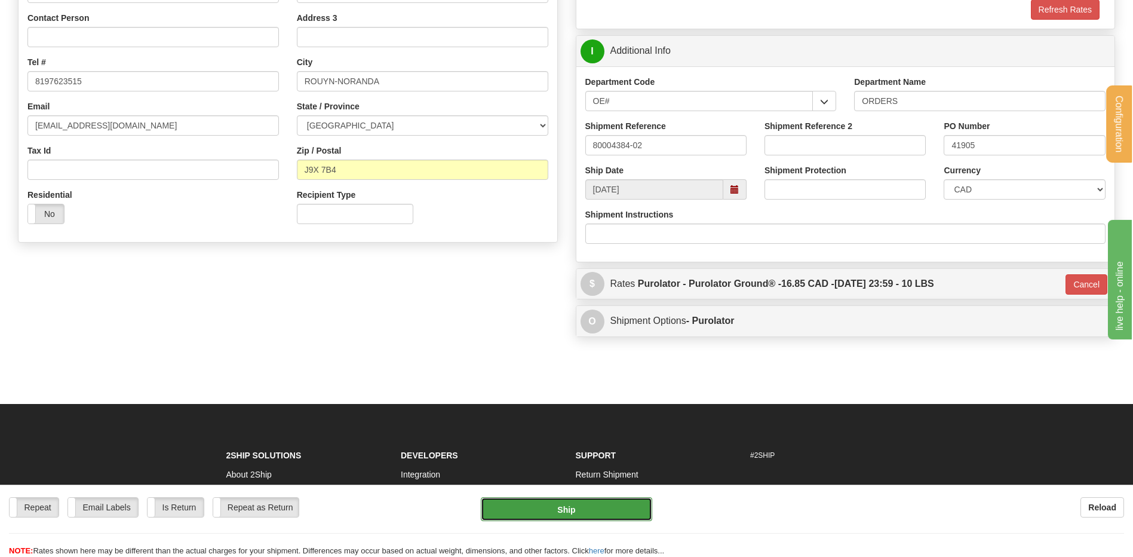
click at [576, 504] on button "Ship" at bounding box center [566, 509] width 171 height 24
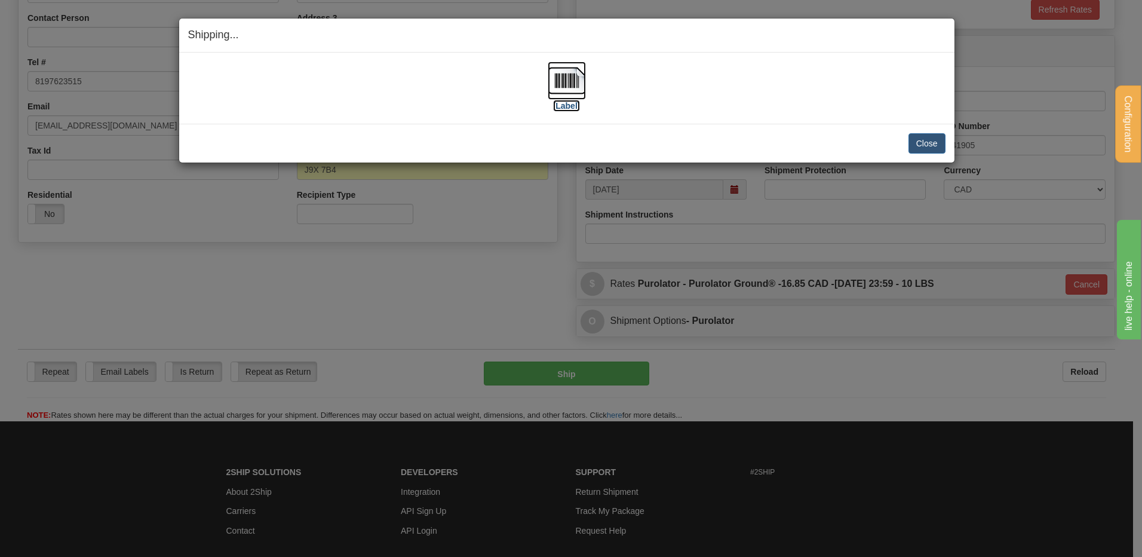
click at [560, 84] on img at bounding box center [567, 81] width 38 height 38
click at [922, 148] on button "Close" at bounding box center [927, 143] width 37 height 20
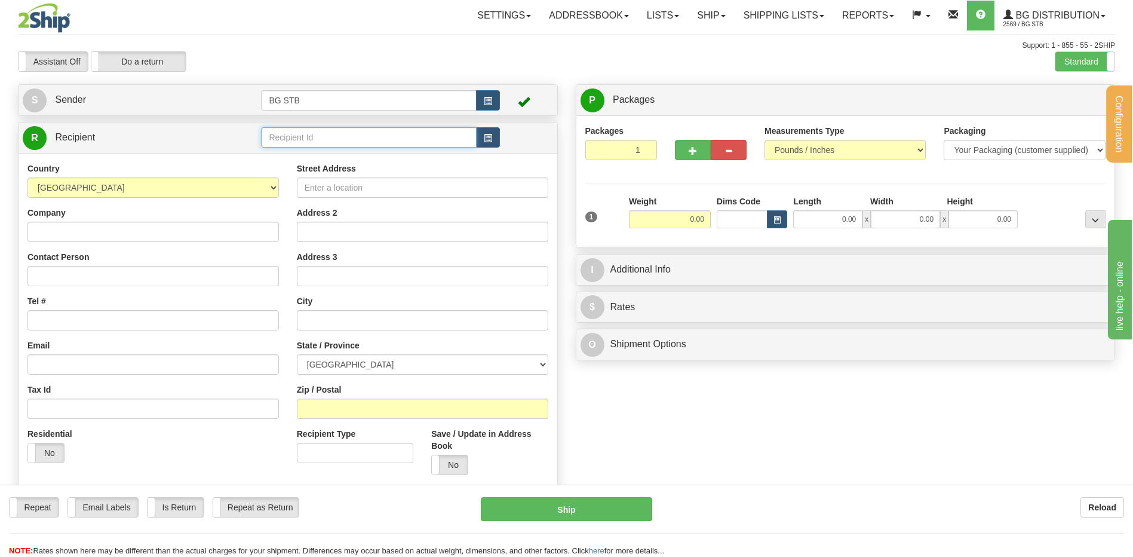
click at [289, 130] on input "text" at bounding box center [368, 137] width 215 height 20
type input "2"
type input "9410"
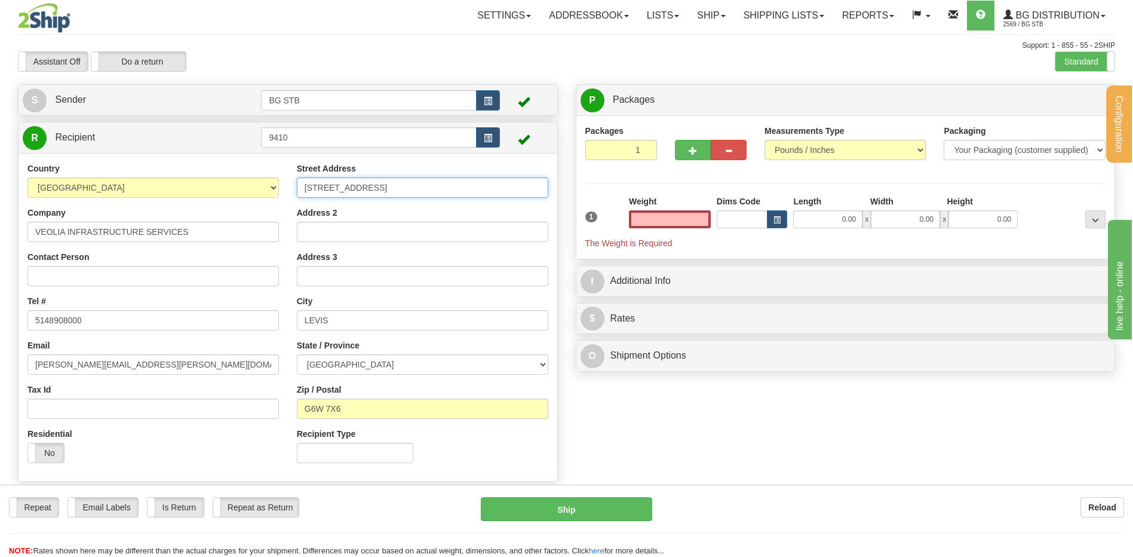
type input "0.00"
drag, startPoint x: 269, startPoint y: 195, endPoint x: 208, endPoint y: 198, distance: 60.4
click at [208, 198] on div "Country [GEOGRAPHIC_DATA] [GEOGRAPHIC_DATA] [GEOGRAPHIC_DATA] [GEOGRAPHIC_DATA]…" at bounding box center [288, 316] width 539 height 309
type input "[STREET_ADDRESS][PERSON_NAME]"
drag, startPoint x: 340, startPoint y: 323, endPoint x: 242, endPoint y: 316, distance: 98.2
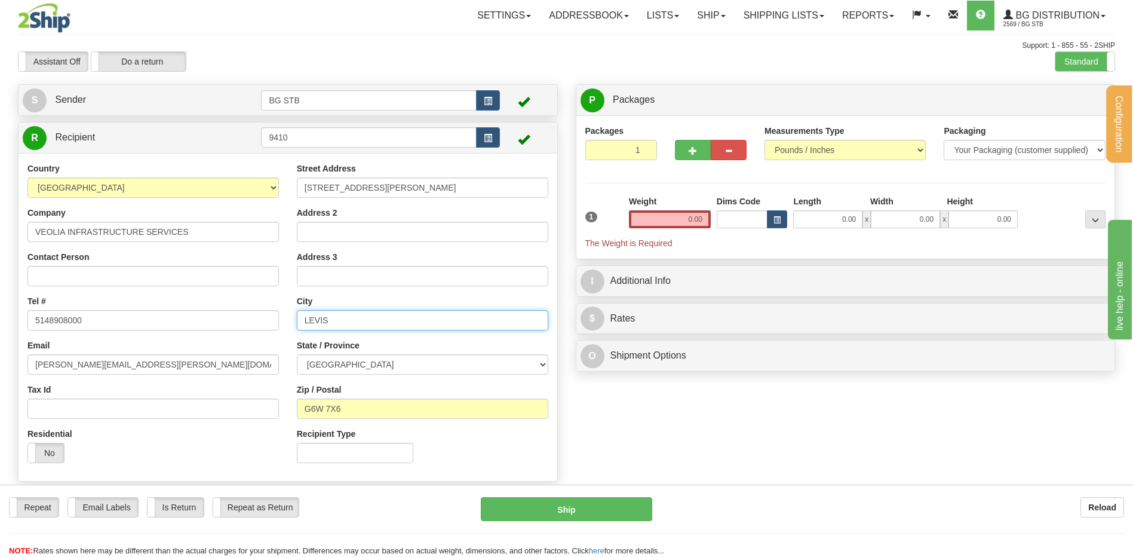
click at [282, 320] on div "Country [GEOGRAPHIC_DATA] [GEOGRAPHIC_DATA] [GEOGRAPHIC_DATA] [GEOGRAPHIC_DATA]…" at bounding box center [288, 316] width 539 height 309
type input "[GEOGRAPHIC_DATA]"
drag, startPoint x: 351, startPoint y: 396, endPoint x: 348, endPoint y: 404, distance: 8.3
click at [348, 404] on div "Zip / Postal G6W 7X6" at bounding box center [423, 401] width 252 height 35
drag, startPoint x: 348, startPoint y: 404, endPoint x: 239, endPoint y: 406, distance: 108.8
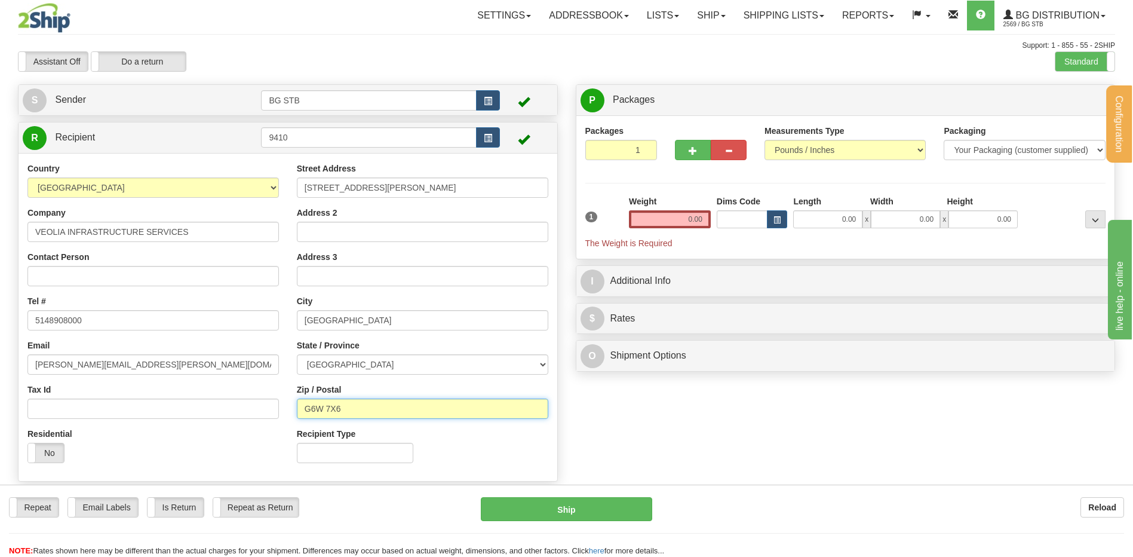
click at [247, 407] on div "Country [GEOGRAPHIC_DATA] [GEOGRAPHIC_DATA] [GEOGRAPHIC_DATA] [GEOGRAPHIC_DATA]…" at bounding box center [288, 316] width 539 height 309
type input "H2X 0C2"
drag, startPoint x: 650, startPoint y: 207, endPoint x: 657, endPoint y: 210, distance: 7.8
click at [653, 208] on div "Weight 0.00" at bounding box center [670, 211] width 82 height 33
click at [665, 215] on input "0.00" at bounding box center [670, 219] width 82 height 18
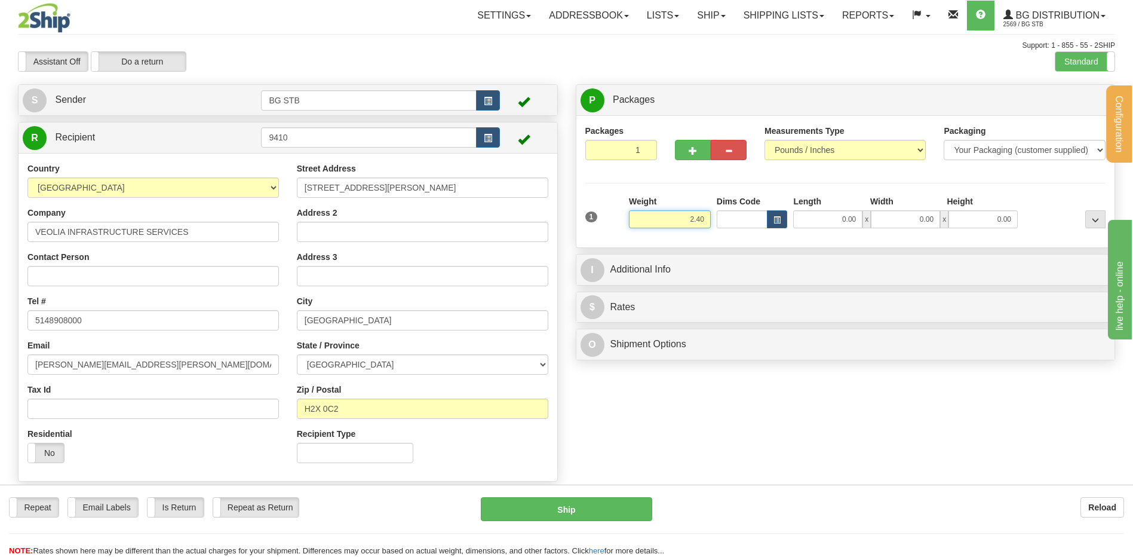
type input "2.40"
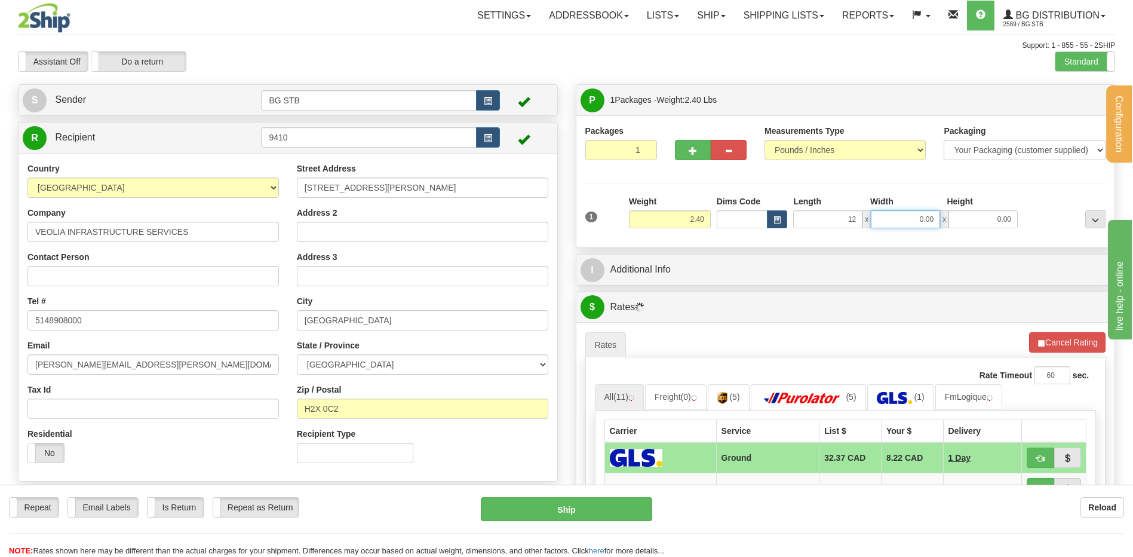
type input "12.00"
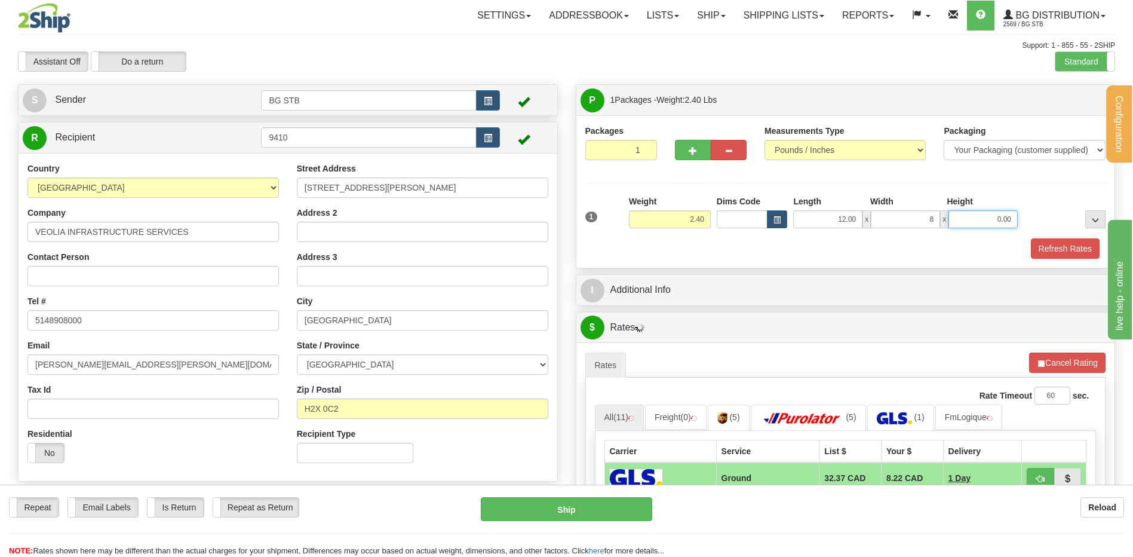
type input "8.00"
type input "6.00"
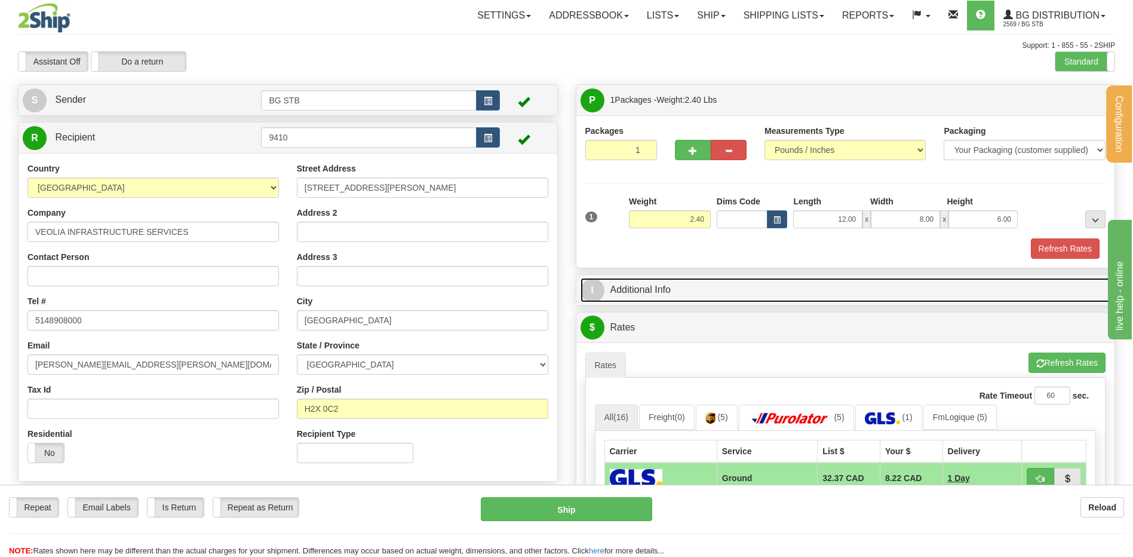
click at [789, 288] on link "I Additional Info" at bounding box center [846, 290] width 530 height 24
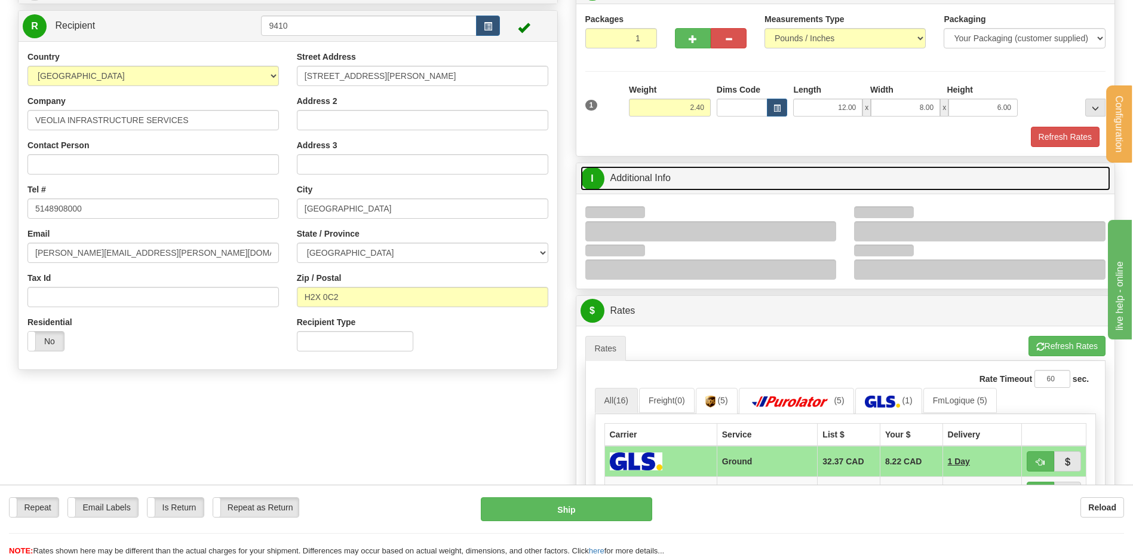
scroll to position [239, 0]
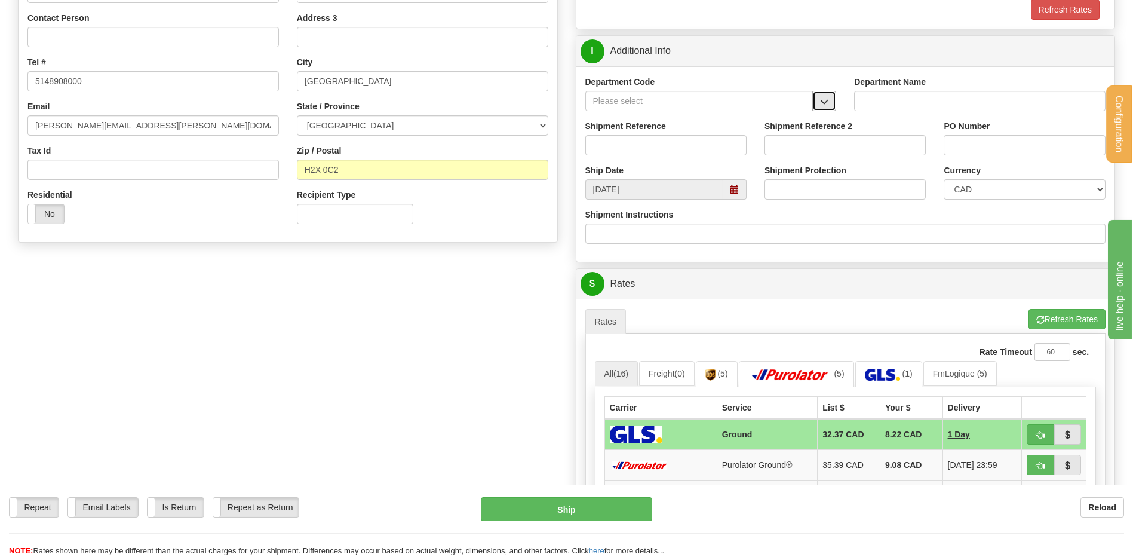
click at [819, 105] on button "button" at bounding box center [824, 101] width 24 height 20
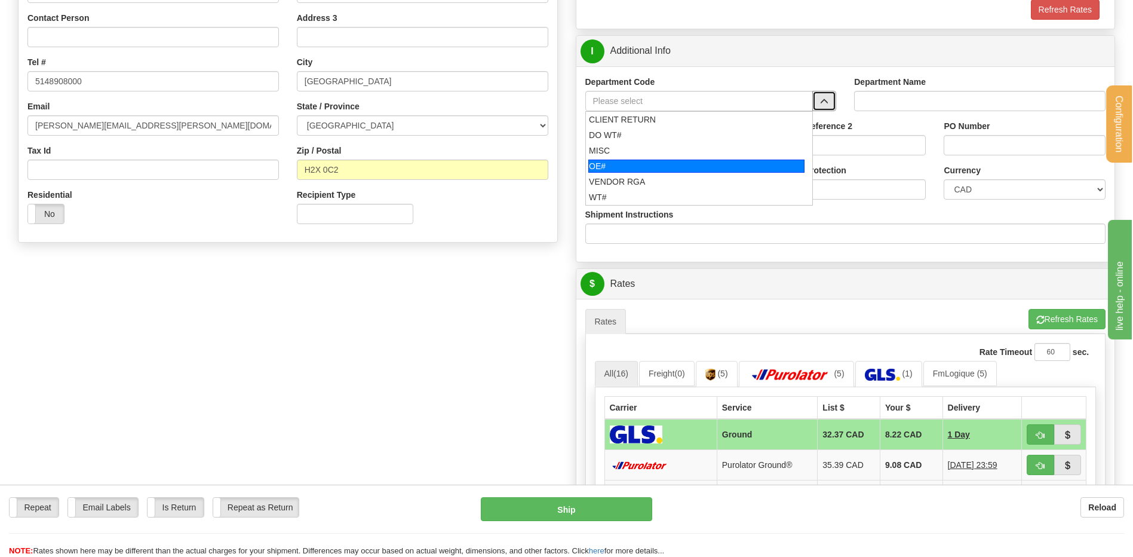
drag, startPoint x: 660, startPoint y: 169, endPoint x: 652, endPoint y: 142, distance: 28.7
click at [658, 166] on div "OE#" at bounding box center [696, 166] width 216 height 13
type input "OE#"
type input "ORDERS"
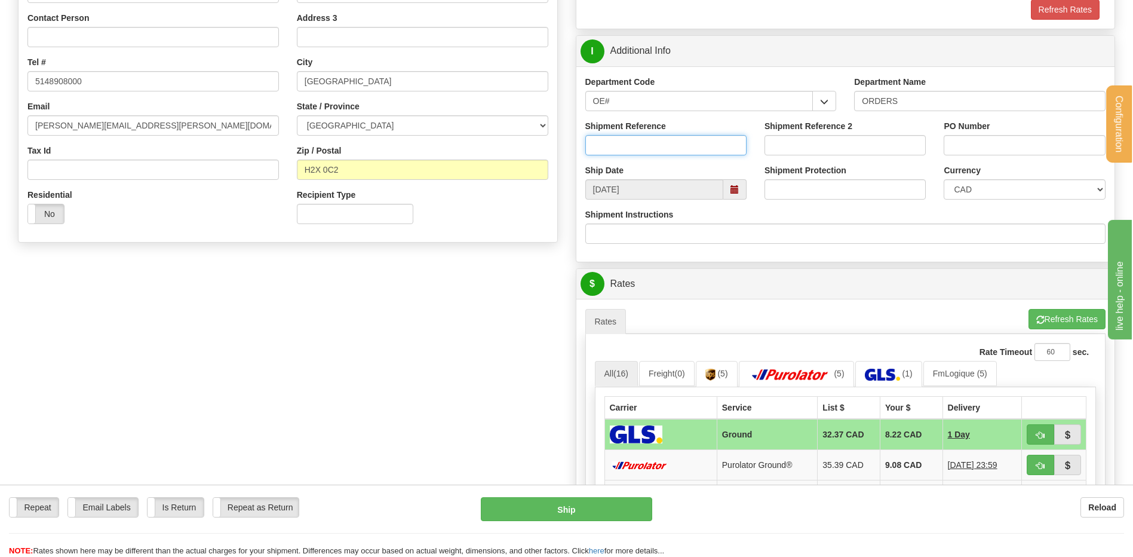
click at [651, 141] on input "Shipment Reference" at bounding box center [665, 145] width 161 height 20
click at [652, 144] on input "80005496-010" at bounding box center [665, 145] width 161 height 20
type input "80005496-01"
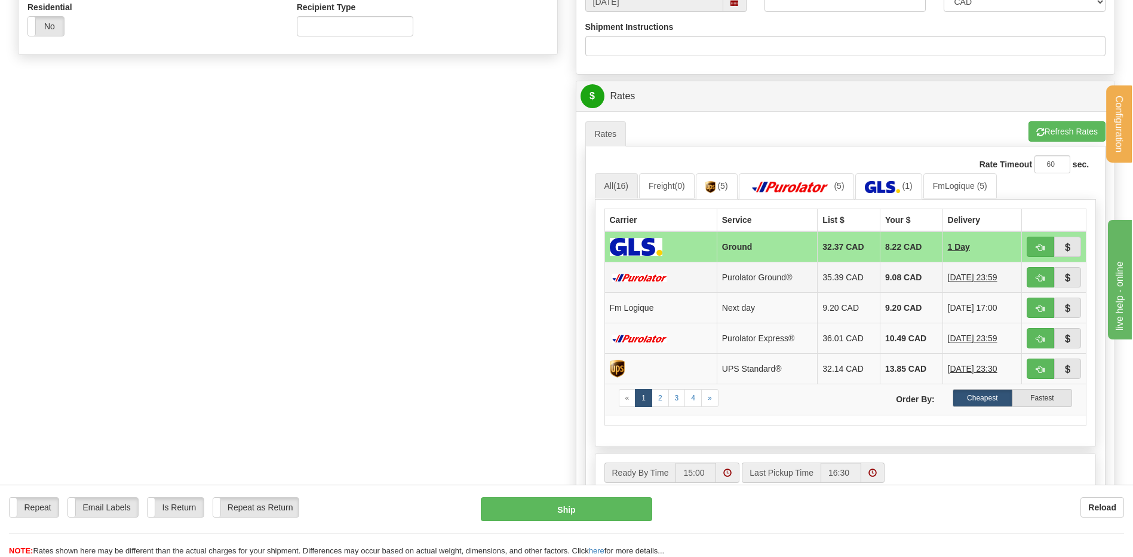
scroll to position [538, 0]
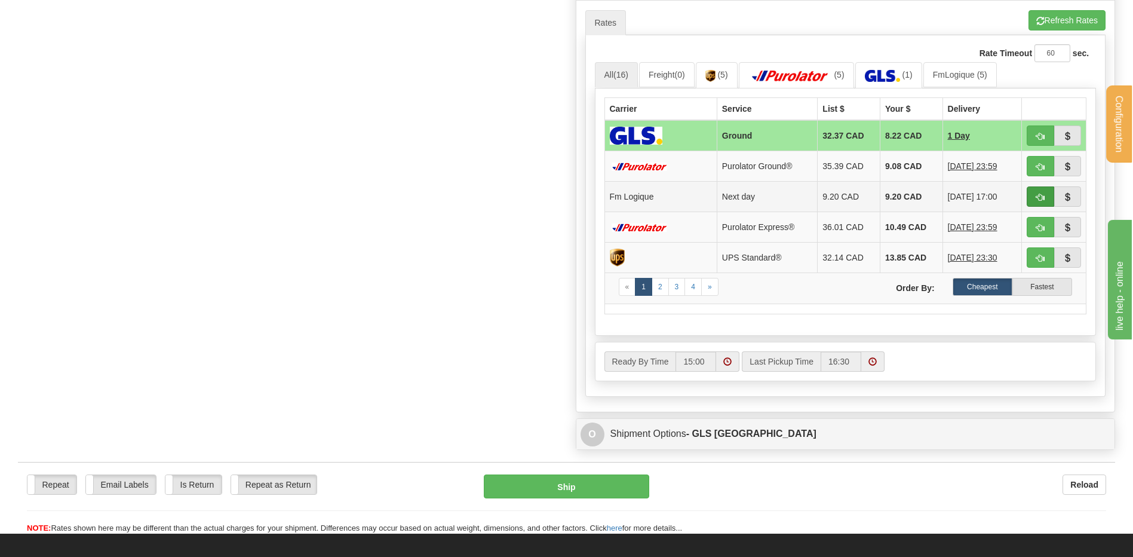
type input "533941 op 22430"
click at [1049, 199] on button "button" at bounding box center [1040, 196] width 27 height 20
type input "jour"
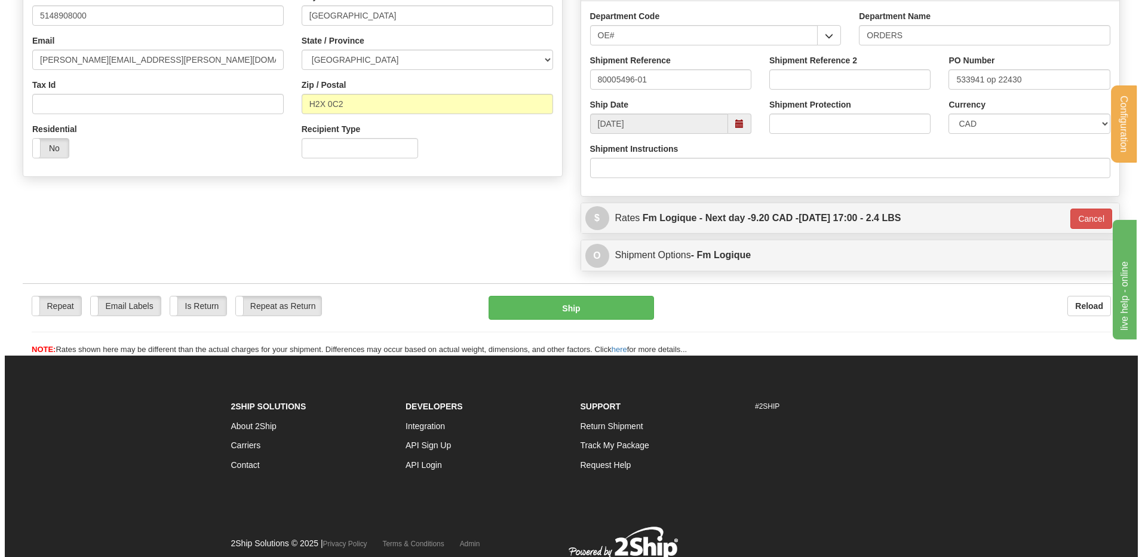
scroll to position [136, 0]
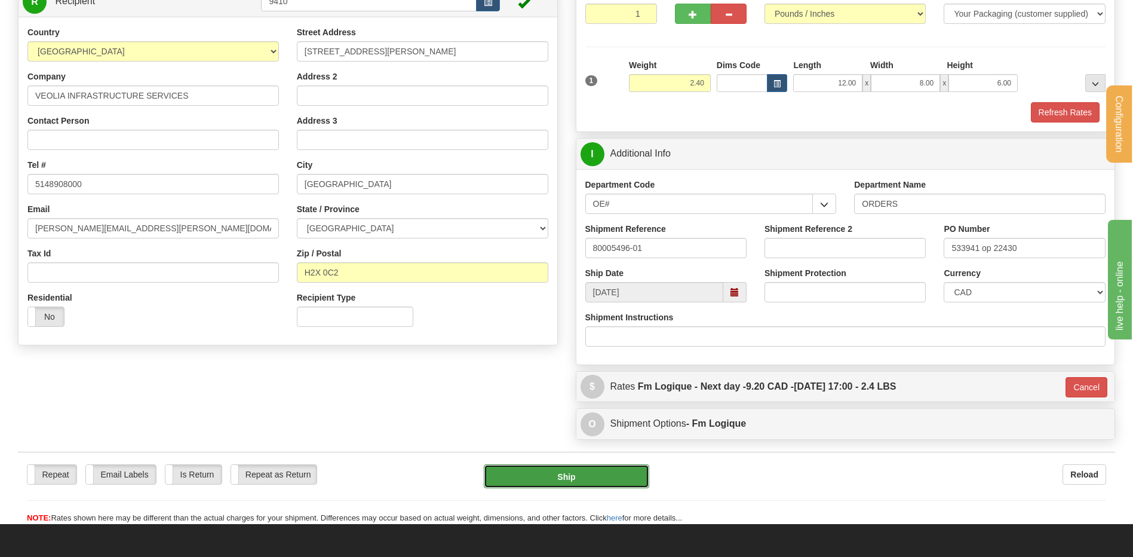
click at [557, 473] on button "Ship" at bounding box center [566, 476] width 165 height 24
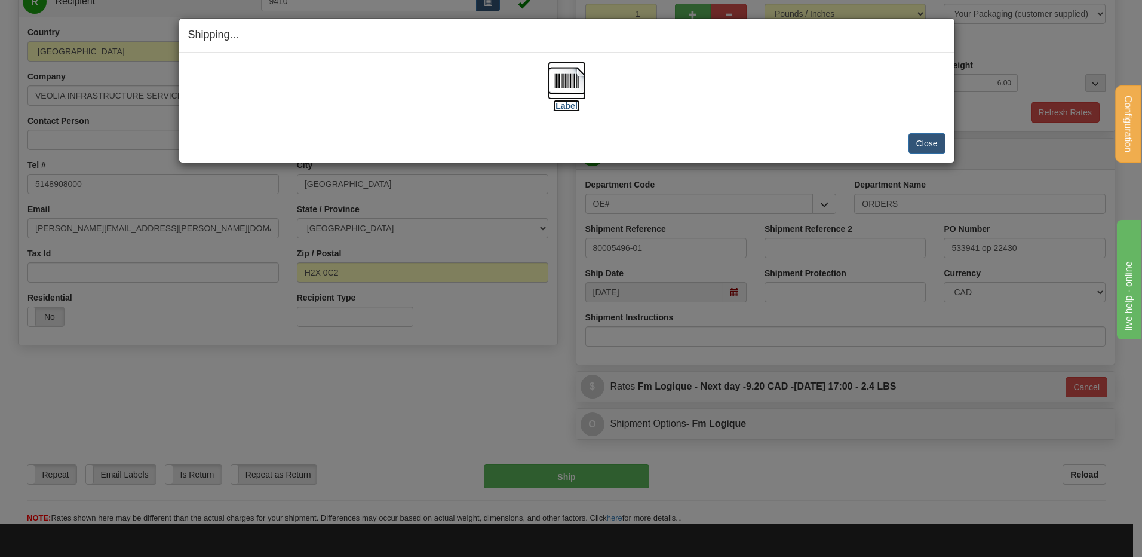
click at [566, 80] on img at bounding box center [567, 81] width 38 height 38
click at [918, 139] on button "Close" at bounding box center [927, 143] width 37 height 20
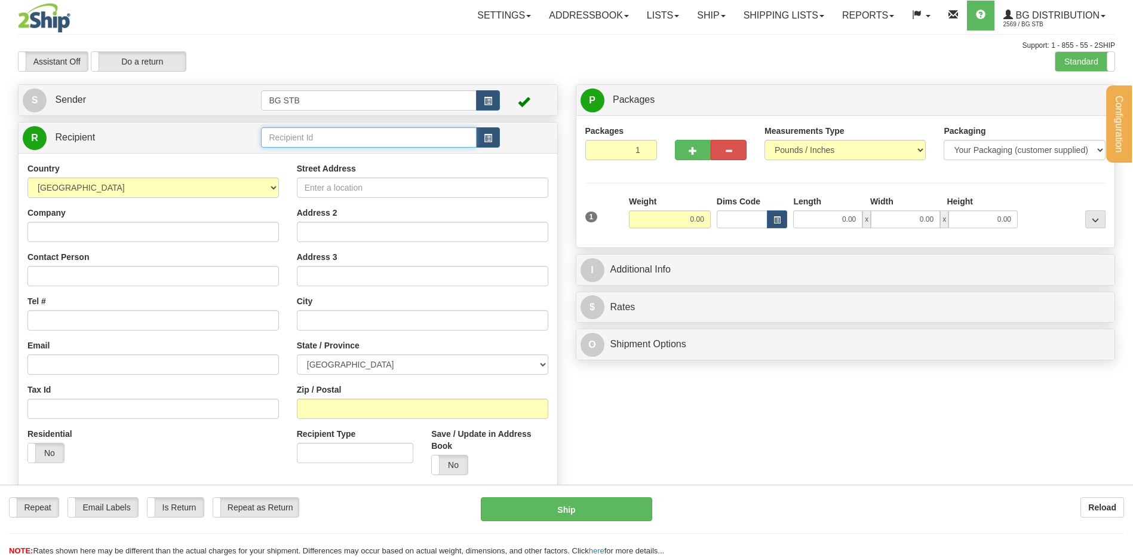
click at [276, 140] on input "text" at bounding box center [368, 137] width 215 height 20
type input "9410"
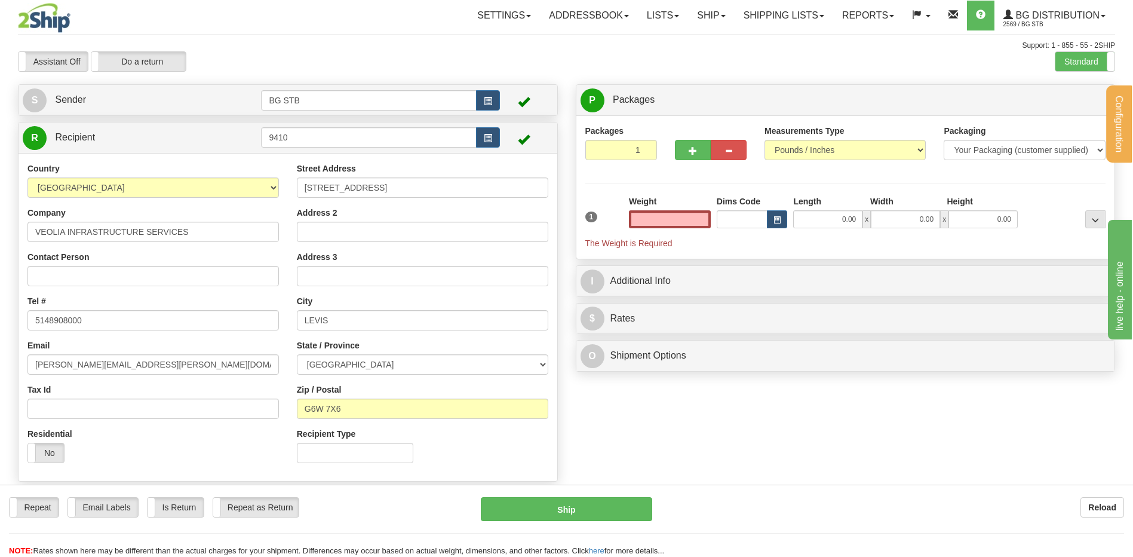
type input "0.00"
drag, startPoint x: 424, startPoint y: 189, endPoint x: 275, endPoint y: 199, distance: 149.1
click at [275, 199] on div "Country AFGHANISTAN ALAND ISLANDS ALBANIA ALGERIA AMERICAN SAMOA ANDORRA ANGOLA…" at bounding box center [288, 316] width 539 height 309
click at [312, 145] on input "9410" at bounding box center [368, 137] width 215 height 20
drag, startPoint x: 310, startPoint y: 141, endPoint x: 238, endPoint y: 138, distance: 71.8
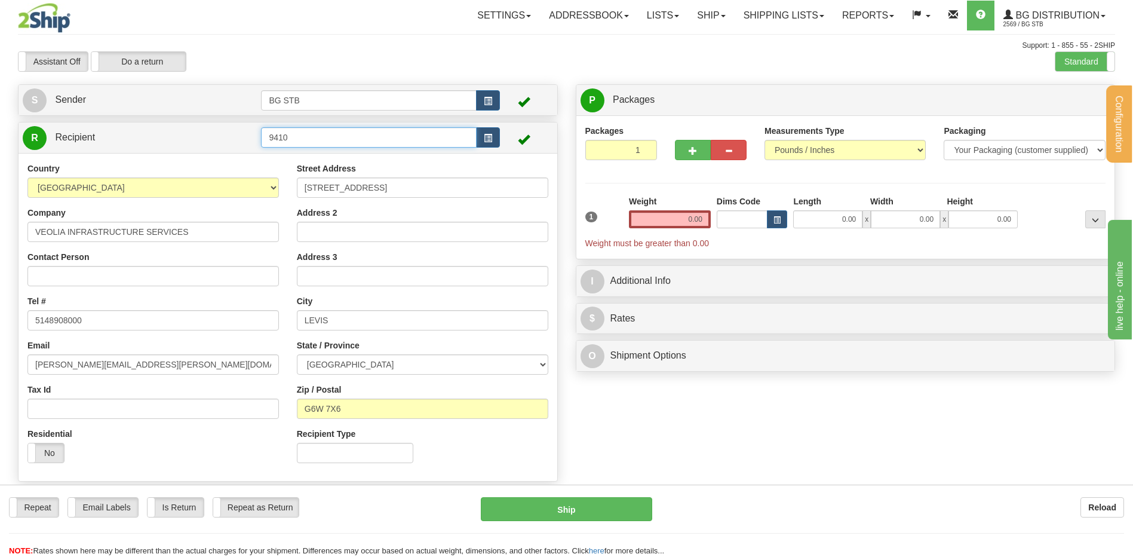
click at [238, 138] on tr "R Recipient 9410" at bounding box center [288, 137] width 530 height 24
type input "1224"
type input "1.00"
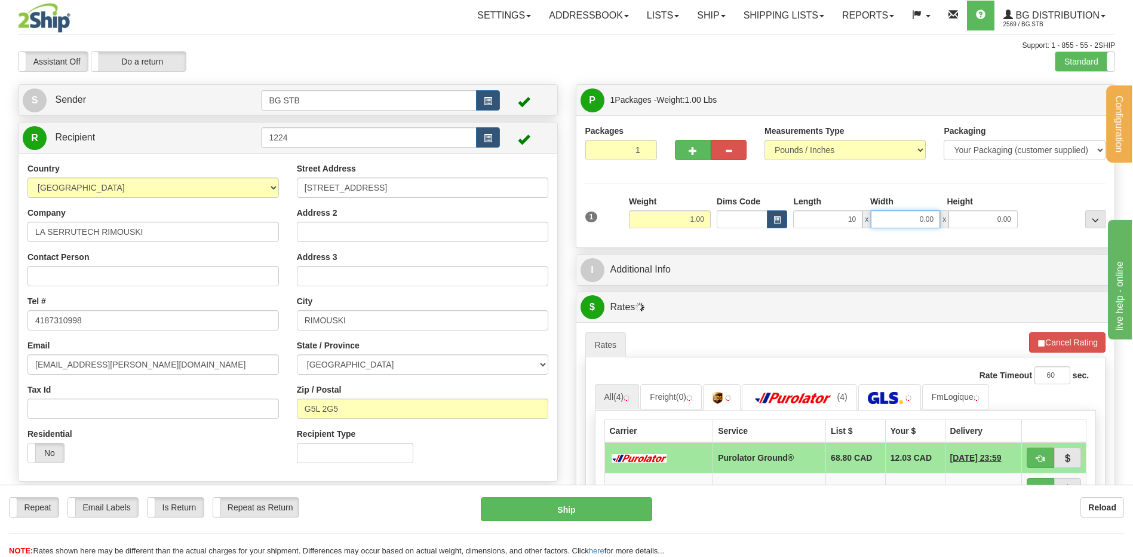
type input "10.00"
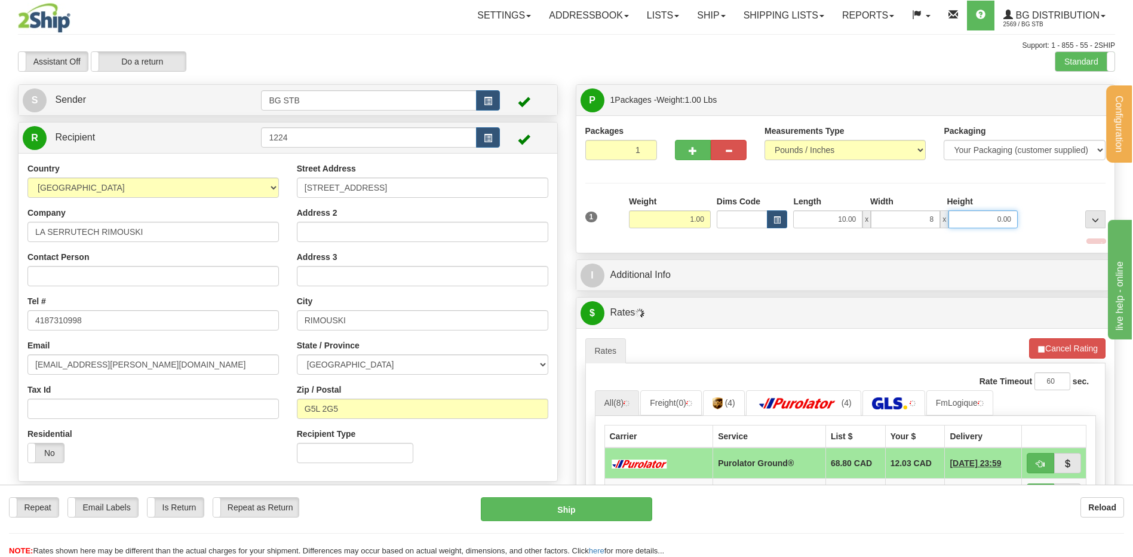
type input "8.00"
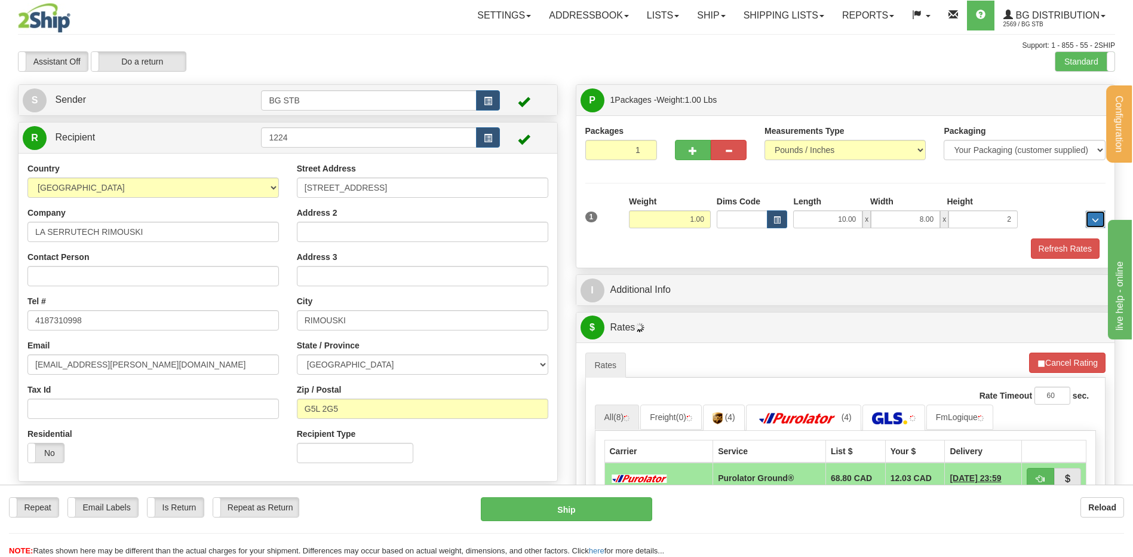
type input "2.00"
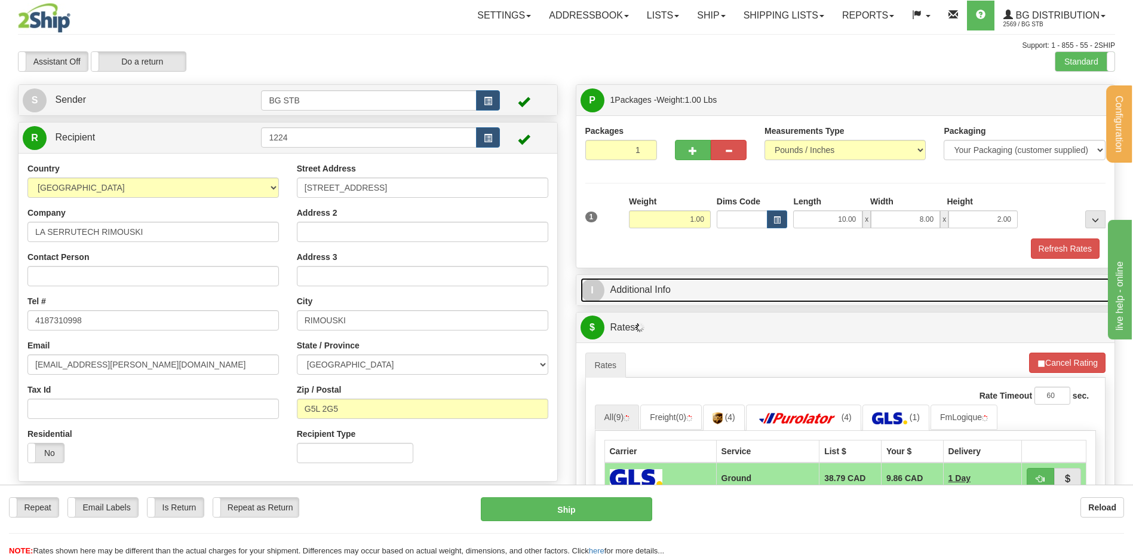
click at [669, 294] on link "I Additional Info" at bounding box center [846, 290] width 530 height 24
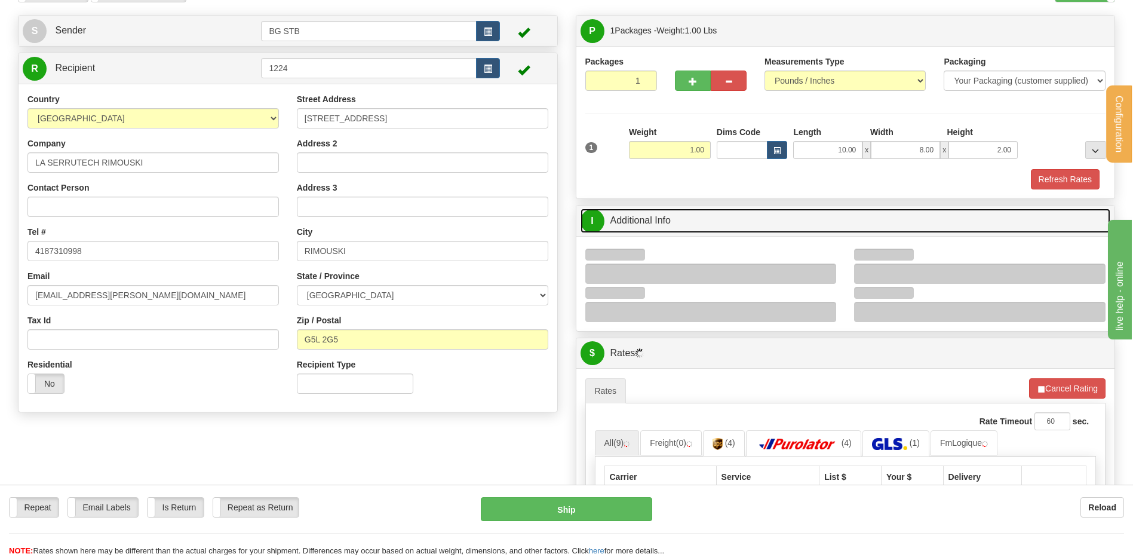
scroll to position [119, 0]
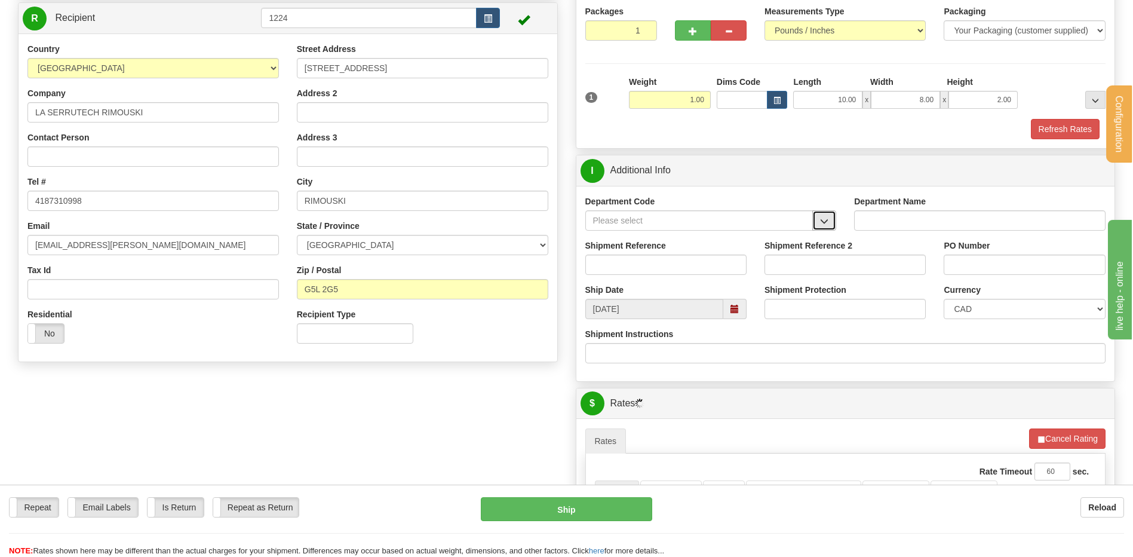
click at [825, 216] on button "button" at bounding box center [824, 220] width 24 height 20
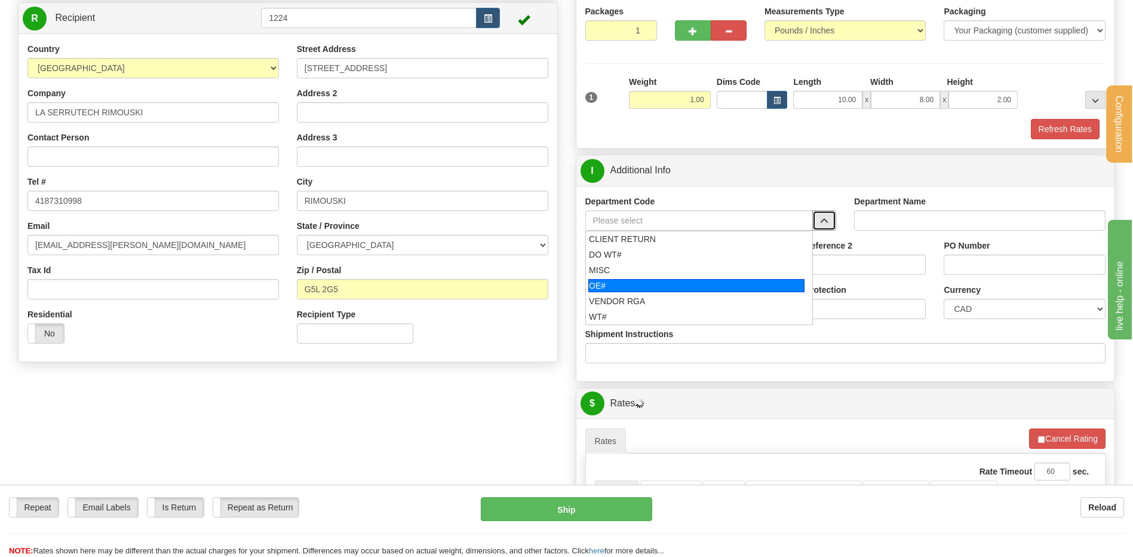
click at [623, 278] on li "OE#" at bounding box center [699, 286] width 227 height 16
type input "OE#"
type input "ORDERS"
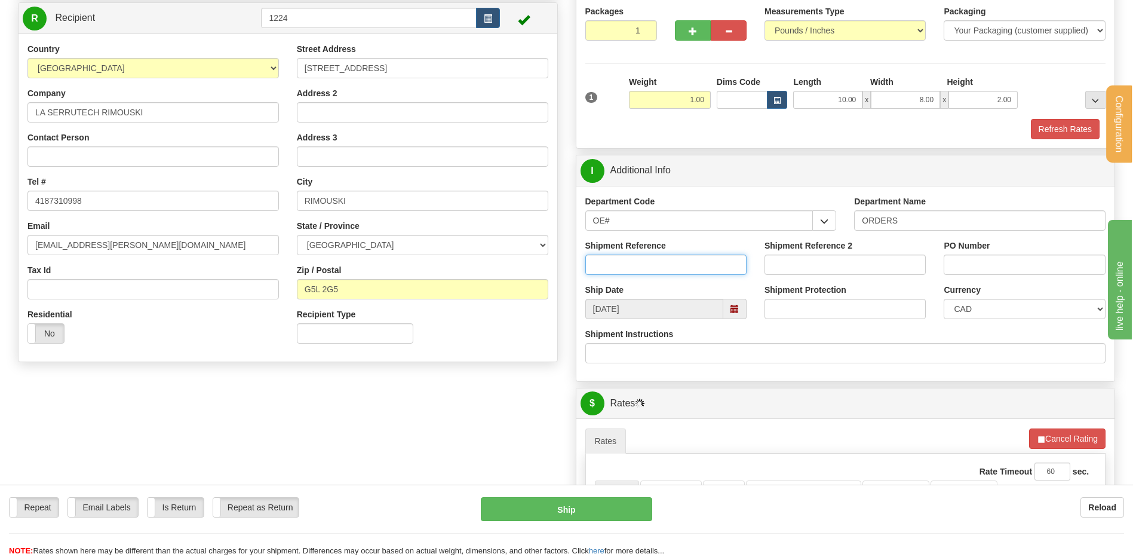
click at [619, 271] on input "Shipment Reference" at bounding box center [665, 264] width 161 height 20
type input "80006072-01"
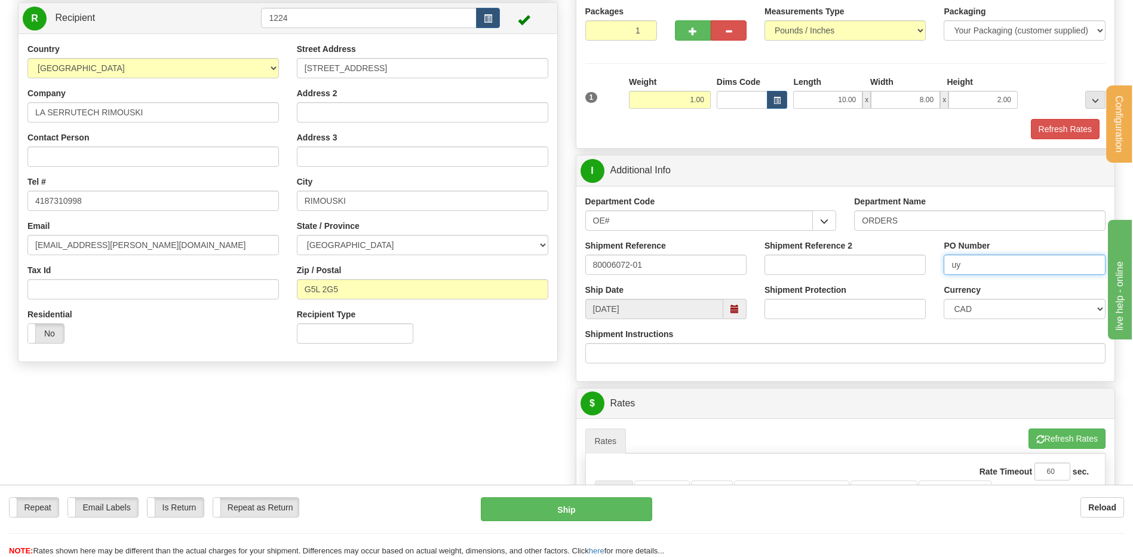
type input "u"
type input "GUY 15/09/225"
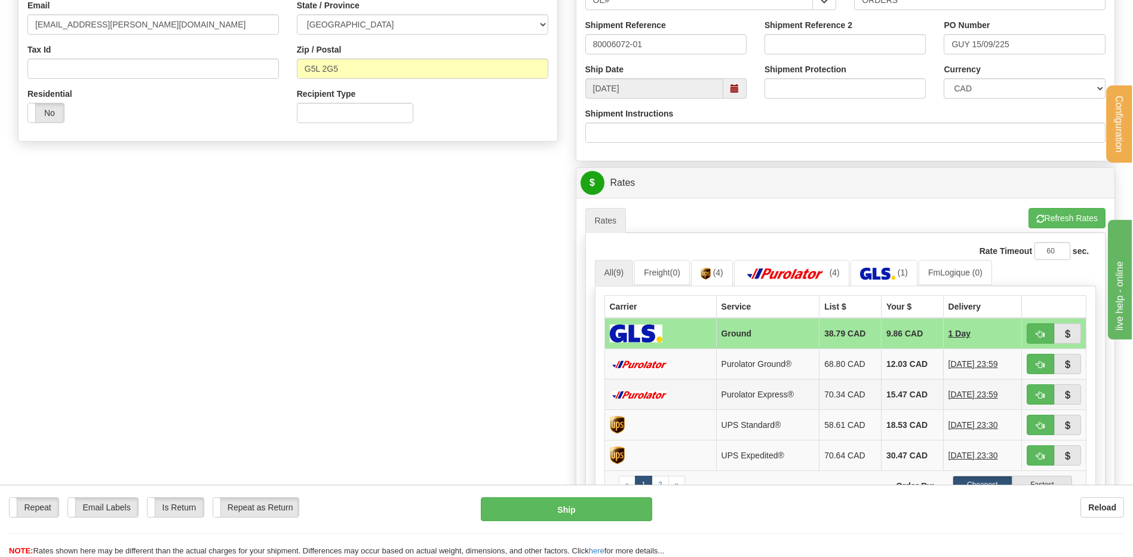
scroll to position [478, 0]
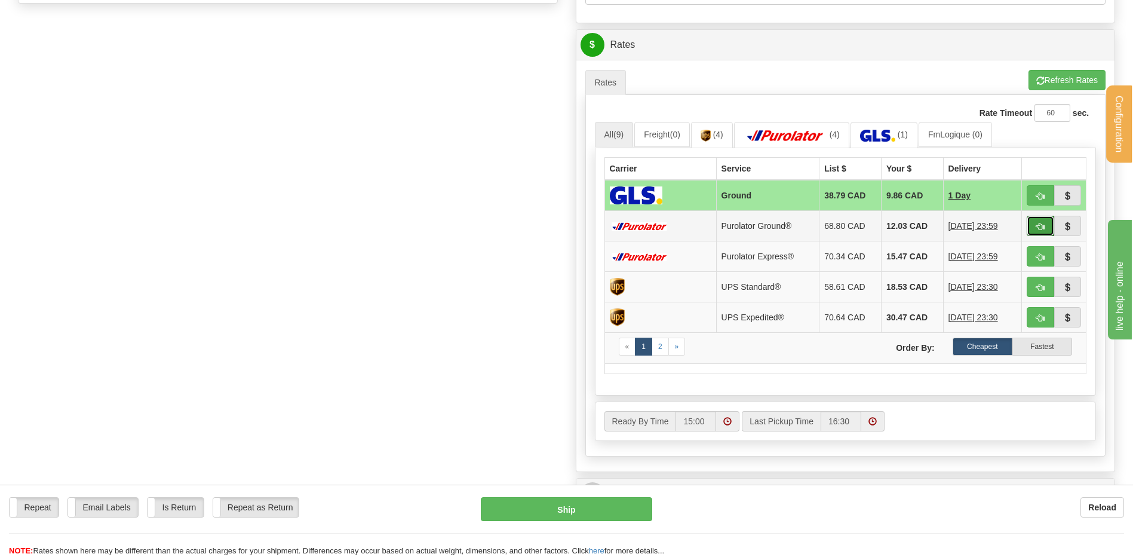
drag, startPoint x: 1040, startPoint y: 225, endPoint x: 1025, endPoint y: 225, distance: 15.5
click at [1041, 225] on span "button" at bounding box center [1041, 227] width 8 height 8
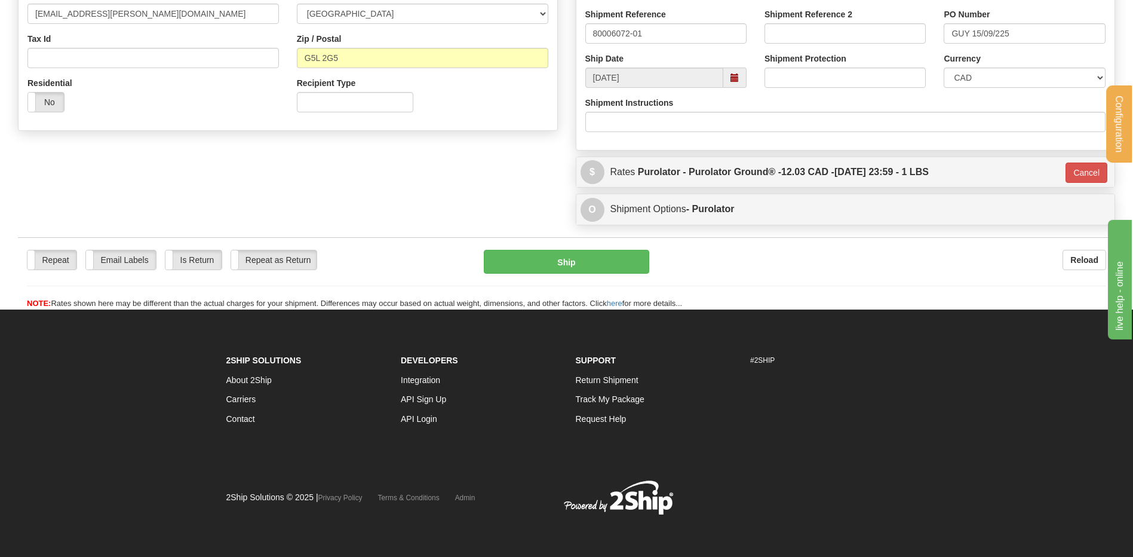
scroll to position [351, 0]
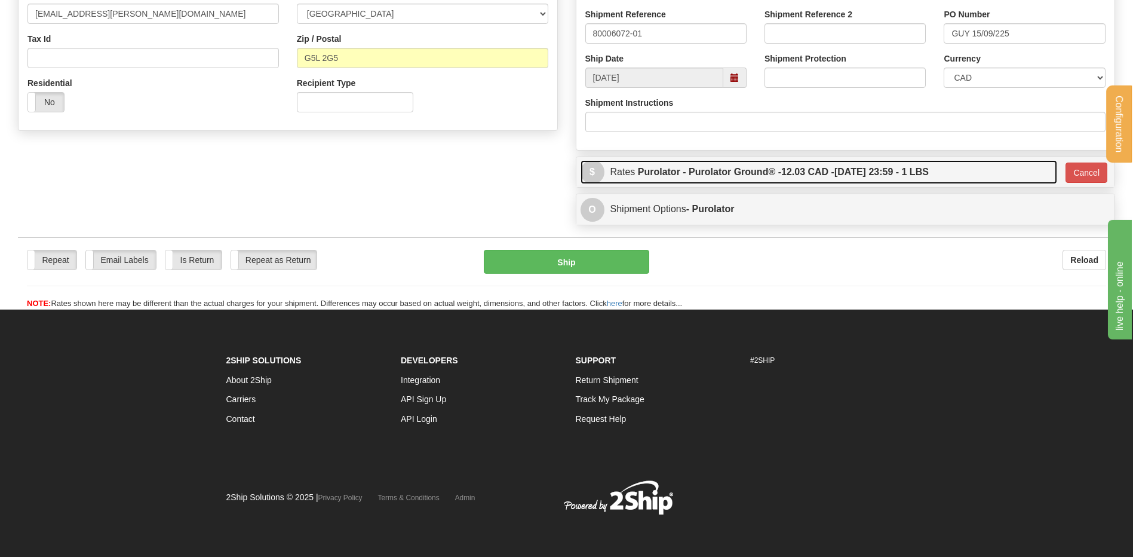
click at [929, 179] on label "Purolator - Purolator Ground® - 12.03 CAD - 09/19/2025 23:59 - 1 LBS" at bounding box center [783, 172] width 291 height 24
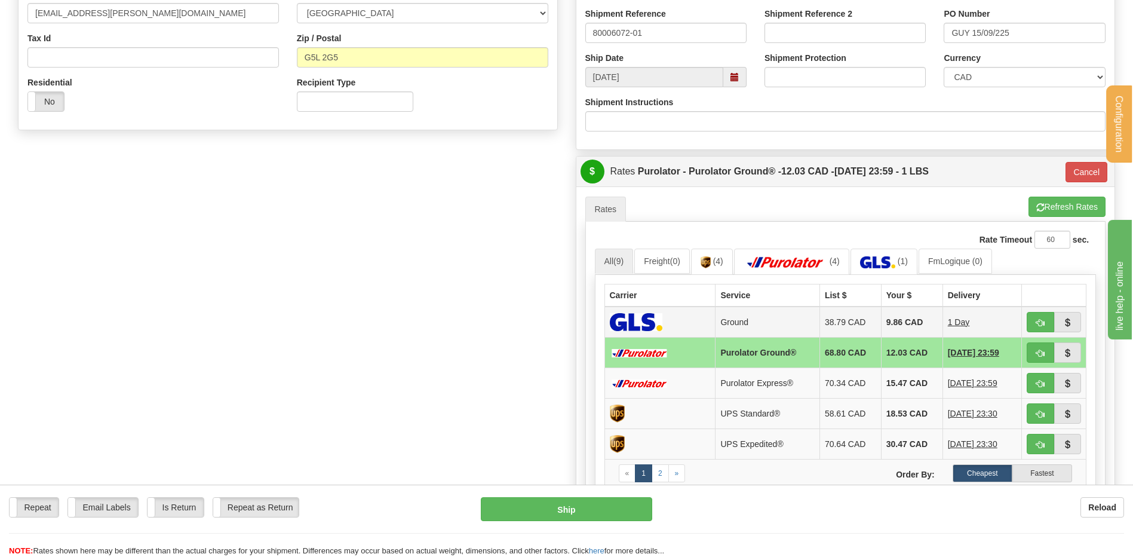
click at [1026, 322] on td at bounding box center [1054, 321] width 65 height 31
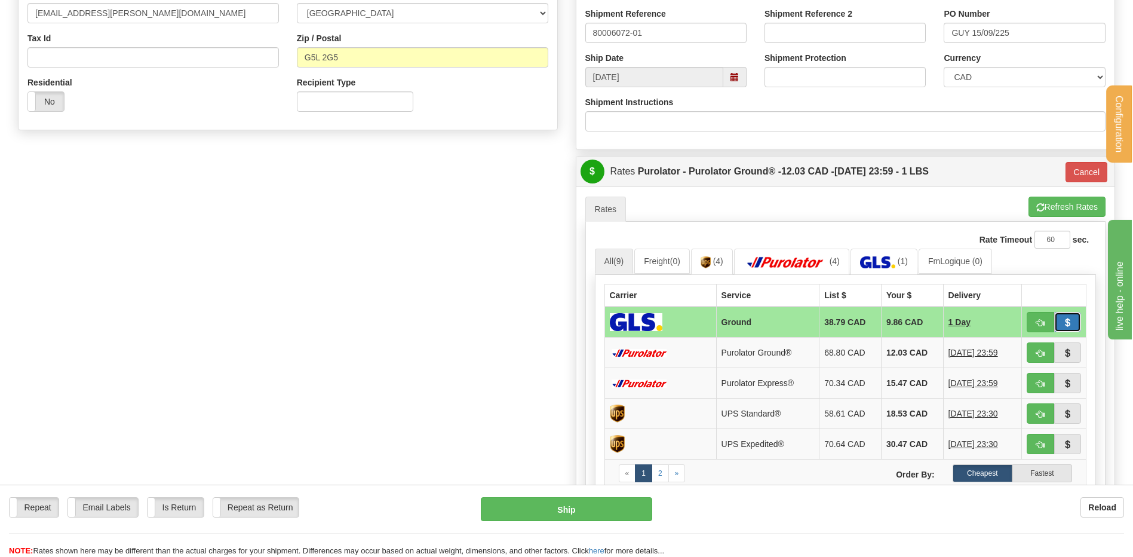
click at [1055, 323] on button "button" at bounding box center [1067, 322] width 27 height 20
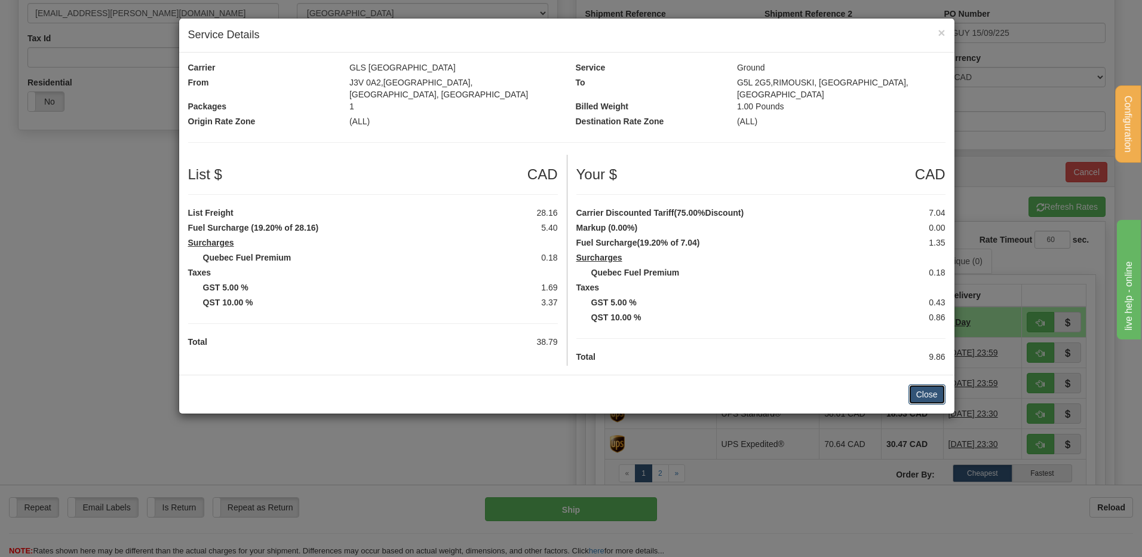
click at [937, 384] on button "Close" at bounding box center [927, 394] width 37 height 20
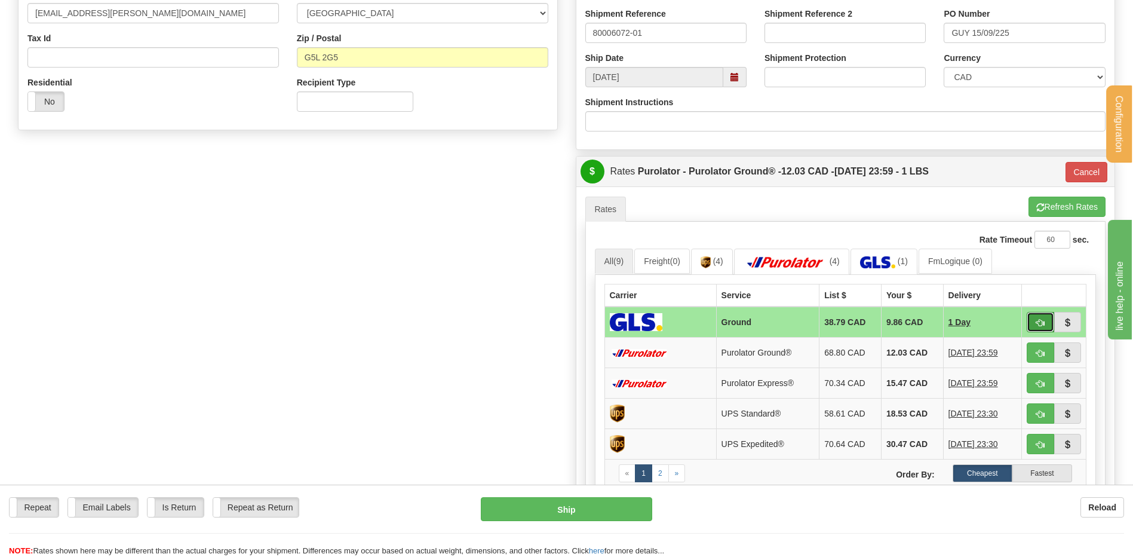
click at [1038, 323] on span "button" at bounding box center [1041, 323] width 8 height 8
type input "1"
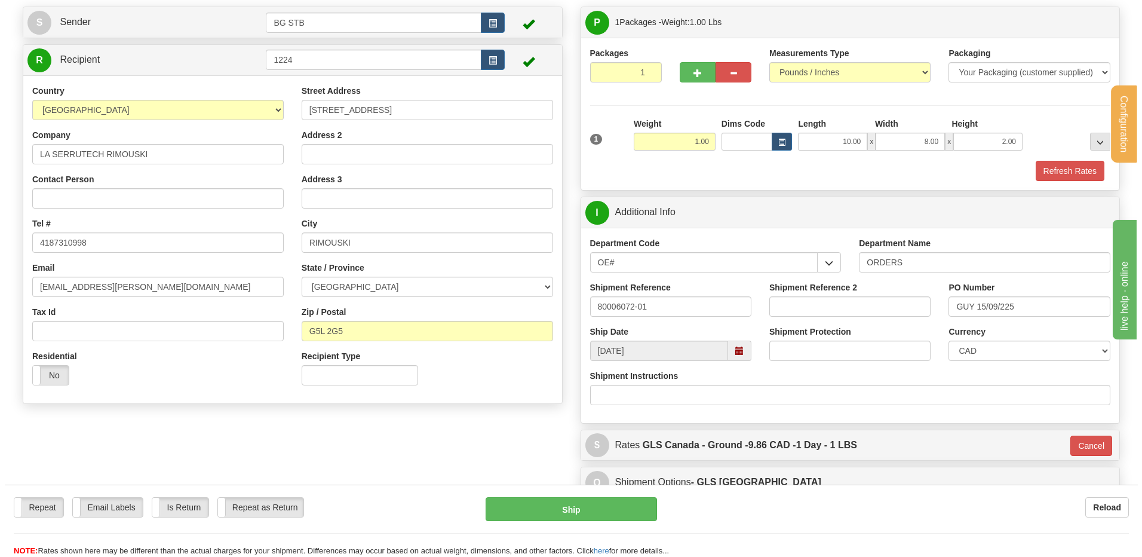
scroll to position [0, 0]
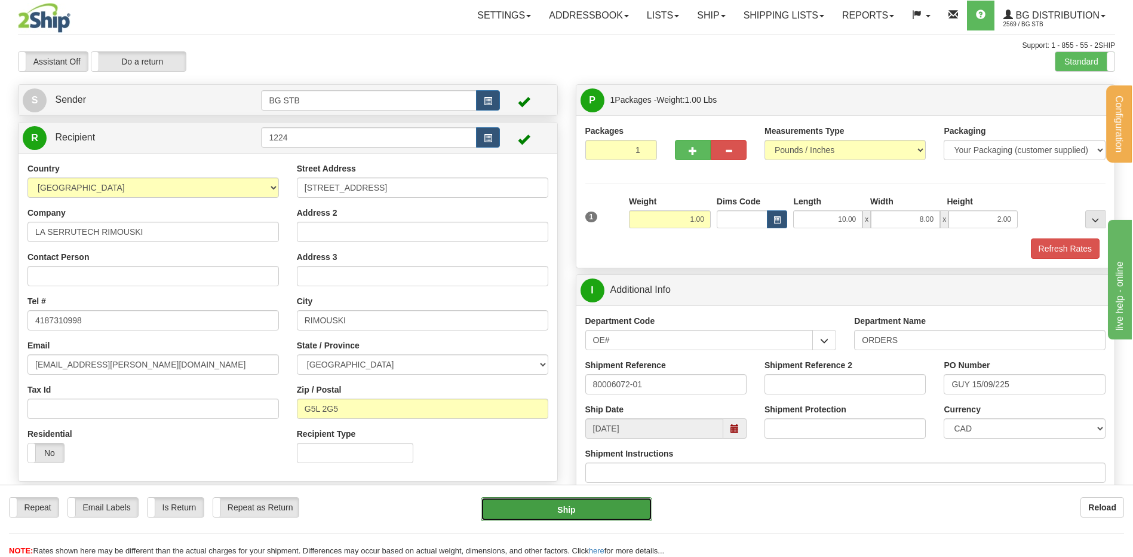
click at [581, 517] on button "Ship" at bounding box center [566, 509] width 171 height 24
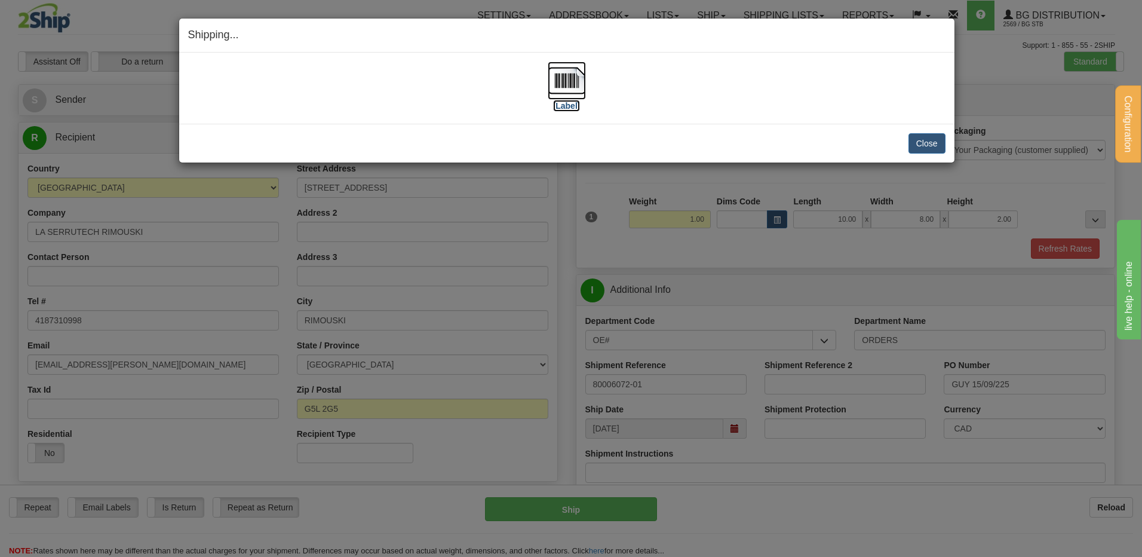
click at [573, 73] on img at bounding box center [567, 81] width 38 height 38
click at [927, 139] on button "Close" at bounding box center [927, 143] width 37 height 20
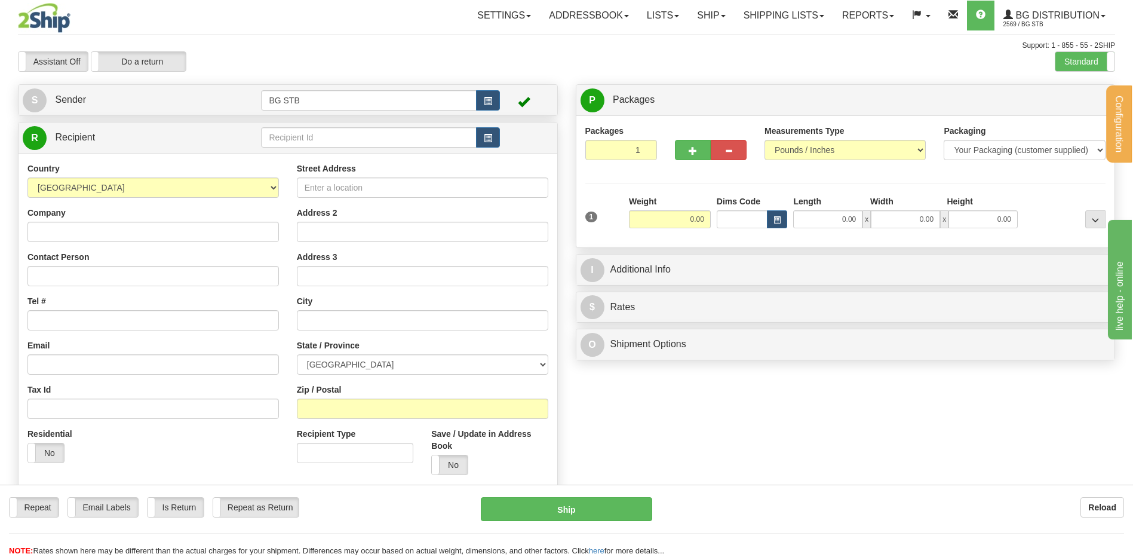
drag, startPoint x: 342, startPoint y: 126, endPoint x: 343, endPoint y: 148, distance: 22.1
click at [343, 148] on td at bounding box center [380, 137] width 238 height 24
drag, startPoint x: 338, startPoint y: 140, endPoint x: 332, endPoint y: 130, distance: 12.1
click at [332, 132] on input "text" at bounding box center [368, 137] width 215 height 20
type input "1230"
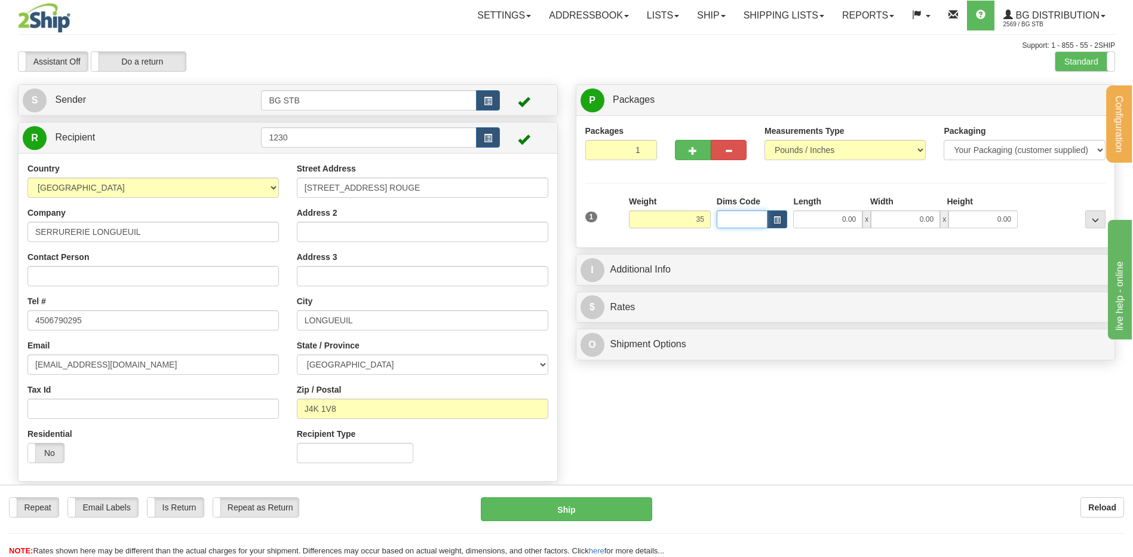
type input "35.00"
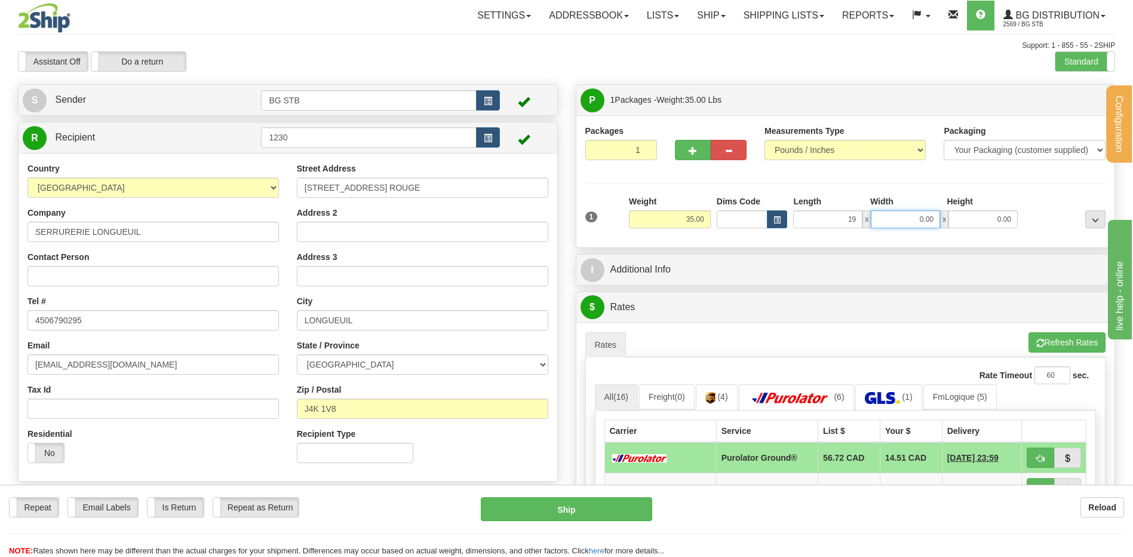
type input "19.00"
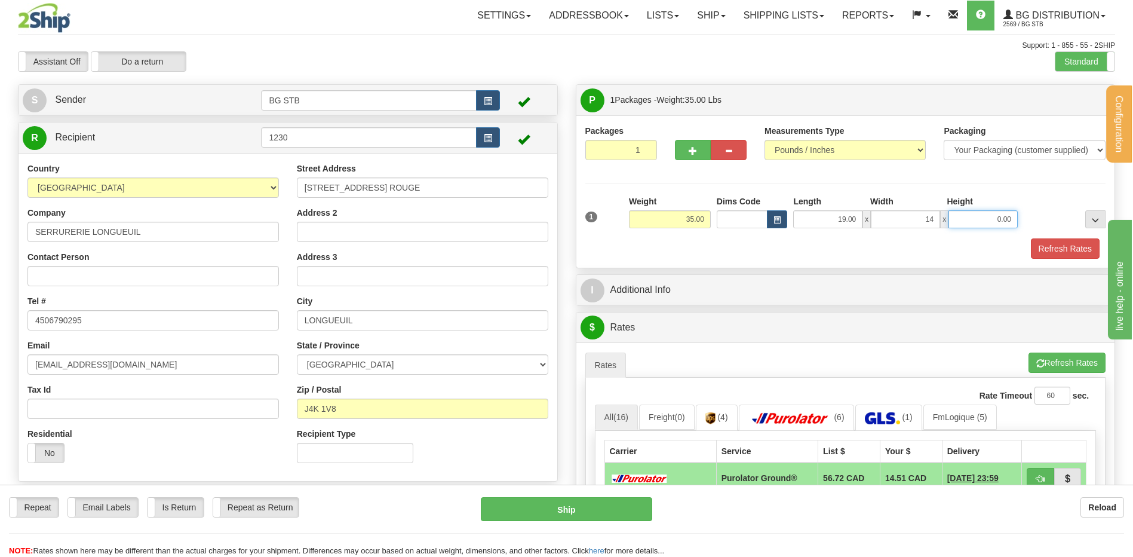
type input "14.00"
type input "8.00"
click at [690, 157] on button "button" at bounding box center [693, 150] width 36 height 20
type input "2"
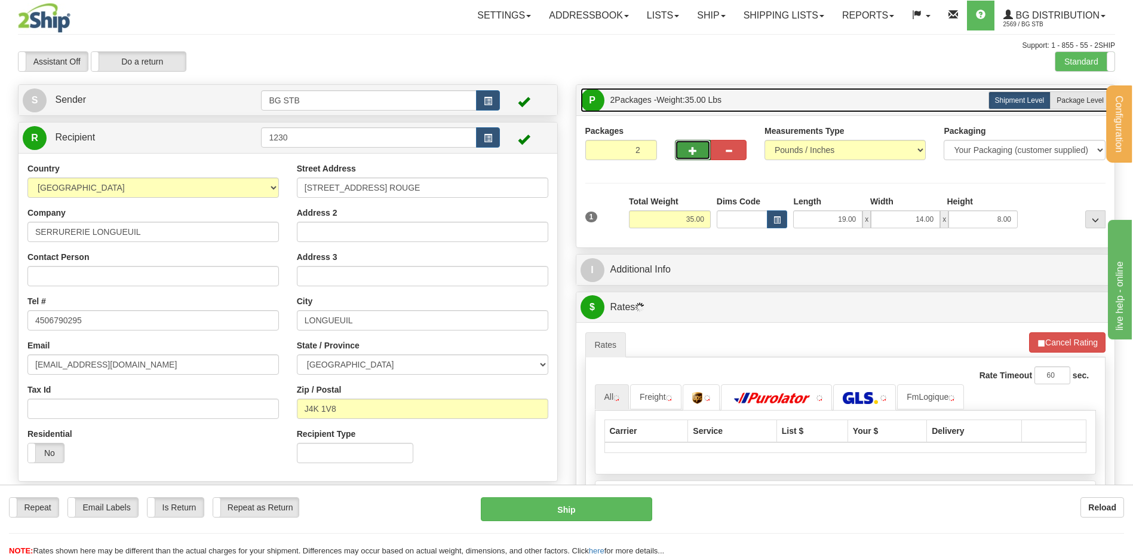
click at [1065, 90] on link "P Packages 2 Packages - Weight: 35.00 Lbs" at bounding box center [846, 100] width 530 height 24
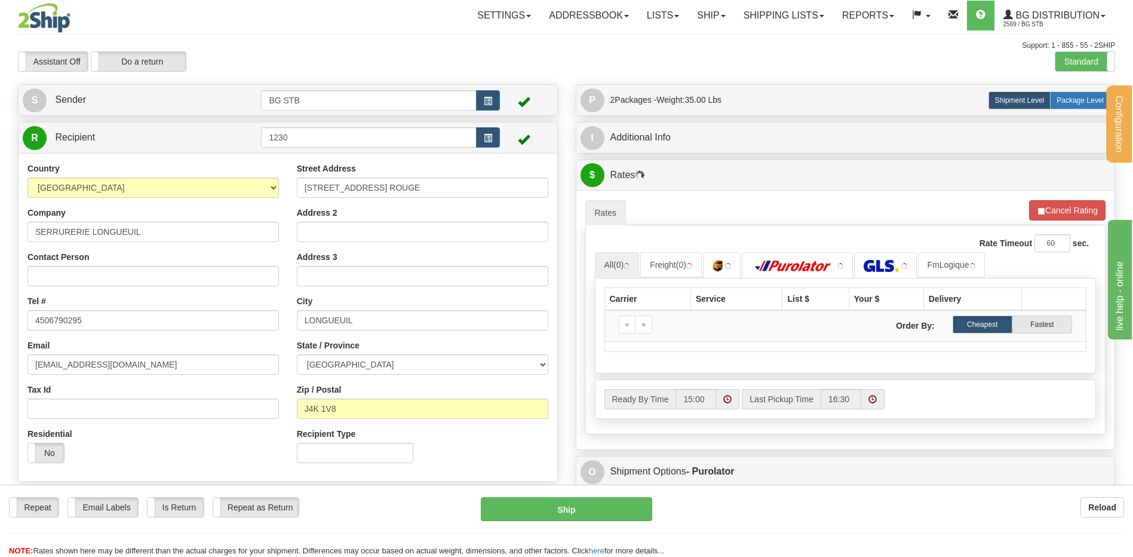
click at [1061, 98] on span "Package Level" at bounding box center [1080, 100] width 47 height 8
radio input "true"
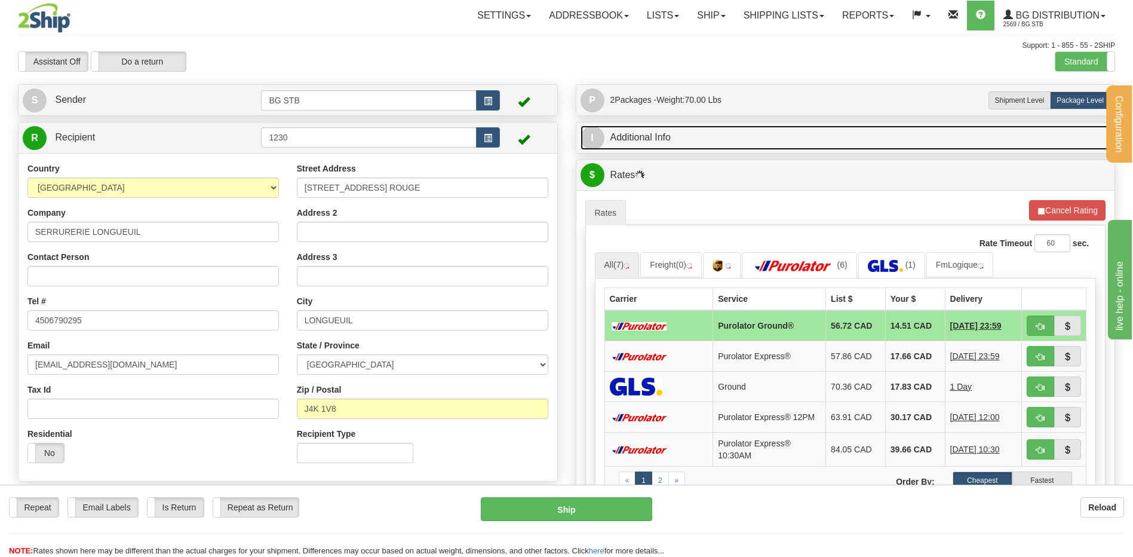
click at [649, 142] on link "I Additional Info" at bounding box center [846, 137] width 530 height 24
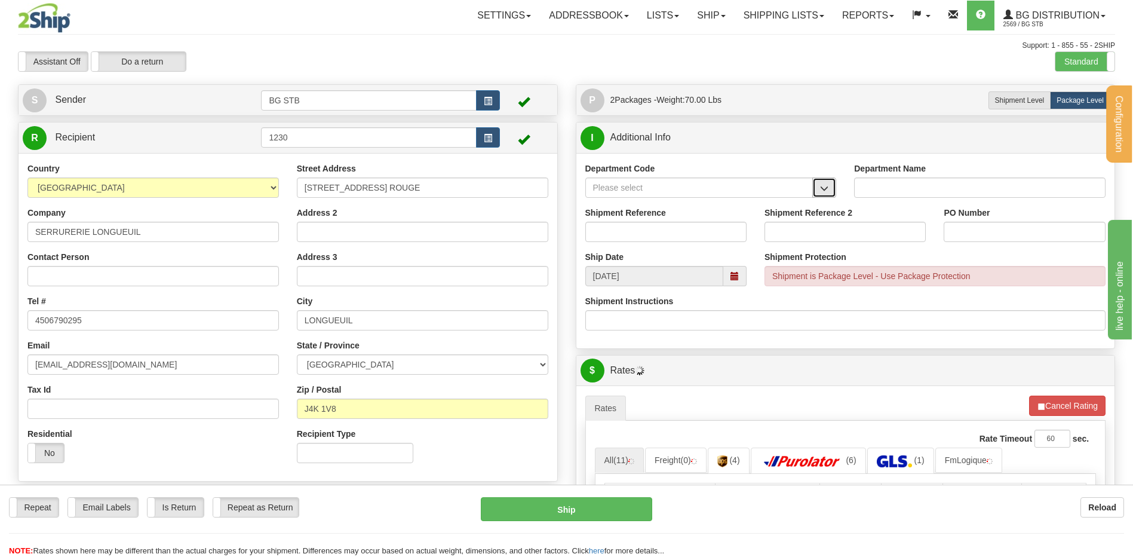
click at [816, 186] on button "button" at bounding box center [824, 187] width 24 height 20
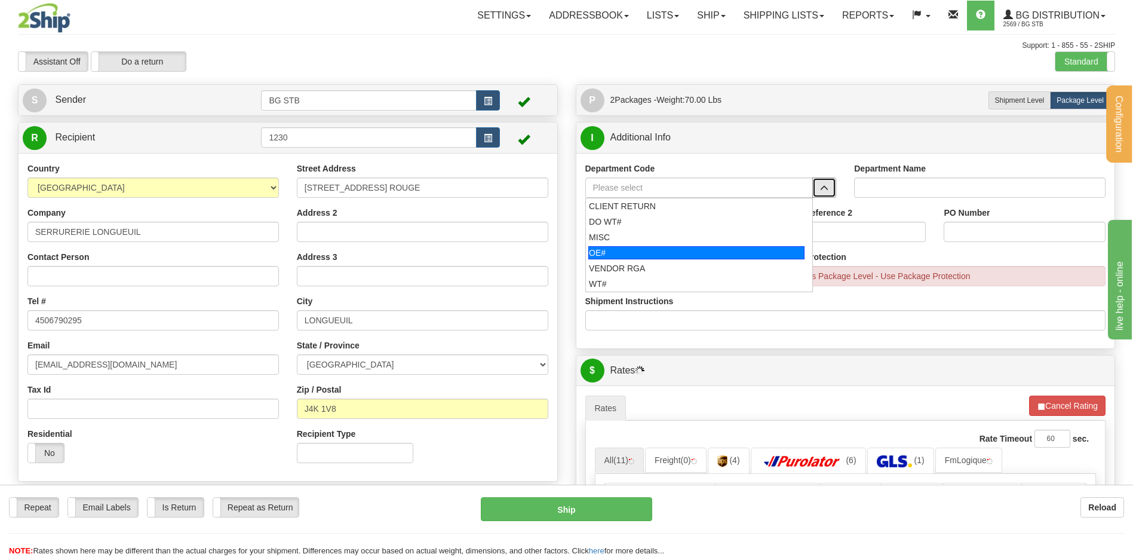
click at [673, 249] on div "OE#" at bounding box center [696, 252] width 216 height 13
type input "OE#"
type input "ORDERS"
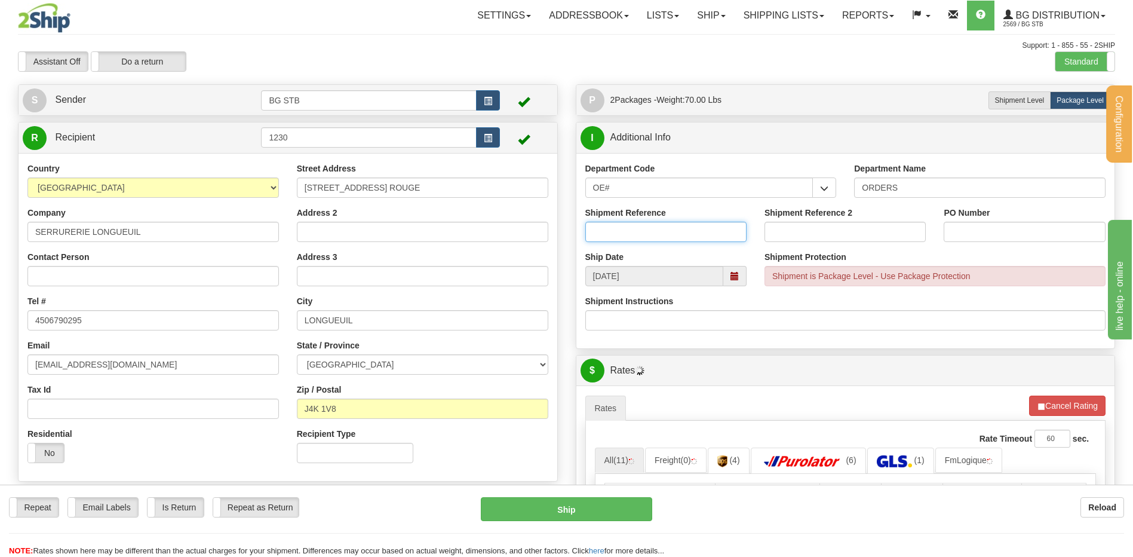
click at [662, 231] on input "Shipment Reference" at bounding box center [665, 232] width 161 height 20
type input "MANQUE 2B 22L10"
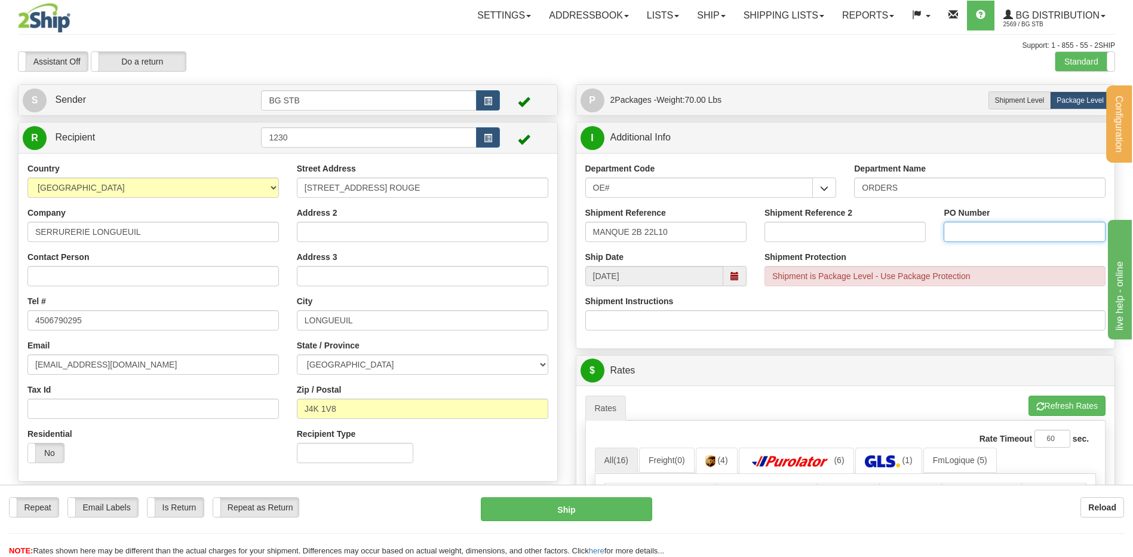
click at [960, 229] on input "PO Number" at bounding box center [1024, 232] width 161 height 20
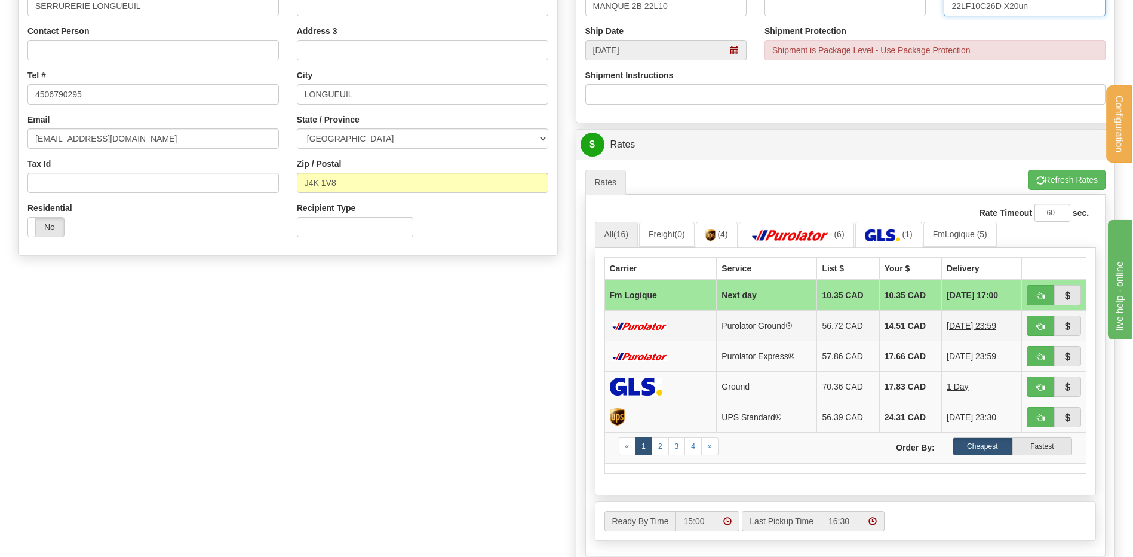
scroll to position [358, 0]
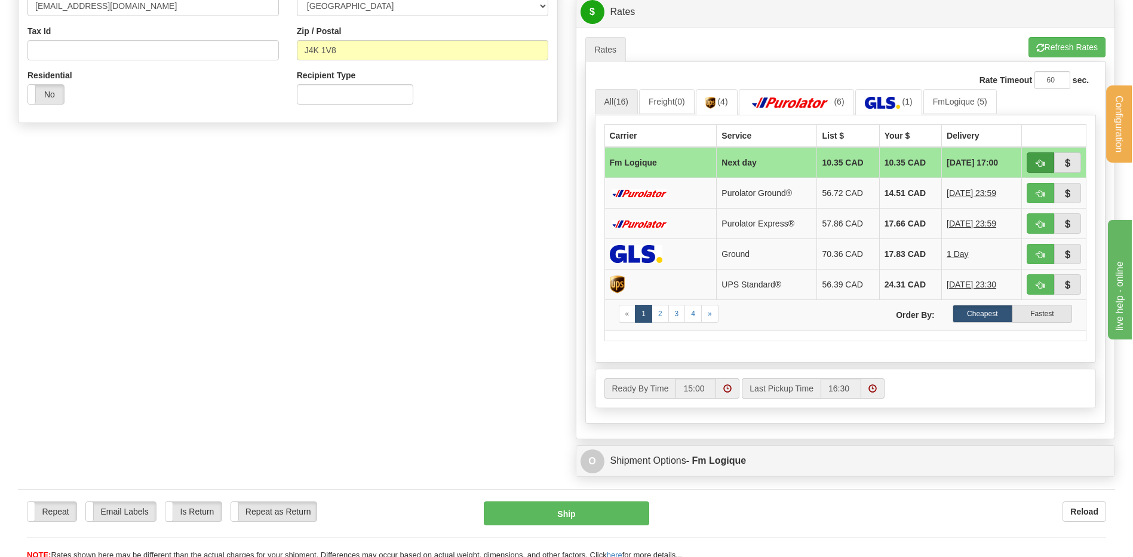
type input "22LF10C26D X20un"
drag, startPoint x: 1037, startPoint y: 167, endPoint x: 1001, endPoint y: 168, distance: 35.9
click at [1037, 167] on span "button" at bounding box center [1041, 164] width 8 height 8
type input "jour"
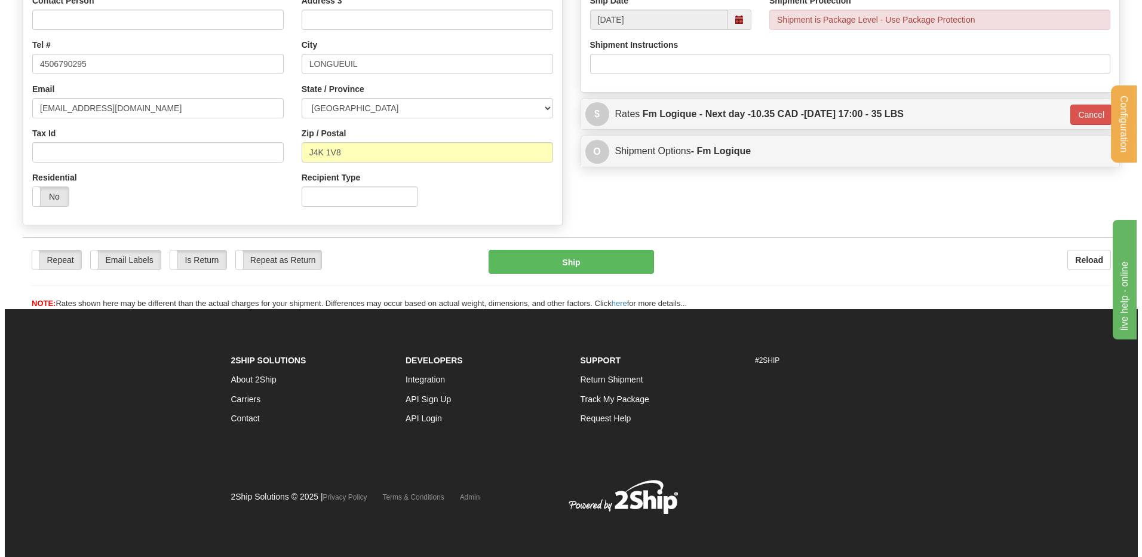
scroll to position [256, 0]
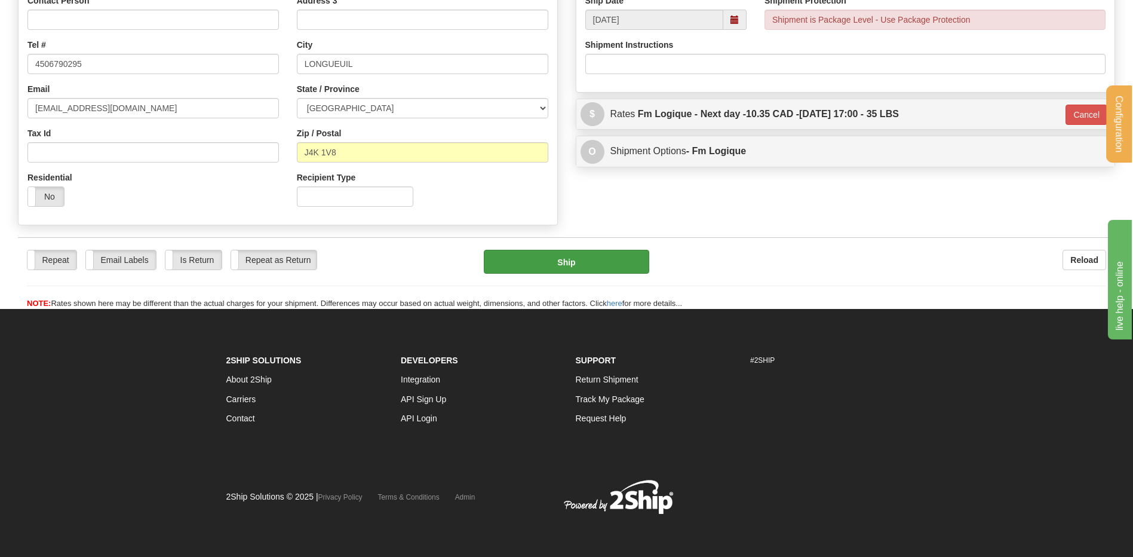
click at [557, 249] on div "Repeat Repeat Email Labels Email Labels Edit Is Return Is Return Repeat as Retu…" at bounding box center [566, 273] width 1097 height 72
click at [557, 256] on button "Ship" at bounding box center [566, 262] width 165 height 24
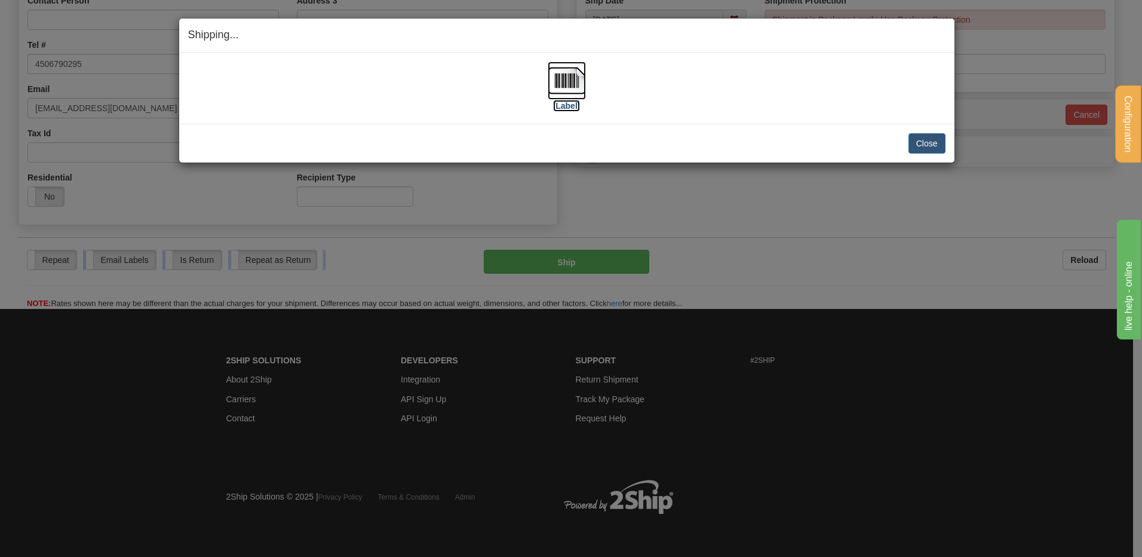
click at [548, 78] on img at bounding box center [567, 81] width 38 height 38
drag, startPoint x: 928, startPoint y: 148, endPoint x: 898, endPoint y: 139, distance: 30.6
click at [927, 148] on button "Close" at bounding box center [927, 143] width 37 height 20
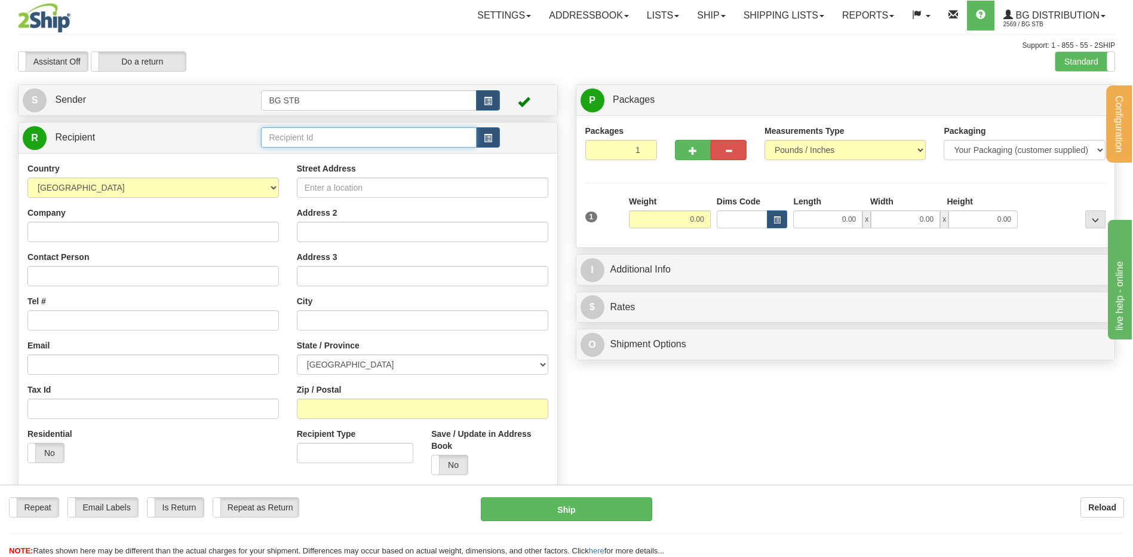
click at [306, 128] on input "text" at bounding box center [368, 137] width 215 height 20
type input "7147"
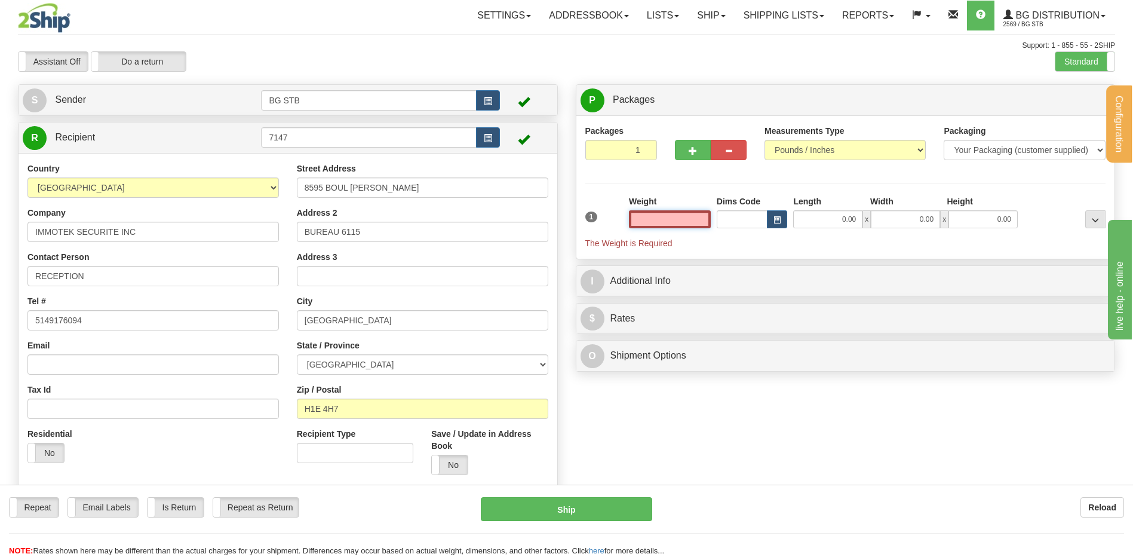
click at [684, 217] on input "text" at bounding box center [670, 219] width 82 height 18
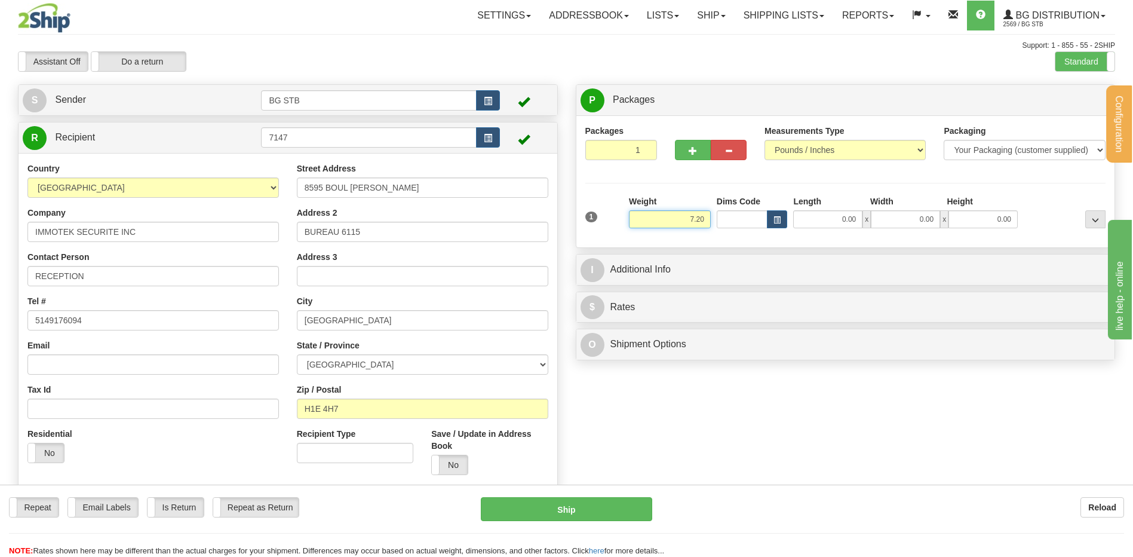
type input "7.20"
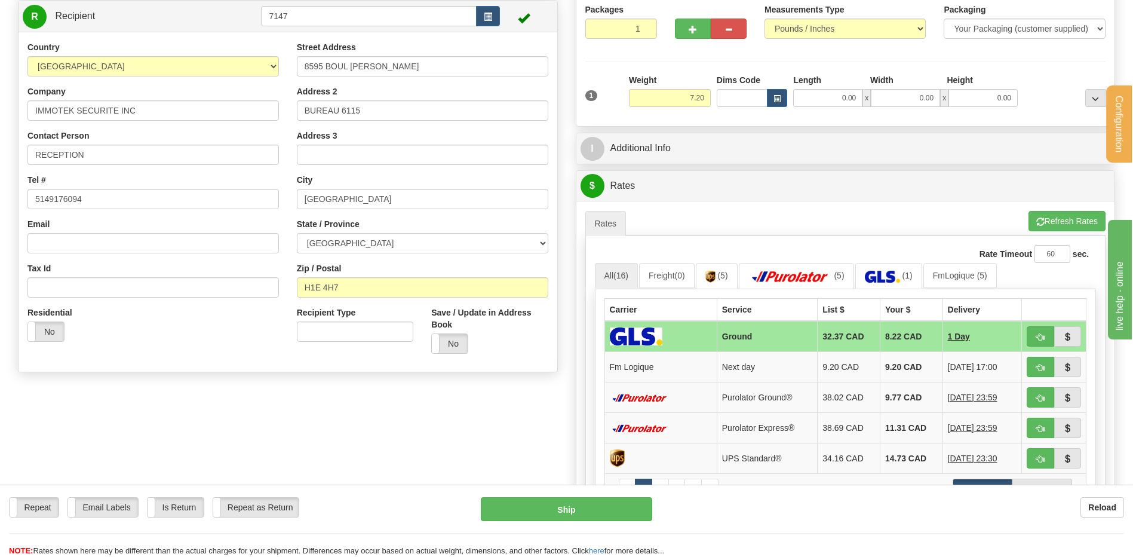
scroll to position [60, 0]
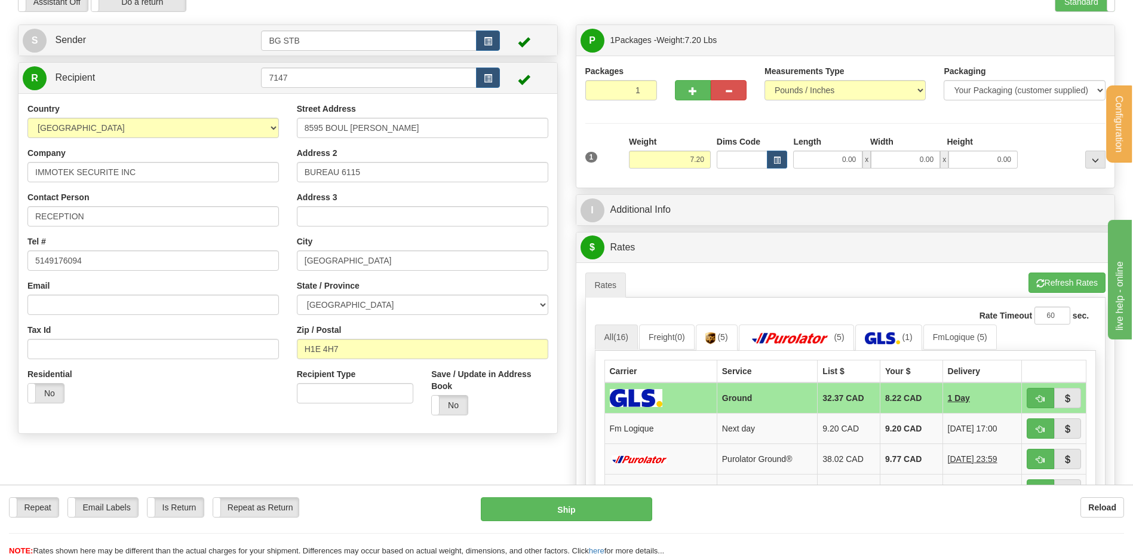
drag, startPoint x: 704, startPoint y: 231, endPoint x: 702, endPoint y: 218, distance: 12.8
click at [704, 231] on div "P Packages 1 Packages - Weight: 7.20 Lbs Shipment Level Shipm. Package Level Pa…" at bounding box center [846, 370] width 558 height 693
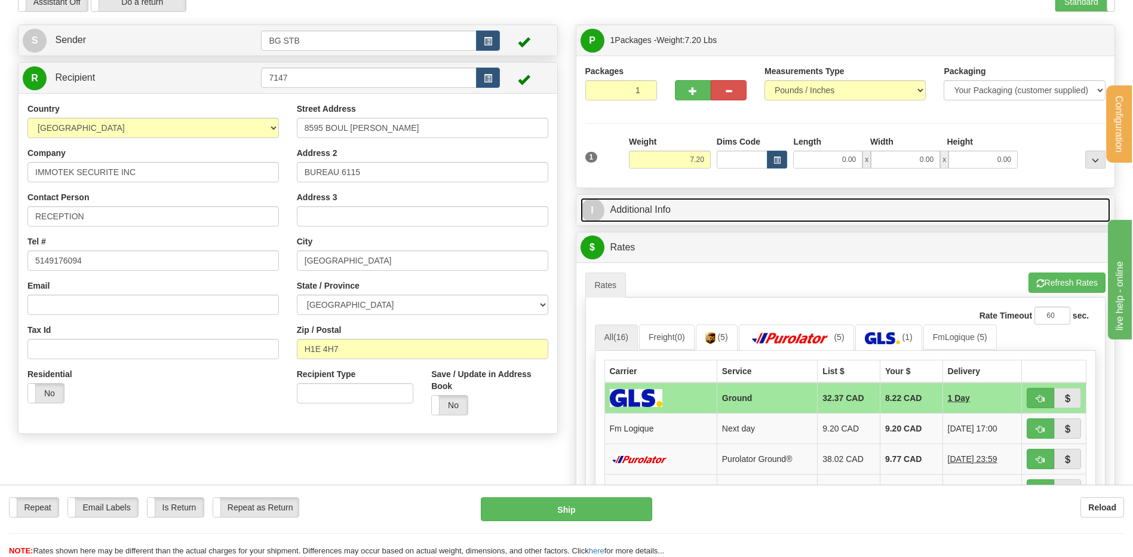
click at [702, 218] on link "I Additional Info" at bounding box center [846, 210] width 530 height 24
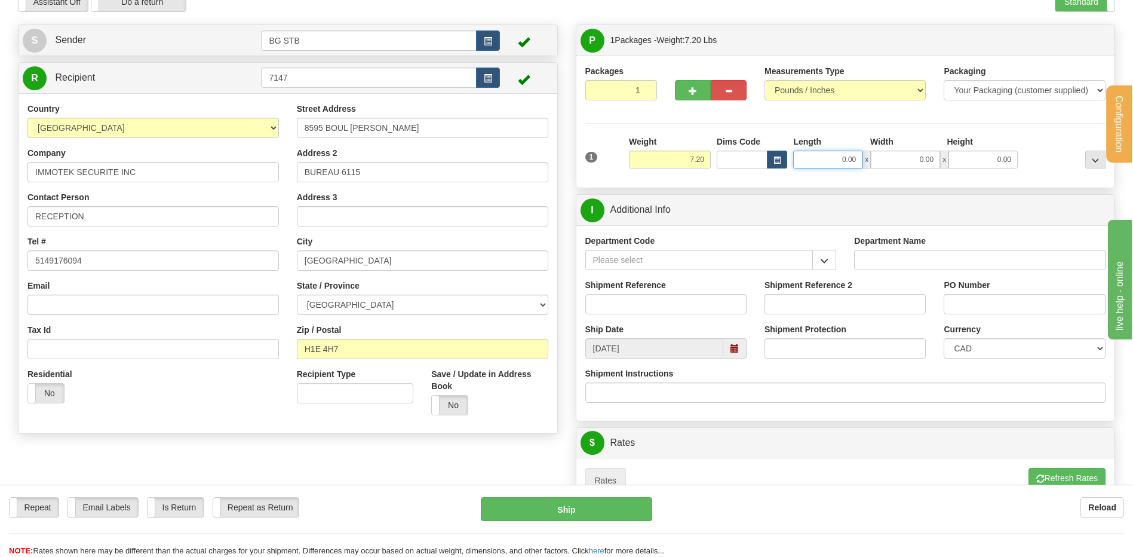
click at [813, 158] on input "0.00" at bounding box center [827, 160] width 69 height 18
type input "14.00"
type input "8.00"
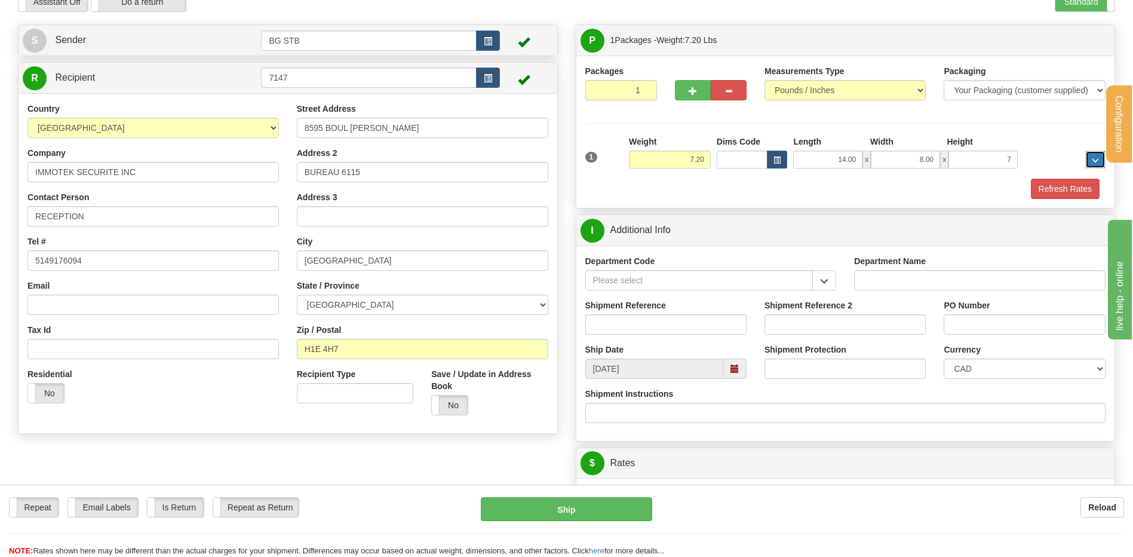
type input "7.00"
click at [823, 280] on span "button" at bounding box center [824, 281] width 8 height 8
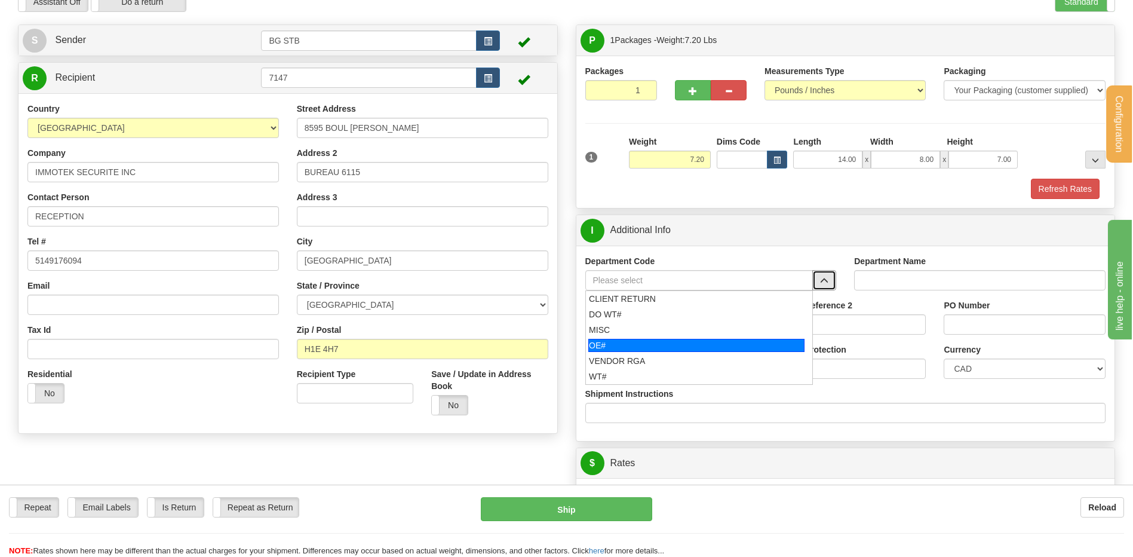
drag, startPoint x: 669, startPoint y: 341, endPoint x: 655, endPoint y: 317, distance: 27.6
click at [667, 341] on div "OE#" at bounding box center [696, 345] width 216 height 13
type input "OE#"
type input "ORDERS"
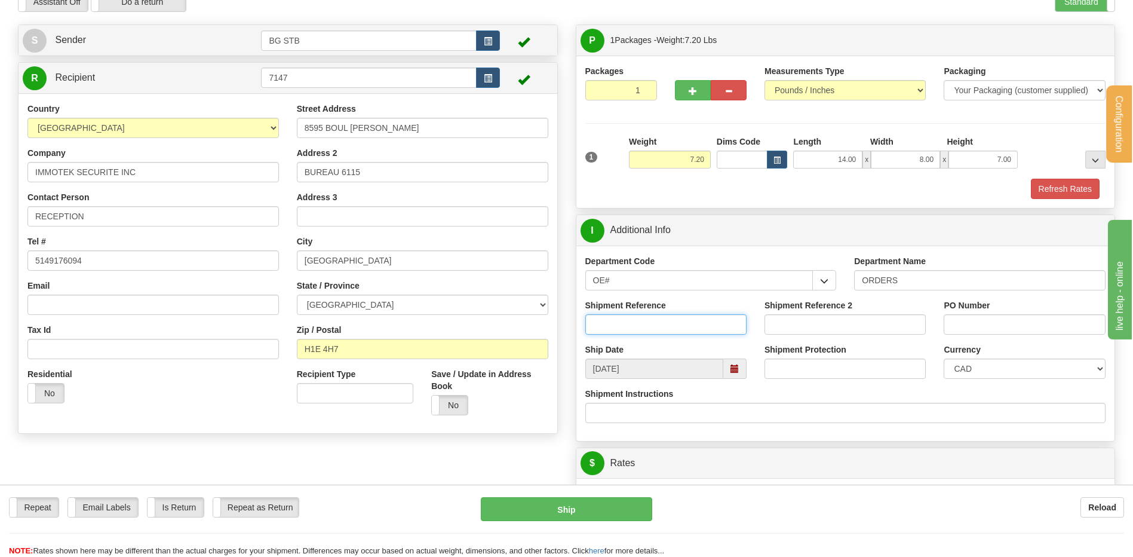
click at [655, 317] on input "Shipment Reference" at bounding box center [665, 324] width 161 height 20
type input "80004541-00"
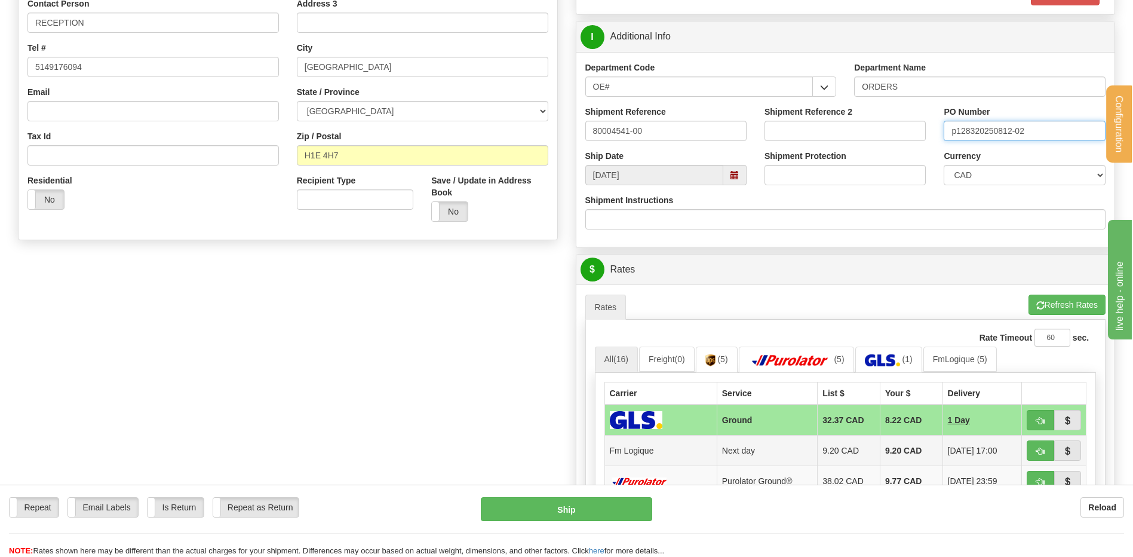
scroll to position [418, 0]
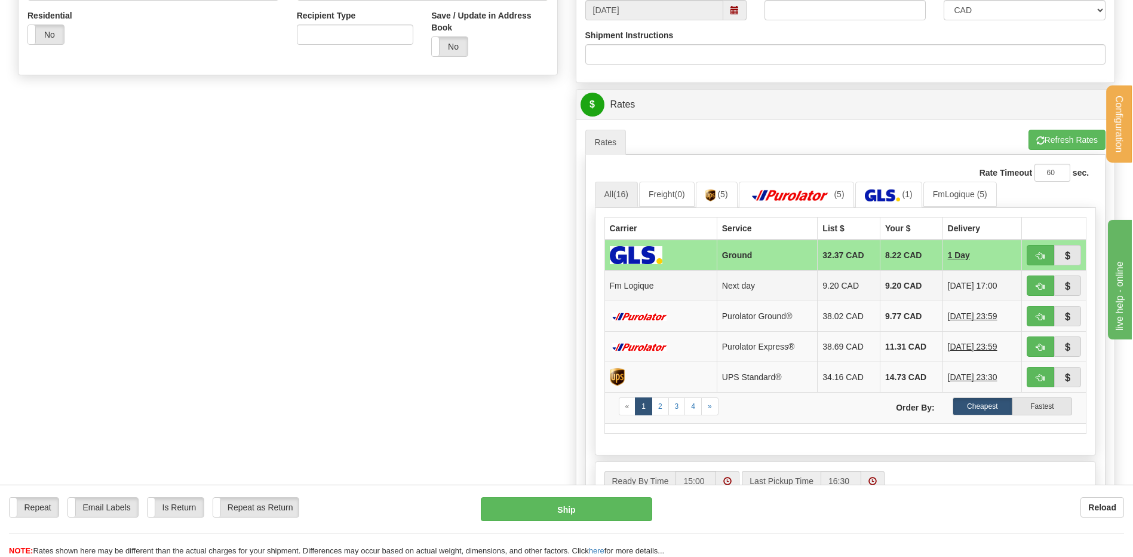
type input "p128320250812-02"
click at [1042, 283] on span "button" at bounding box center [1041, 287] width 8 height 8
type input "jour"
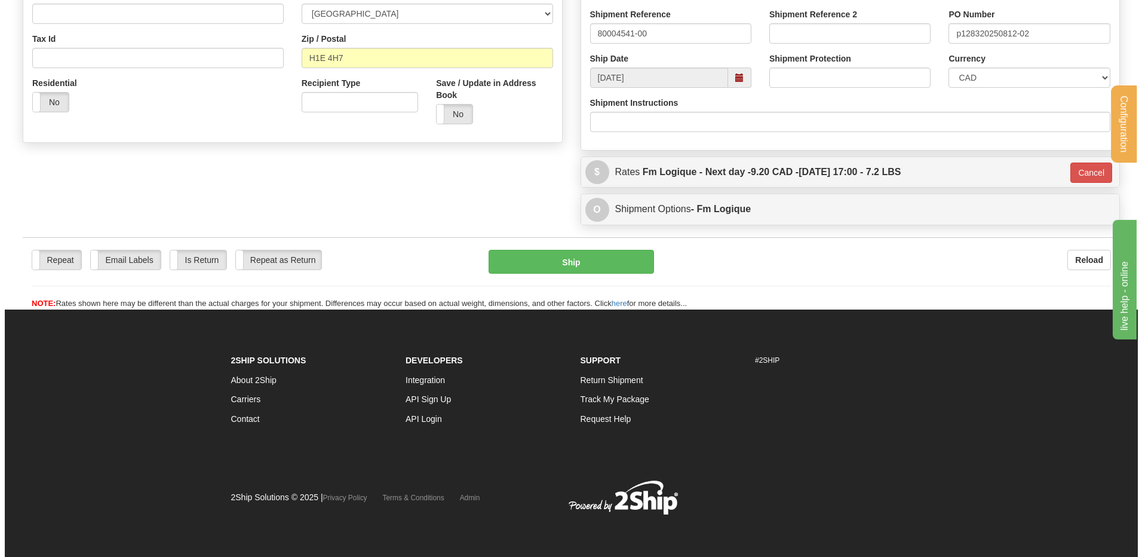
scroll to position [351, 0]
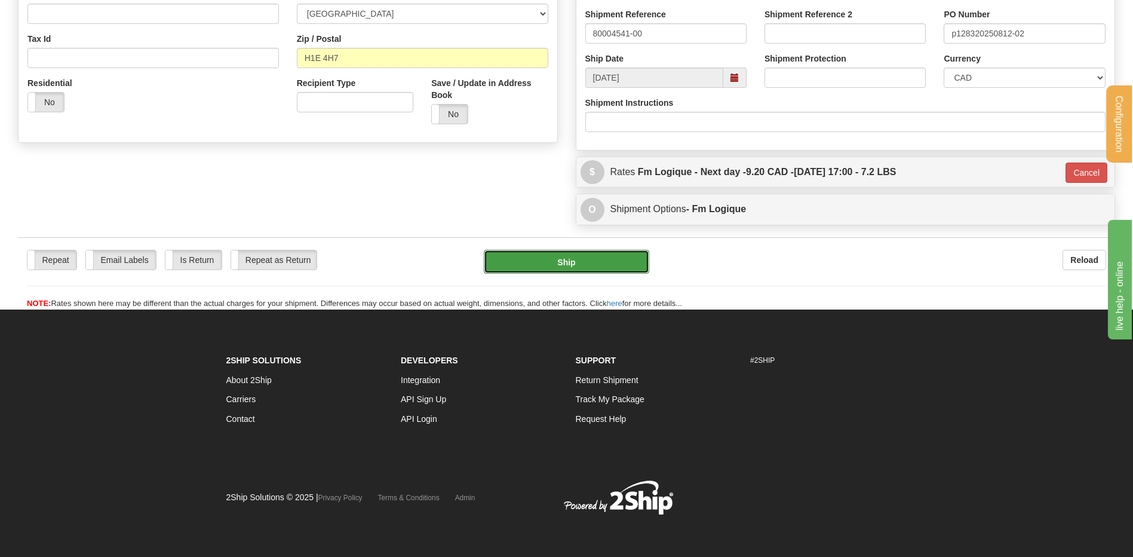
click at [568, 269] on button "Ship" at bounding box center [566, 262] width 165 height 24
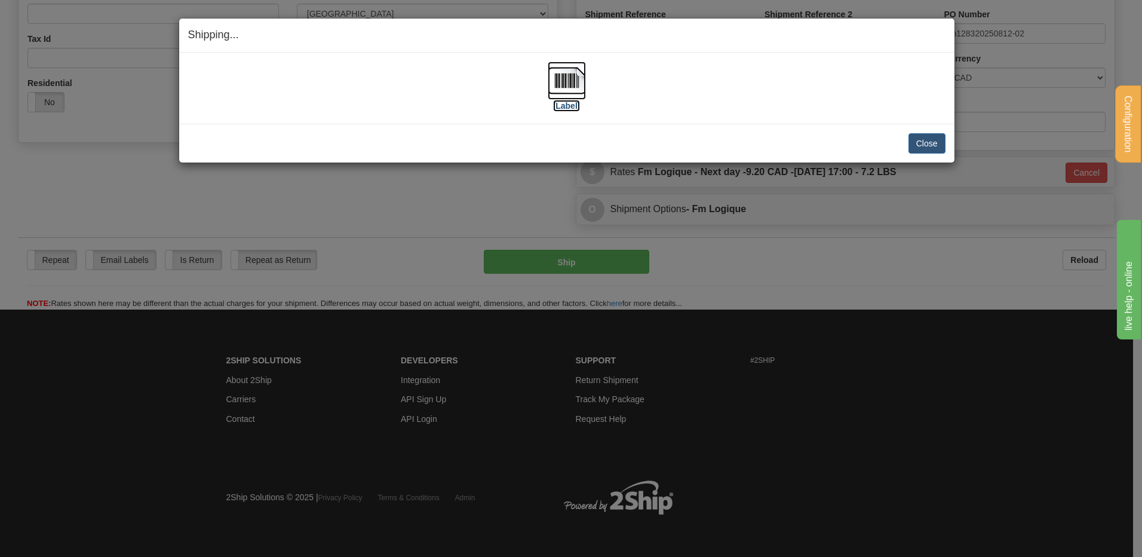
click at [554, 74] on img at bounding box center [567, 81] width 38 height 38
